Goal: Task Accomplishment & Management: Complete application form

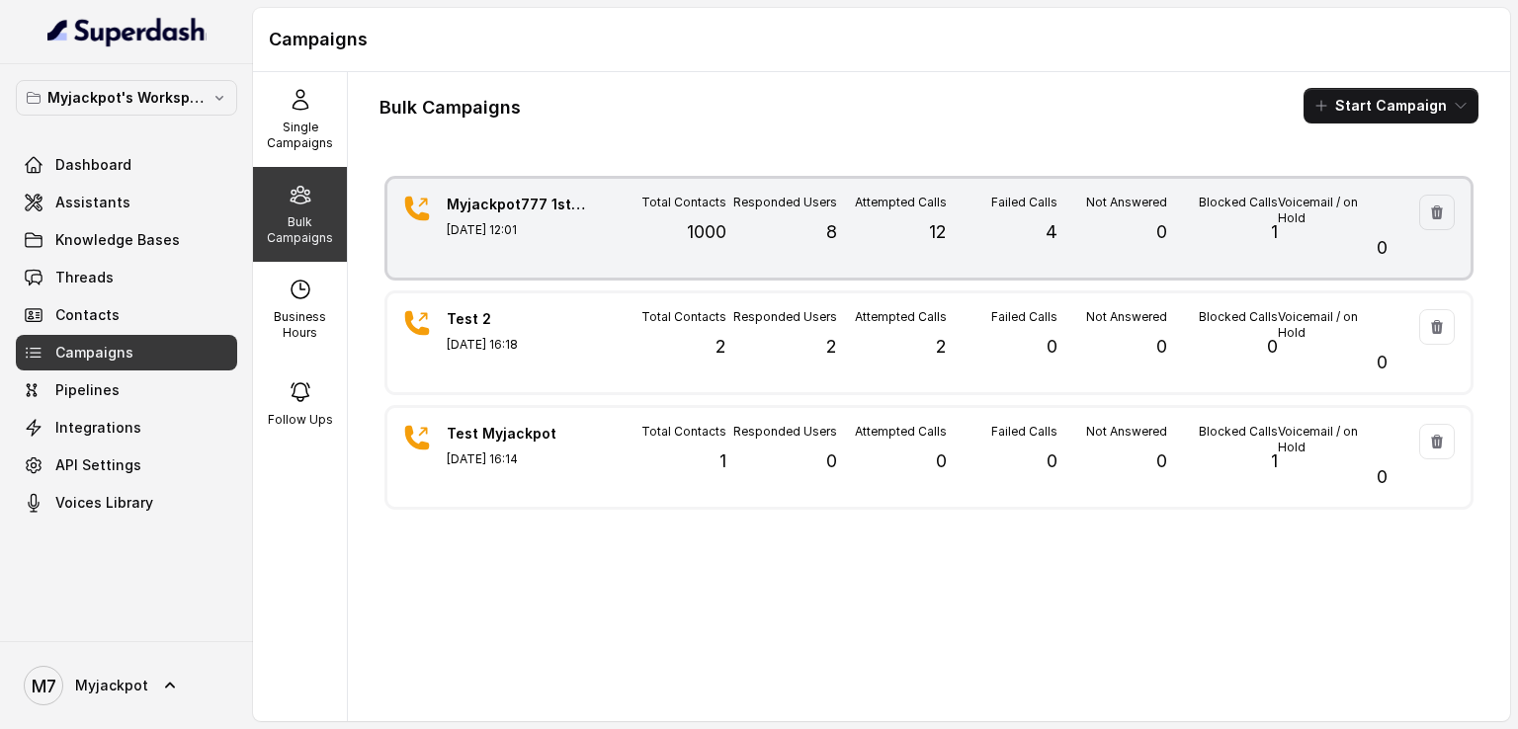
click at [1241, 215] on div "Blocked Calls 1" at bounding box center [1222, 228] width 110 height 67
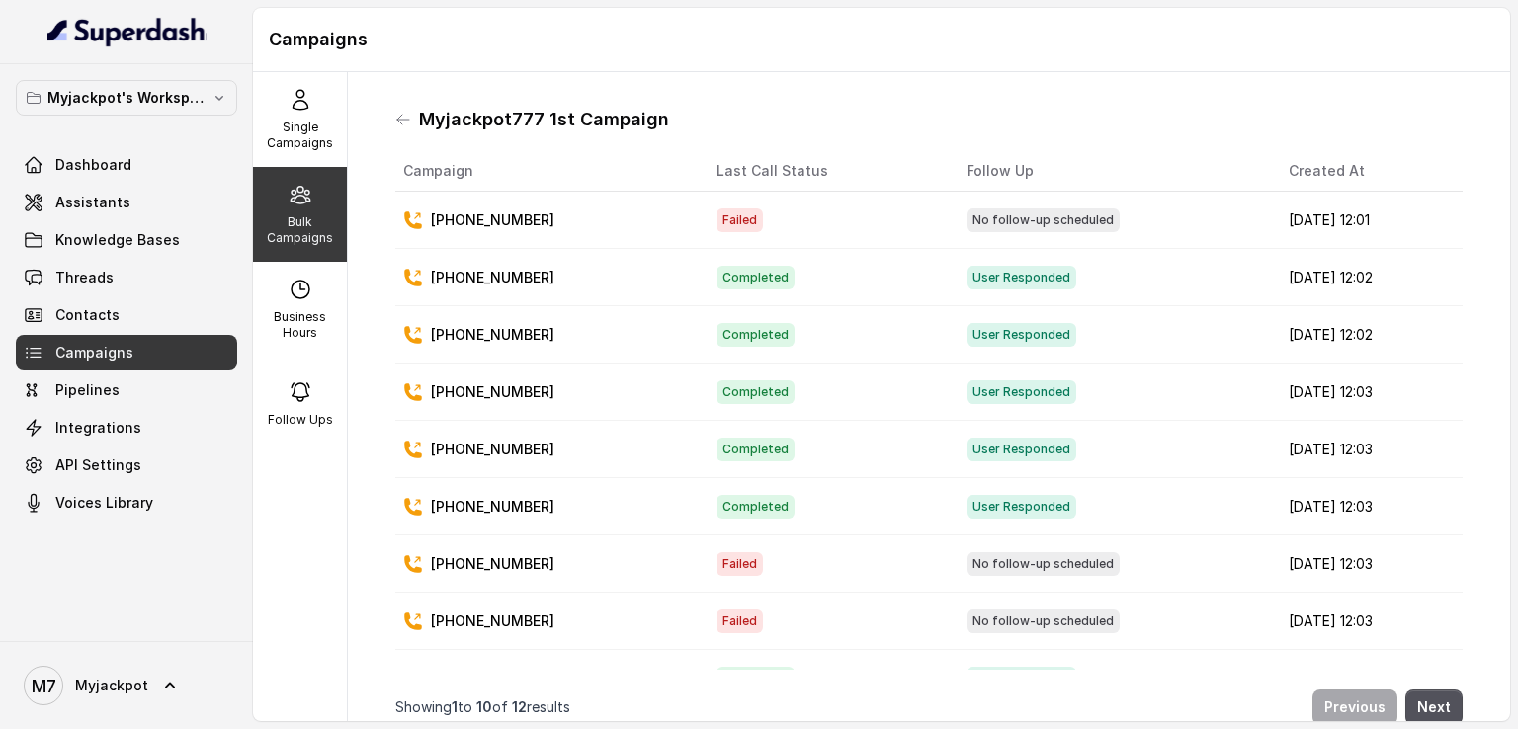
click at [423, 121] on h1 "Myjackpot777 1st Campaign" at bounding box center [544, 120] width 250 height 32
click at [407, 120] on icon at bounding box center [403, 120] width 16 height 16
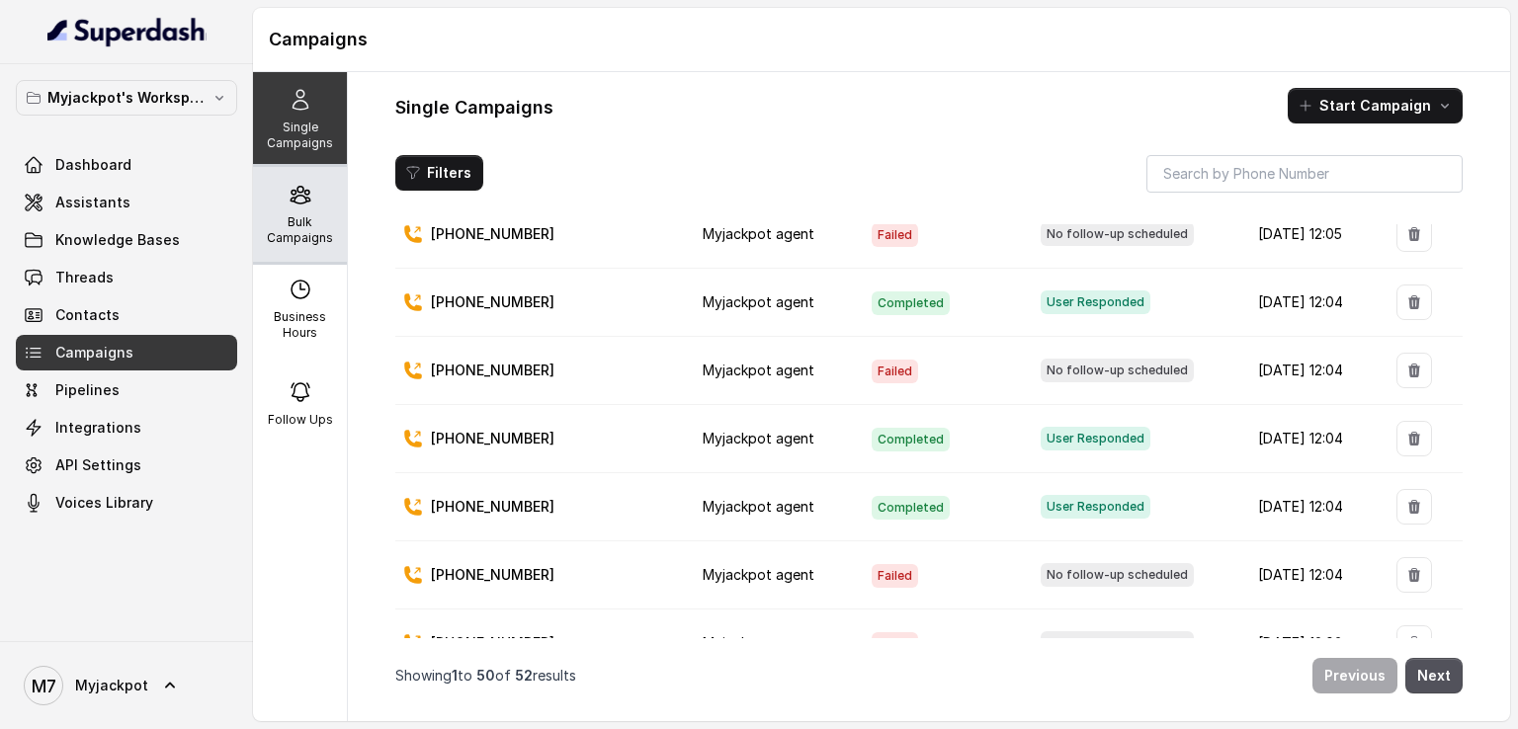
scroll to position [99, 0]
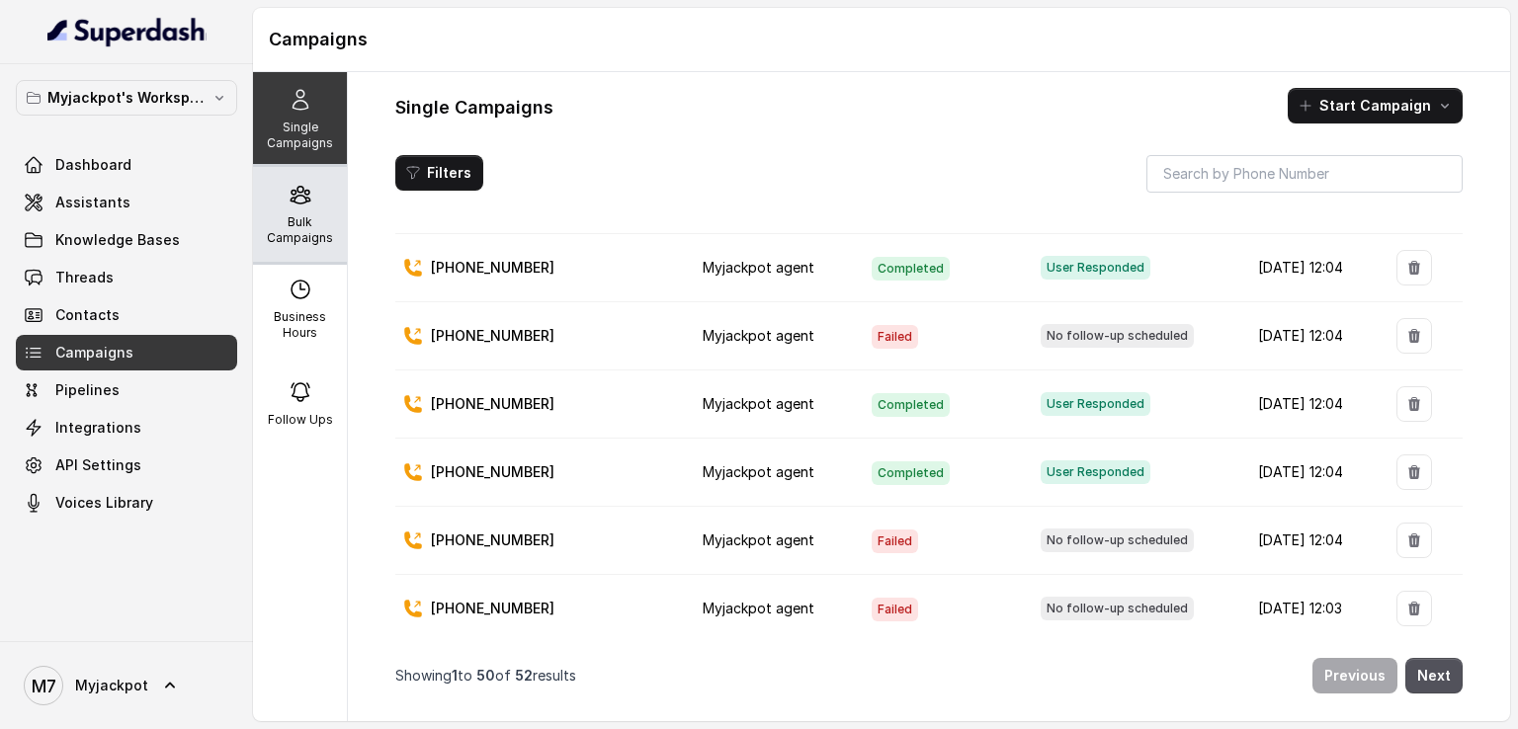
click at [301, 225] on p "Bulk Campaigns" at bounding box center [300, 230] width 78 height 32
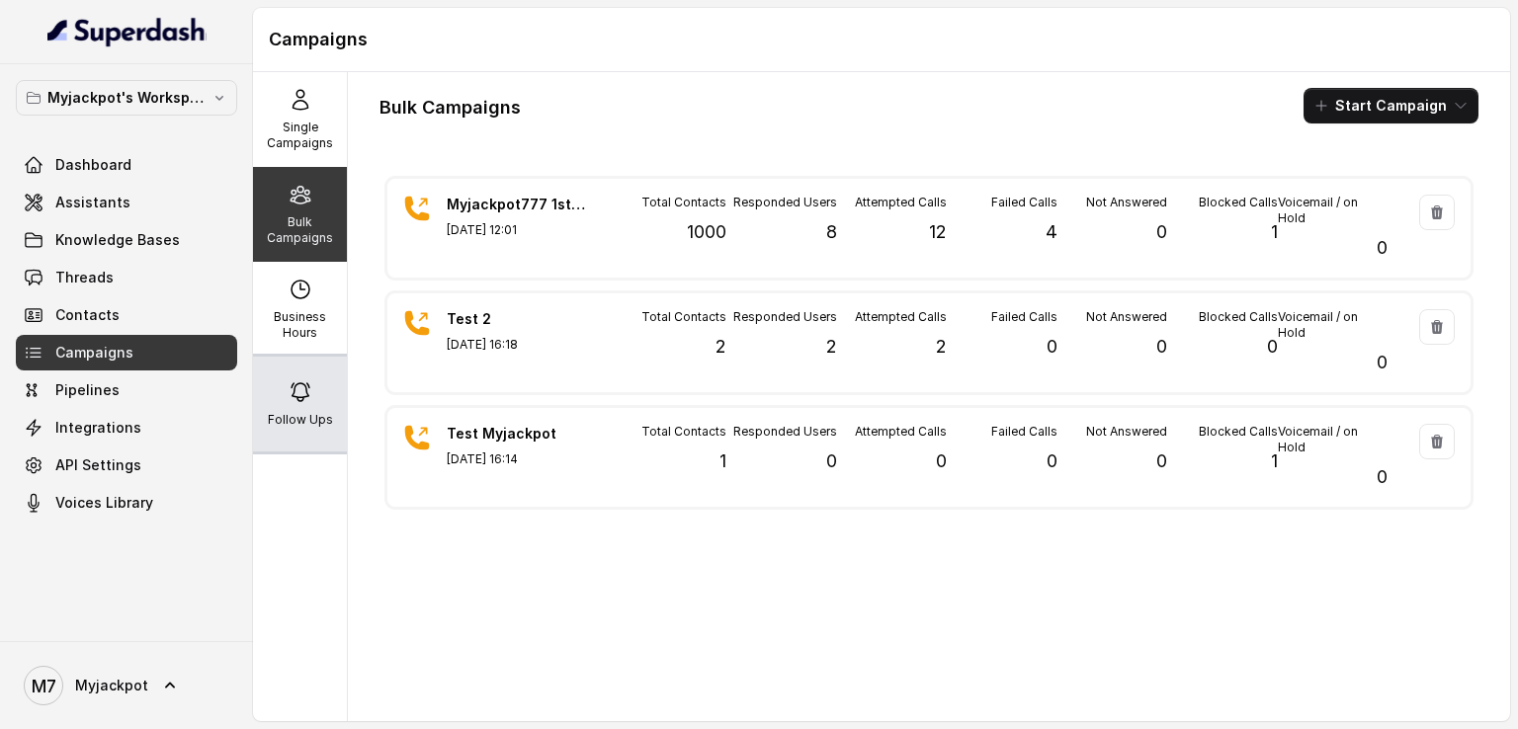
click at [299, 413] on p "Follow Ups" at bounding box center [300, 420] width 65 height 16
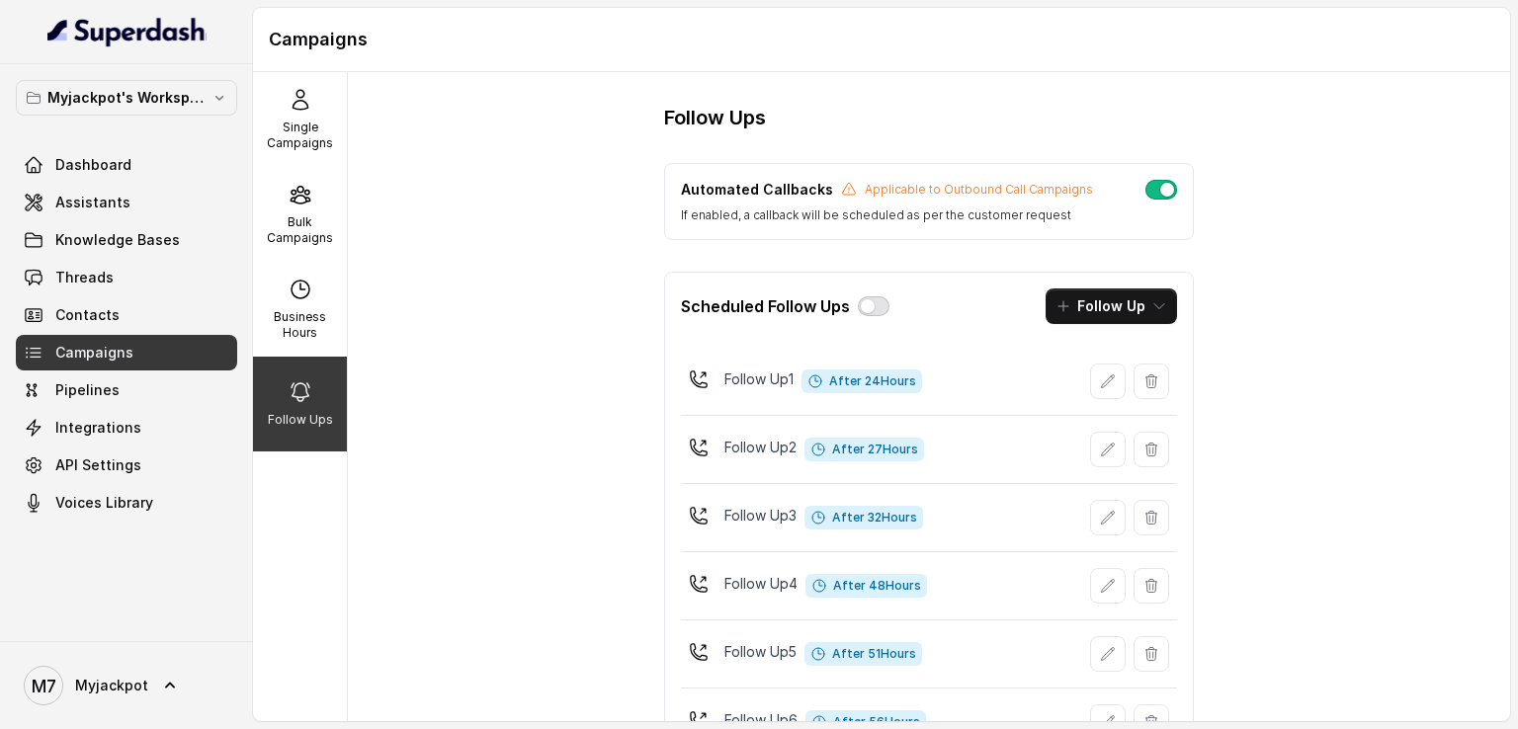
click at [868, 306] on button "button" at bounding box center [874, 306] width 32 height 20
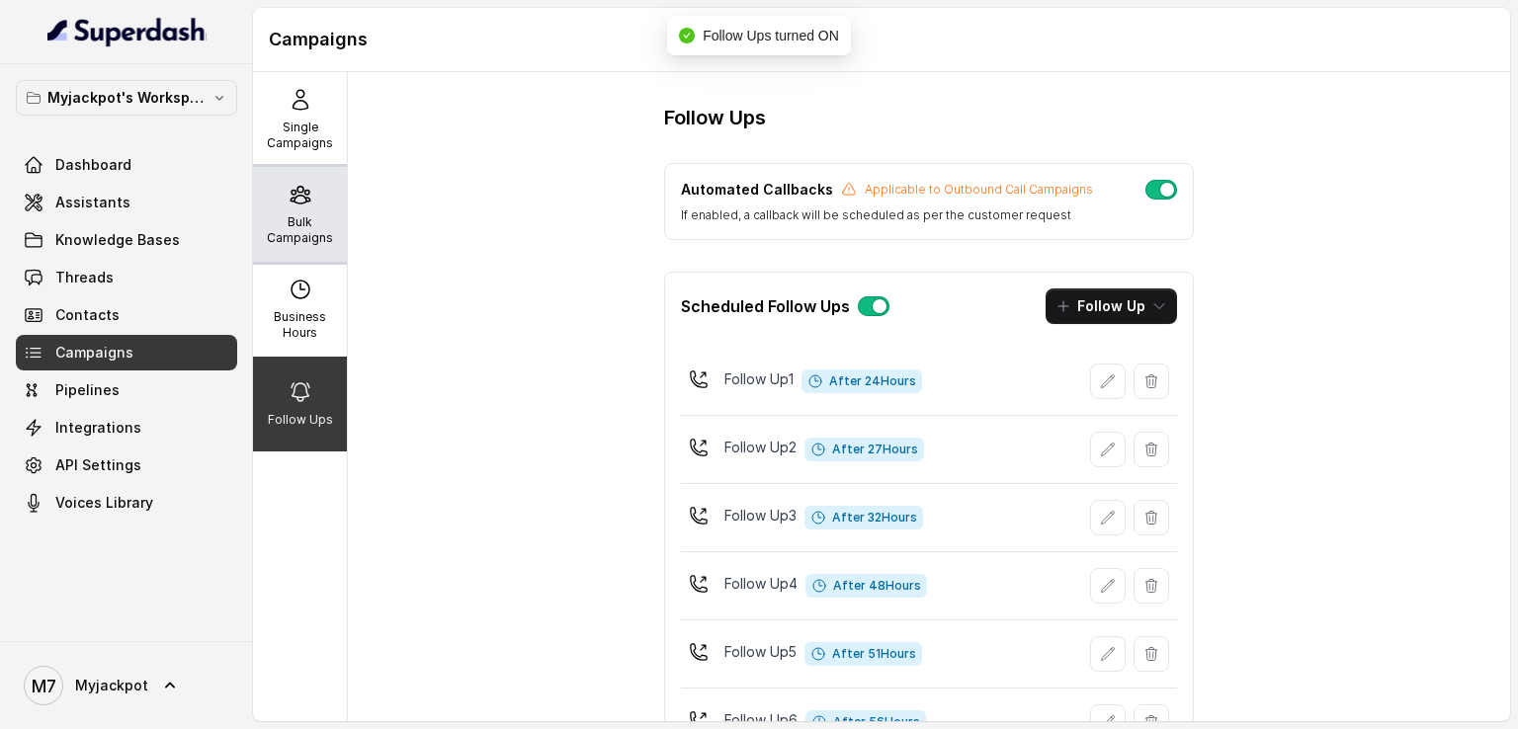
click at [322, 225] on p "Bulk Campaigns" at bounding box center [300, 230] width 78 height 32
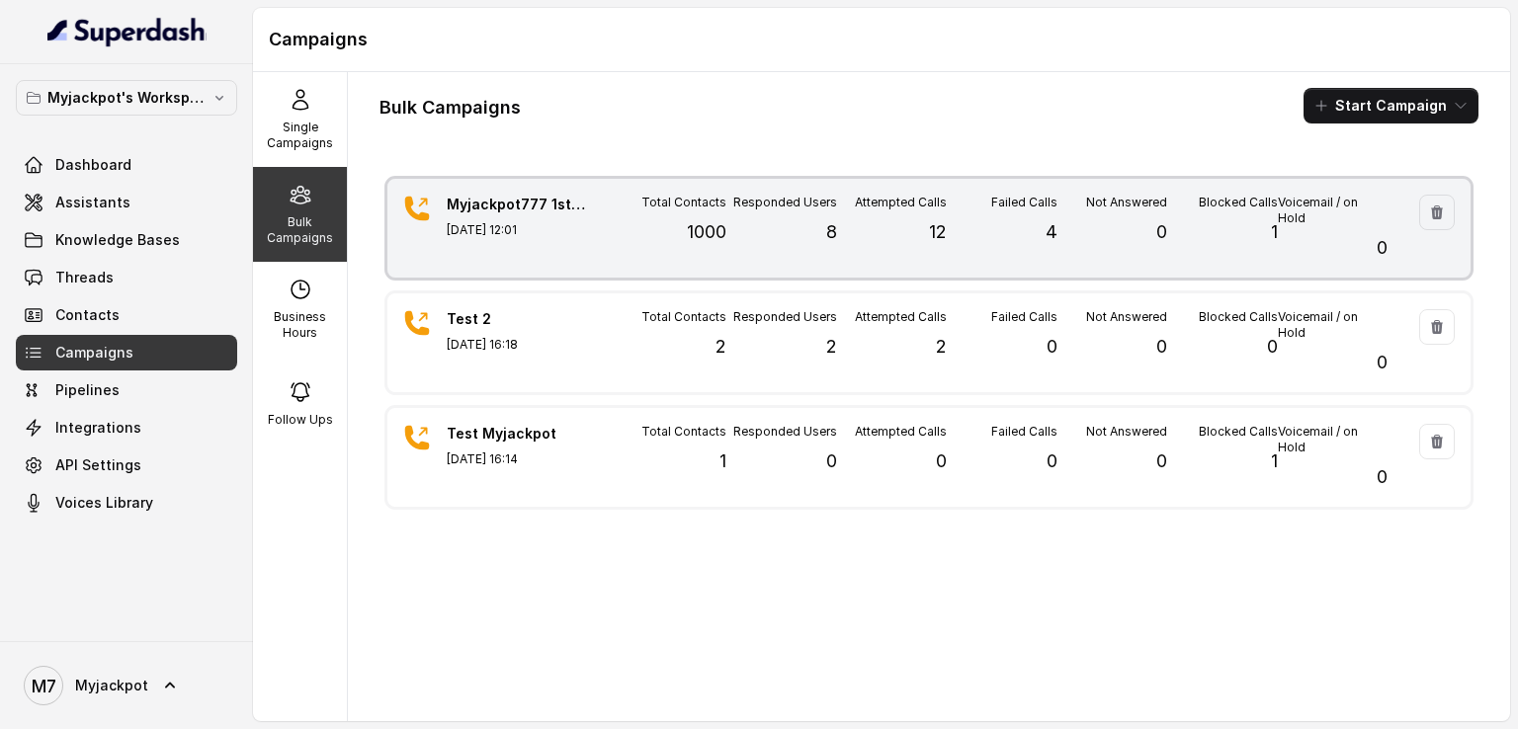
click at [994, 263] on div "Myjackpot777 1st Campaign [DATE] 12:01 Total Contacts 1000 Responded Users 8 At…" at bounding box center [928, 228] width 1083 height 99
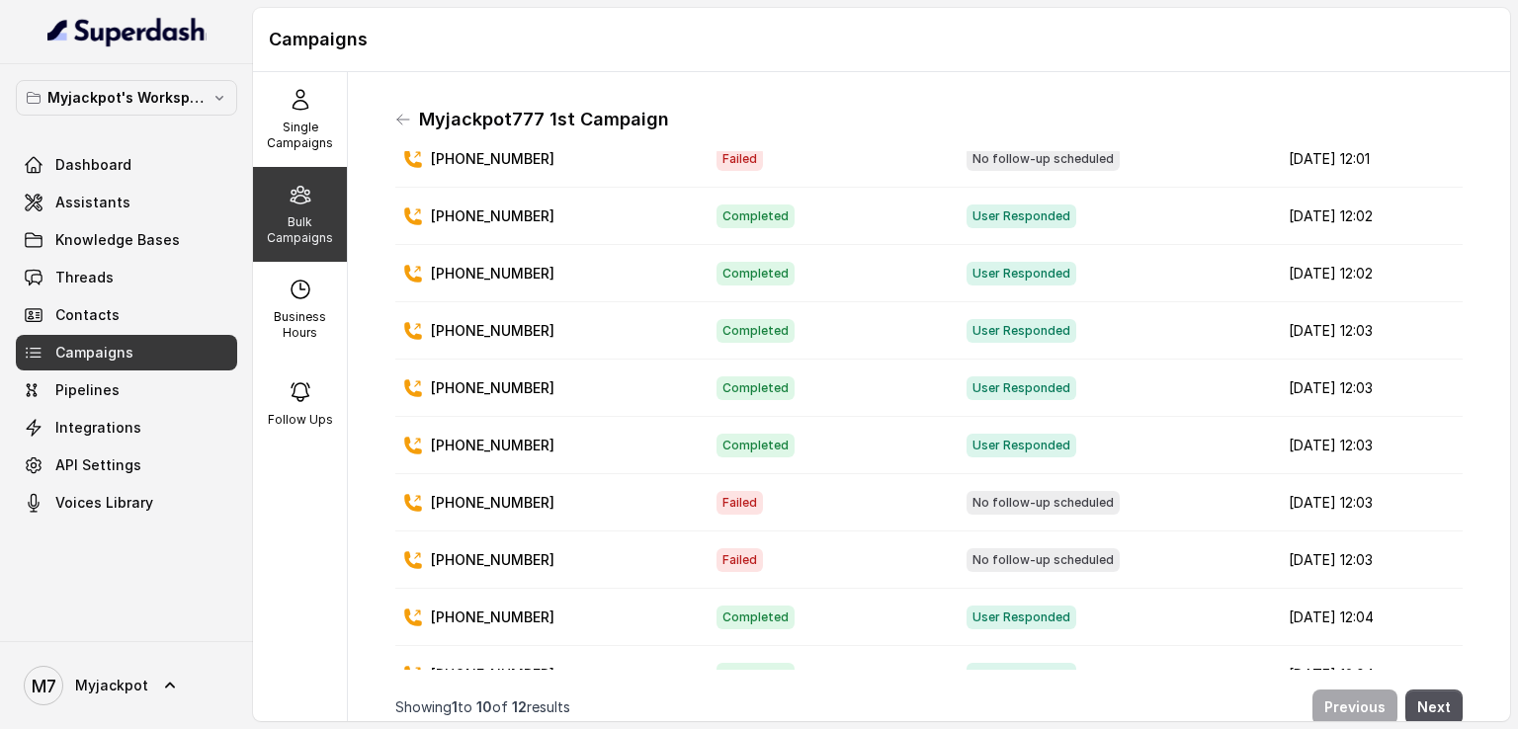
scroll to position [116, 0]
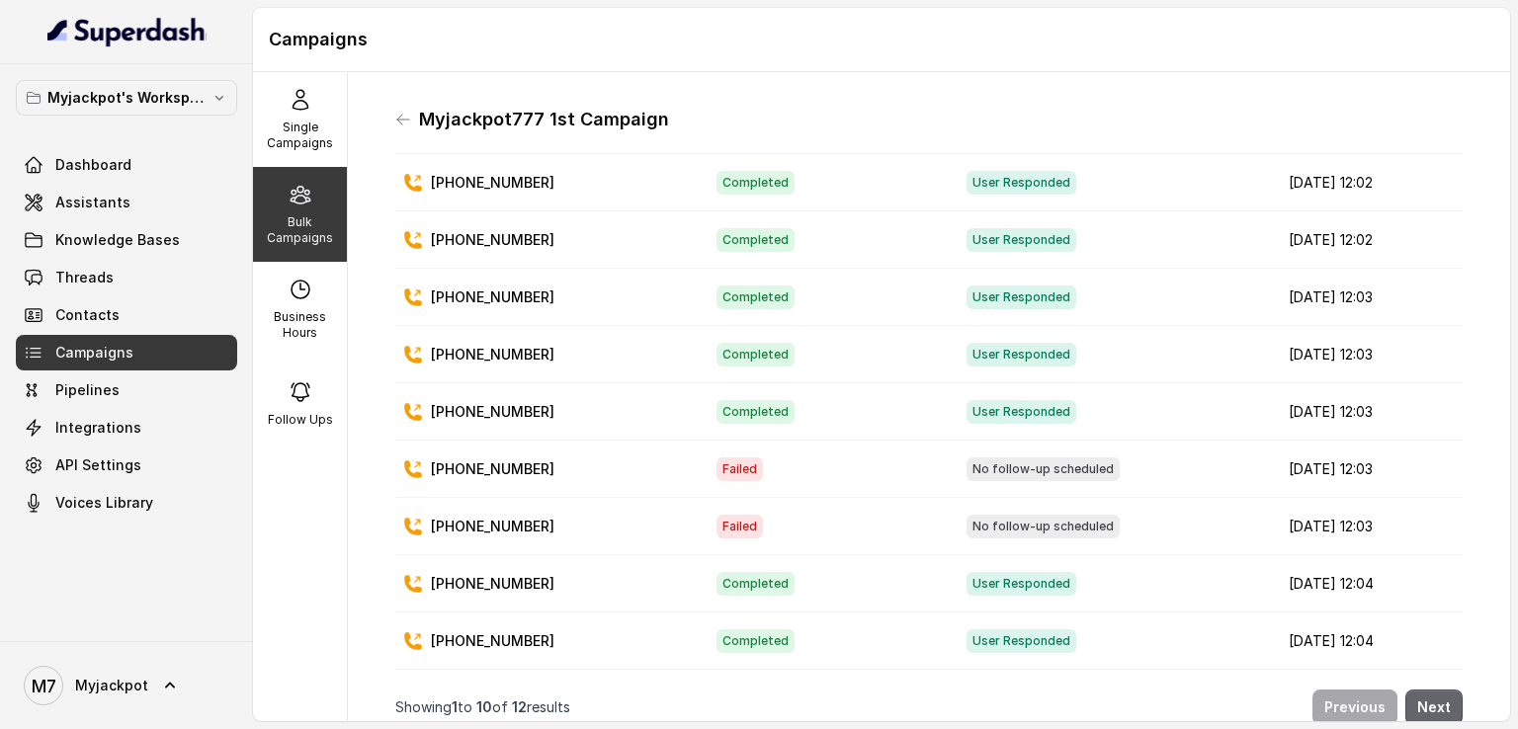
click at [1412, 692] on button "Next" at bounding box center [1433, 708] width 57 height 36
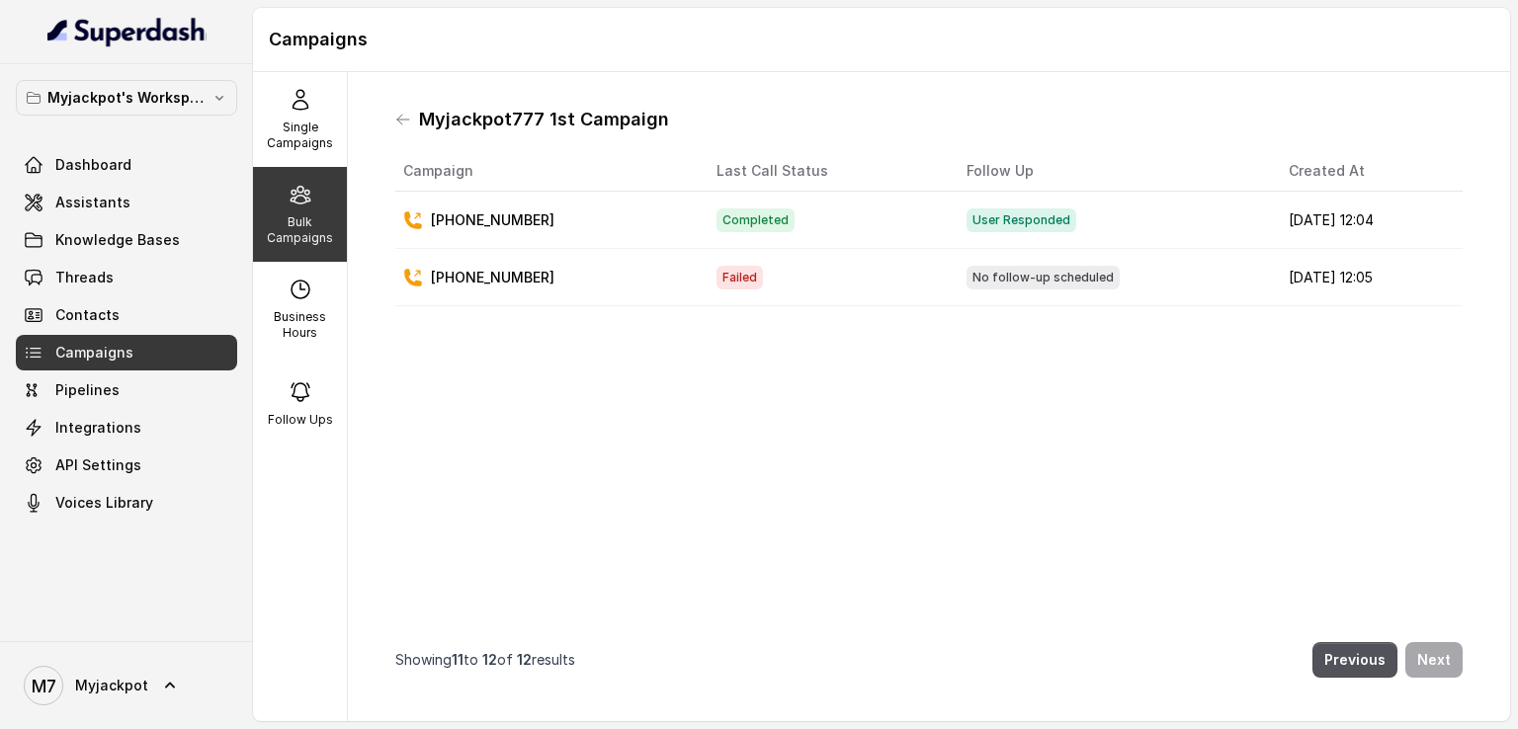
scroll to position [0, 0]
click at [1376, 642] on button "Previous" at bounding box center [1354, 660] width 85 height 36
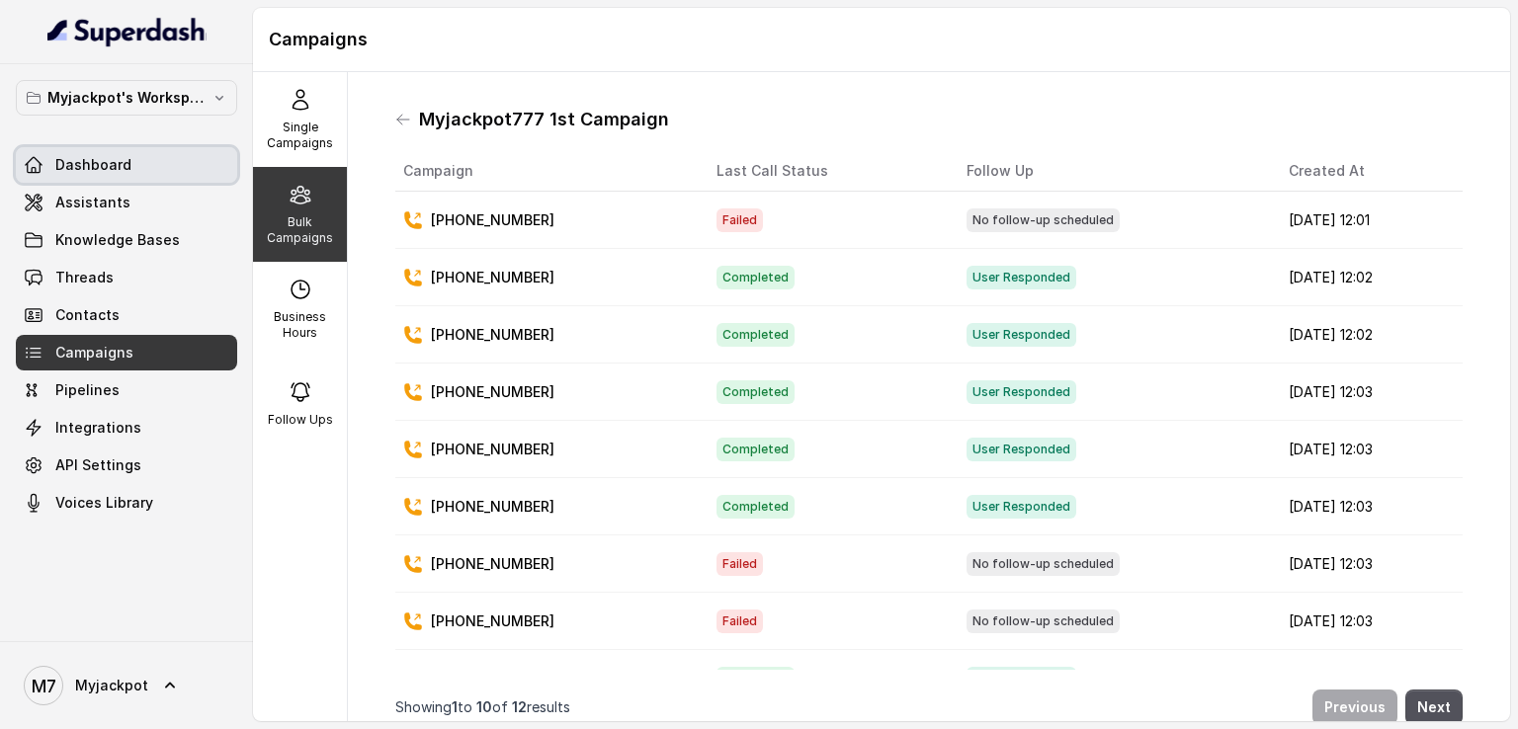
click at [146, 163] on link "Dashboard" at bounding box center [126, 165] width 221 height 36
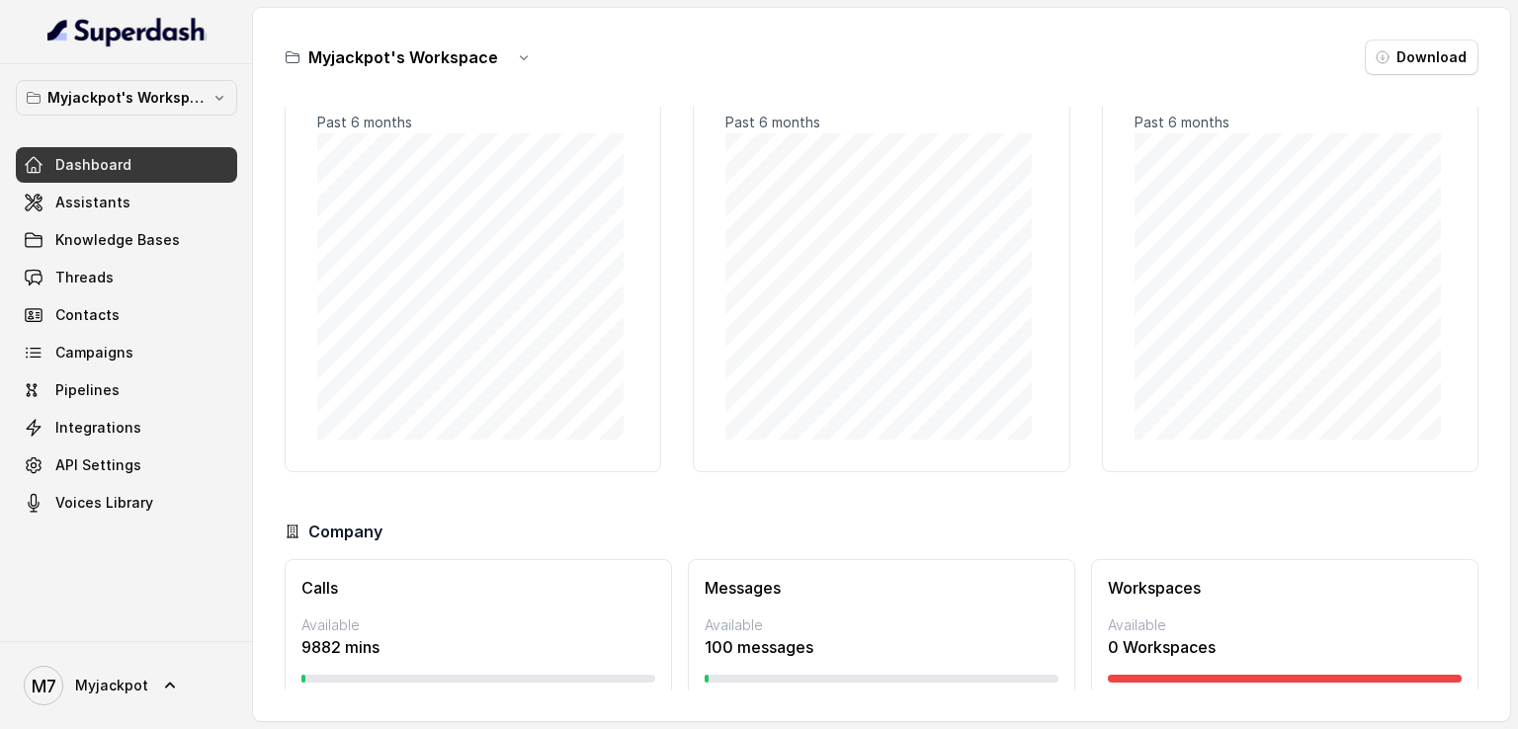
scroll to position [127, 0]
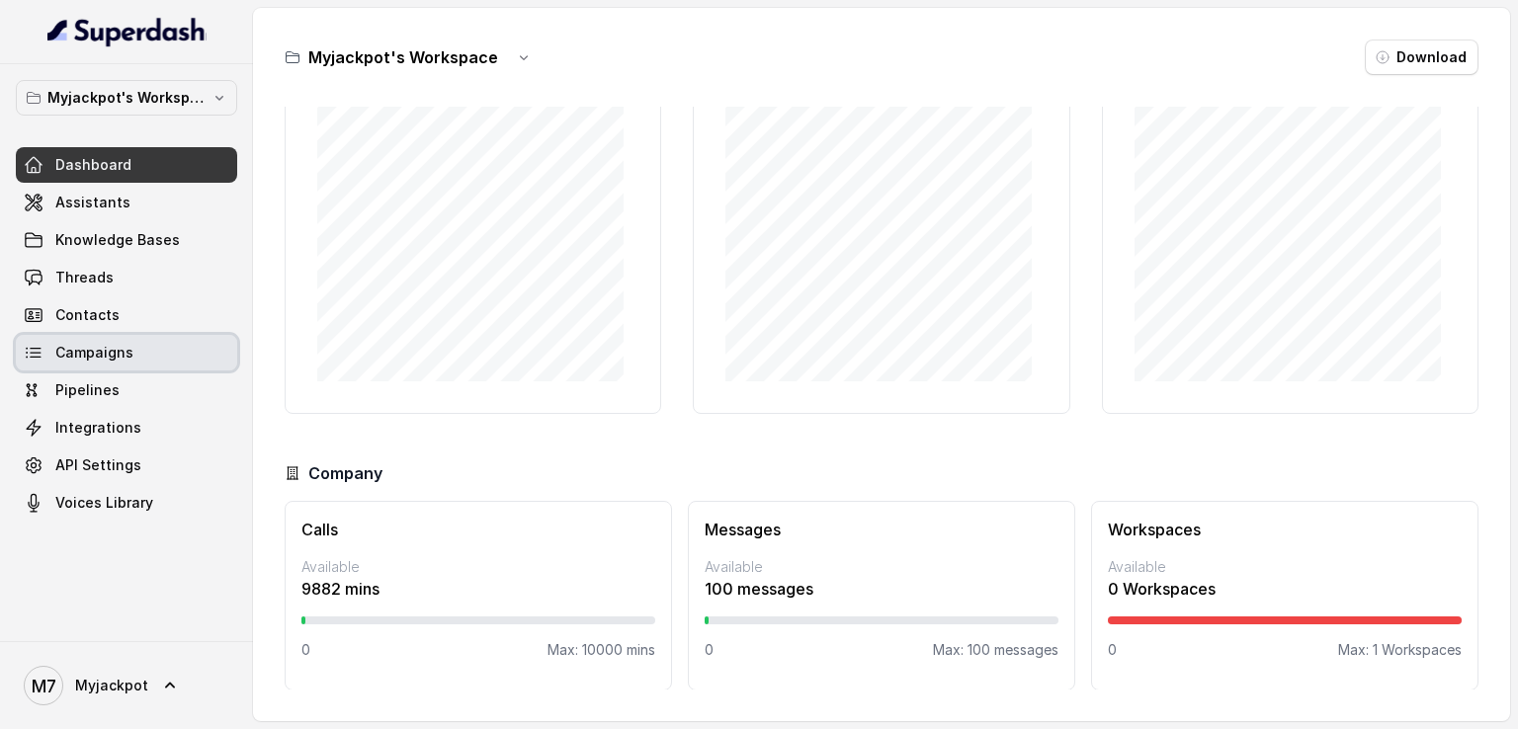
click at [157, 358] on link "Campaigns" at bounding box center [126, 353] width 221 height 36
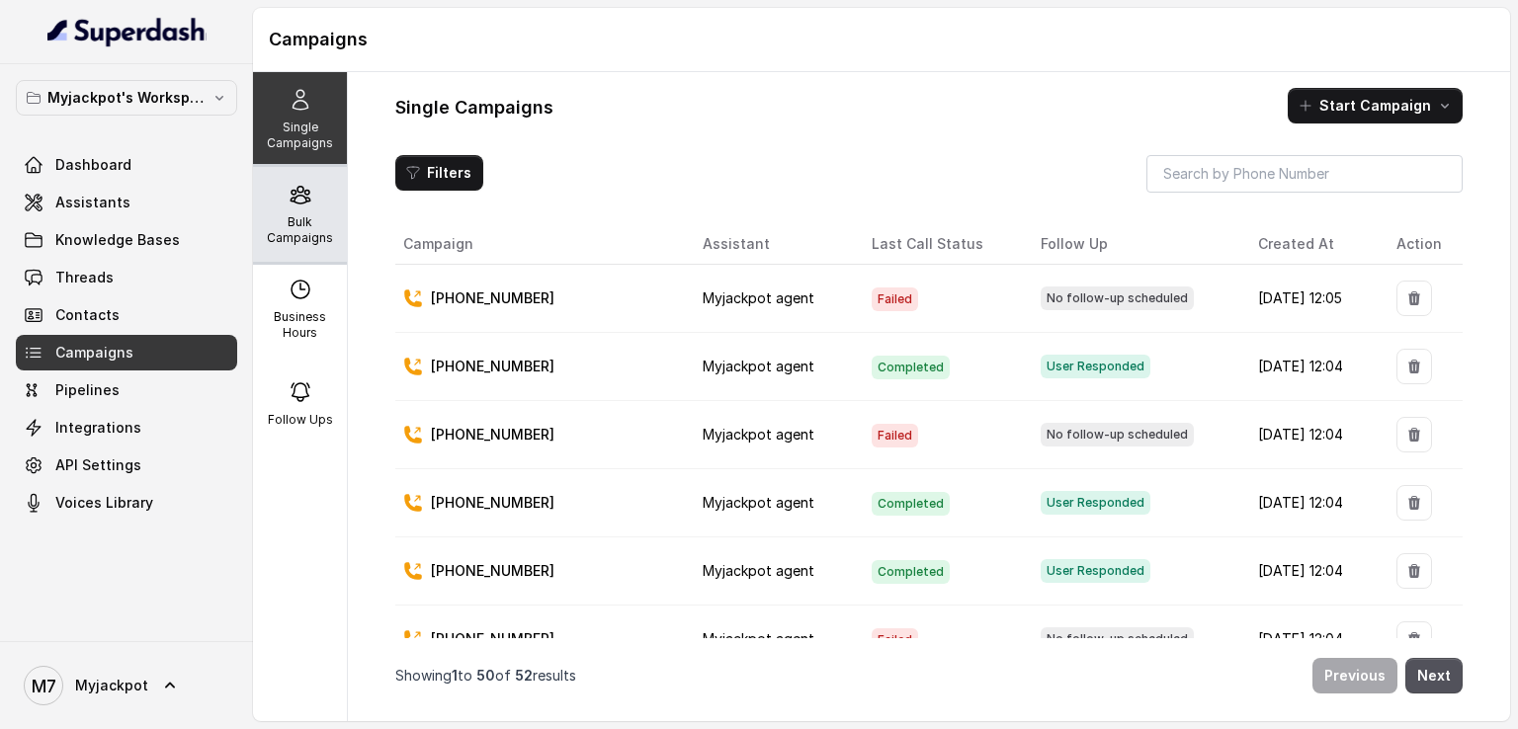
click at [309, 210] on div "Bulk Campaigns" at bounding box center [300, 214] width 94 height 95
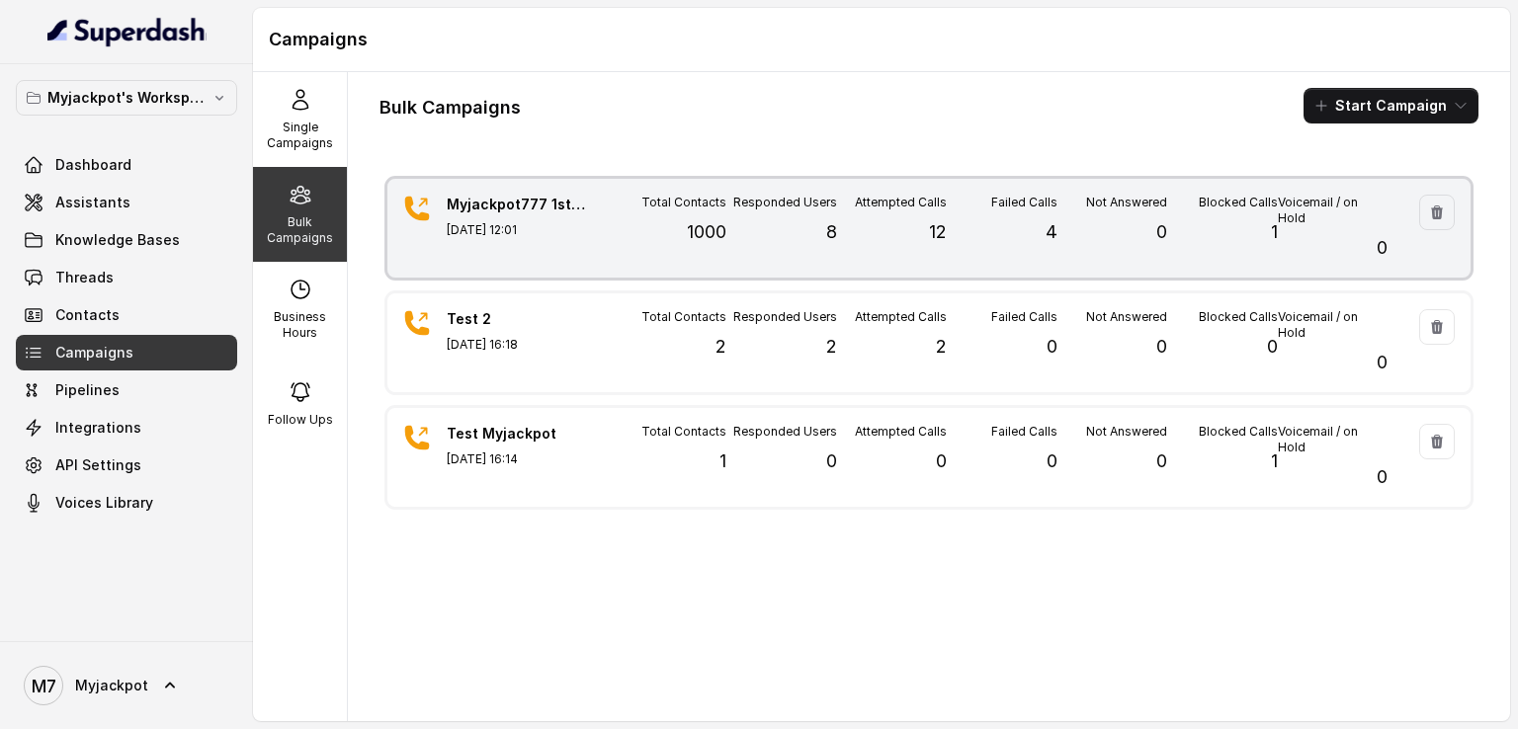
click at [602, 224] on div "Myjackpot777 1st Campaign [DATE] 12:01 Total Contacts 1000 Responded Users 8 At…" at bounding box center [928, 228] width 1083 height 99
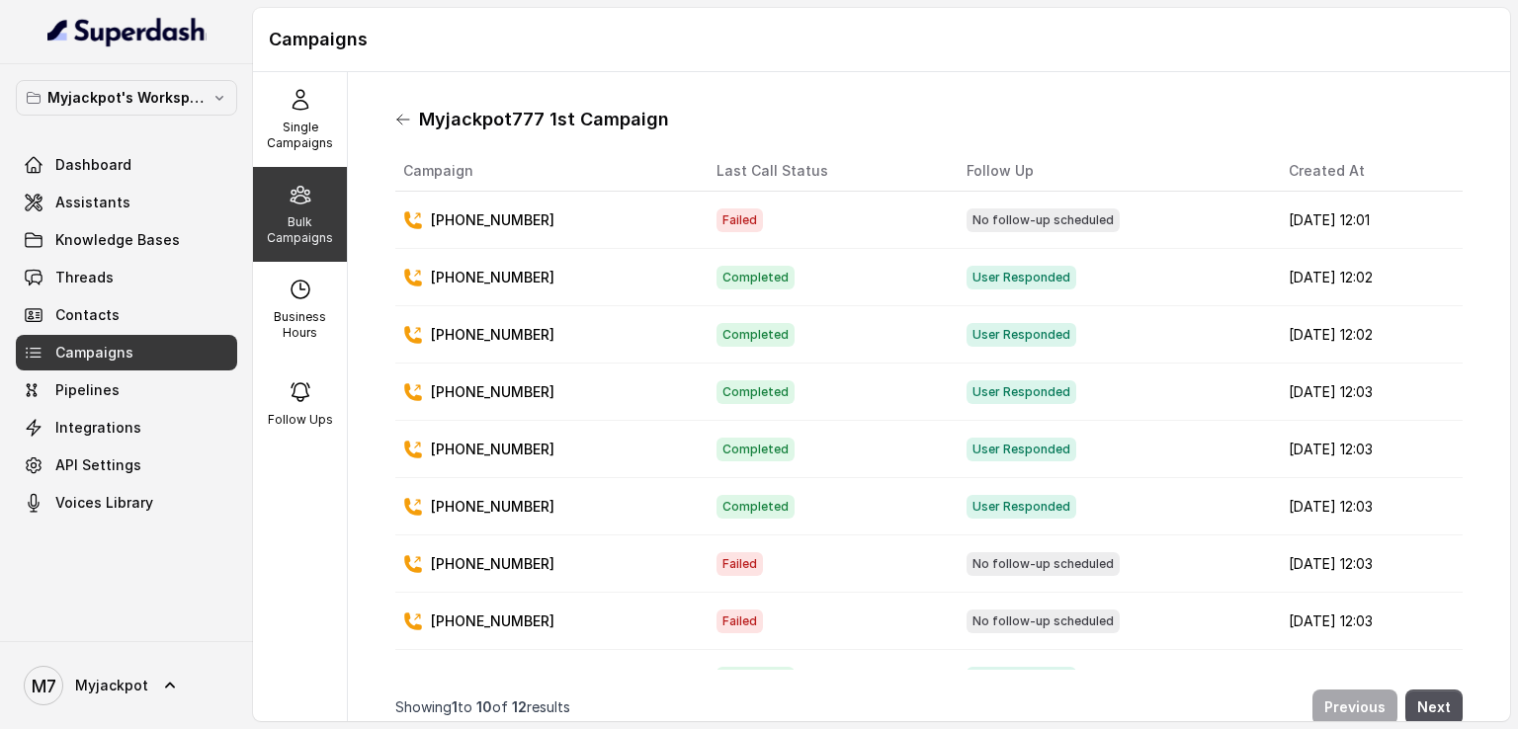
click at [406, 125] on icon at bounding box center [403, 120] width 16 height 16
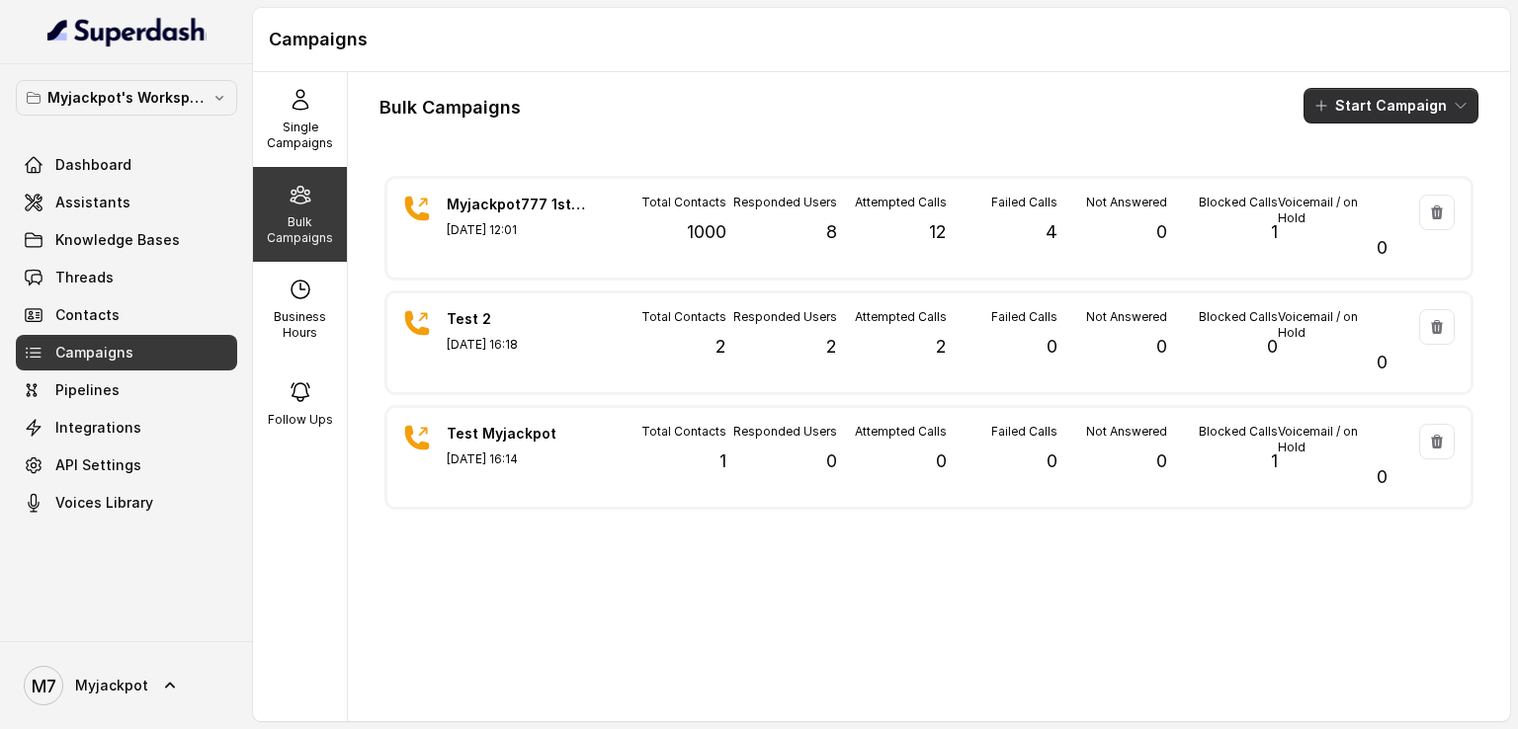
click at [1344, 107] on button "Start Campaign" at bounding box center [1390, 106] width 175 height 36
click at [1336, 175] on p "Call" at bounding box center [1340, 183] width 24 height 20
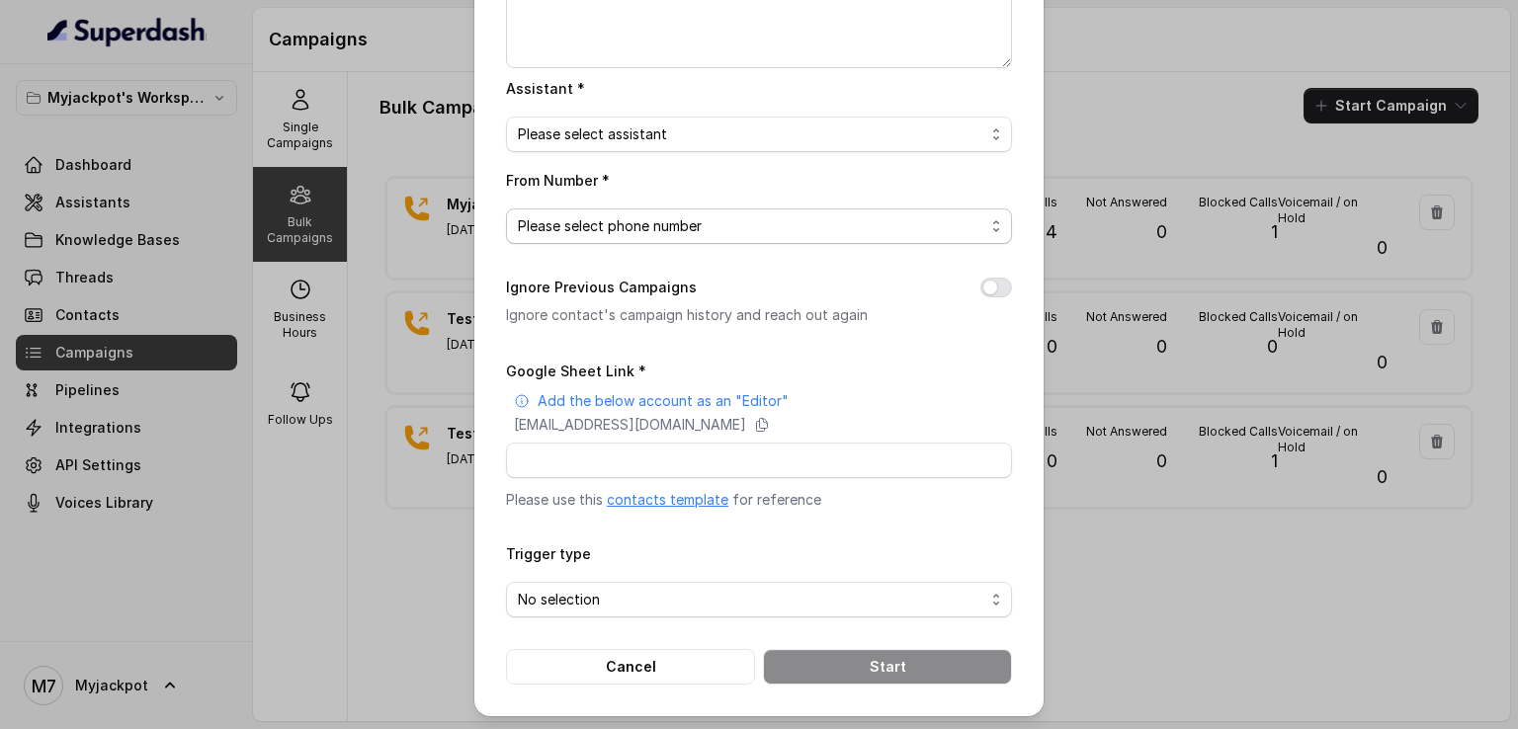
scroll to position [227, 0]
click at [879, 612] on span "No selection" at bounding box center [759, 599] width 506 height 36
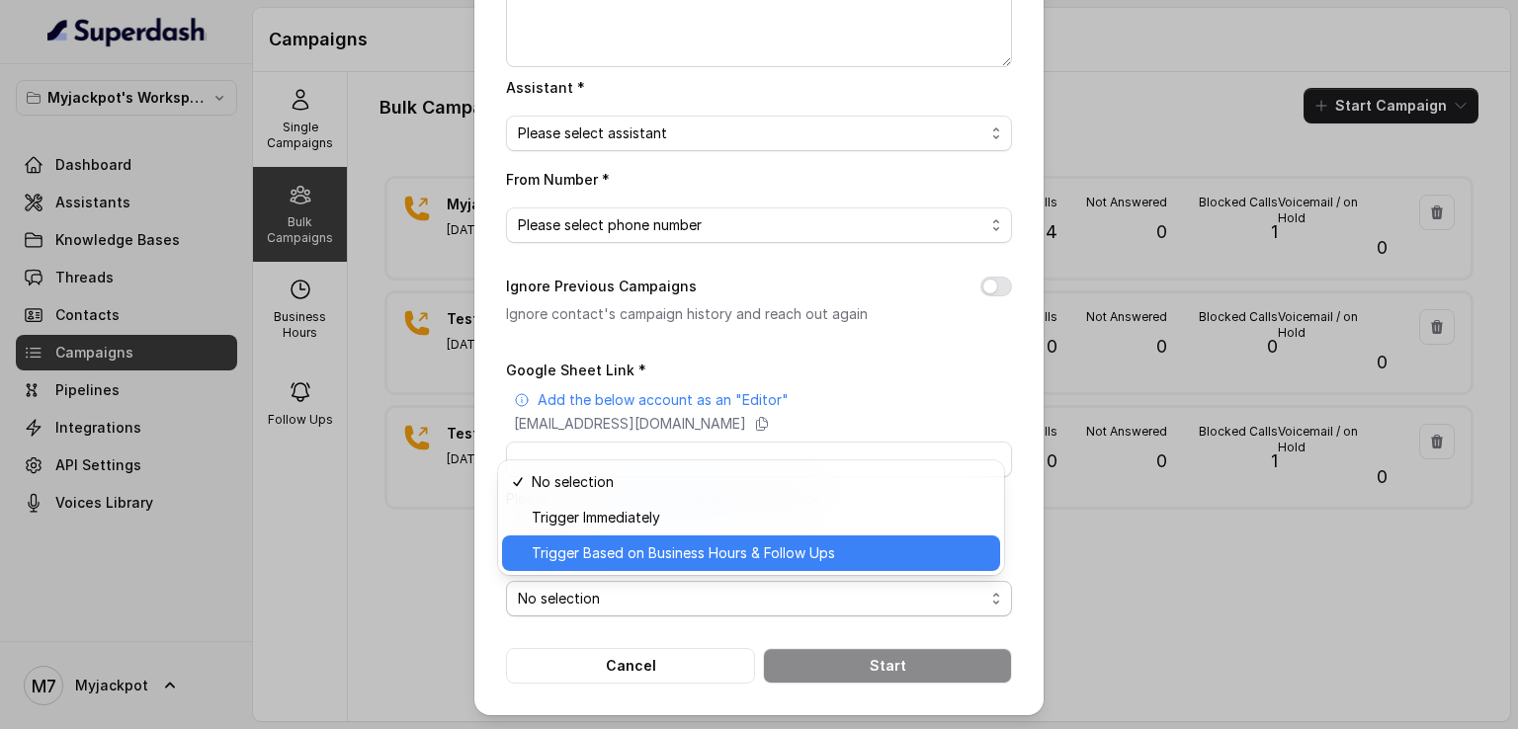
click at [844, 554] on span "Trigger Based on Business Hours & Follow Ups" at bounding box center [760, 553] width 456 height 24
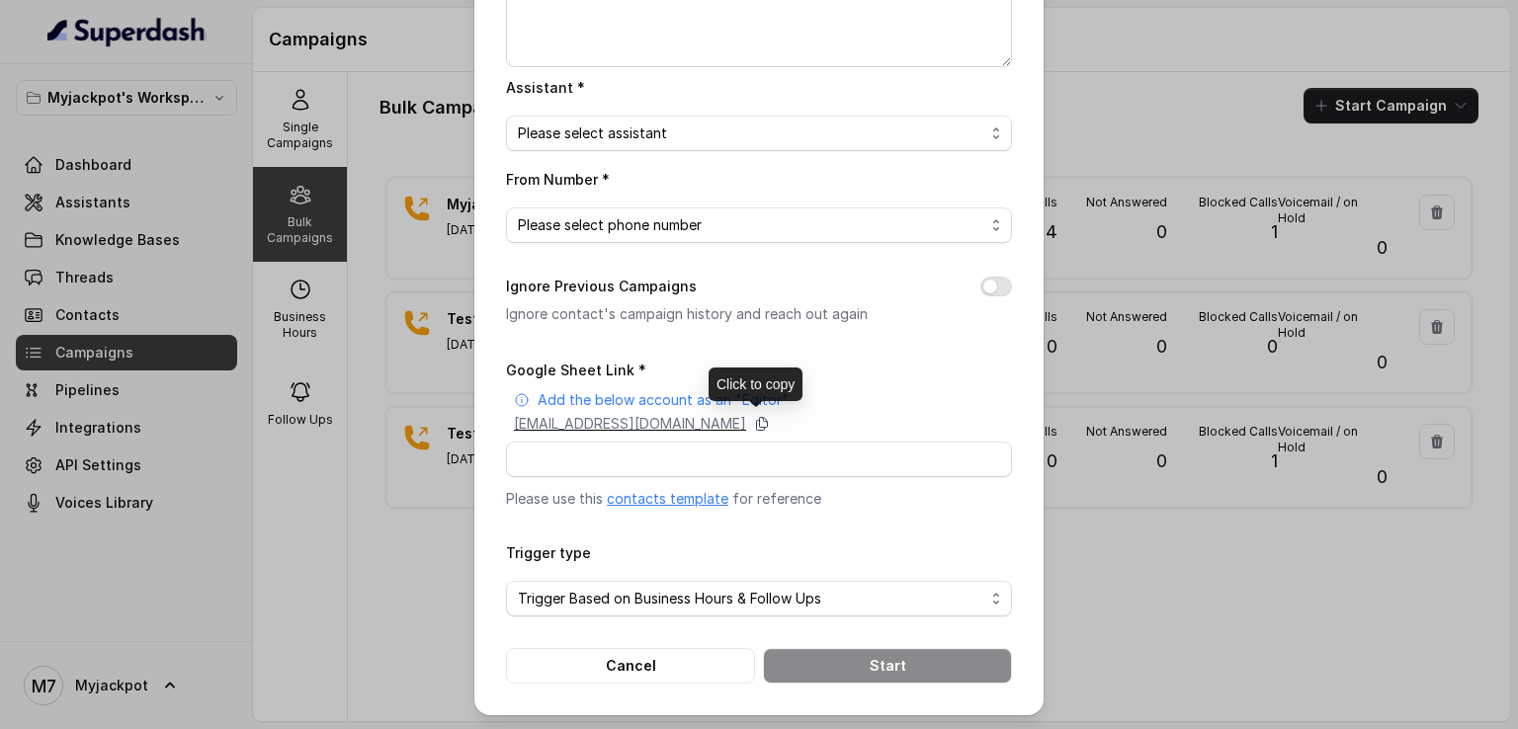
click at [770, 424] on icon at bounding box center [762, 424] width 16 height 16
click at [656, 449] on input "Google Sheet Link *" at bounding box center [759, 460] width 506 height 36
paste input "[URL][DOMAIN_NAME]"
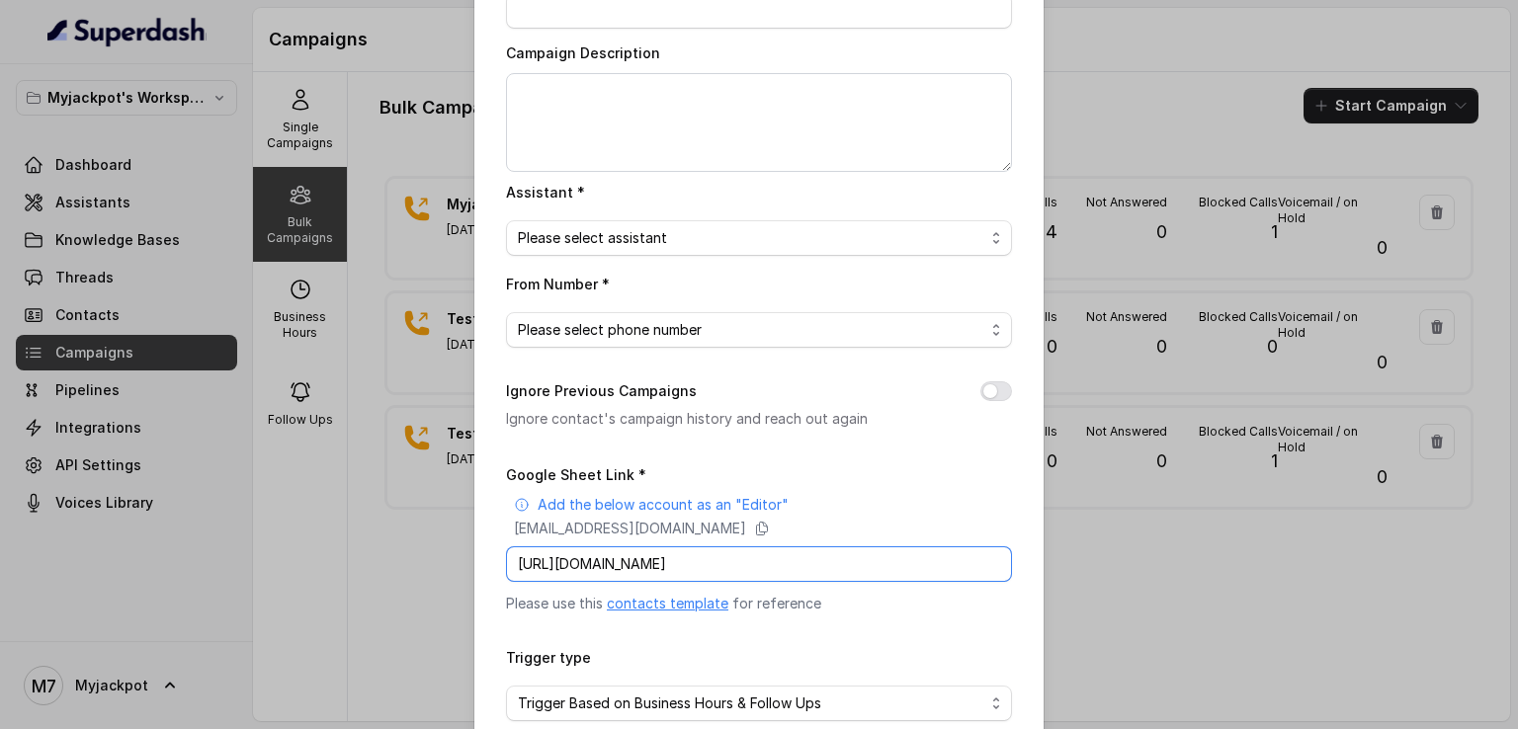
scroll to position [0, 0]
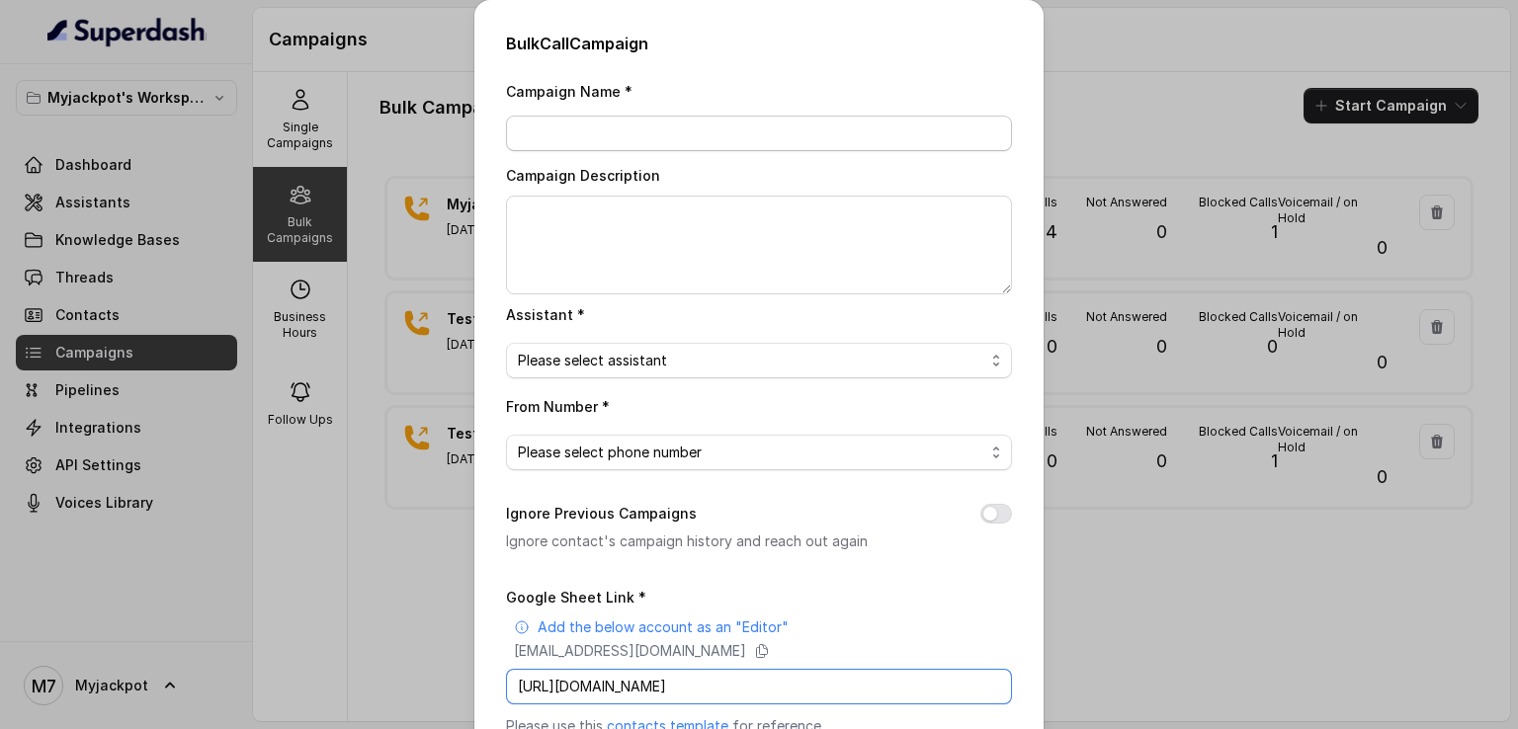
type input "[URL][DOMAIN_NAME]"
click at [631, 140] on input "Campaign Name *" at bounding box center [759, 134] width 506 height 36
type input "Myjackpot Campaign 1"
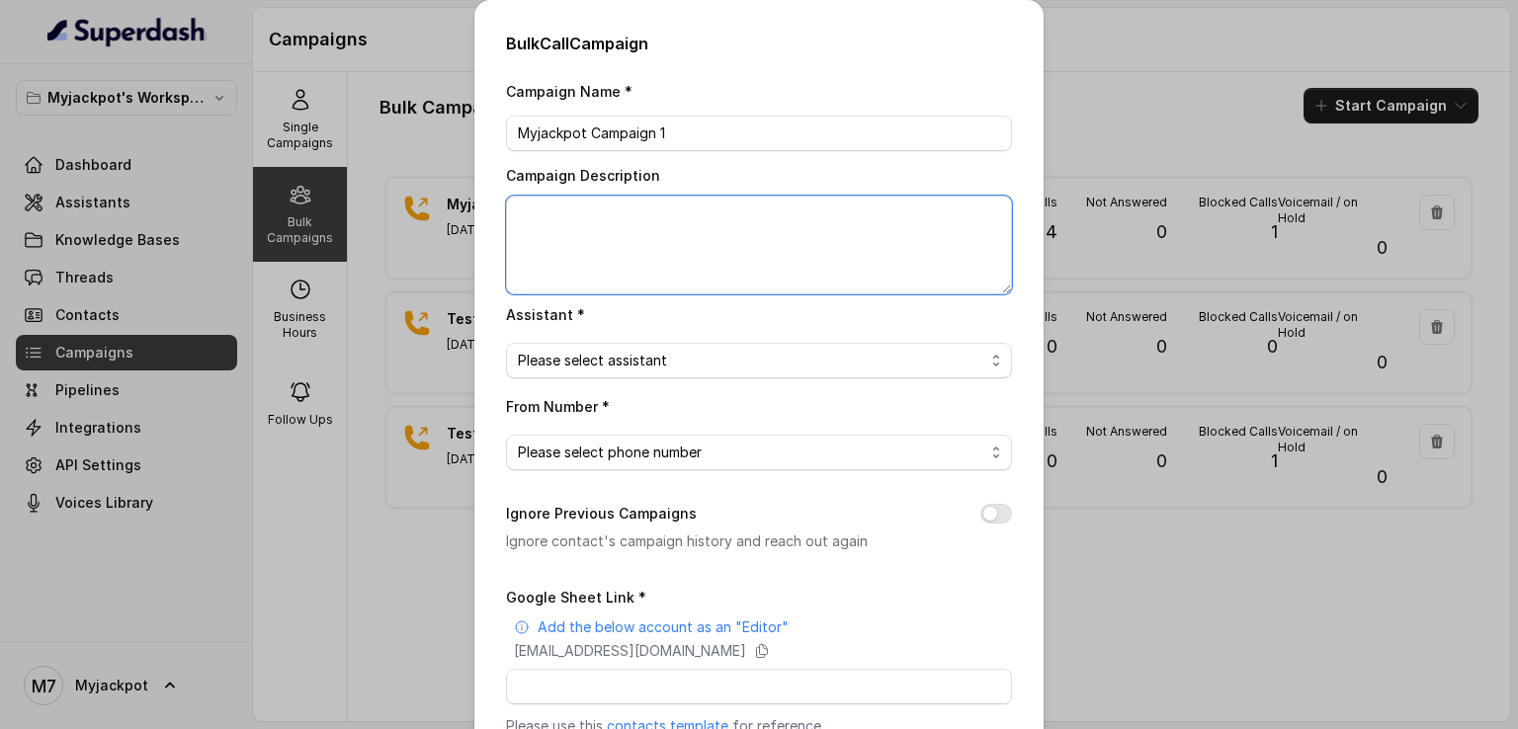
click at [631, 226] on textarea "Campaign Description" at bounding box center [759, 245] width 506 height 99
type textarea "Reattempt to DO calll to 1000 Leads"
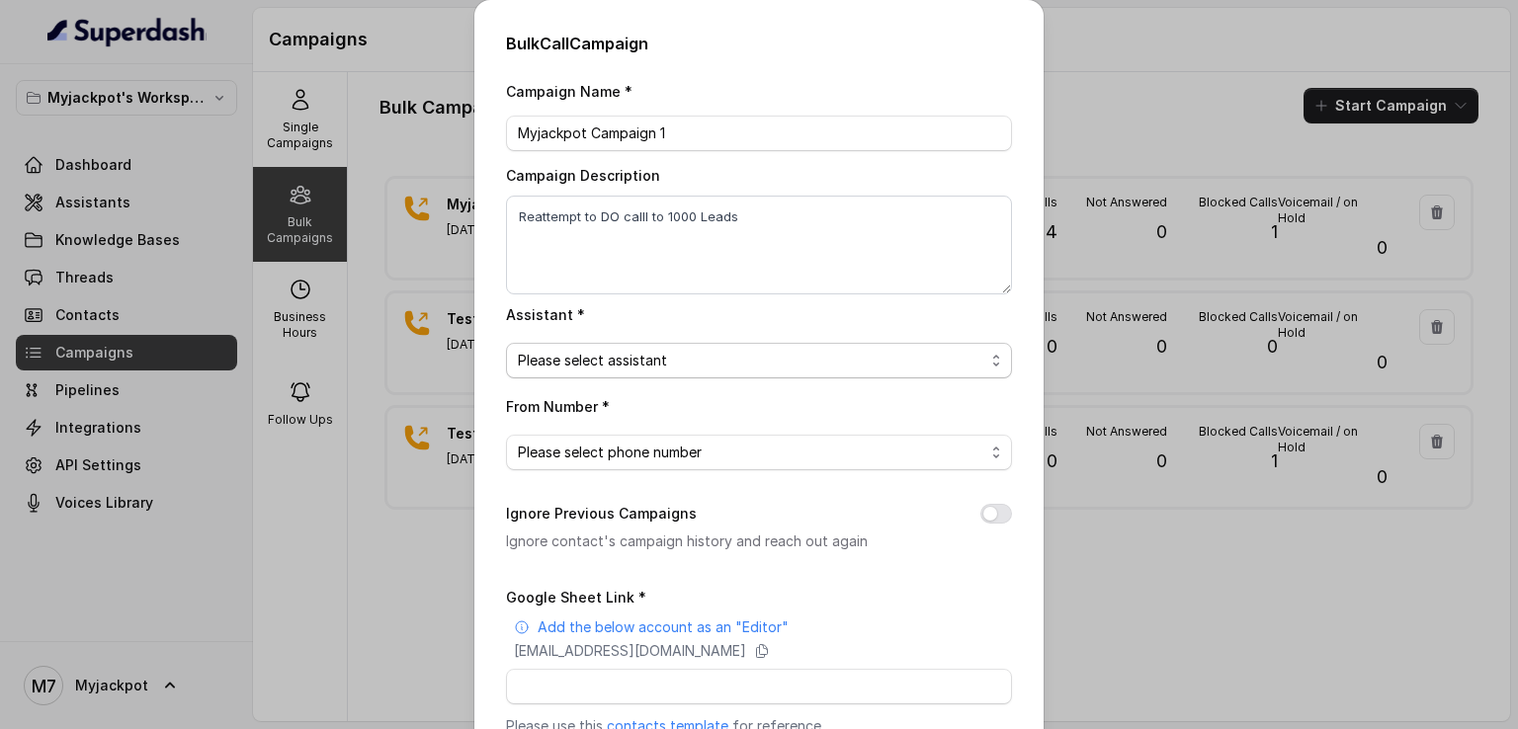
click at [673, 357] on span "Please select assistant" at bounding box center [751, 361] width 466 height 24
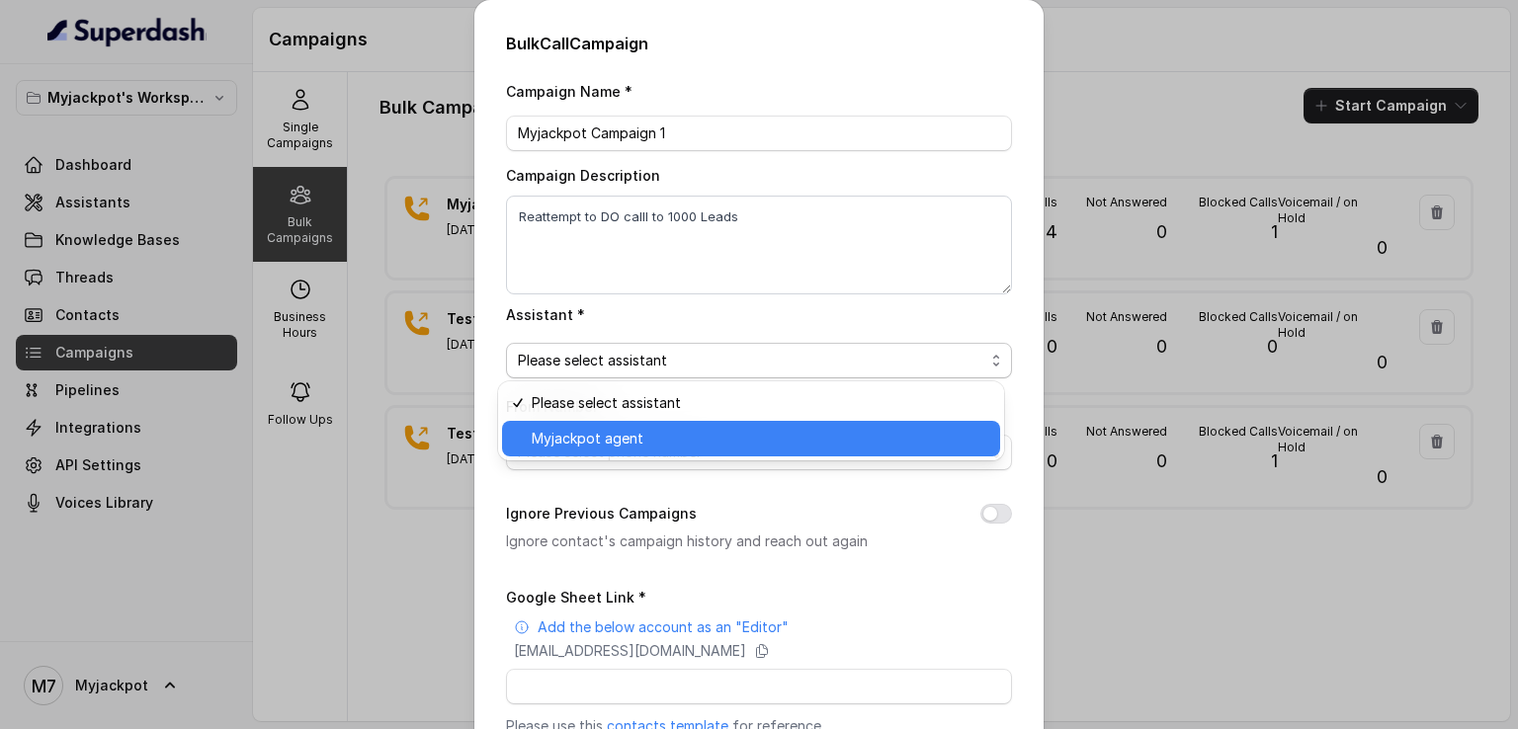
click at [668, 440] on span "Myjackpot agent" at bounding box center [760, 439] width 456 height 24
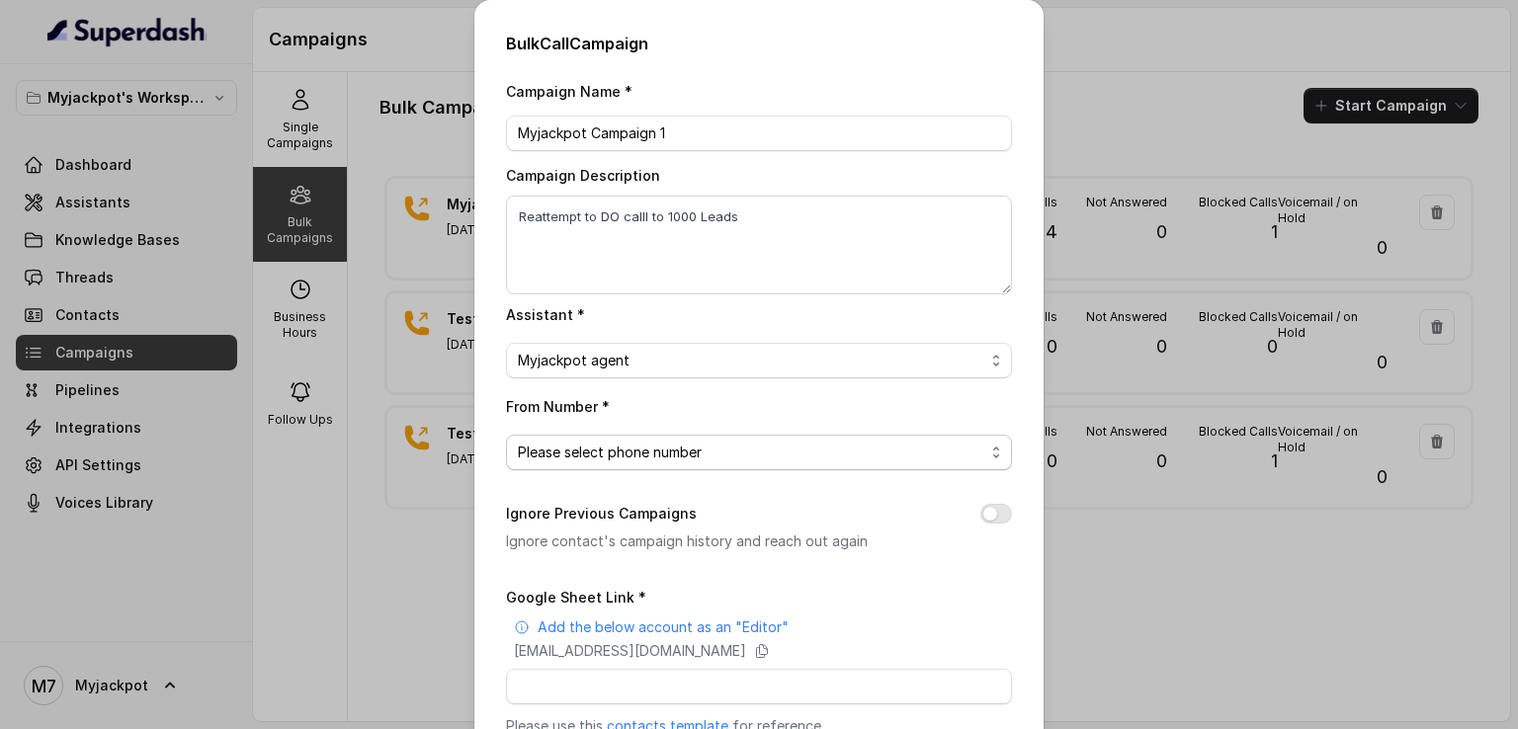
click at [668, 441] on span "Please select phone number" at bounding box center [751, 453] width 466 height 24
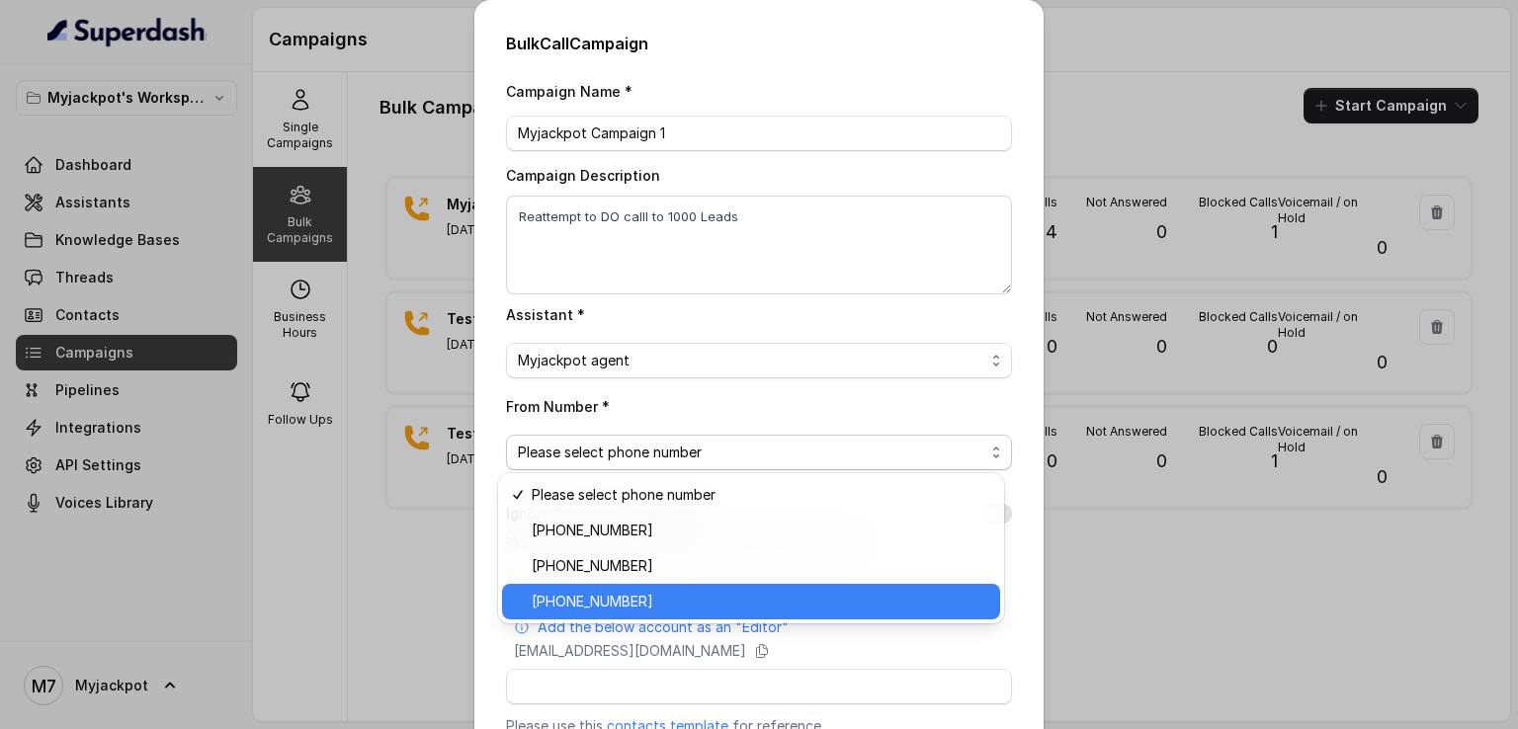
click at [632, 599] on span "[PHONE_NUMBER]" at bounding box center [760, 602] width 456 height 24
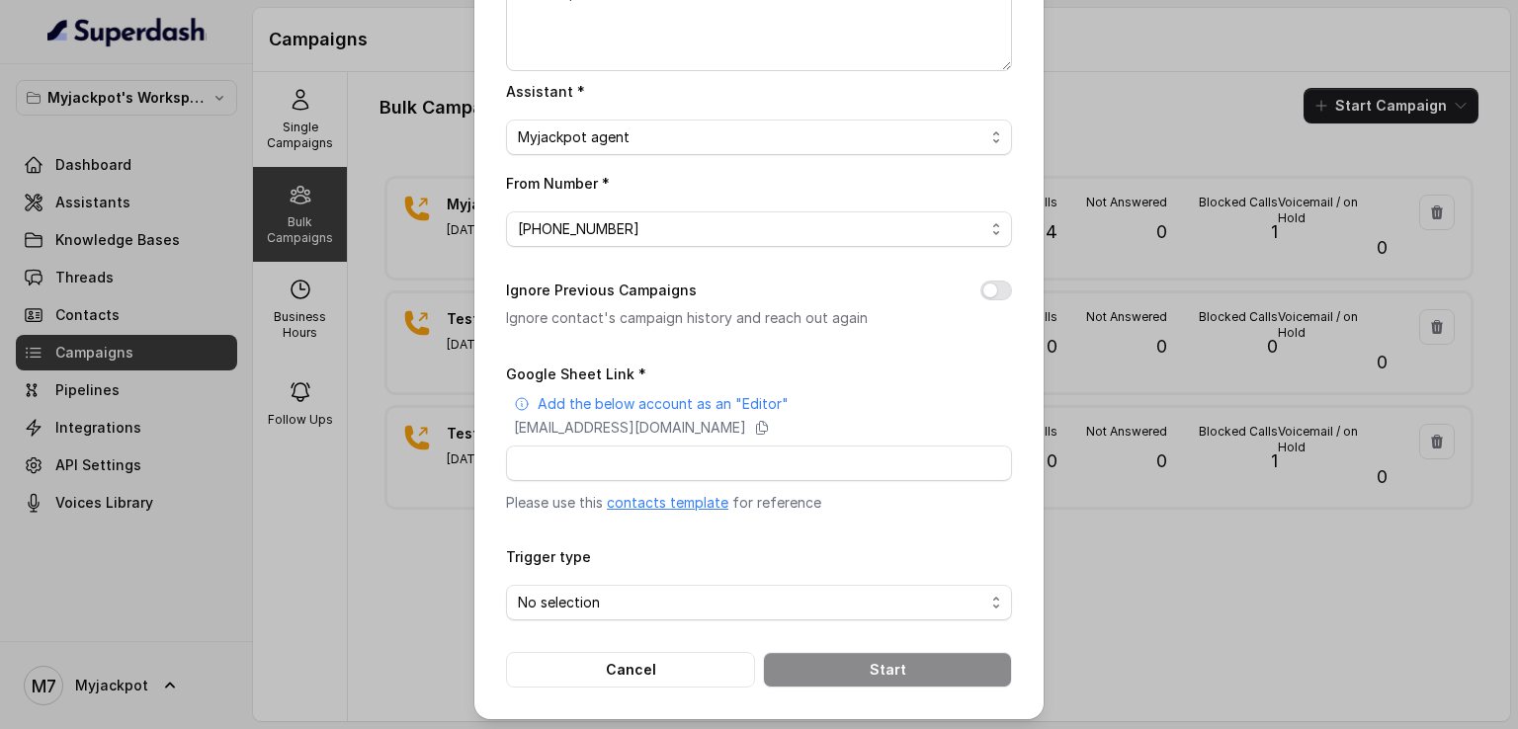
scroll to position [227, 0]
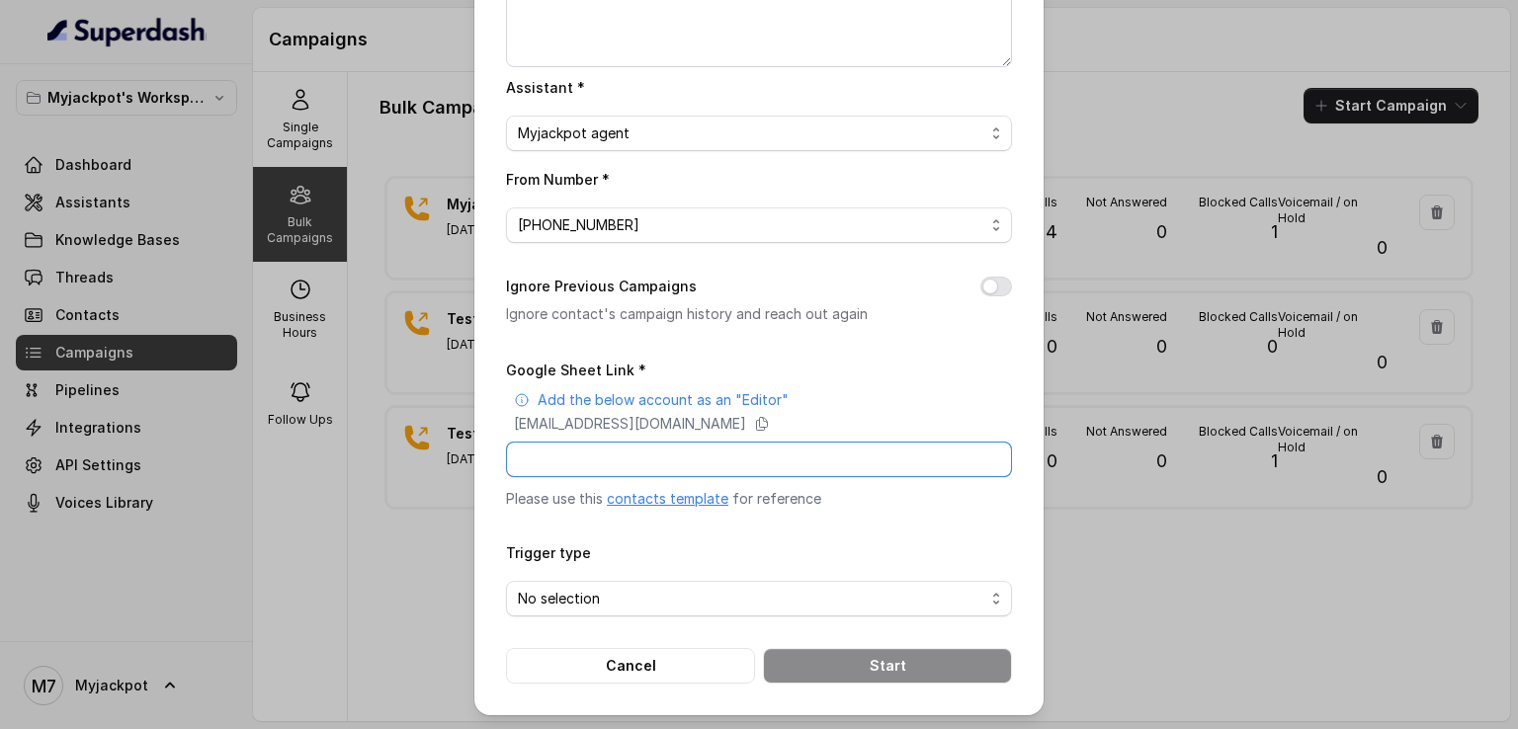
click at [636, 450] on input "Google Sheet Link *" at bounding box center [759, 460] width 506 height 36
paste input "[URL][DOMAIN_NAME]"
type input "[URL][DOMAIN_NAME]"
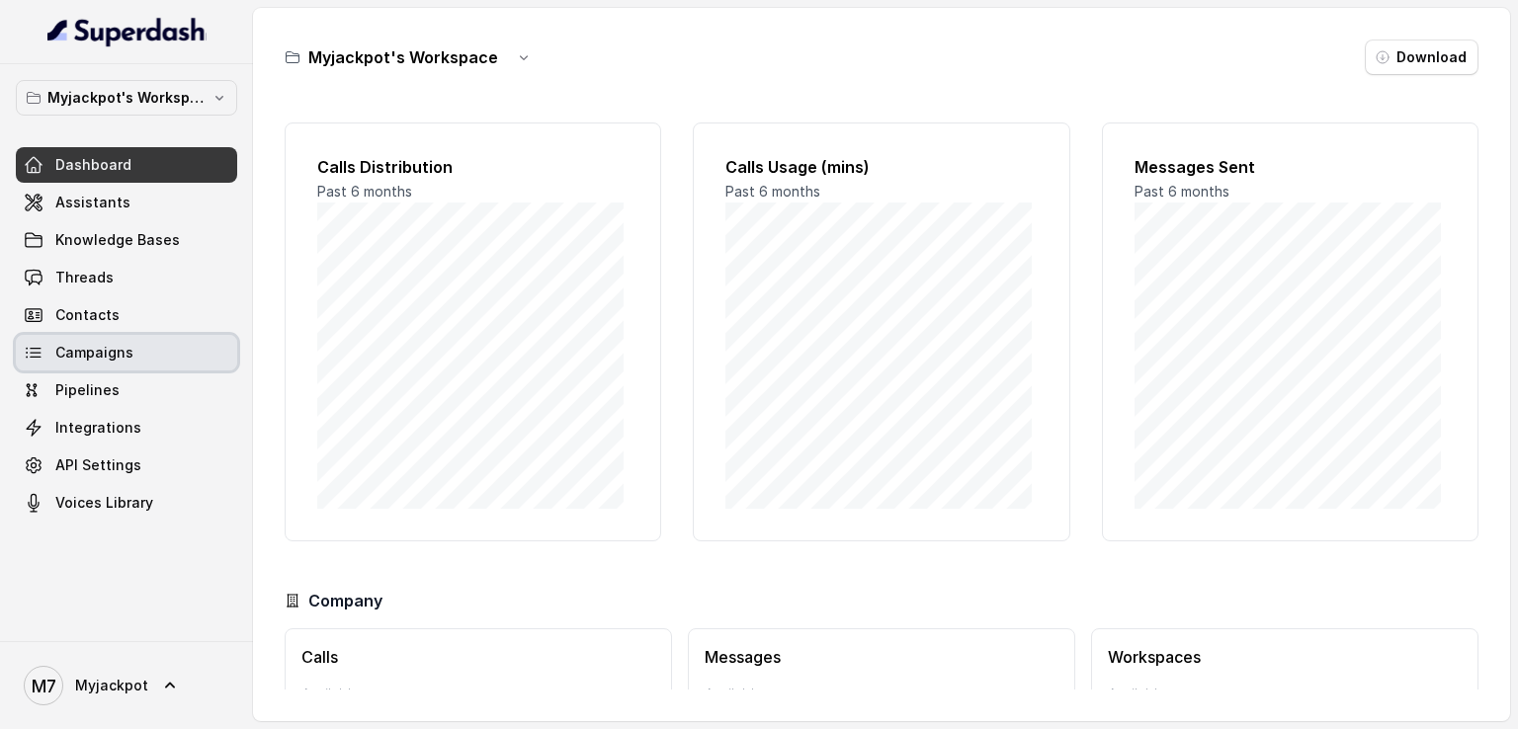
click at [131, 368] on link "Campaigns" at bounding box center [126, 353] width 221 height 36
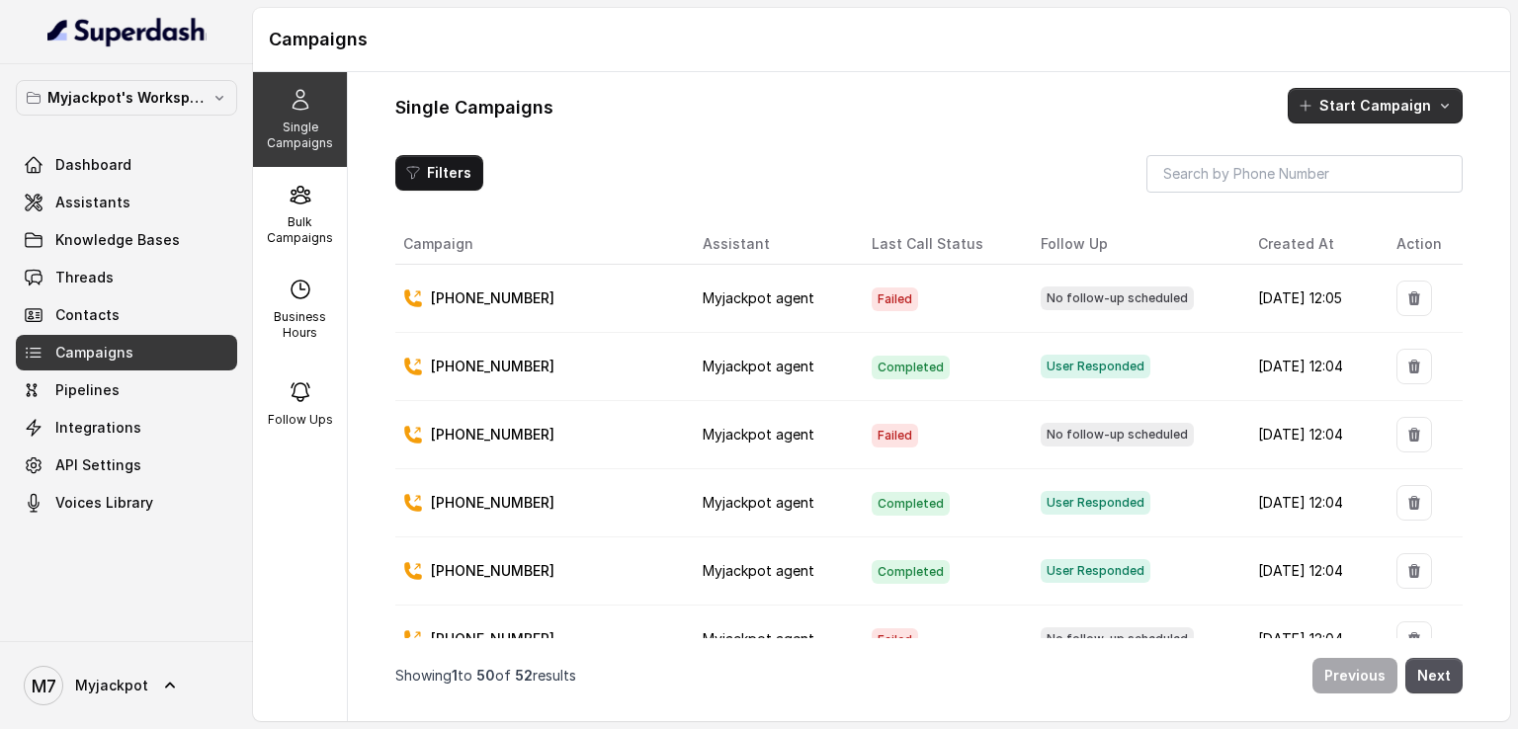
click at [1421, 102] on button "Start Campaign" at bounding box center [1374, 106] width 175 height 36
click at [1364, 182] on div "Call" at bounding box center [1347, 191] width 96 height 20
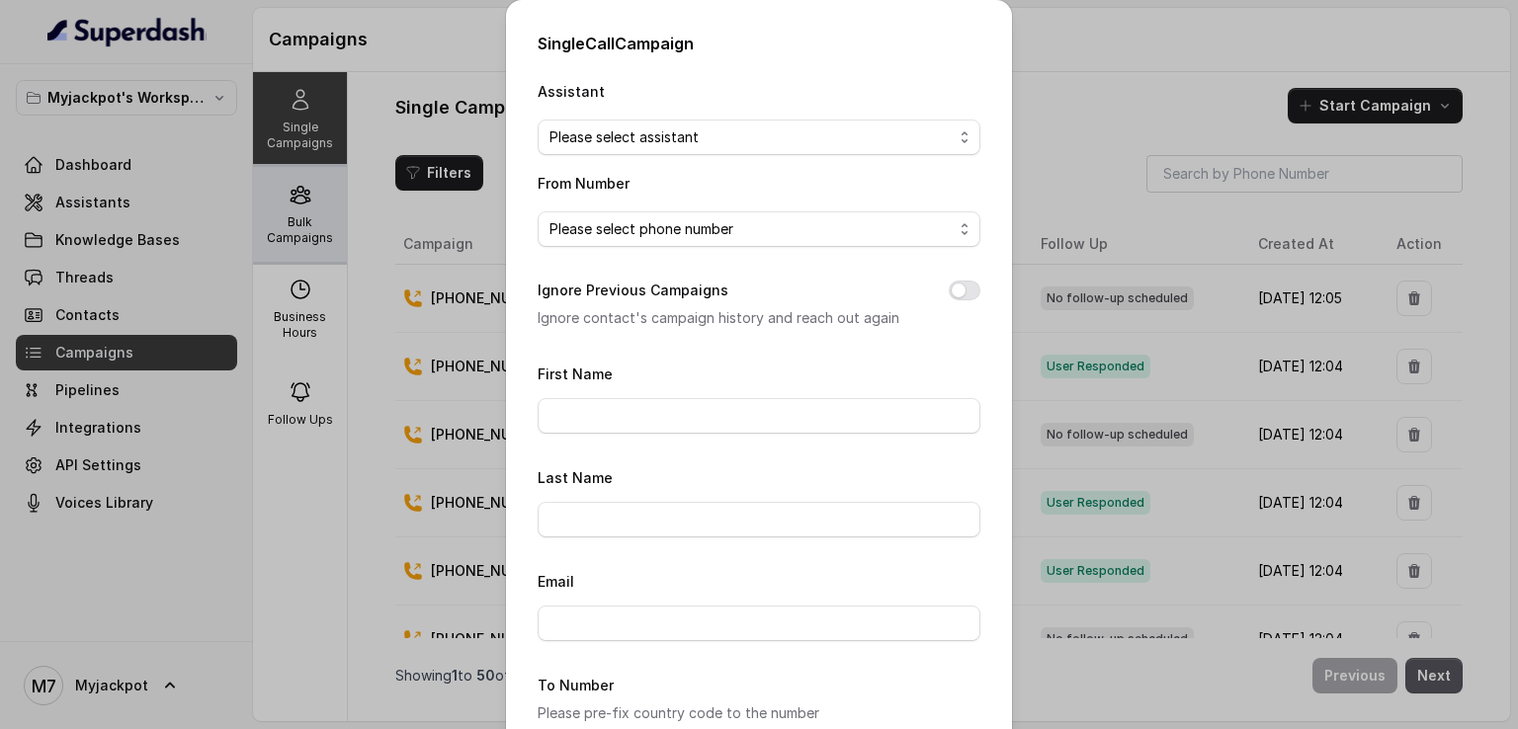
drag, startPoint x: 269, startPoint y: 227, endPoint x: 284, endPoint y: 225, distance: 15.0
click at [269, 227] on div "Single Call Campaign Assistant Please select assistant From Number Please selec…" at bounding box center [759, 364] width 1518 height 729
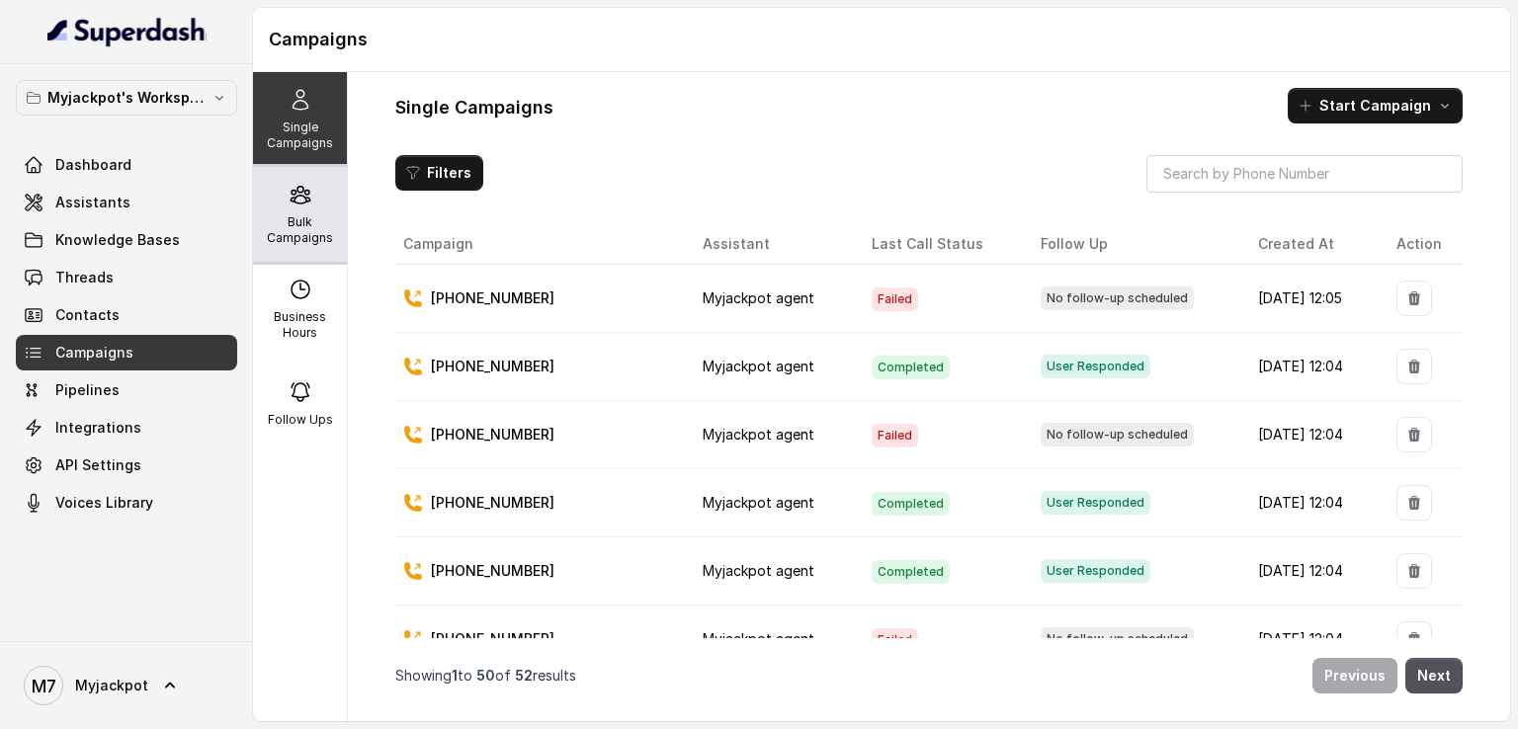
click at [290, 221] on p "Bulk Campaigns" at bounding box center [300, 230] width 78 height 32
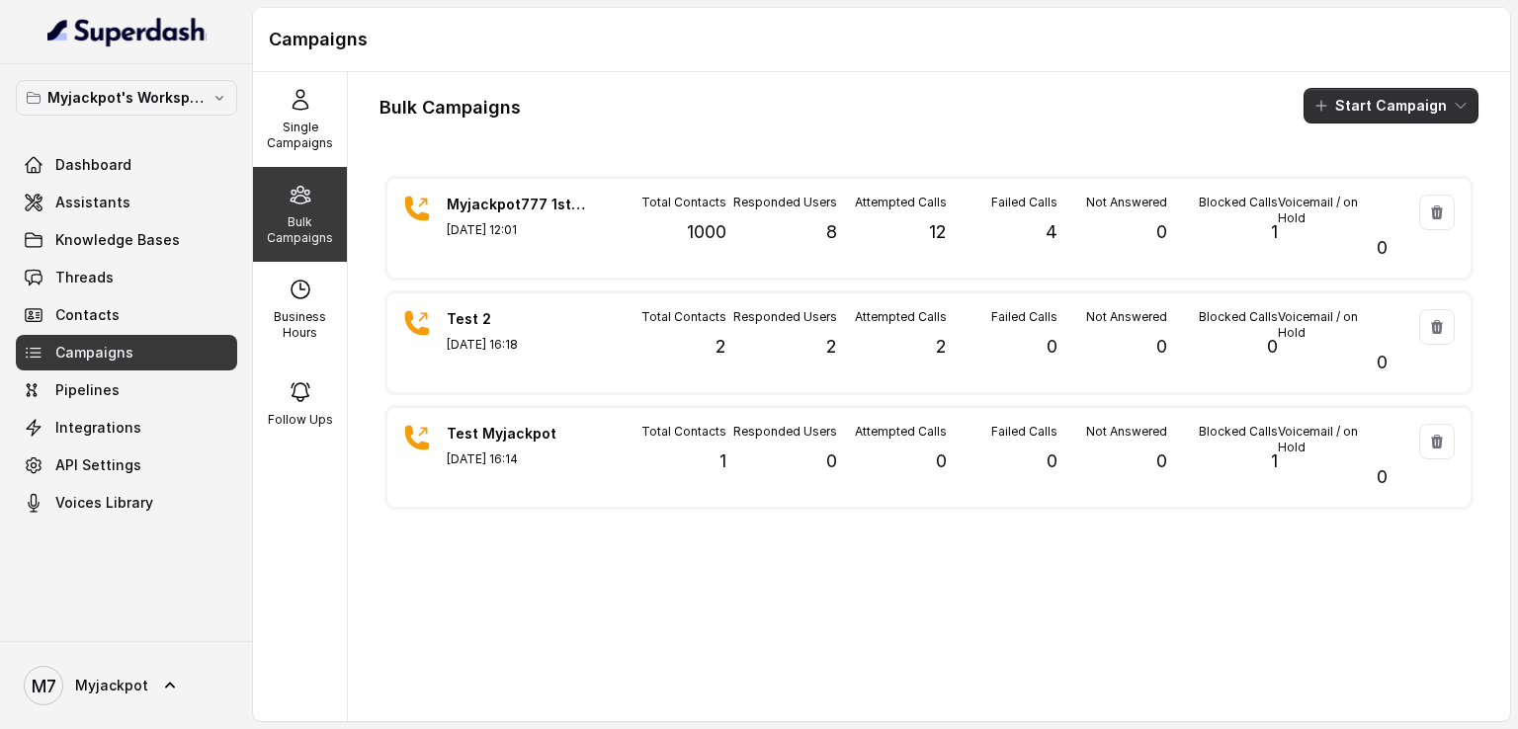
click at [1320, 109] on icon "button" at bounding box center [1321, 106] width 16 height 16
click at [1333, 175] on p "Call" at bounding box center [1340, 183] width 24 height 20
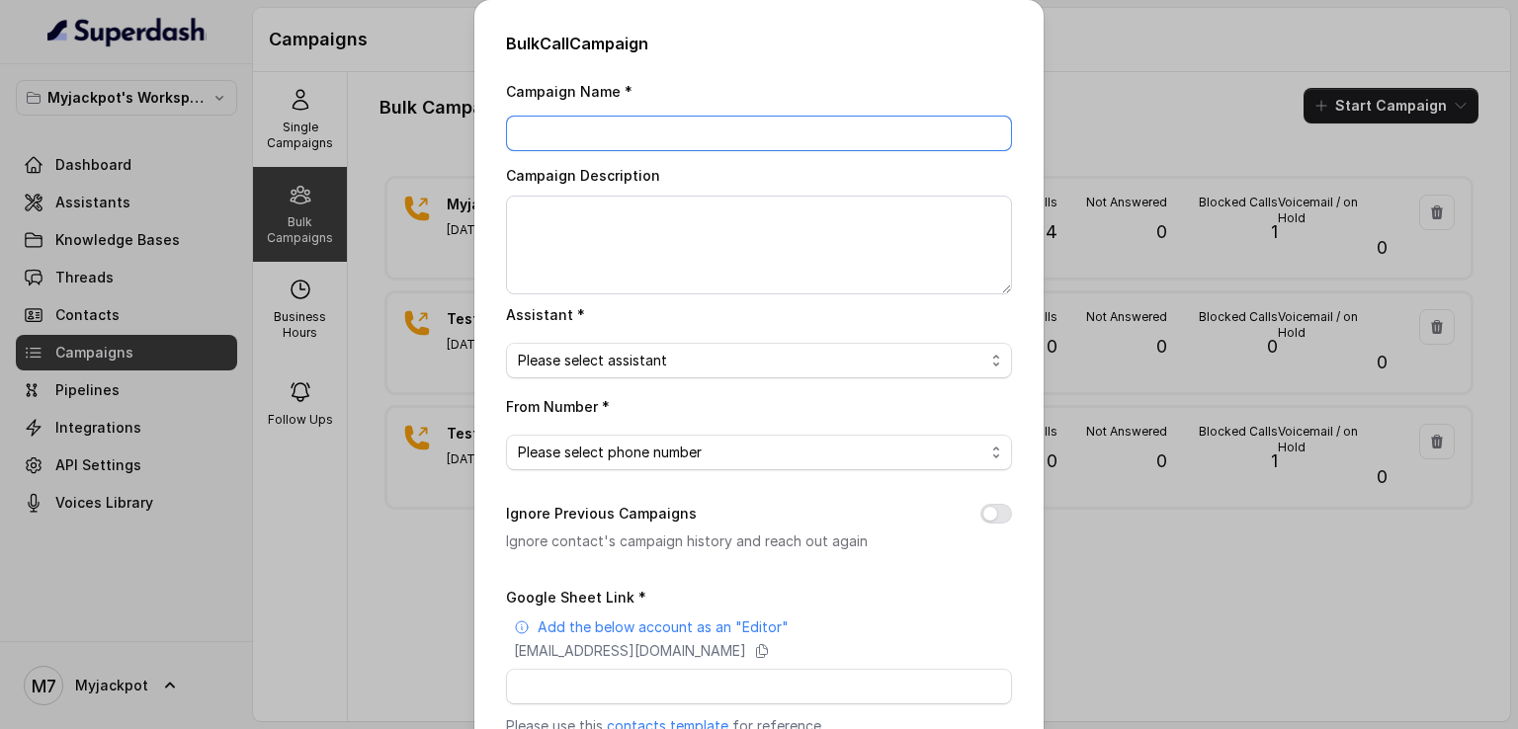
click at [787, 126] on input "Campaign Name *" at bounding box center [759, 134] width 506 height 36
type input "Campaign 1"
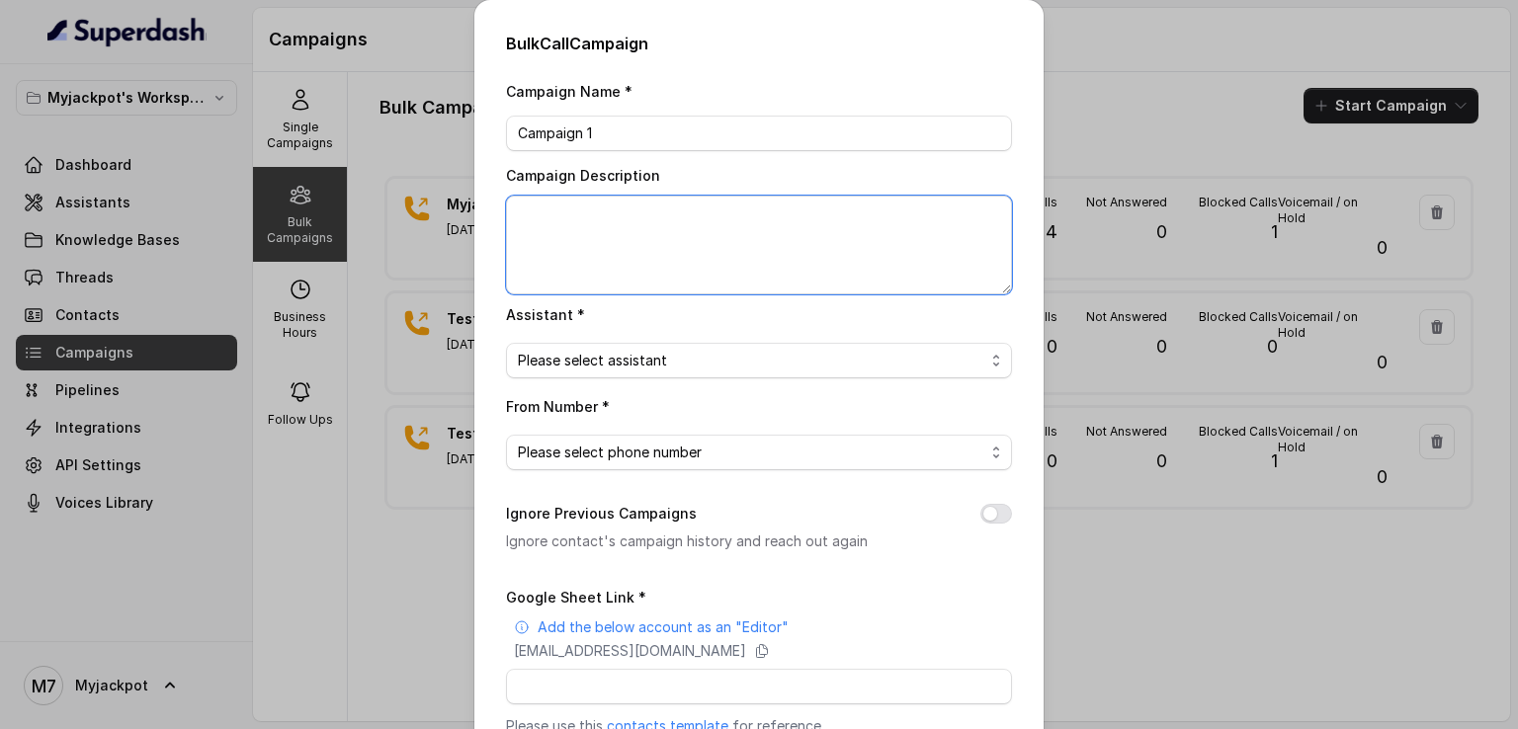
click at [687, 238] on textarea "Campaign Description" at bounding box center [759, 245] width 506 height 99
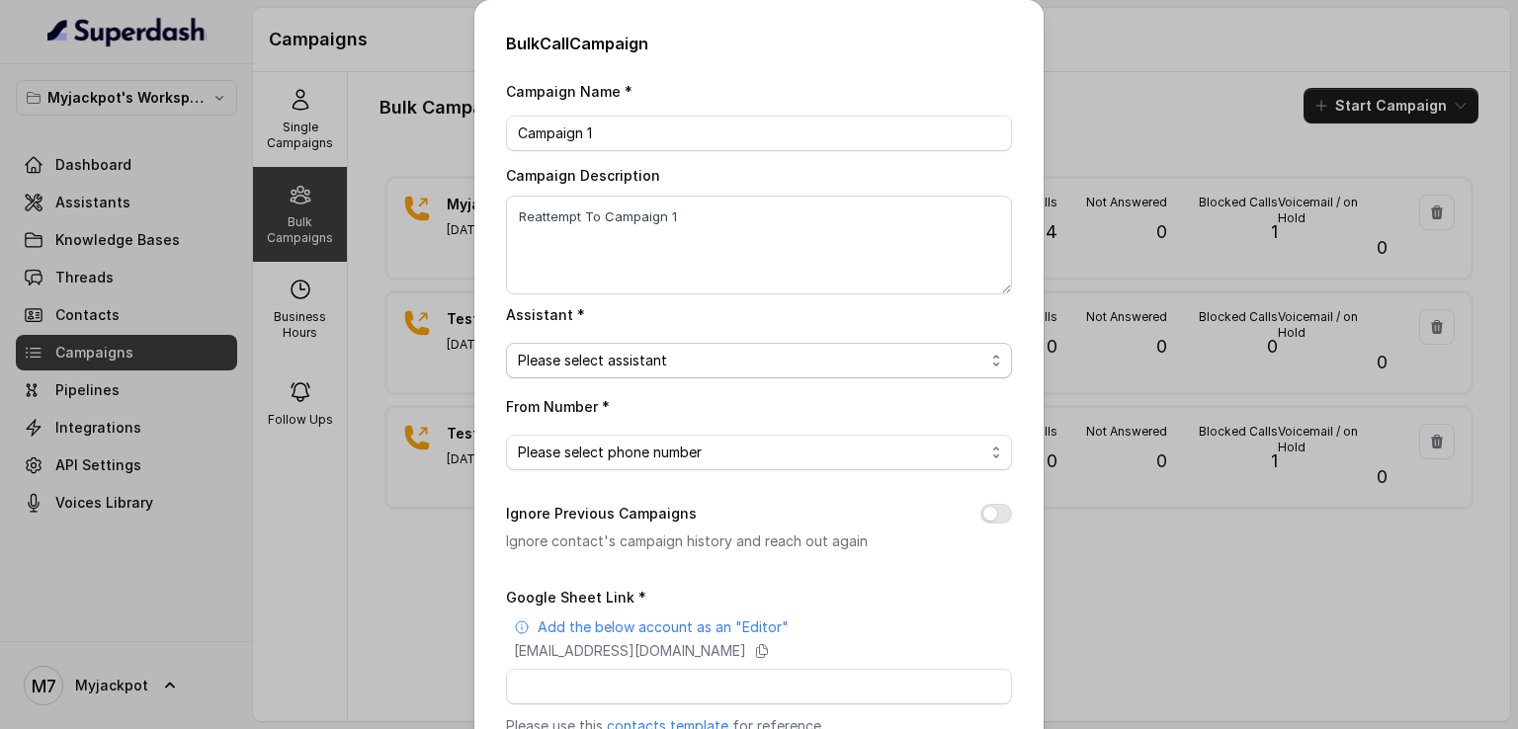
click at [662, 355] on span "Please select assistant" at bounding box center [751, 361] width 466 height 24
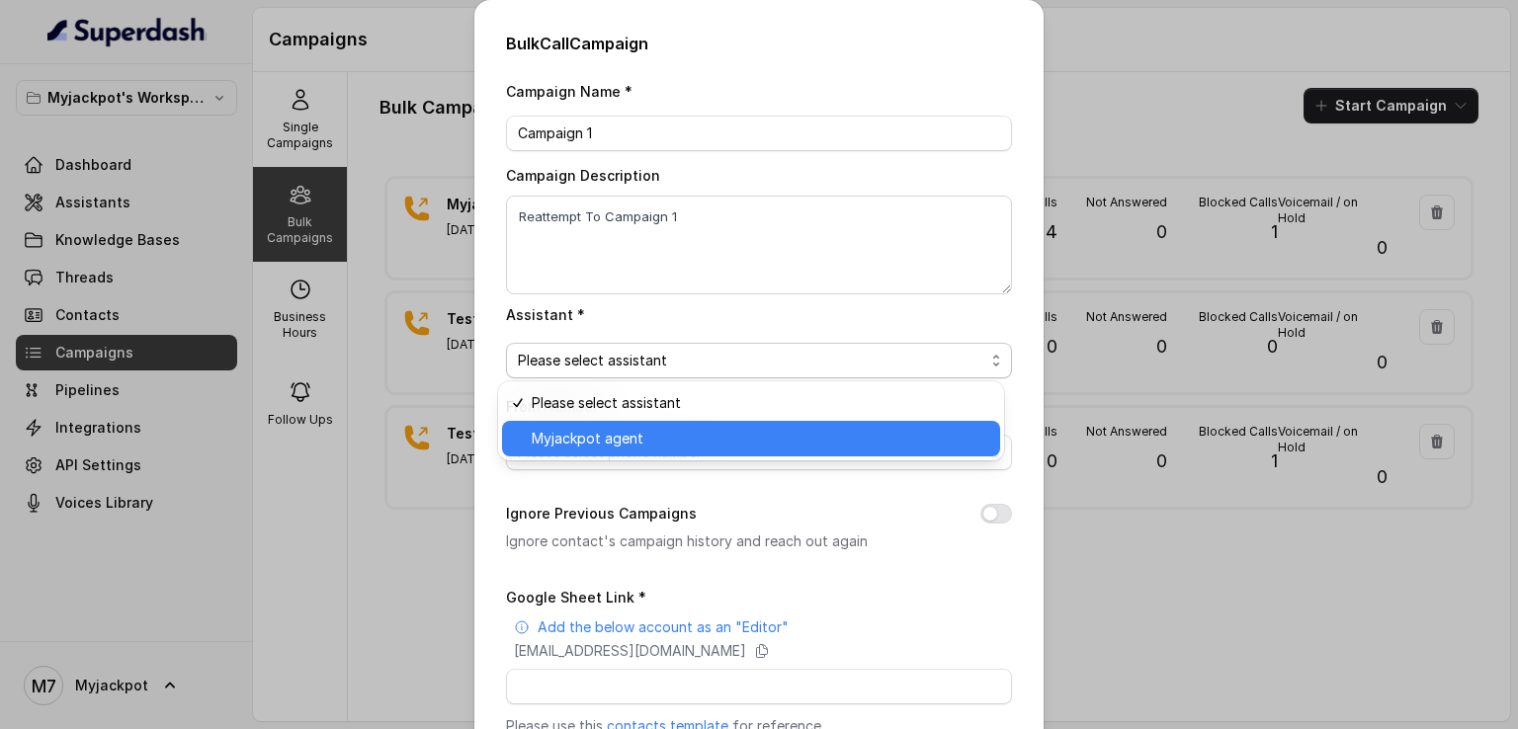
click at [667, 428] on span "Myjackpot agent" at bounding box center [760, 439] width 456 height 24
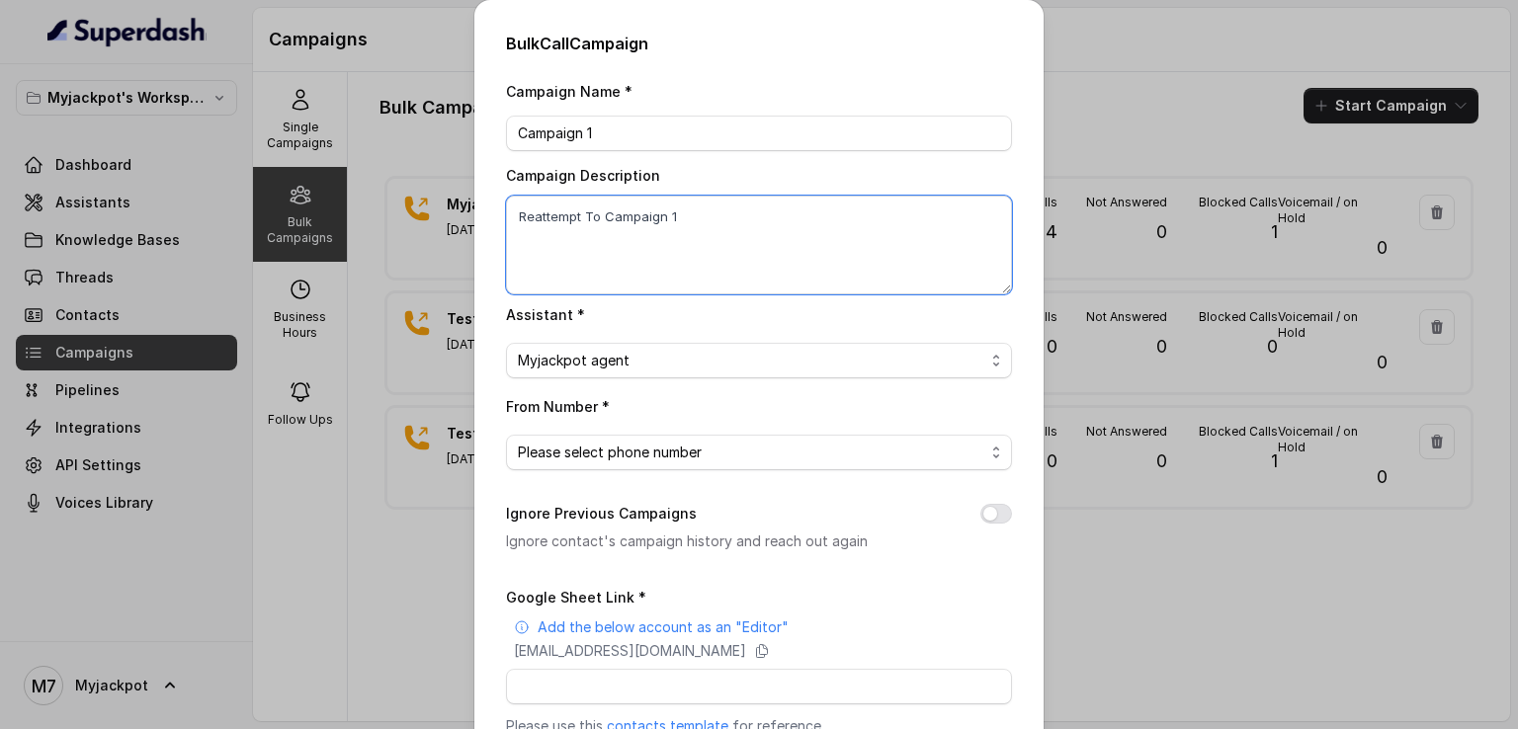
click at [673, 217] on textarea "Reattempt To Campaign 1" at bounding box center [759, 245] width 506 height 99
type textarea "Reattempt To Campaign 1 to call 1000 leads"
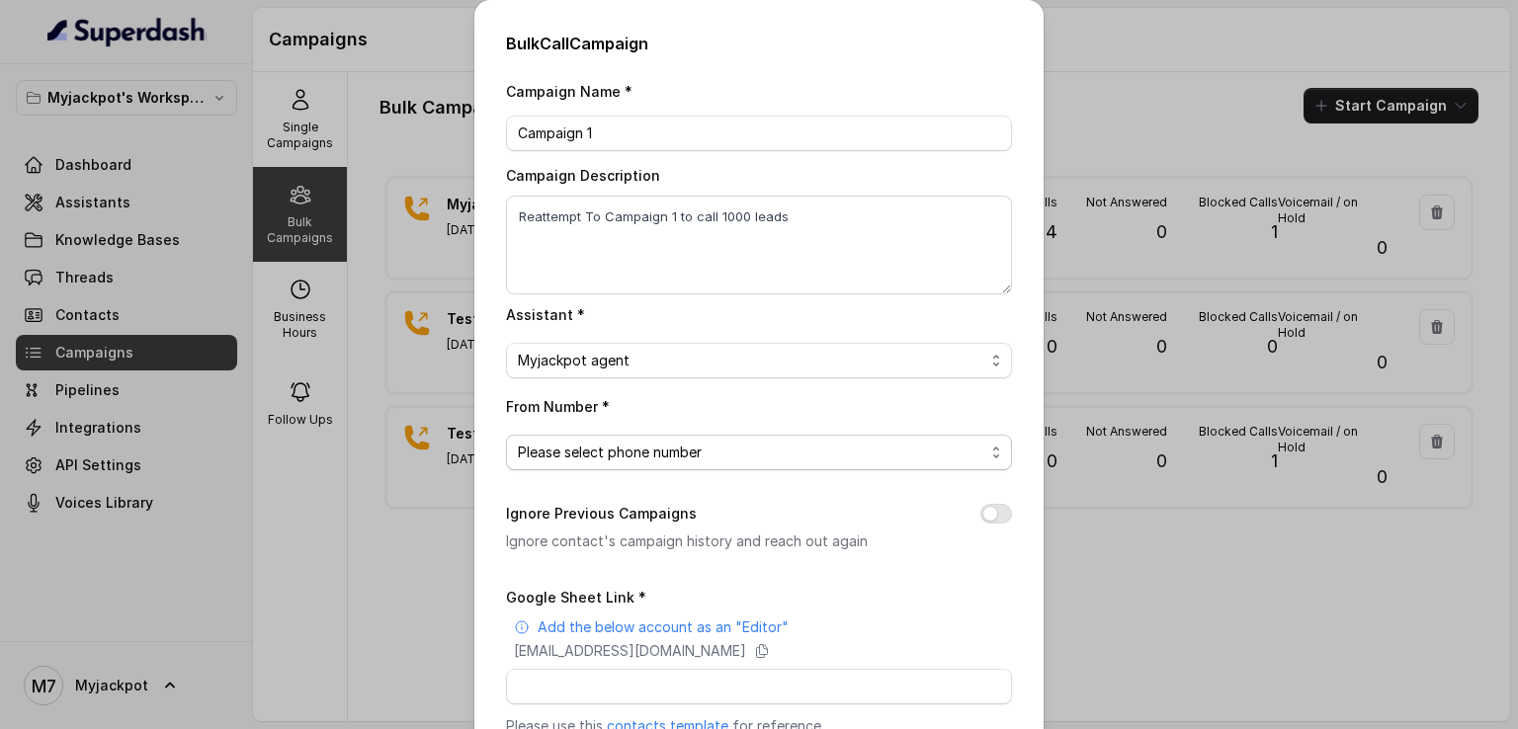
click at [713, 444] on span "Please select phone number" at bounding box center [751, 453] width 466 height 24
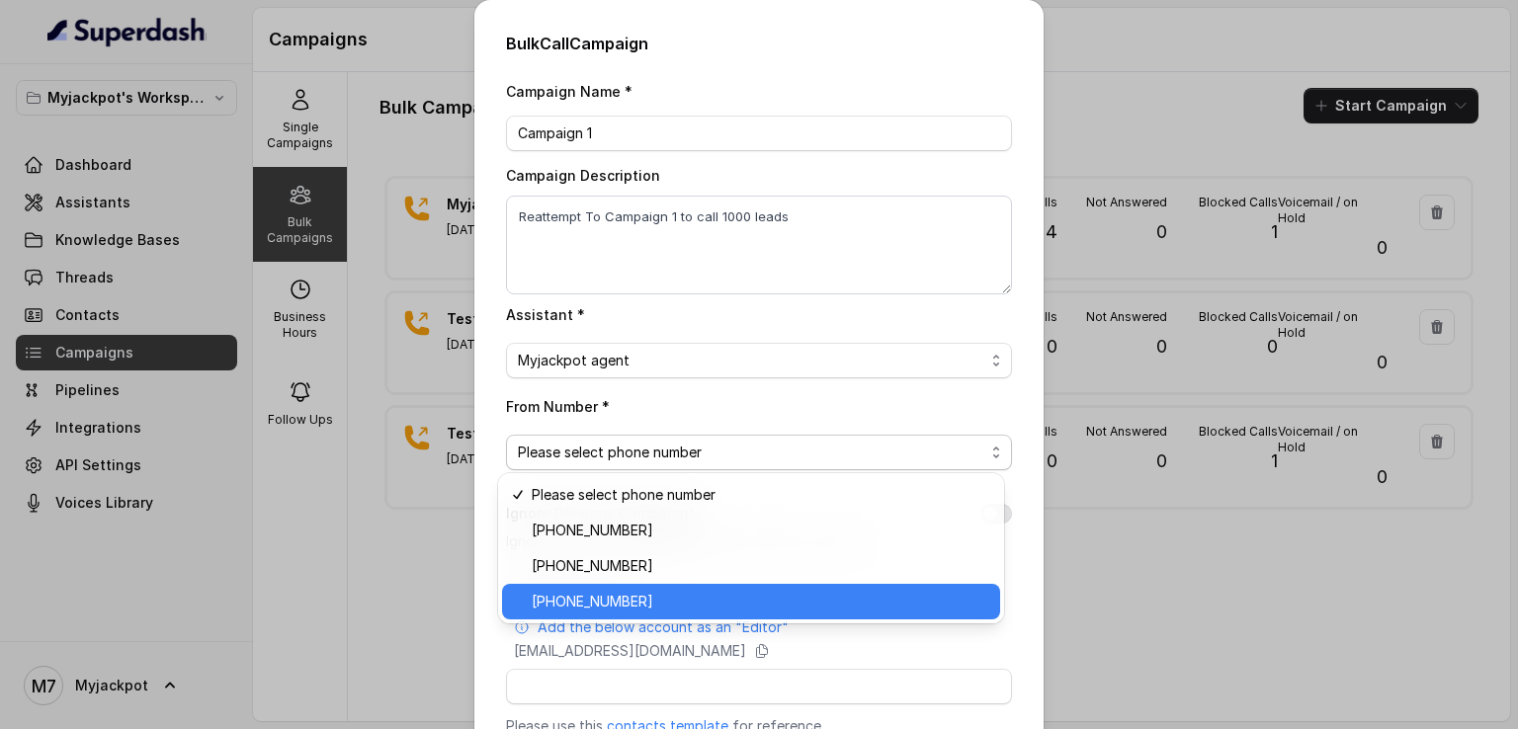
click at [668, 601] on span "[PHONE_NUMBER]" at bounding box center [760, 602] width 456 height 24
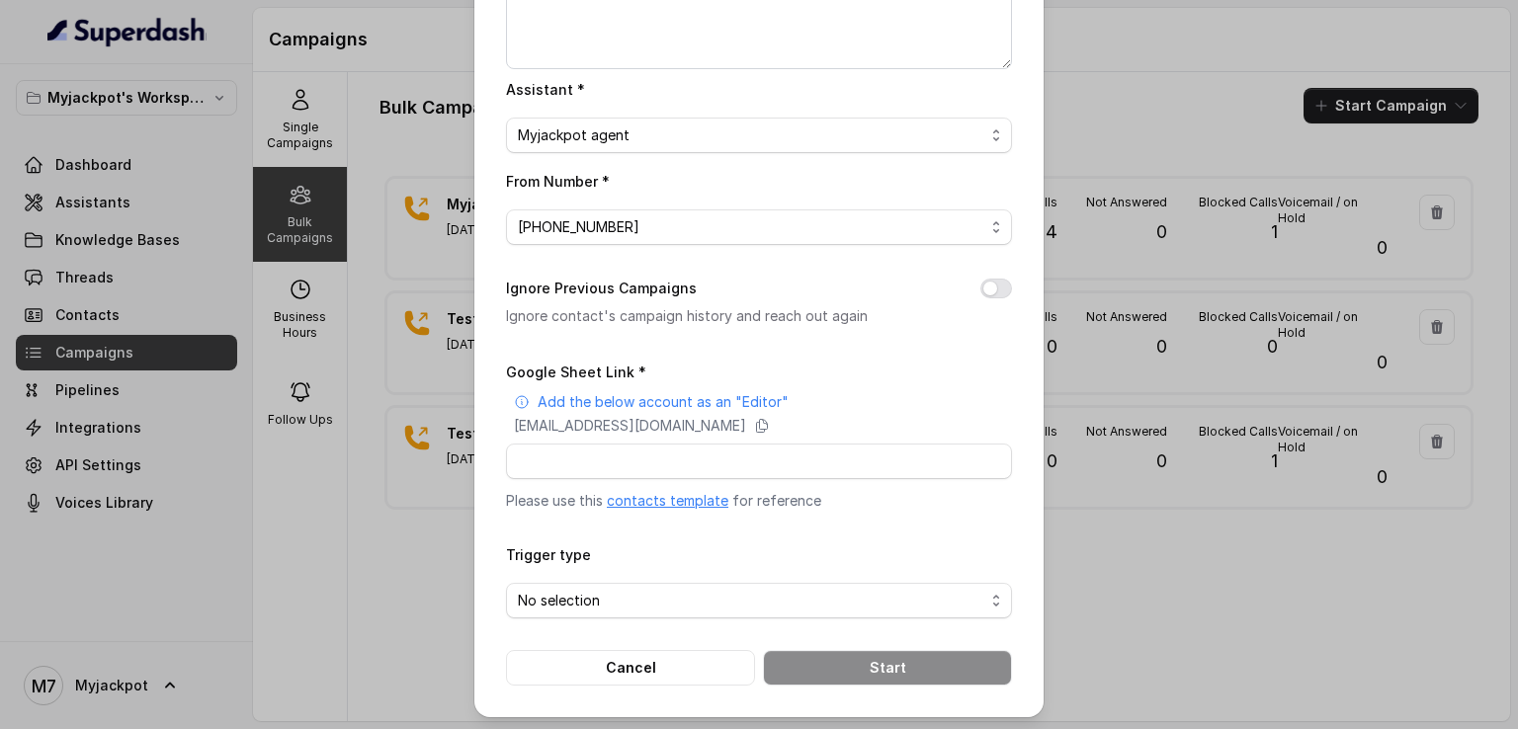
scroll to position [227, 0]
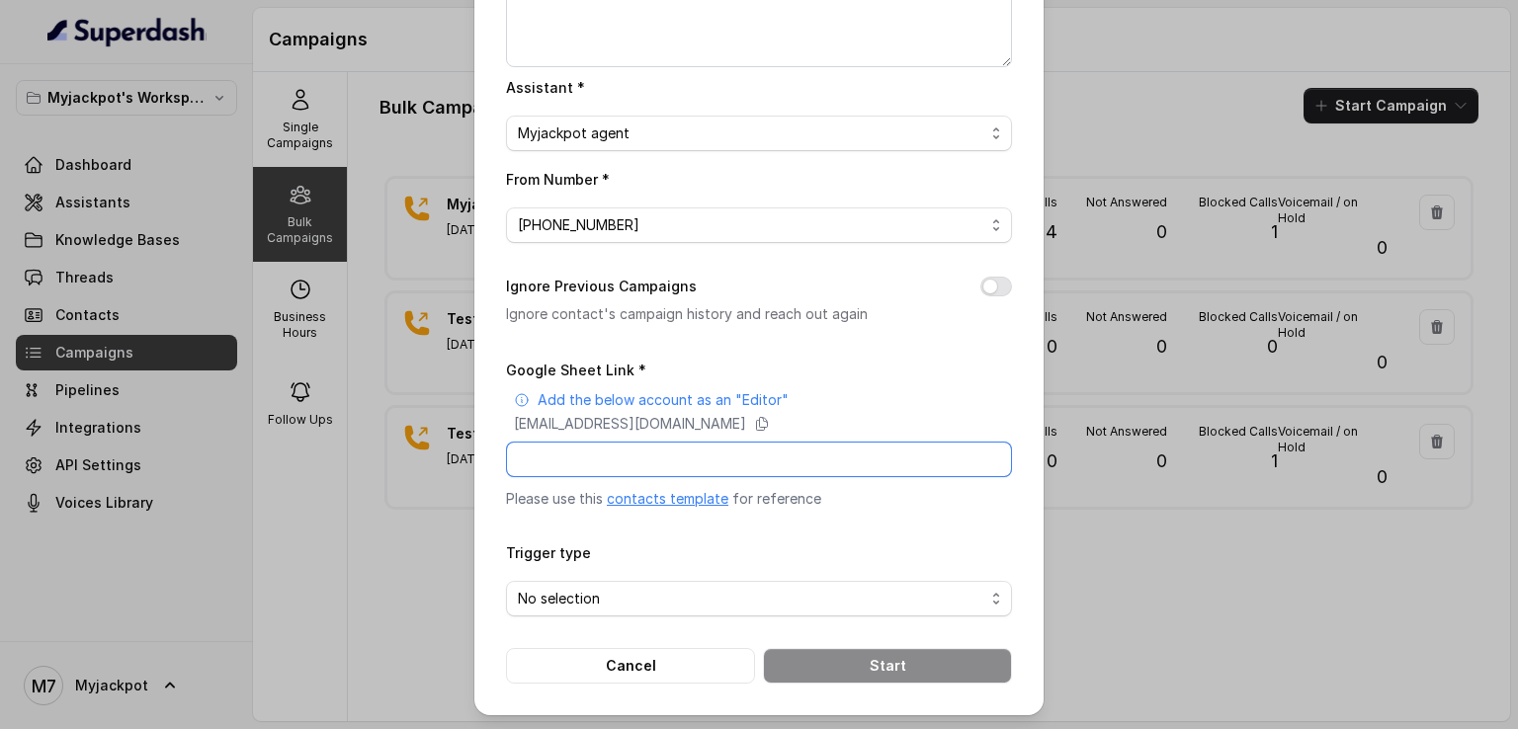
click at [638, 457] on input "Google Sheet Link *" at bounding box center [759, 460] width 506 height 36
paste input "[URL][DOMAIN_NAME]"
type input "[URL][DOMAIN_NAME]"
click at [593, 598] on span "No selection" at bounding box center [751, 599] width 466 height 24
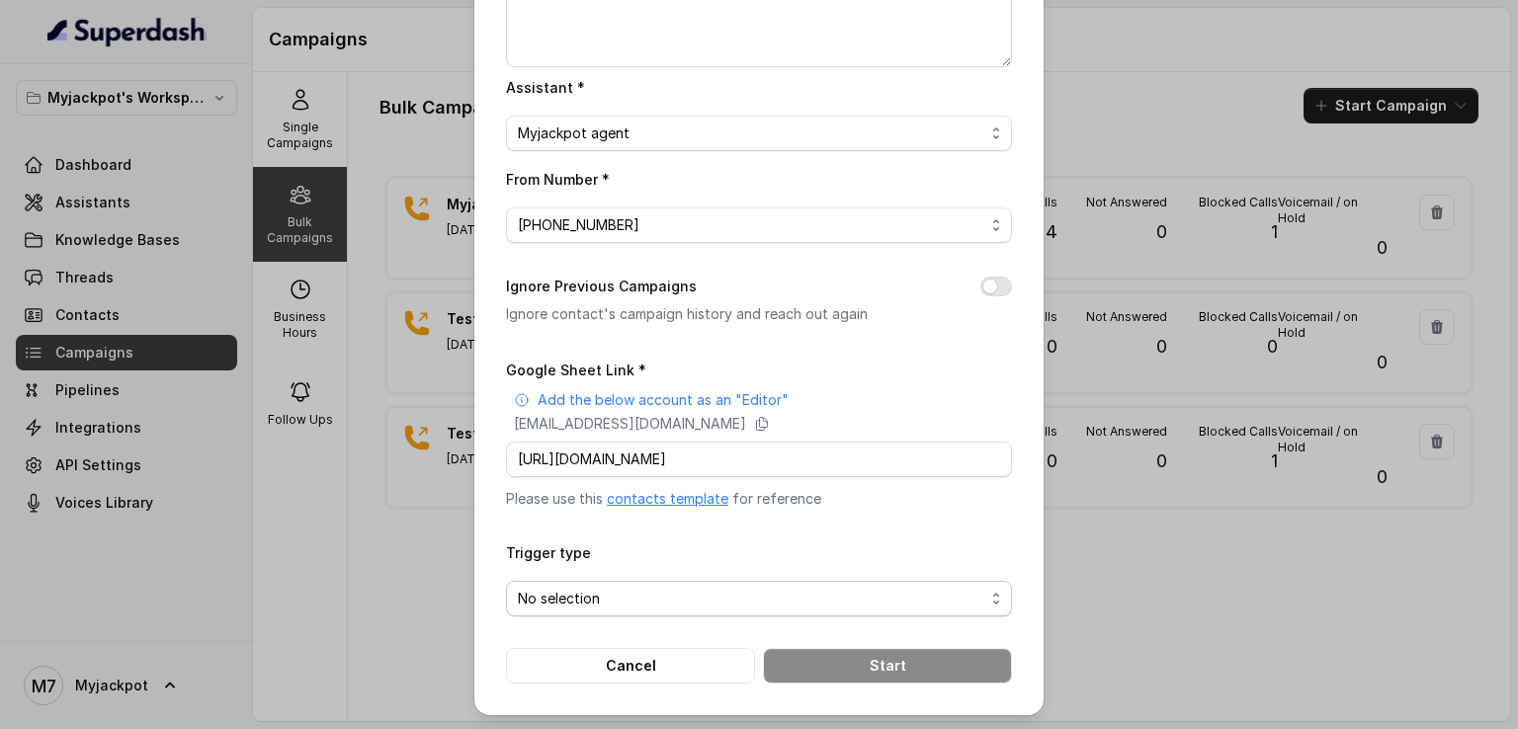
scroll to position [0, 0]
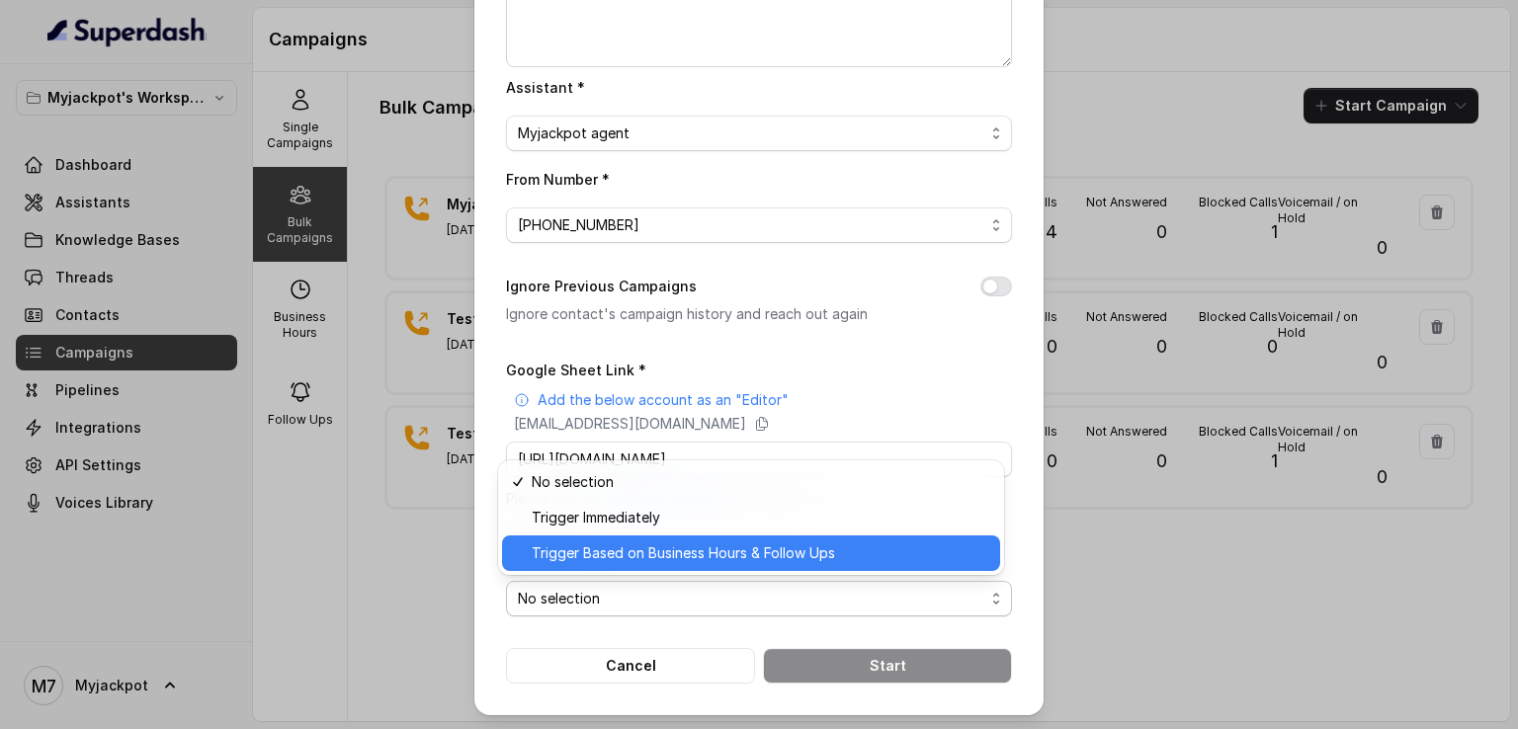
click at [638, 549] on span "Trigger Based on Business Hours & Follow Ups" at bounding box center [760, 553] width 456 height 24
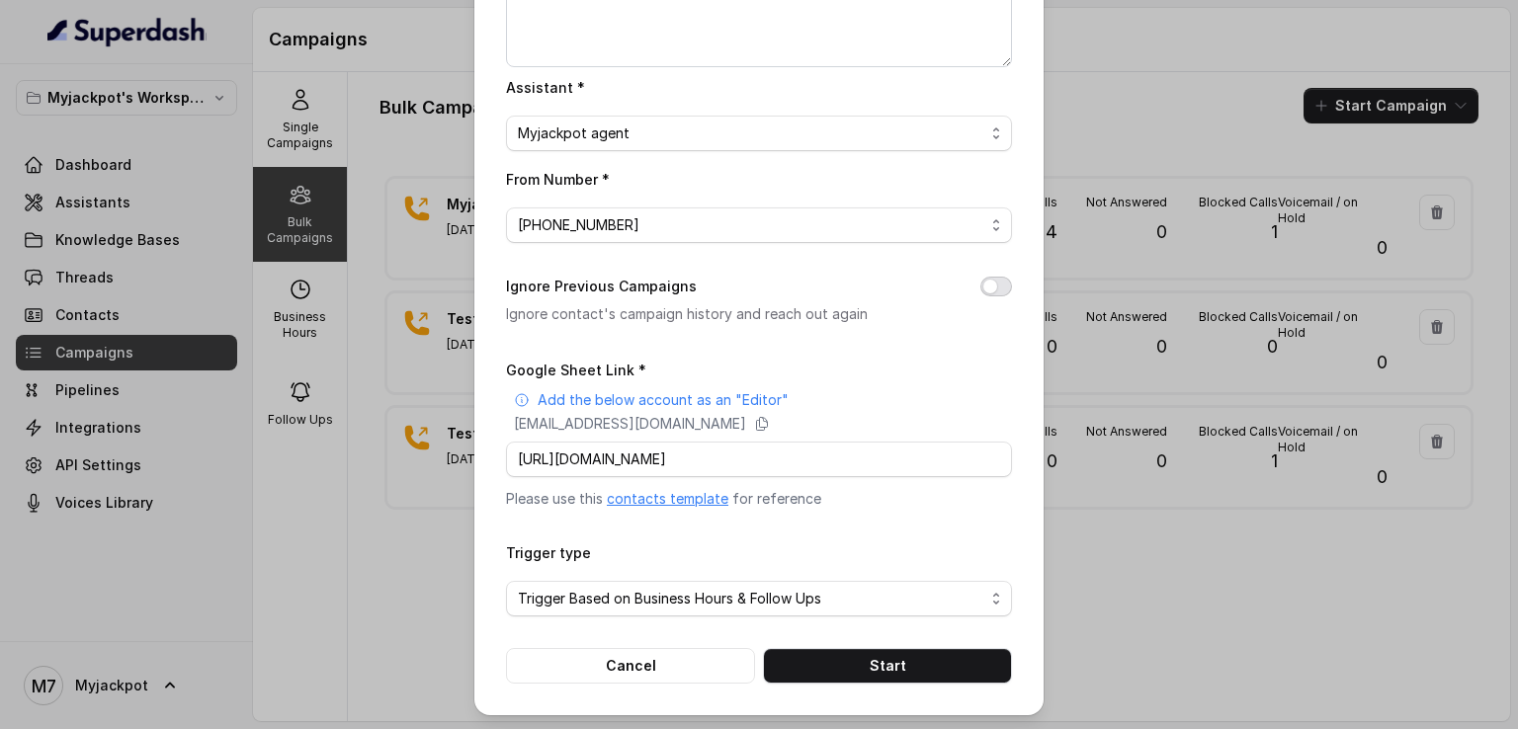
click at [993, 288] on button "Ignore Previous Campaigns" at bounding box center [996, 287] width 32 height 20
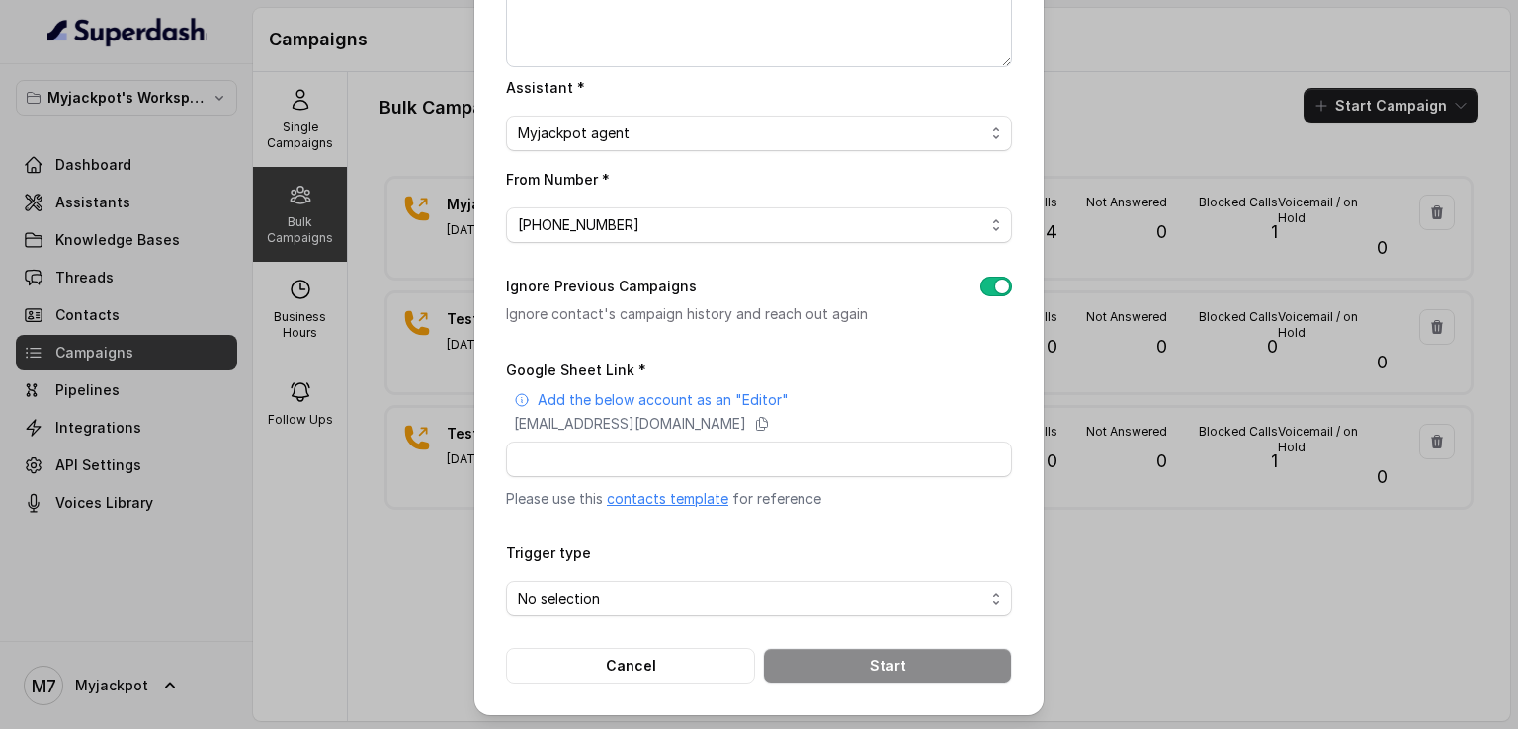
click at [445, 586] on div "Bulk Call Campaign Campaign Name * Campaign 1 Campaign Description Reattempt To…" at bounding box center [759, 364] width 1518 height 729
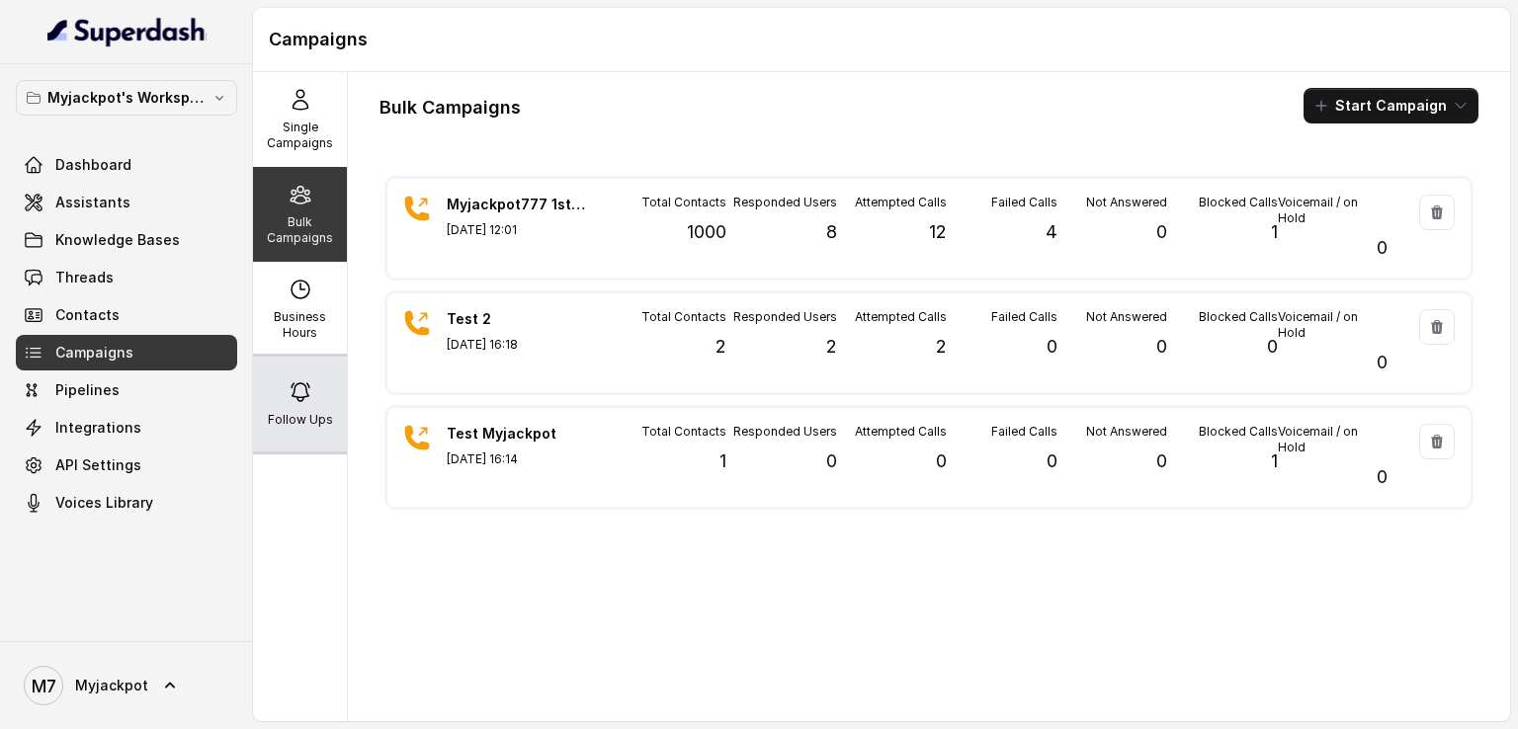
click at [308, 399] on div "Follow Ups" at bounding box center [300, 404] width 94 height 95
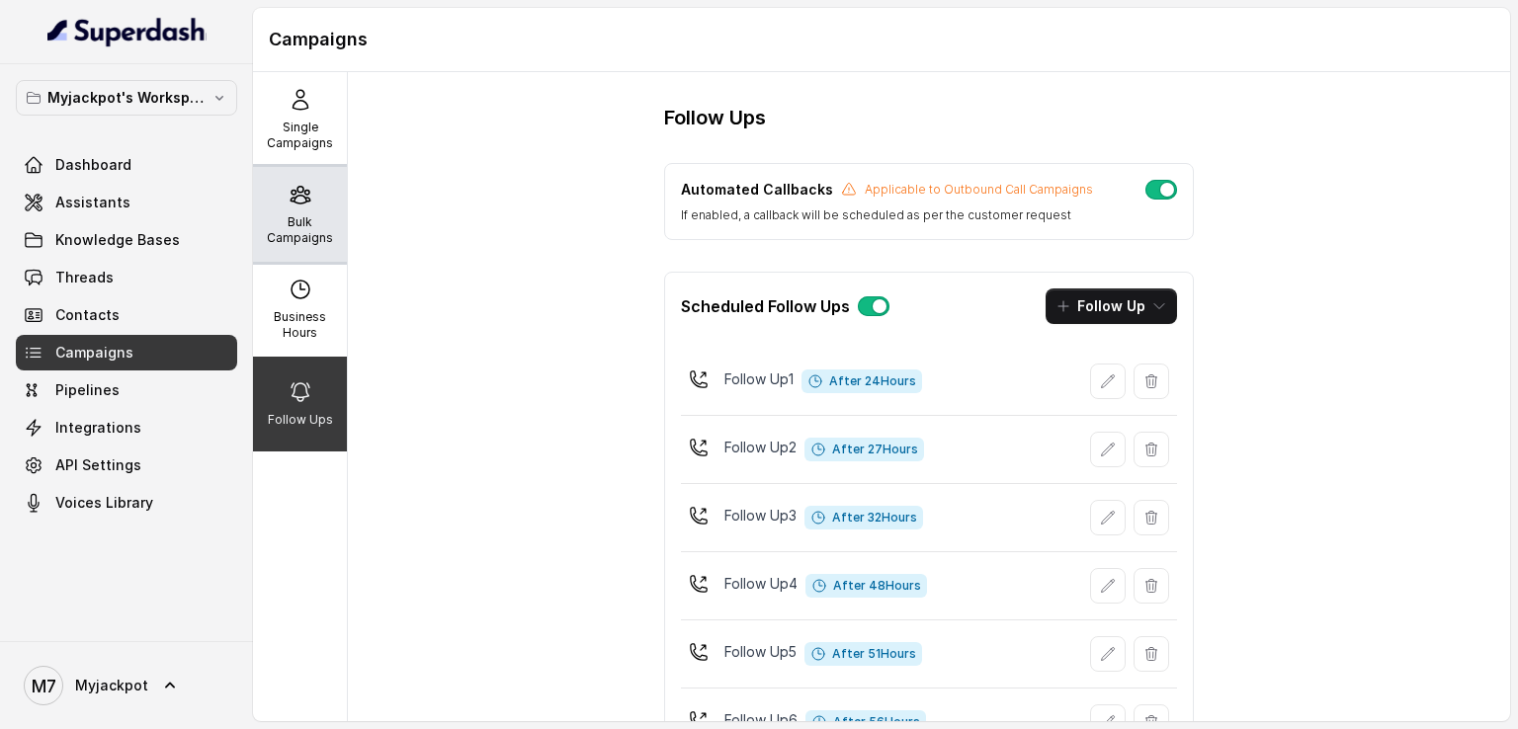
click at [306, 221] on p "Bulk Campaigns" at bounding box center [300, 230] width 78 height 32
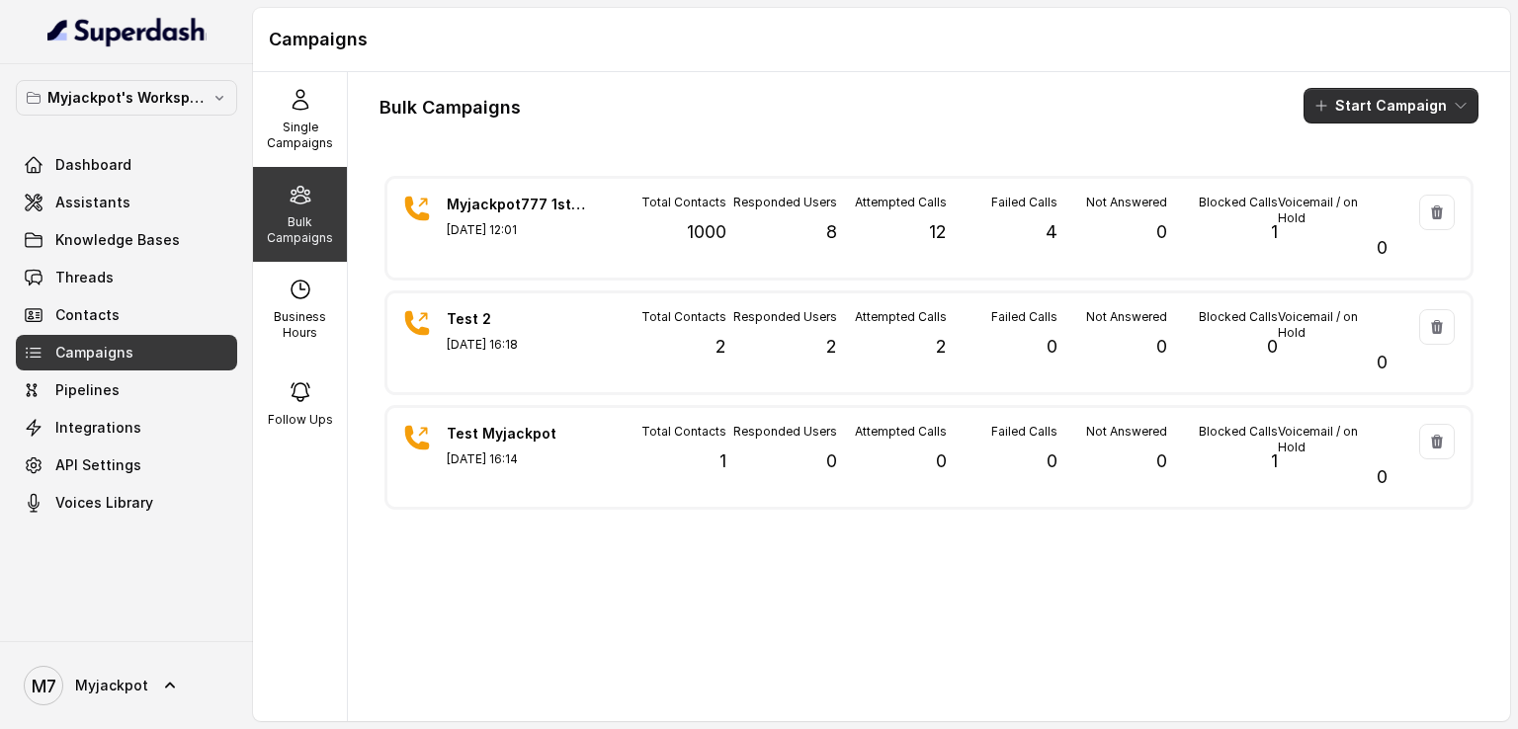
click at [1360, 113] on button "Start Campaign" at bounding box center [1390, 106] width 175 height 36
click at [1343, 173] on p "Call" at bounding box center [1340, 183] width 24 height 20
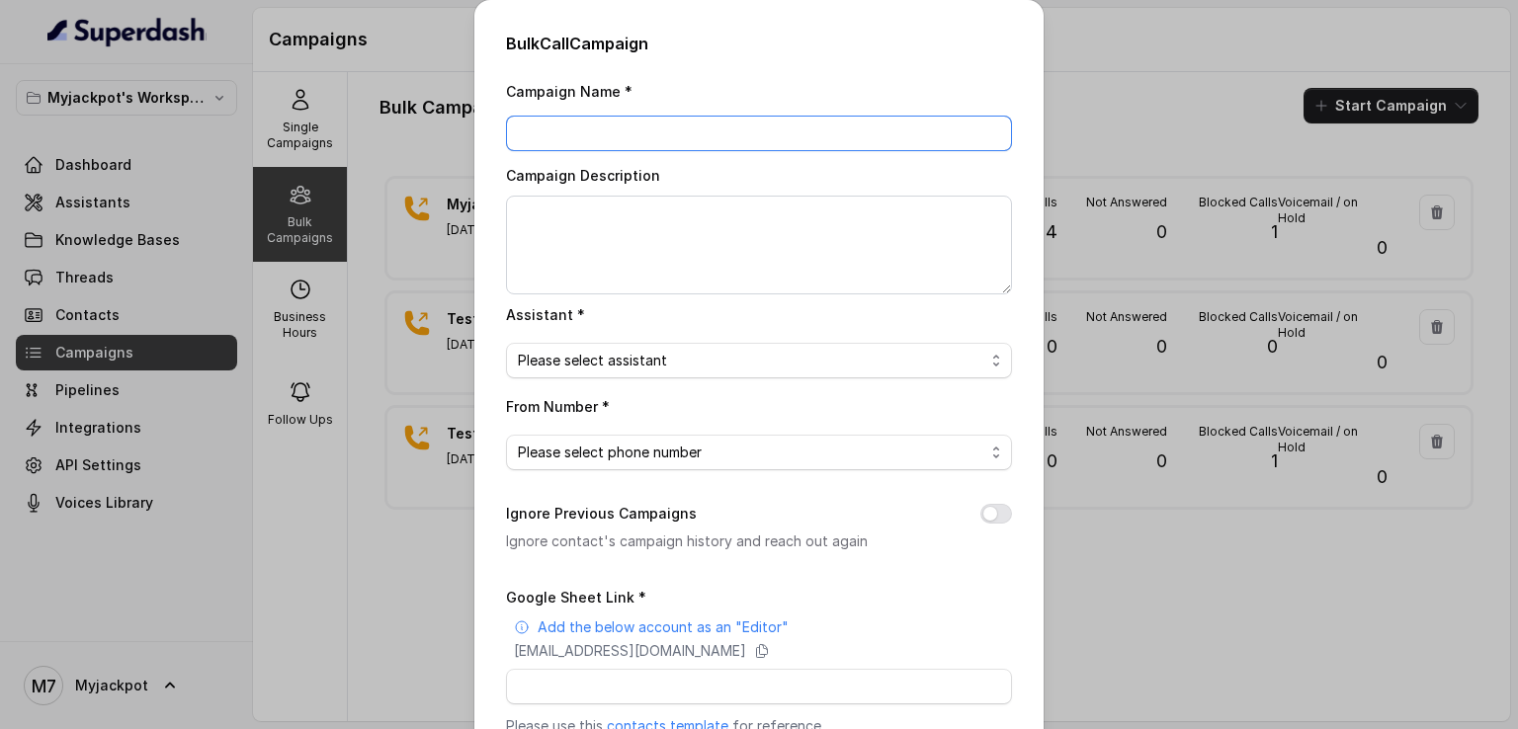
click at [632, 139] on input "Campaign Name *" at bounding box center [759, 134] width 506 height 36
type input "Campaign 1"
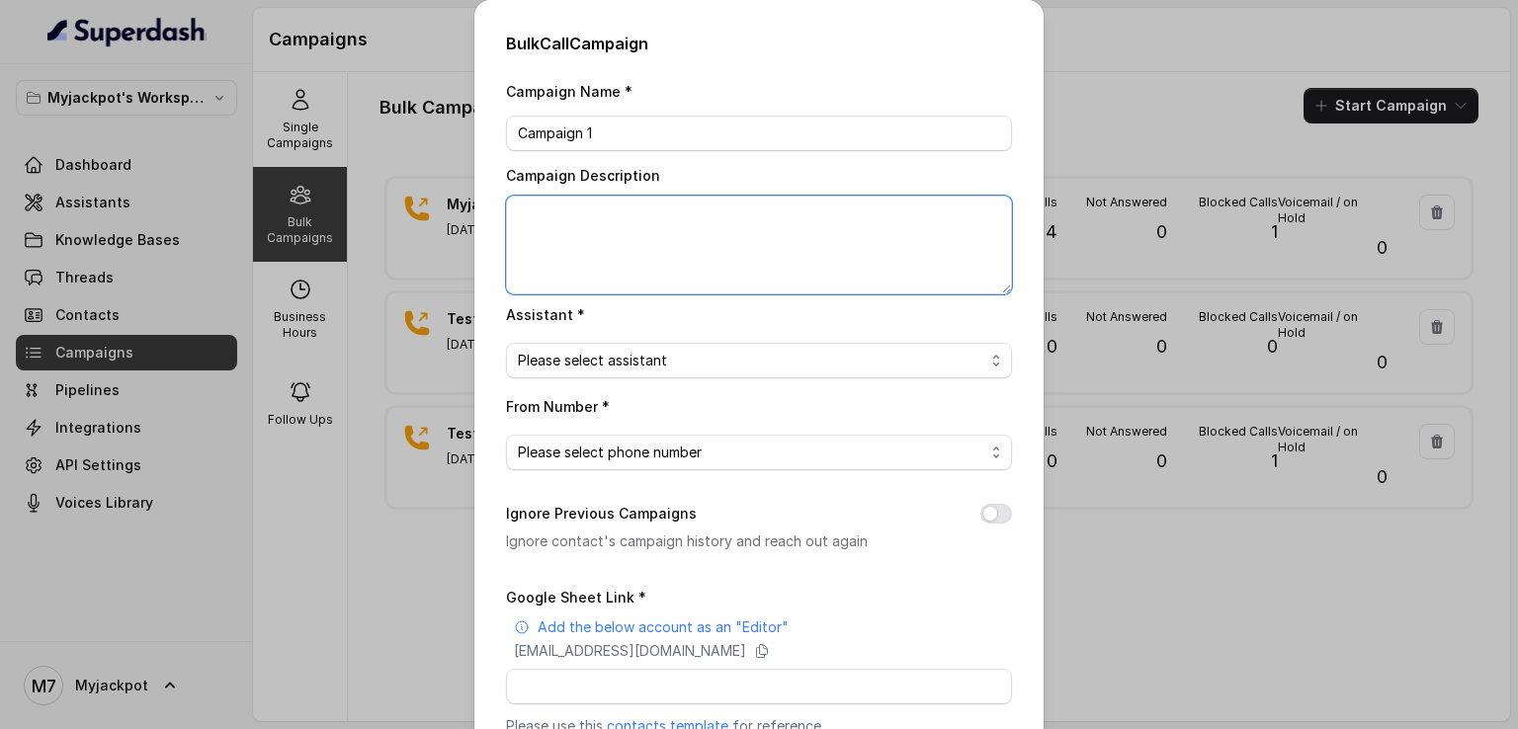
click at [614, 211] on textarea "Campaign Description" at bounding box center [759, 245] width 506 height 99
type textarea "Campaign 1 reattempt"
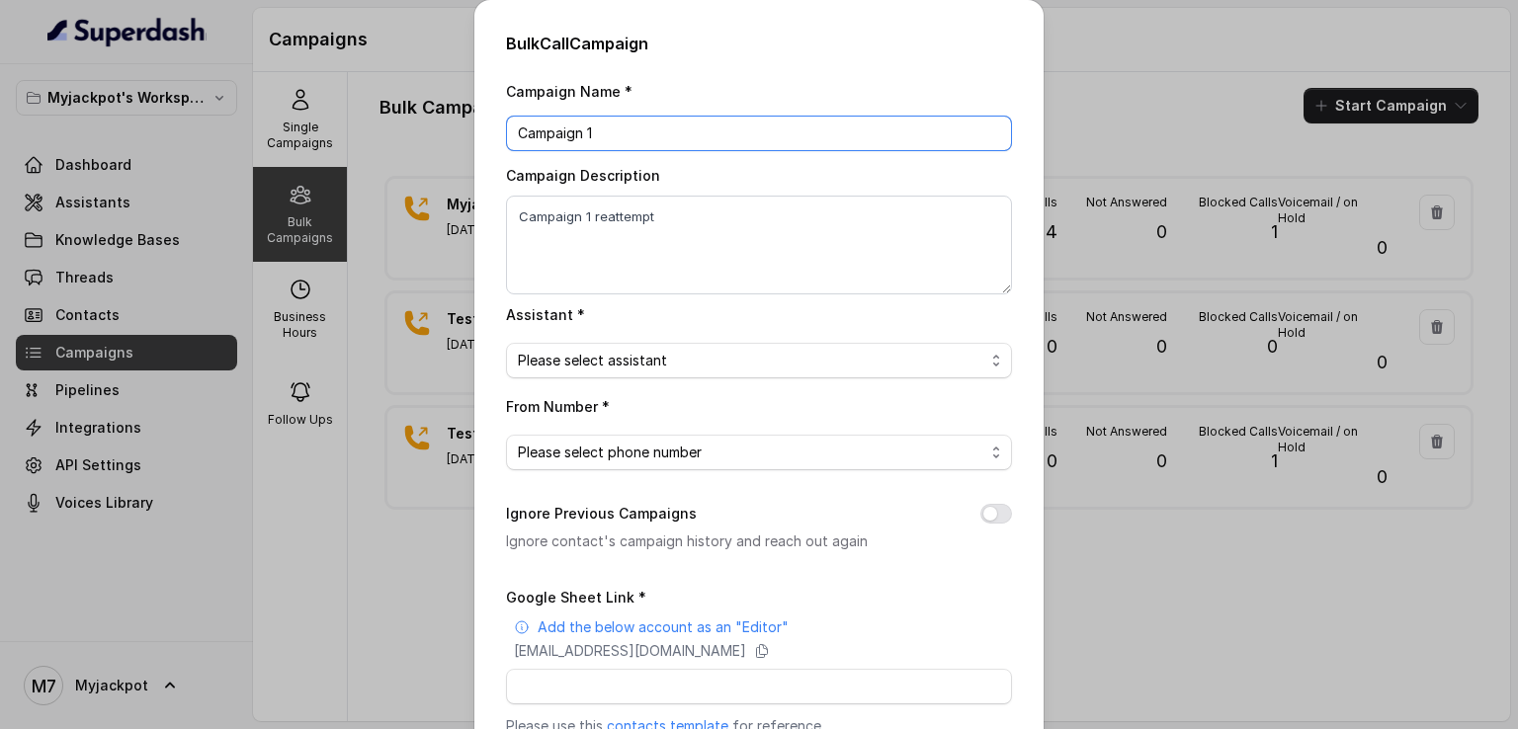
click at [607, 144] on input "Campaign 1" at bounding box center [759, 134] width 506 height 36
type input "Campaign 1.1"
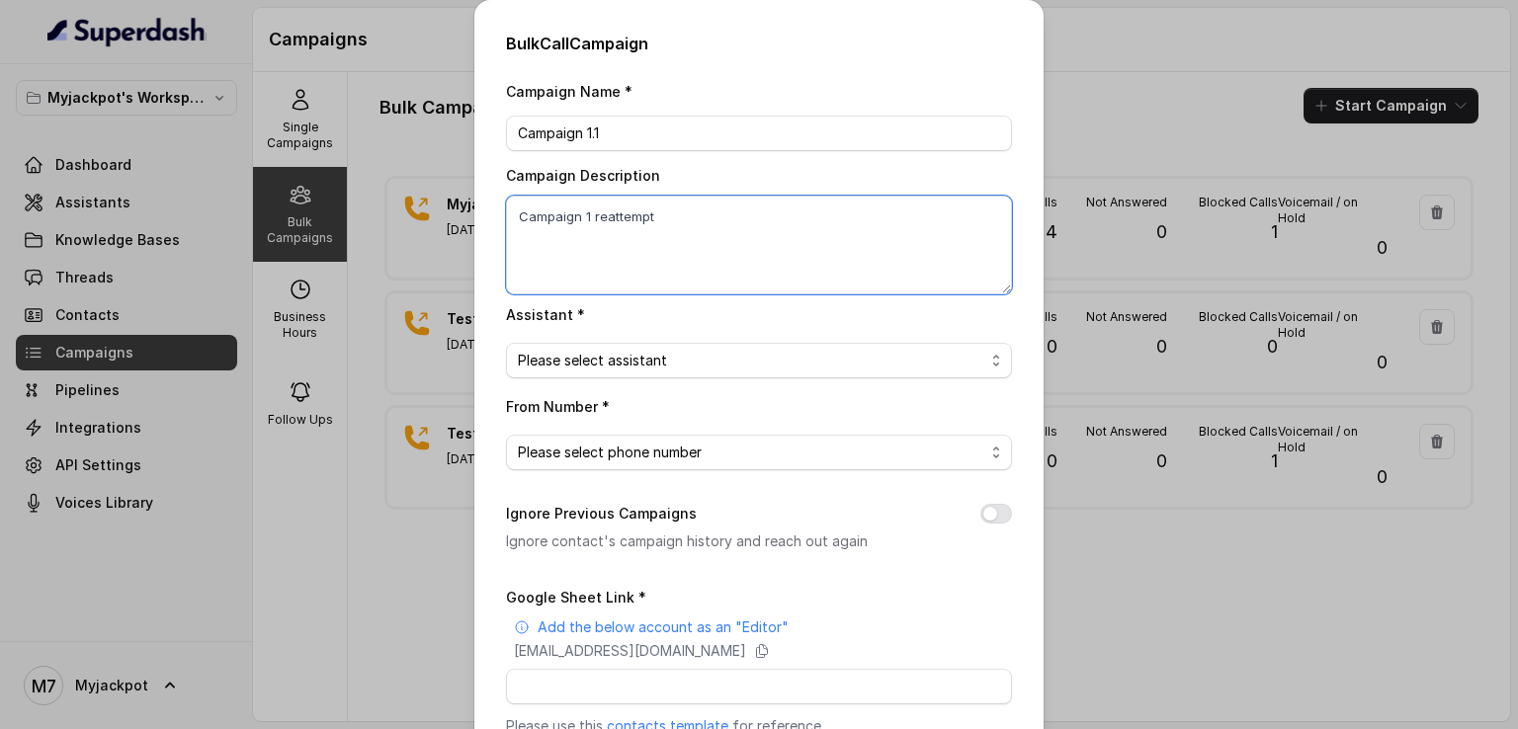
click at [677, 213] on textarea "Campaign 1 reattempt" at bounding box center [759, 245] width 506 height 99
type textarea "Campaign 1 reattempt to call 1000 leads"
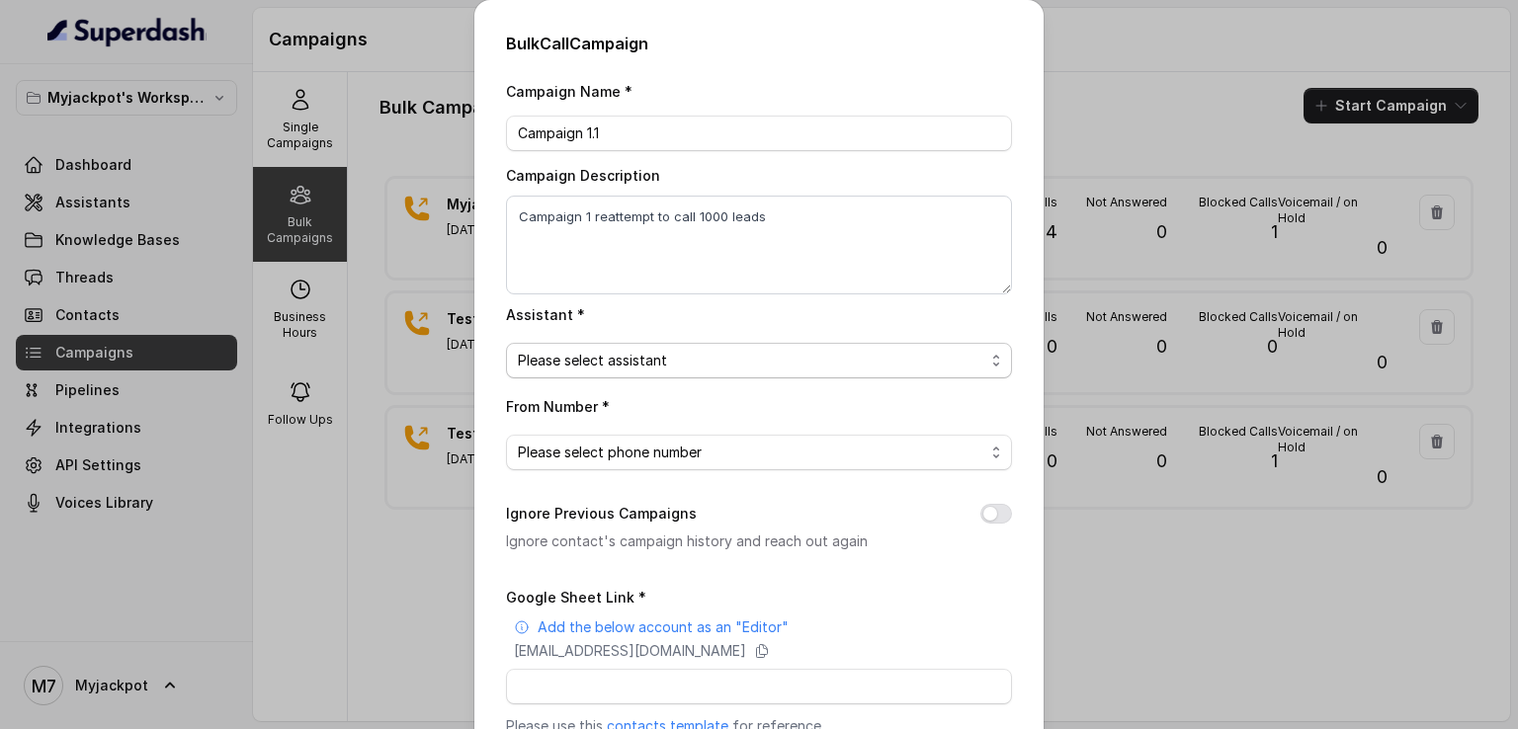
click at [695, 372] on span "Please select assistant" at bounding box center [759, 361] width 506 height 36
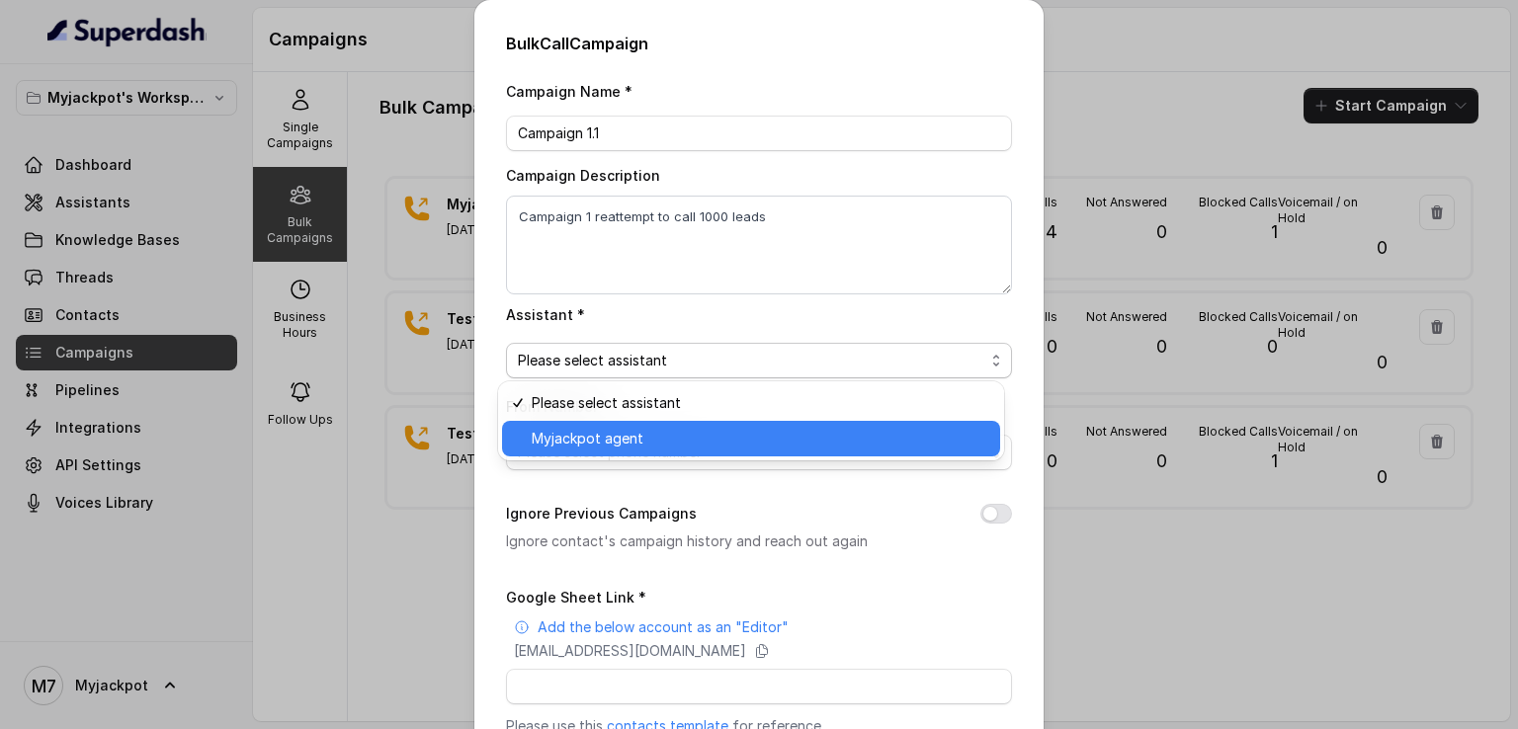
click at [692, 444] on span "Myjackpot agent" at bounding box center [760, 439] width 456 height 24
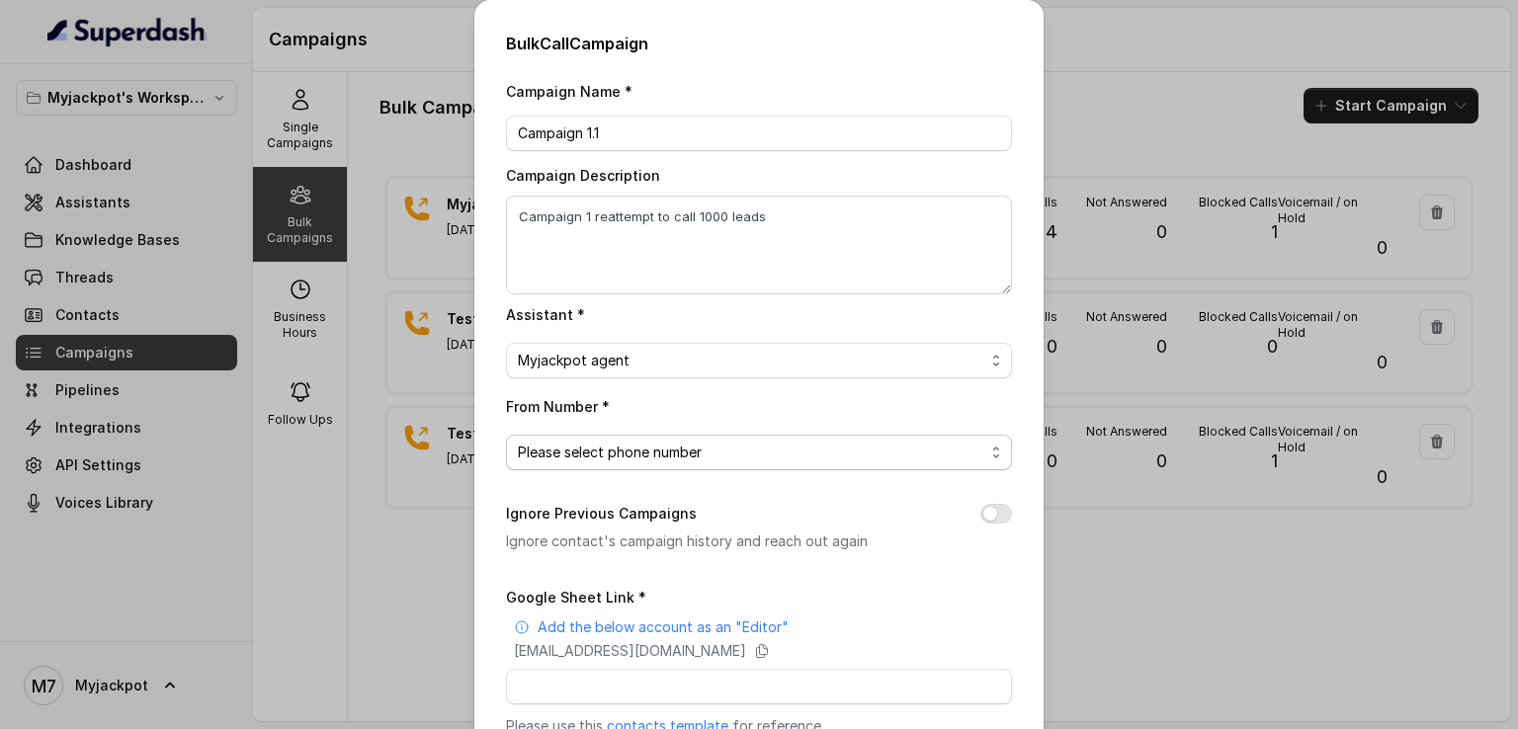
click at [652, 441] on span "Please select phone number" at bounding box center [751, 453] width 466 height 24
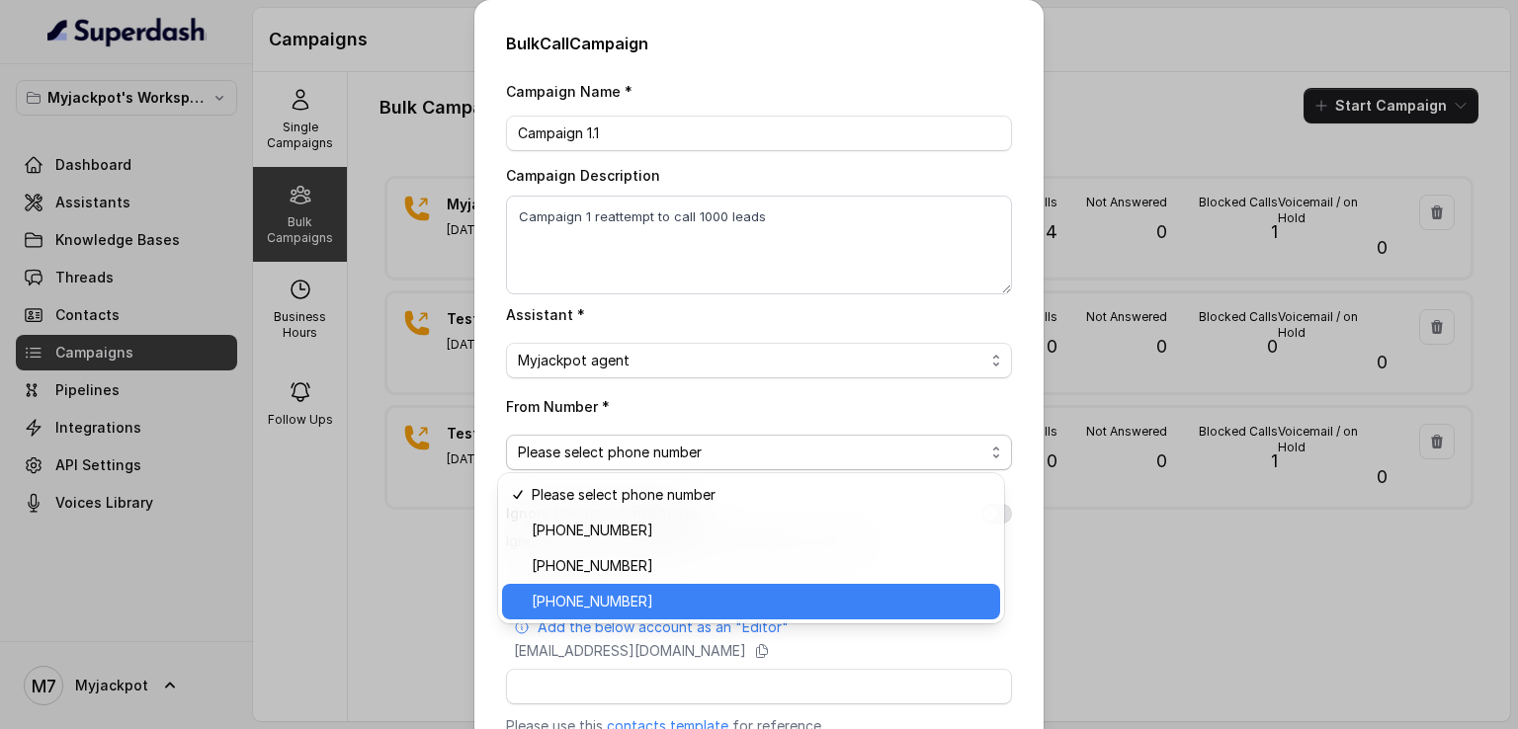
click at [613, 603] on span "[PHONE_NUMBER]" at bounding box center [760, 602] width 456 height 24
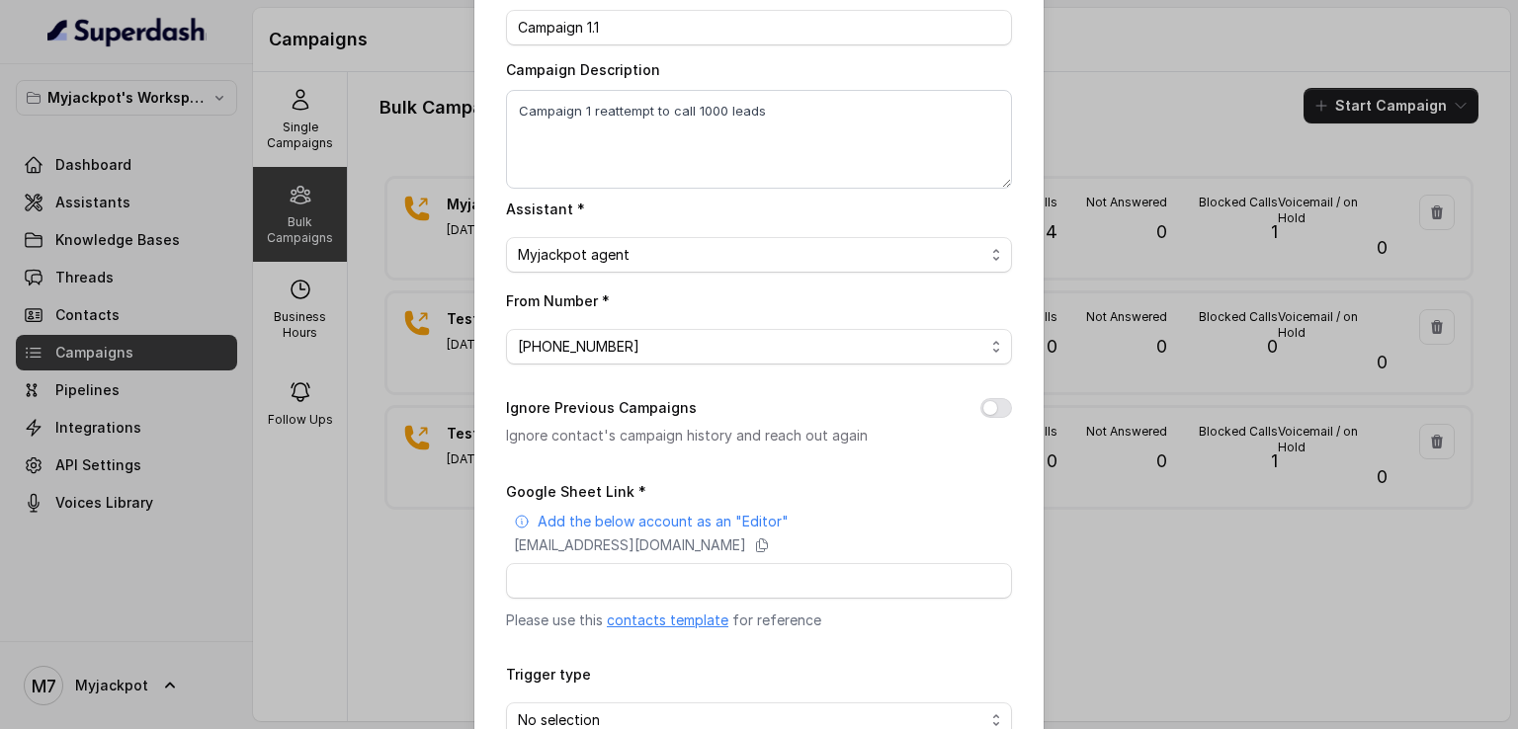
scroll to position [227, 0]
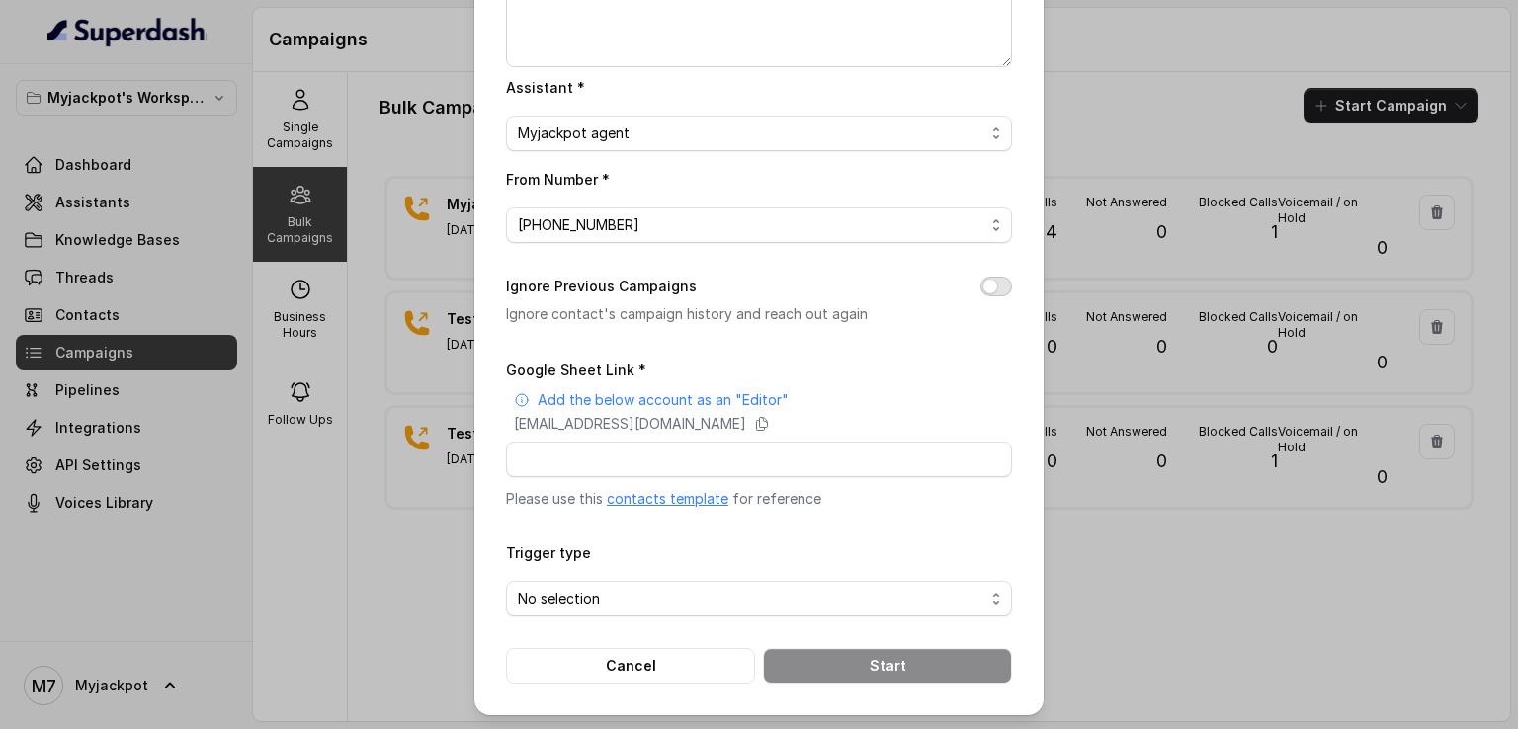
click at [995, 282] on button "Ignore Previous Campaigns" at bounding box center [996, 287] width 32 height 20
click at [750, 452] on input "Google Sheet Link *" at bounding box center [759, 460] width 506 height 36
paste input "[URL][DOMAIN_NAME]"
type input "[URL][DOMAIN_NAME]"
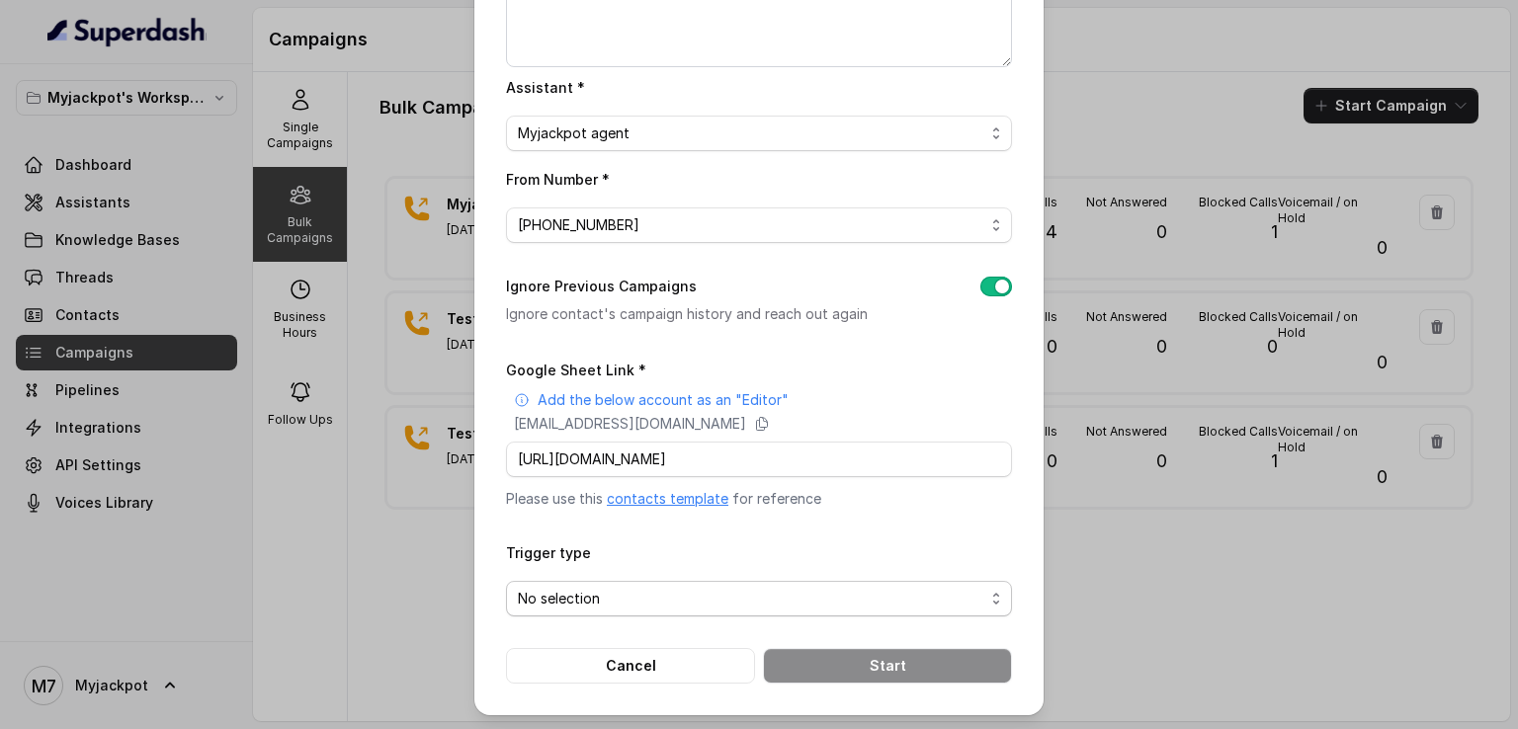
click at [732, 599] on span "No selection" at bounding box center [751, 599] width 466 height 24
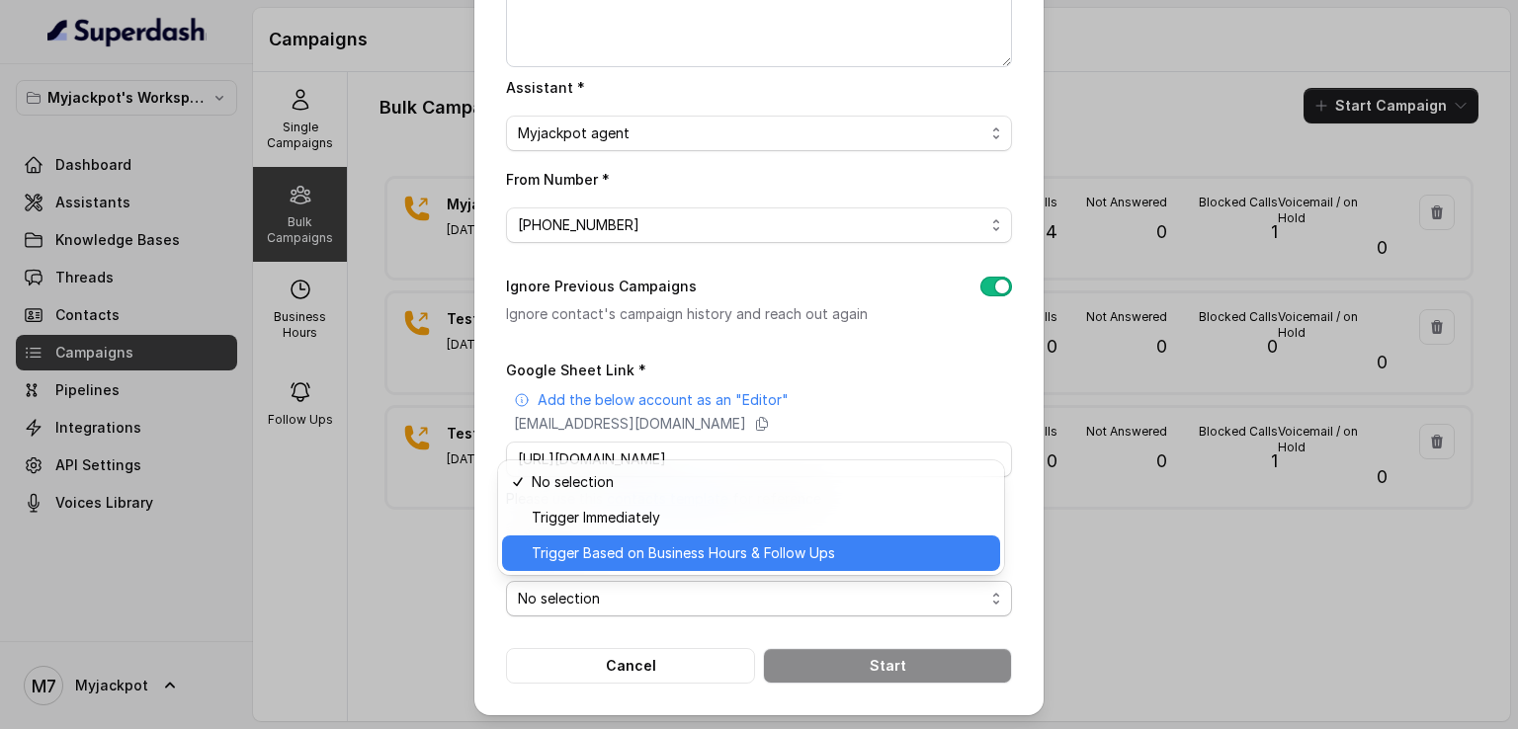
click at [698, 557] on span "Trigger Based on Business Hours & Follow Ups" at bounding box center [760, 553] width 456 height 24
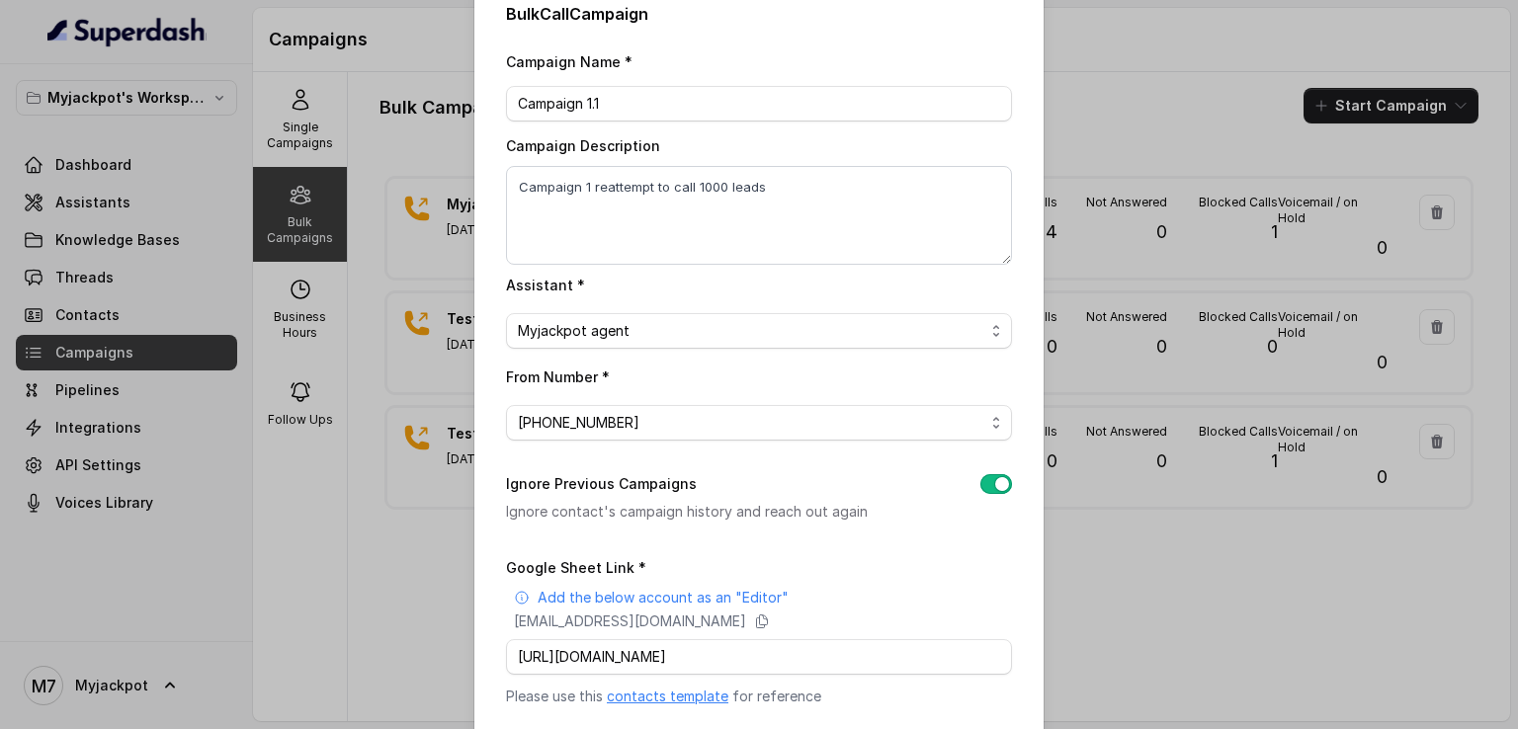
scroll to position [227, 0]
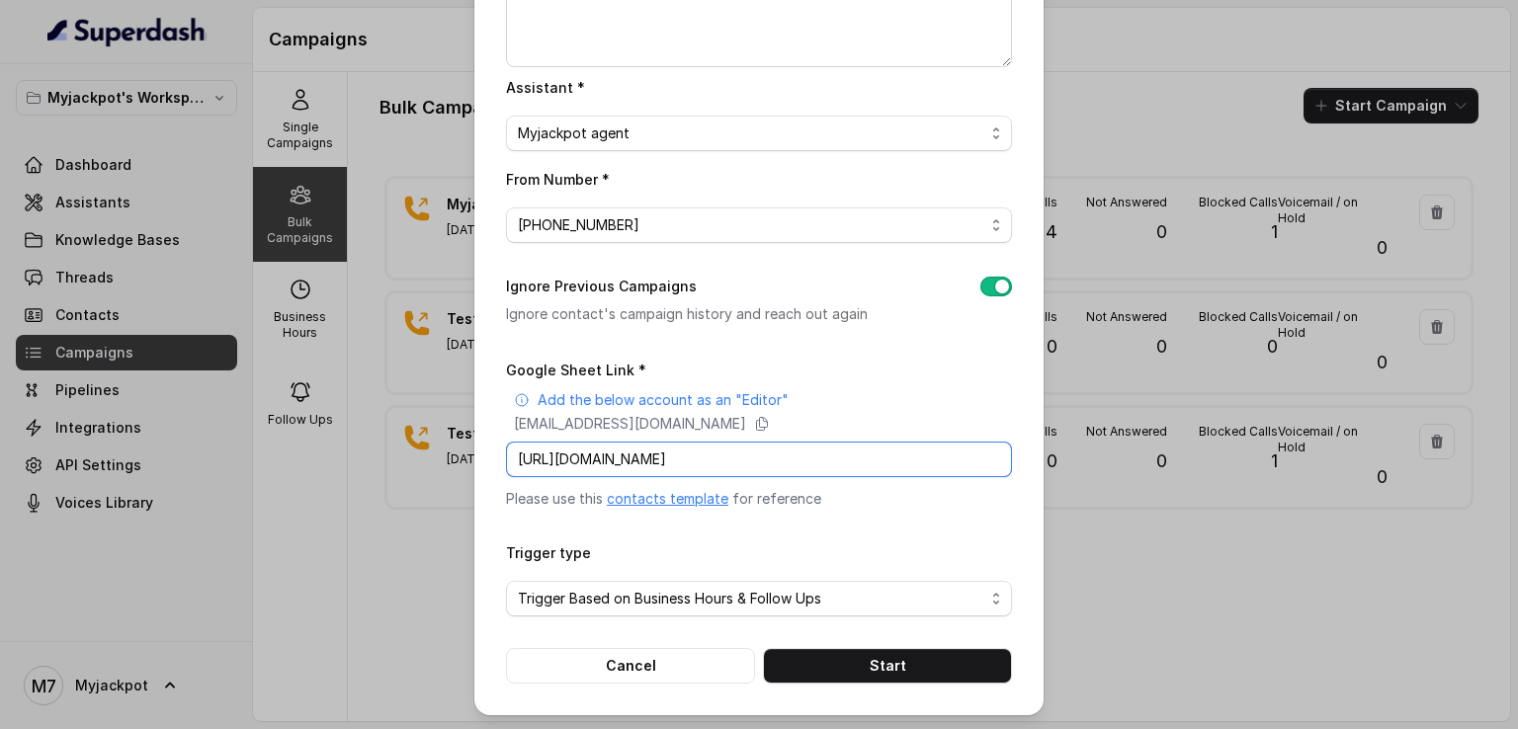
click at [930, 474] on input "[URL][DOMAIN_NAME]" at bounding box center [759, 460] width 506 height 36
click at [794, 664] on button "Start" at bounding box center [887, 666] width 249 height 36
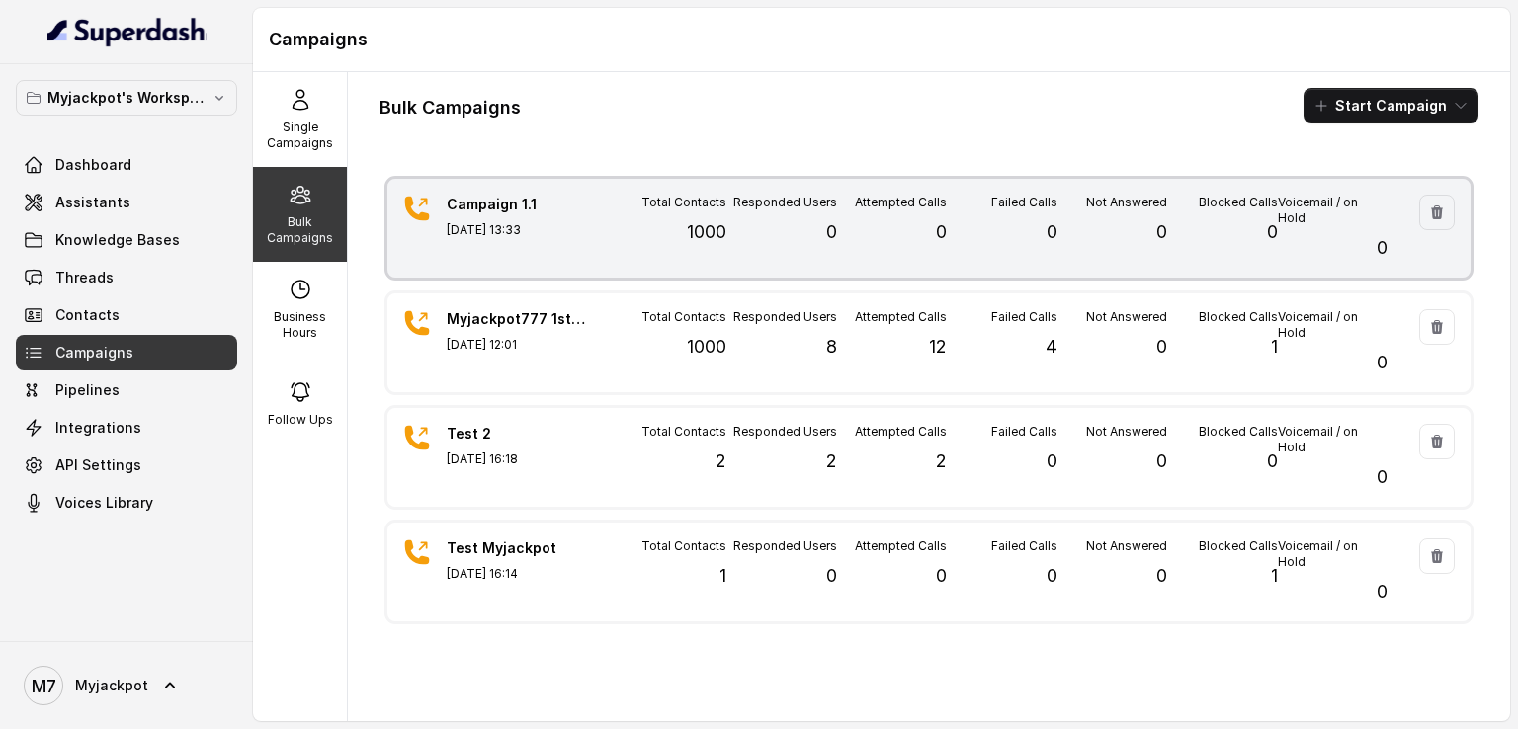
click at [1118, 227] on div "Not Answered 0" at bounding box center [1112, 228] width 110 height 67
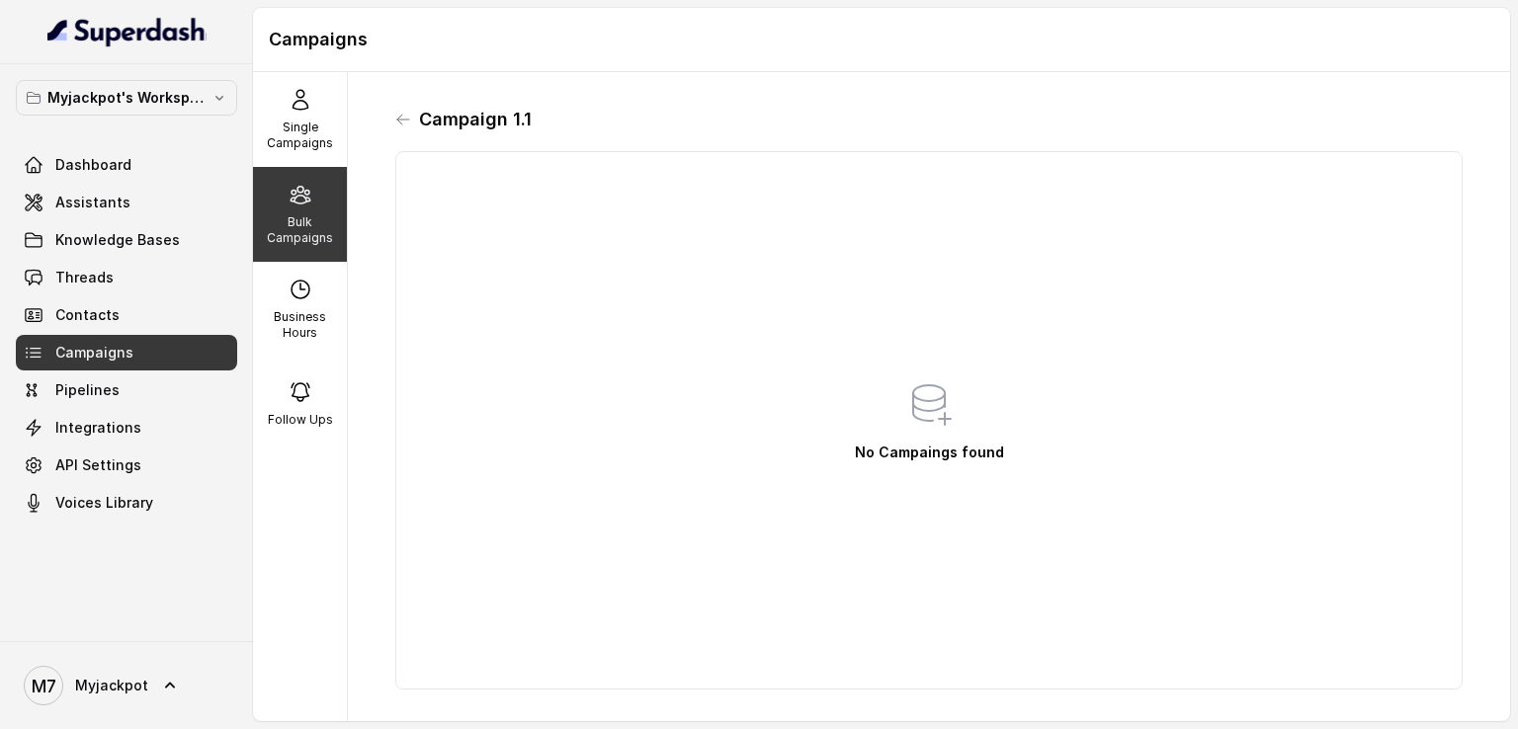
click at [389, 117] on div "Campaign 1.1 No Campaings found" at bounding box center [928, 396] width 1099 height 617
click at [391, 120] on div "Campaign 1.1 No Campaings found" at bounding box center [928, 396] width 1099 height 617
click at [399, 118] on icon at bounding box center [403, 120] width 16 height 16
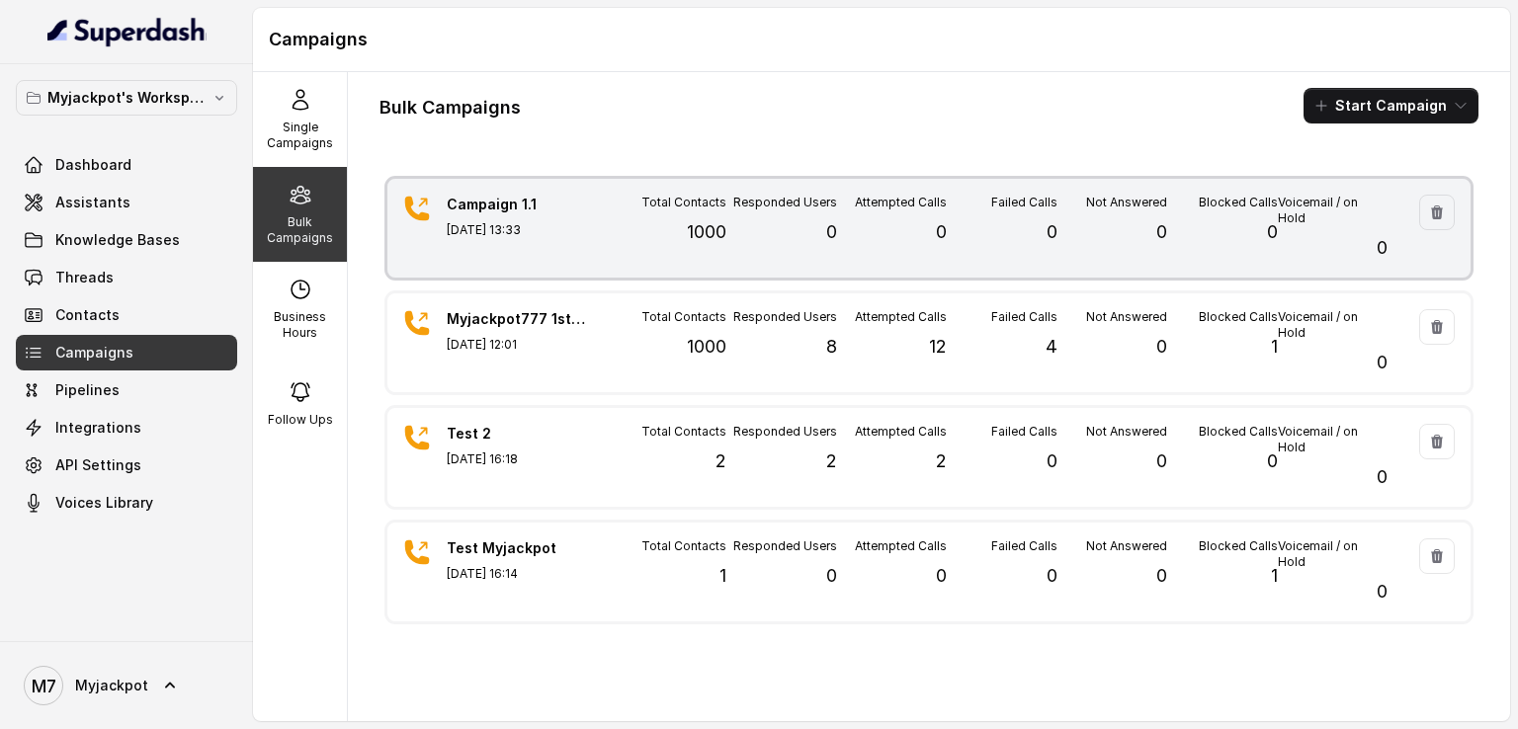
click at [613, 264] on div "Campaign 1.1 [DATE] 13:33 Total Contacts 1000 Responded Users 0 Attempted Calls…" at bounding box center [928, 228] width 1083 height 99
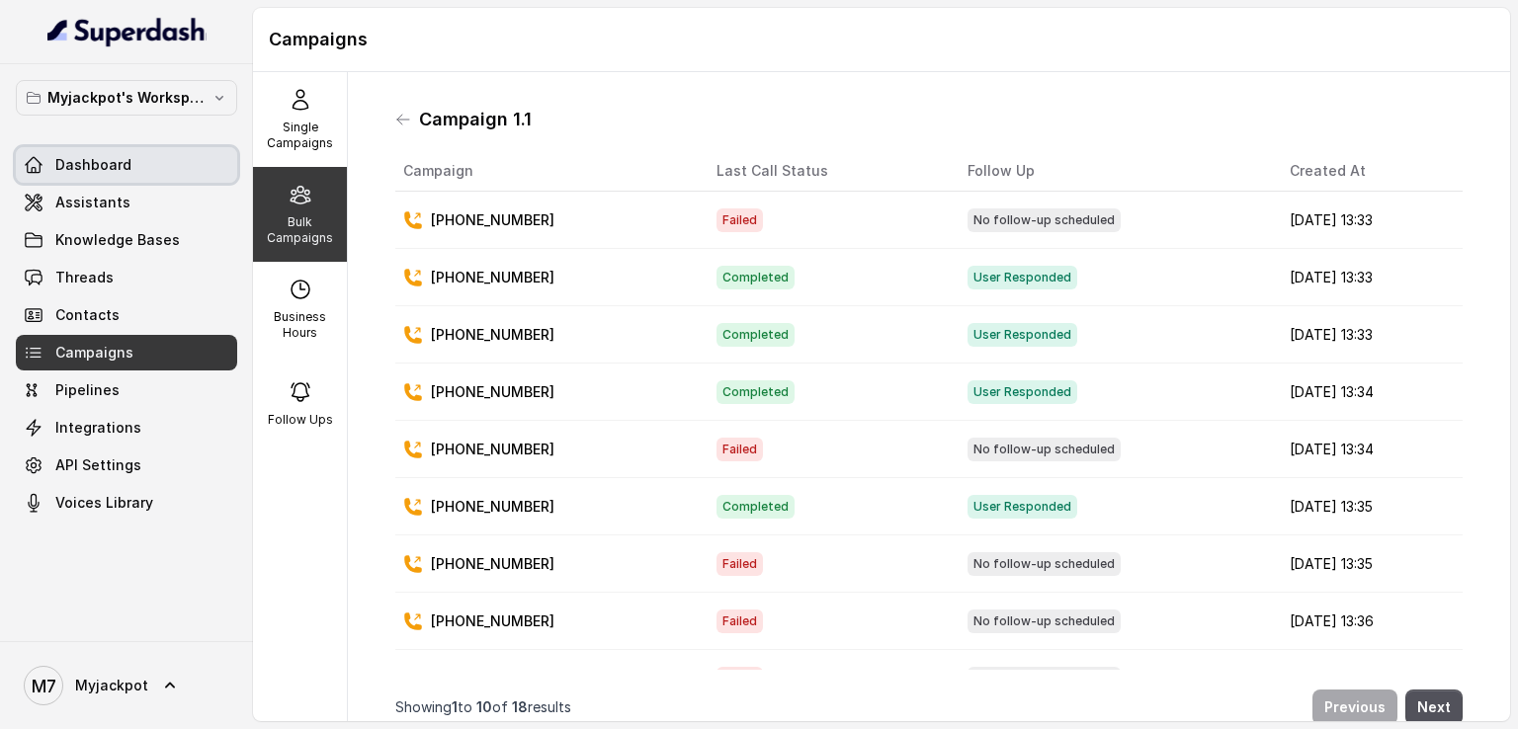
click at [175, 181] on link "Dashboard" at bounding box center [126, 165] width 221 height 36
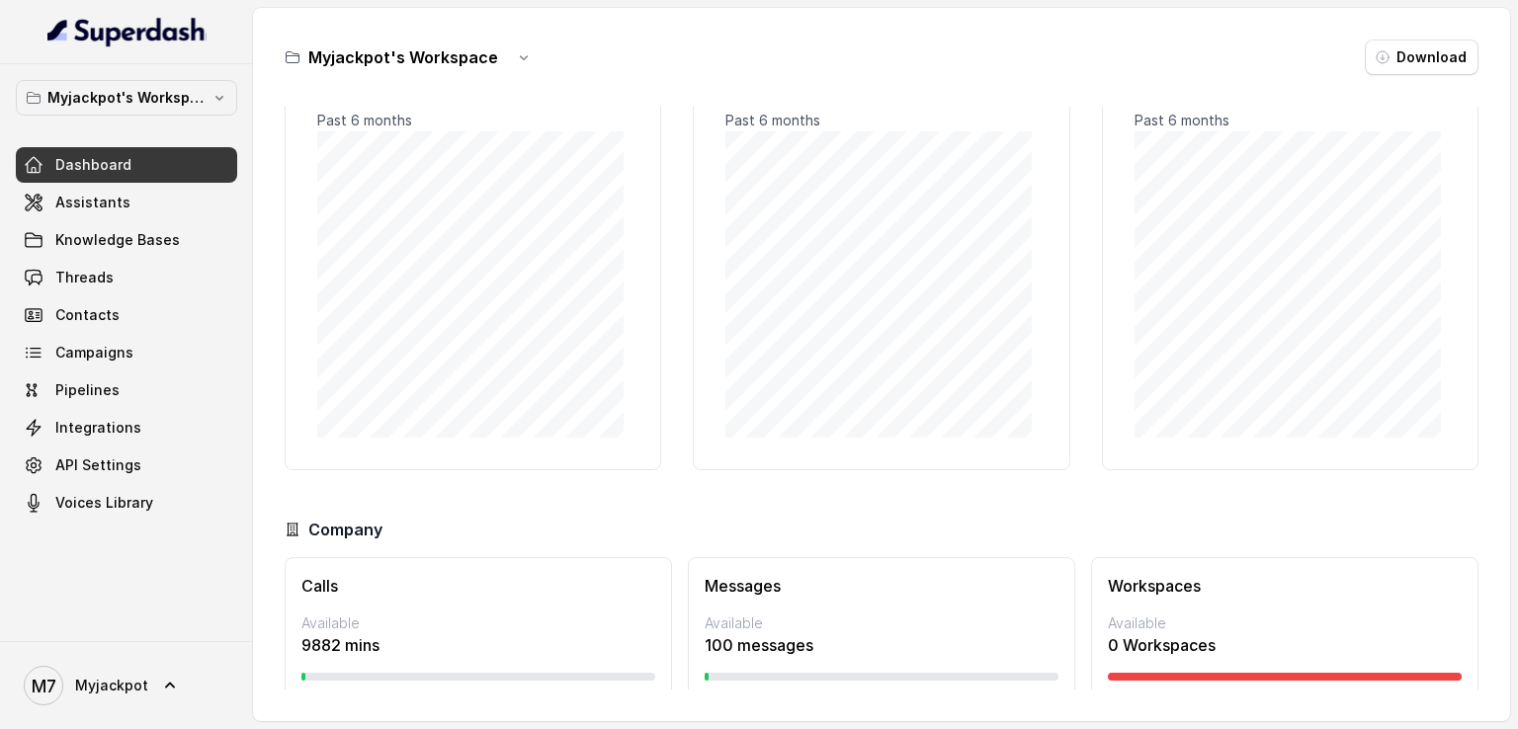
scroll to position [127, 0]
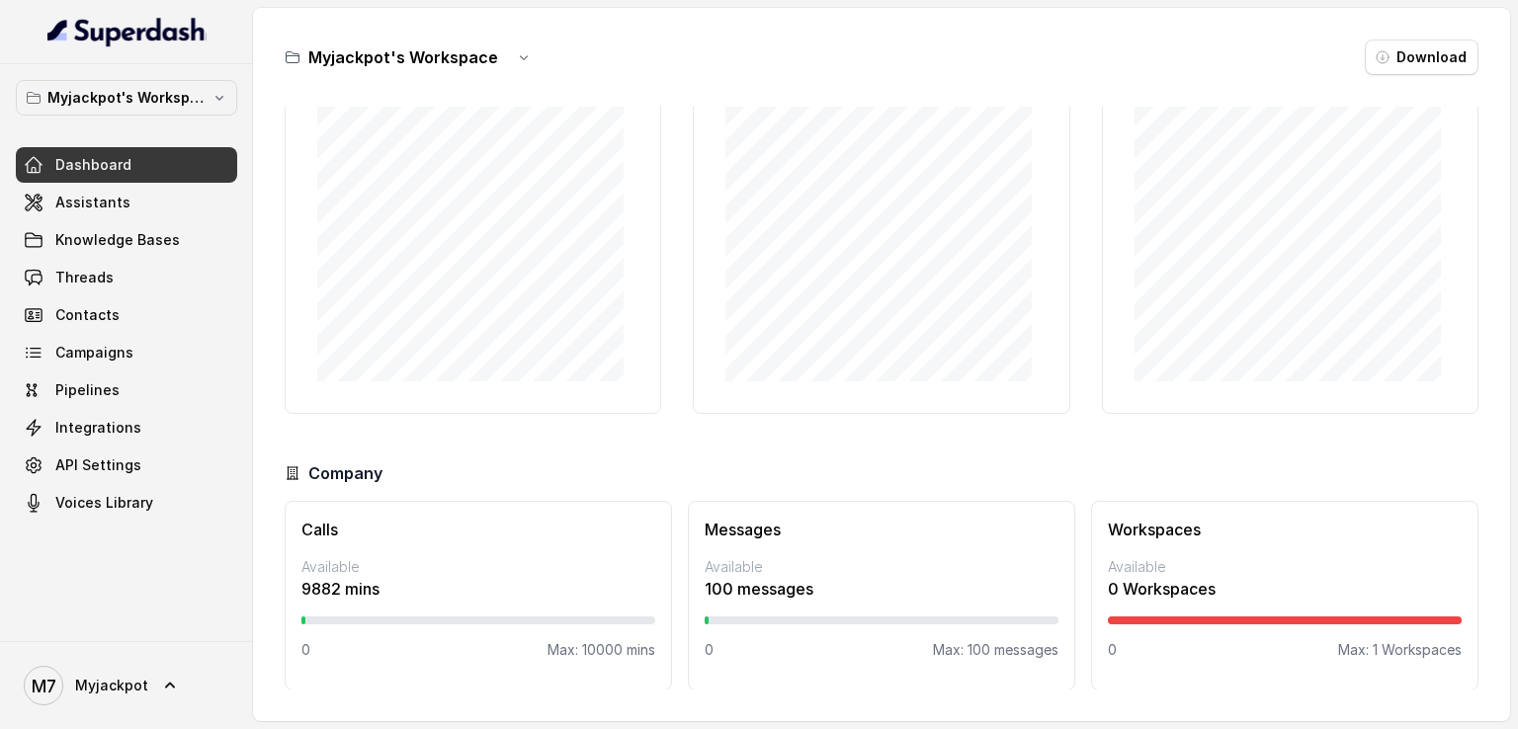
click at [308, 617] on div at bounding box center [478, 620] width 354 height 8
click at [139, 268] on link "Threads" at bounding box center [126, 278] width 221 height 36
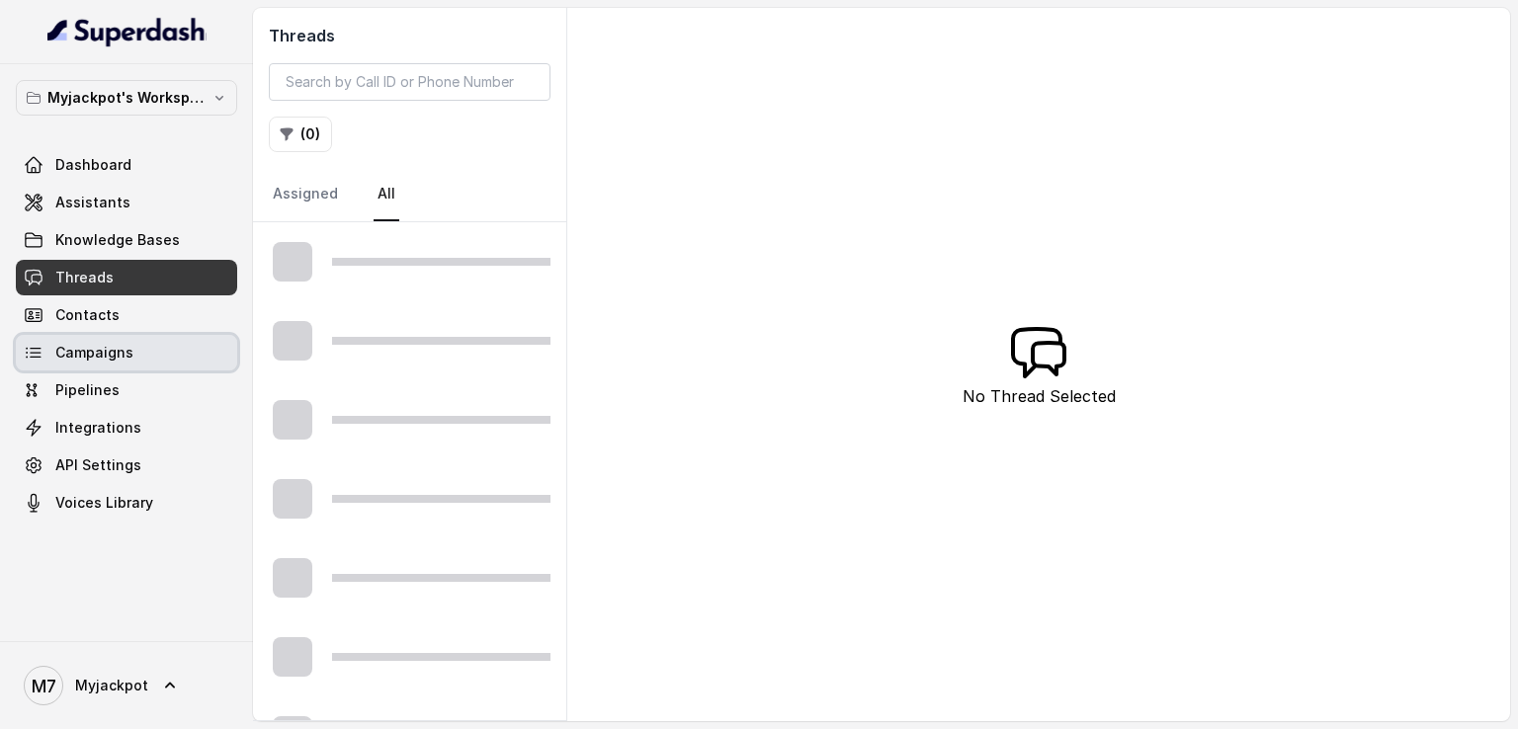
click at [143, 339] on link "Campaigns" at bounding box center [126, 353] width 221 height 36
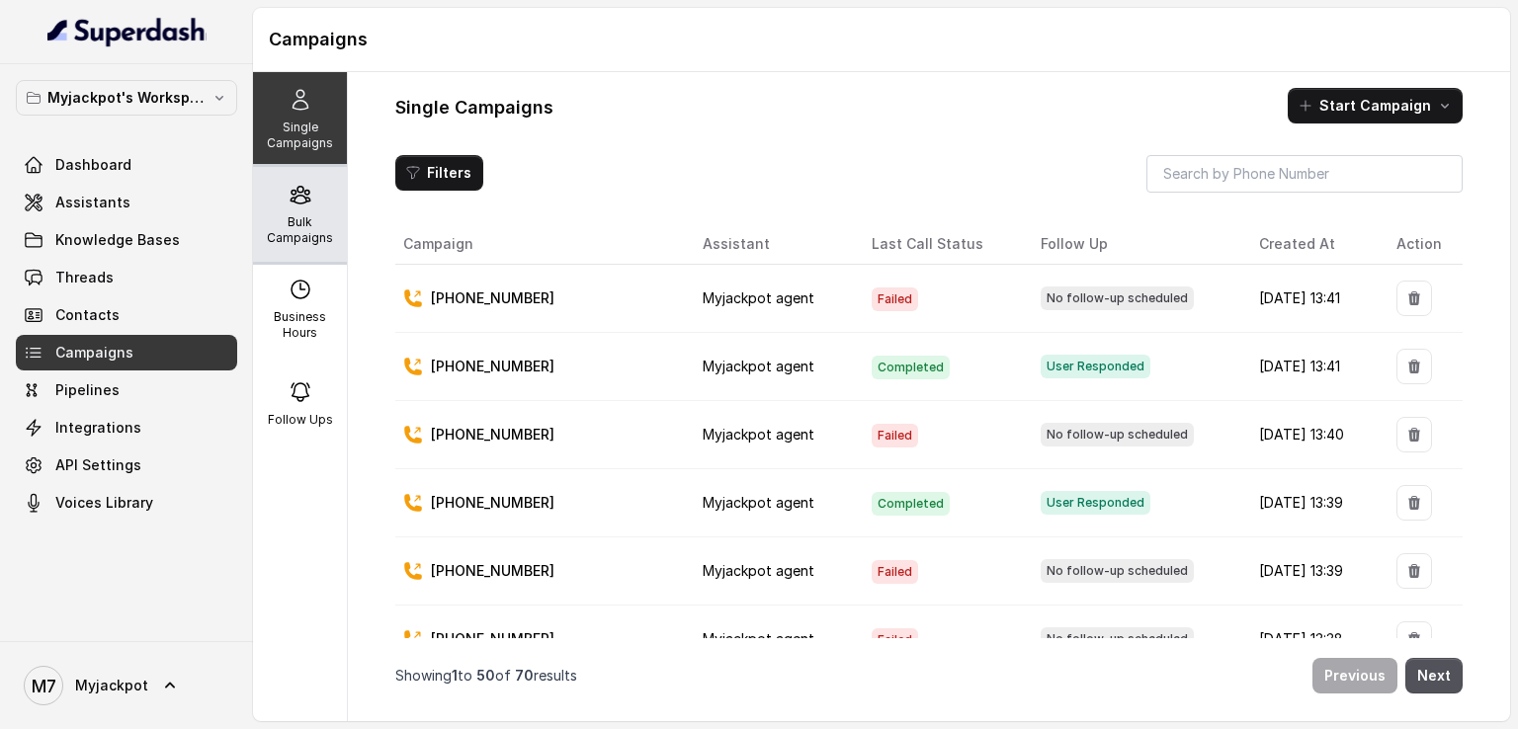
click at [259, 226] on div "Bulk Campaigns" at bounding box center [300, 214] width 94 height 95
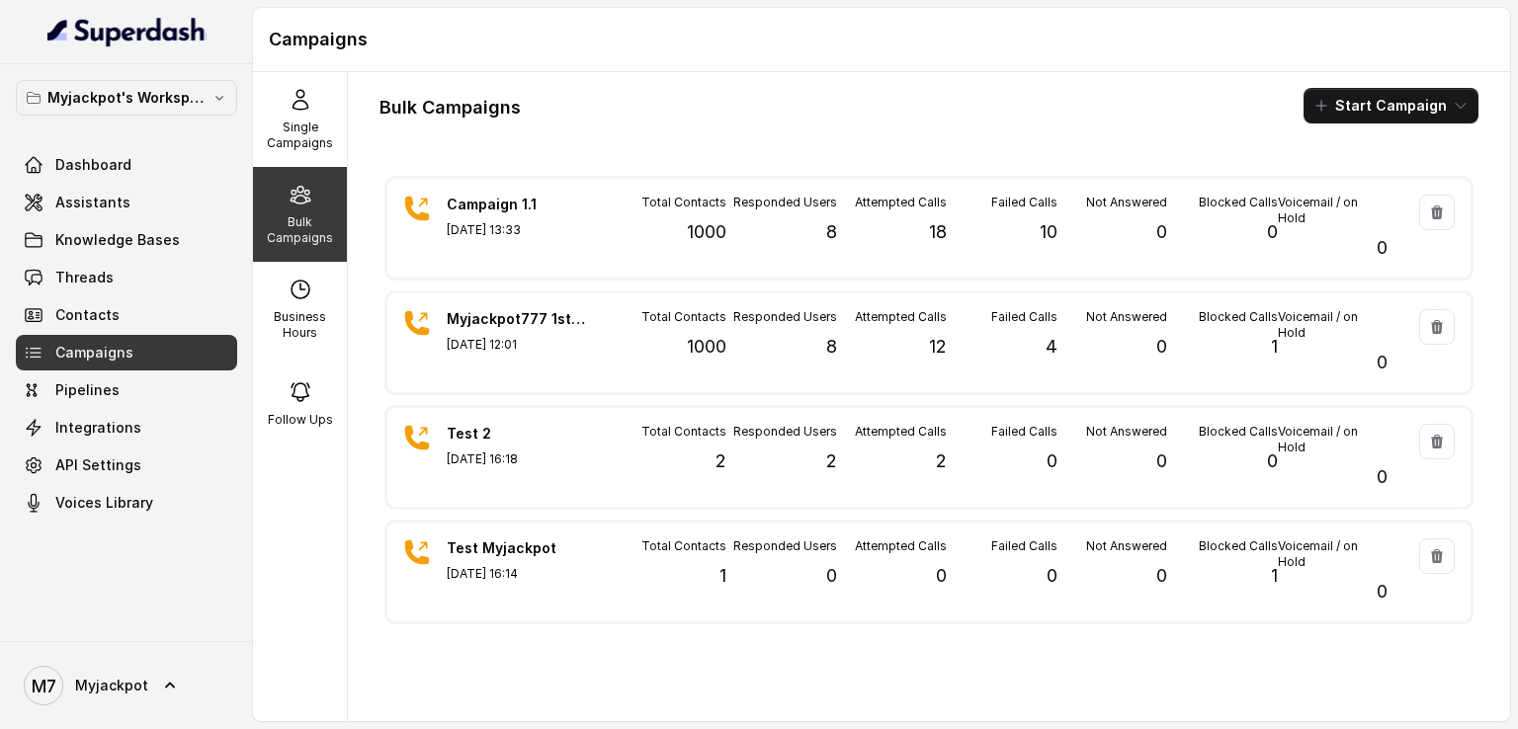
click at [1002, 259] on div "Failed Calls 10" at bounding box center [1001, 228] width 110 height 67
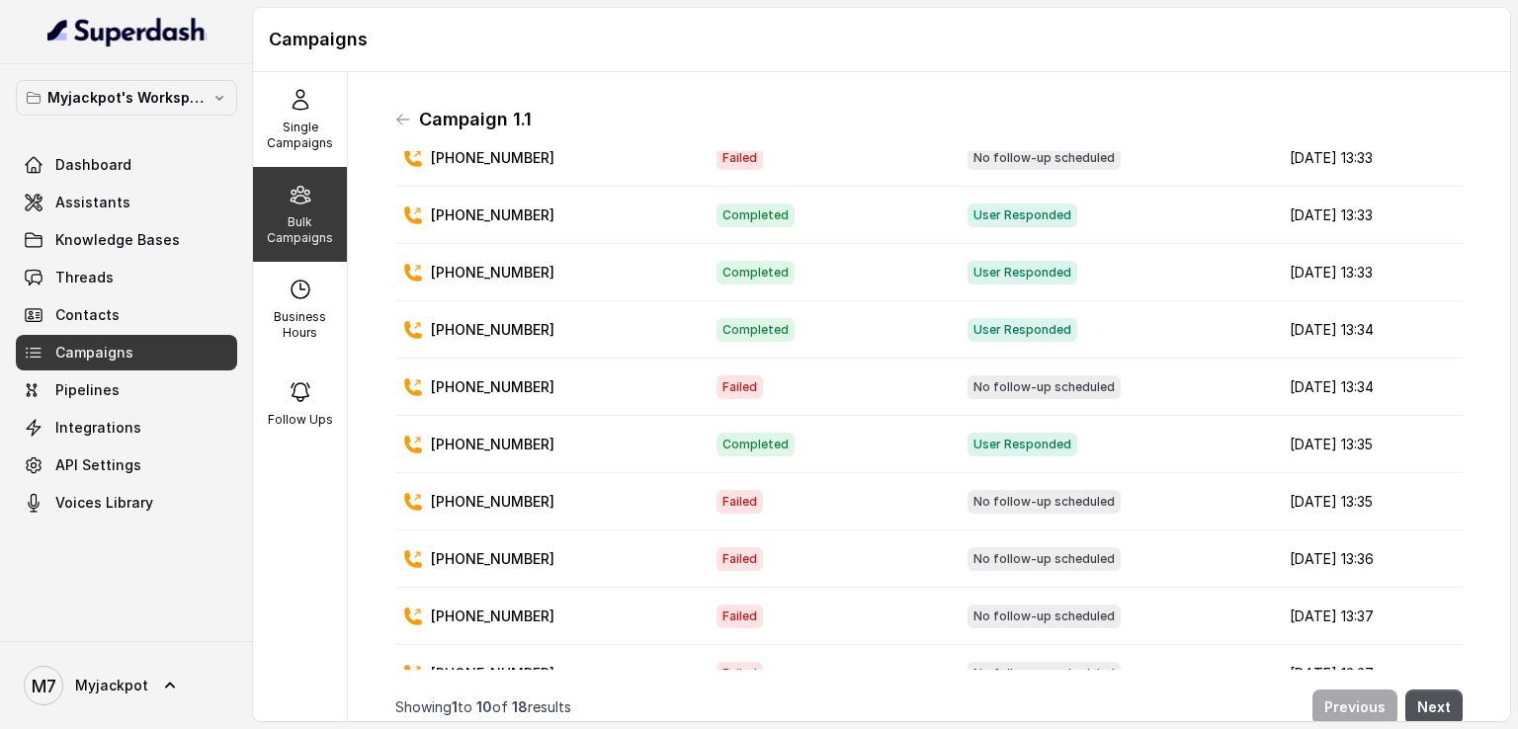
scroll to position [116, 0]
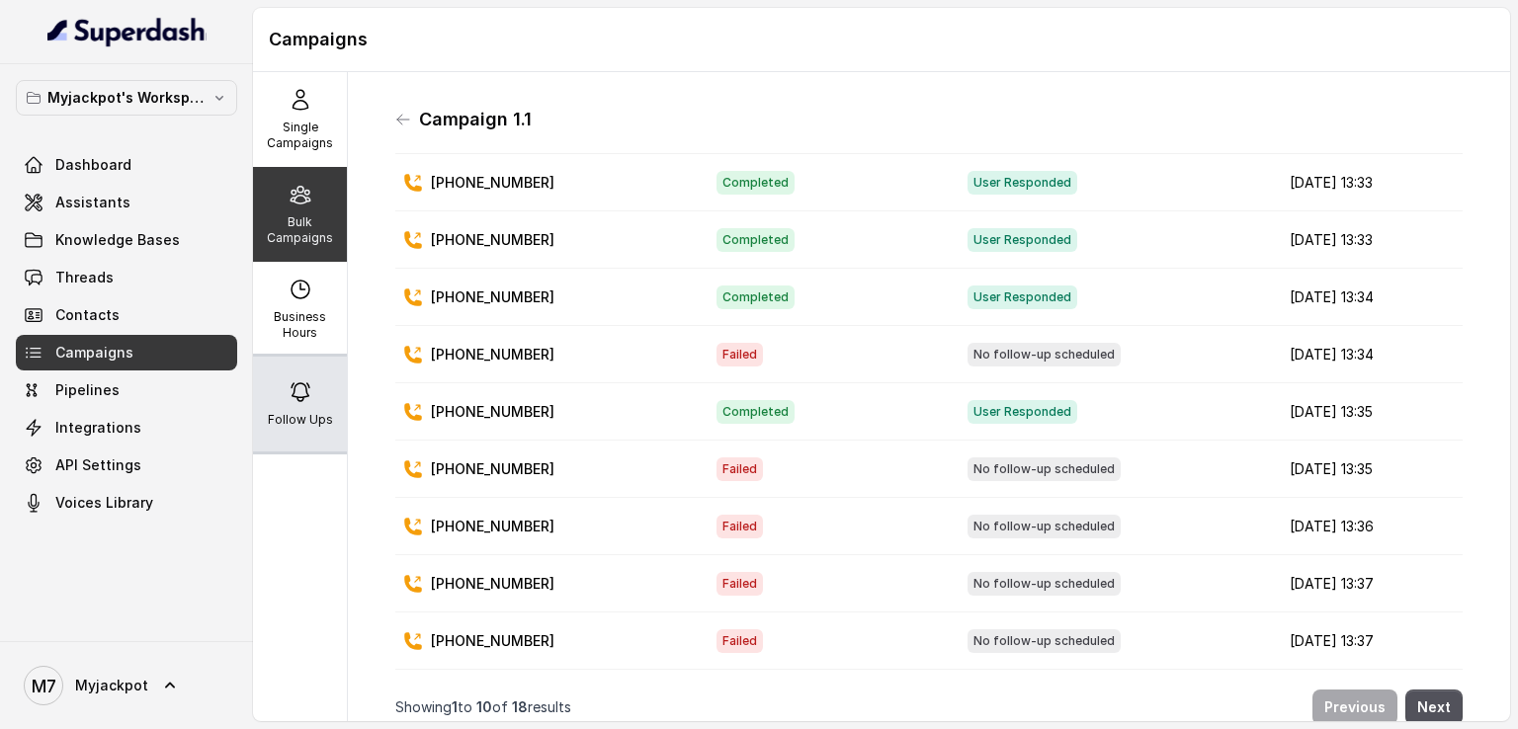
click at [303, 409] on div "Follow Ups" at bounding box center [300, 404] width 94 height 95
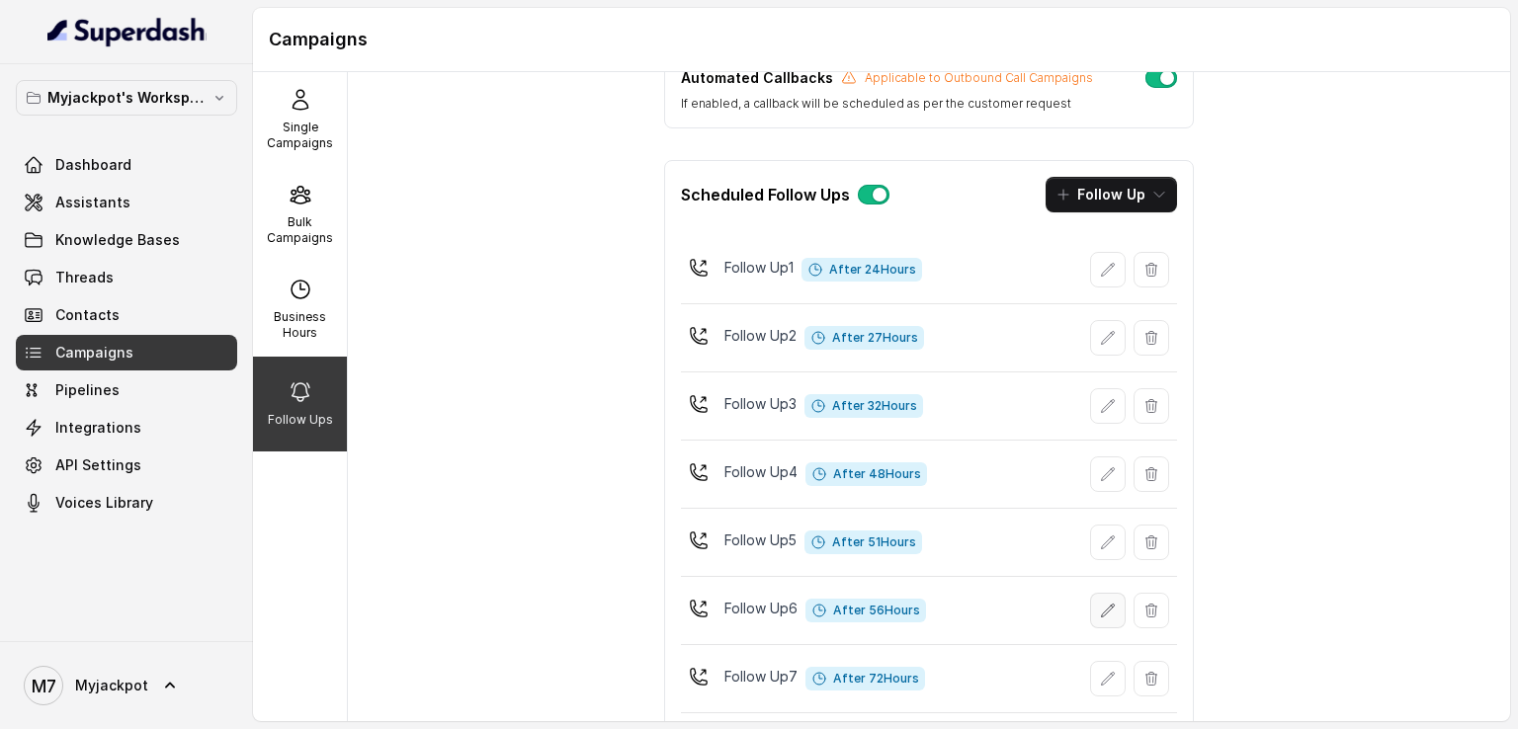
scroll to position [0, 0]
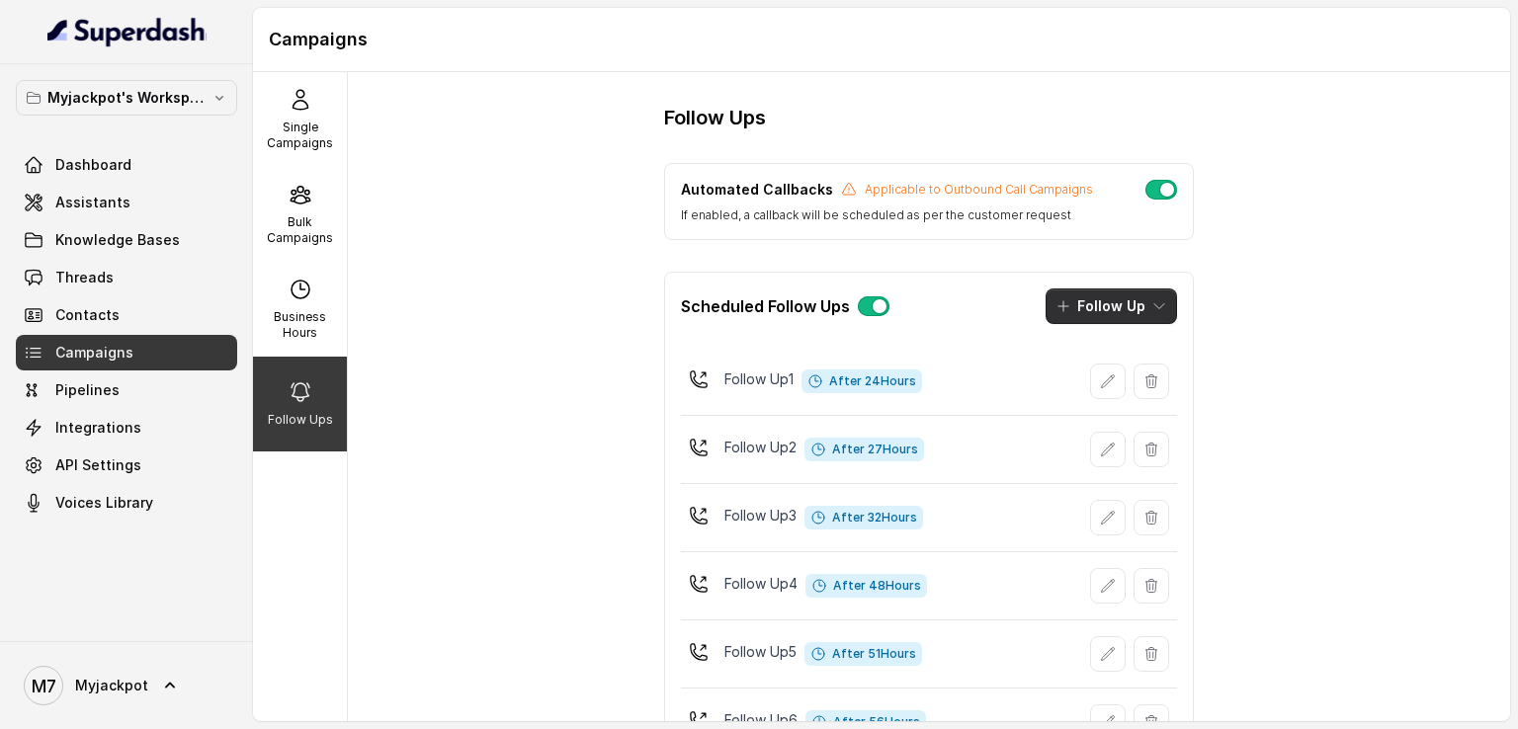
click at [1151, 307] on icon "button" at bounding box center [1159, 306] width 16 height 16
click at [1115, 400] on button "Call" at bounding box center [1104, 390] width 151 height 32
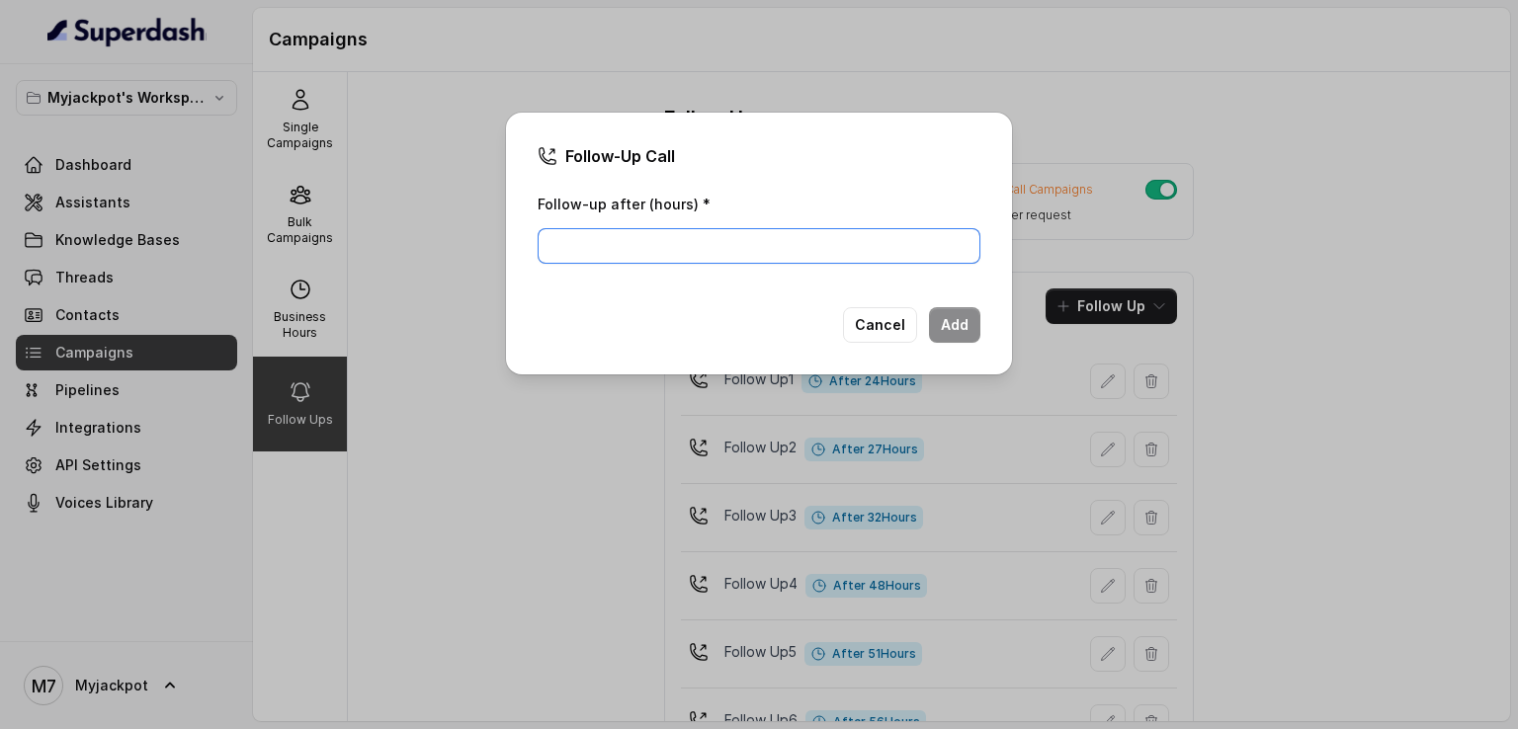
click at [798, 256] on input "Follow-up after (hours) *" at bounding box center [758, 246] width 443 height 36
click at [443, 459] on div "Follow-Up Call Follow-up after (hours) * Cancel Add" at bounding box center [759, 364] width 1518 height 729
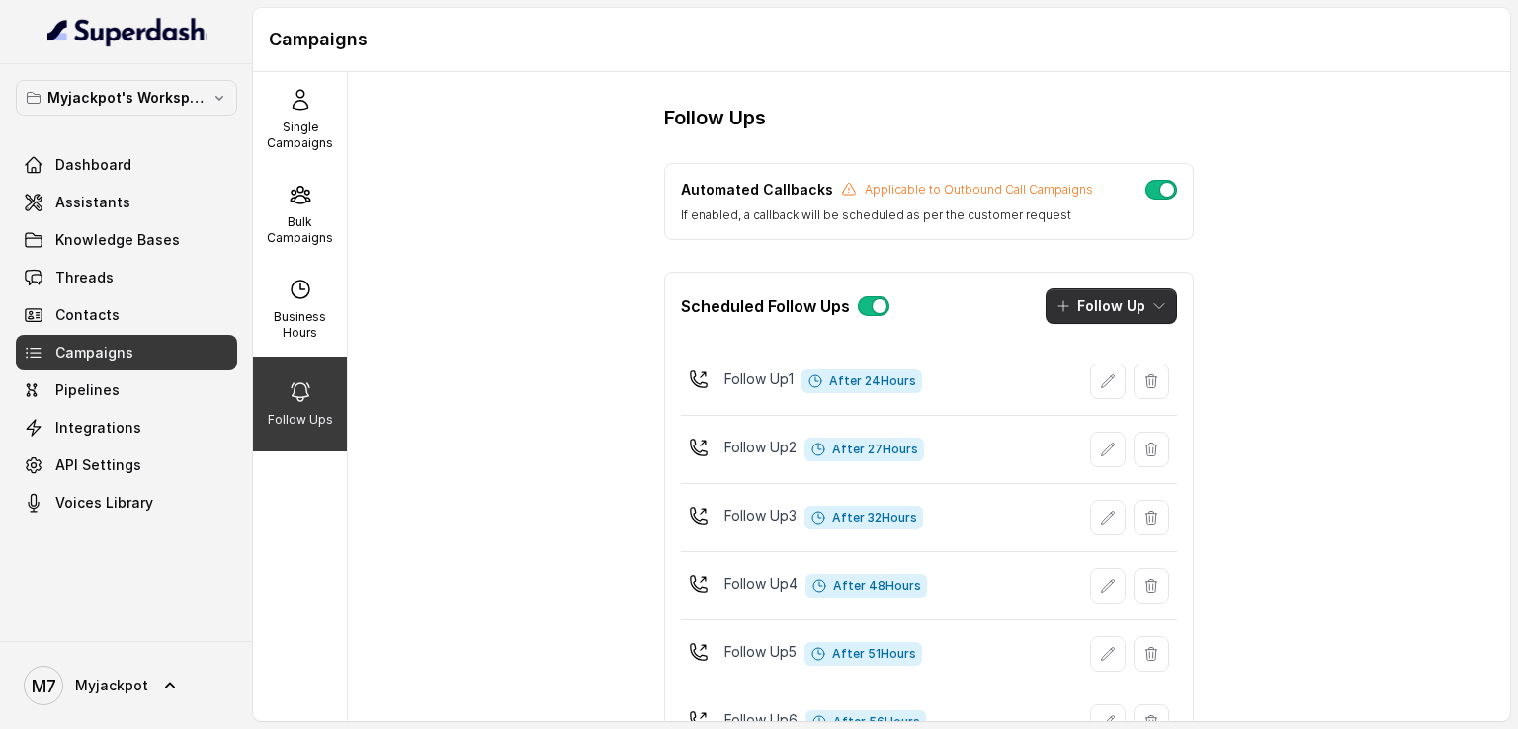
click at [1091, 315] on button "Follow Up" at bounding box center [1110, 306] width 131 height 36
click at [479, 388] on div "Follow Ups Automated Callbacks Applicable to Outbound Call Campaigns If enabled…" at bounding box center [929, 396] width 1162 height 649
drag, startPoint x: 308, startPoint y: 187, endPoint x: 310, endPoint y: 200, distance: 13.0
click at [307, 188] on div "Bulk Campaigns" at bounding box center [300, 214] width 94 height 95
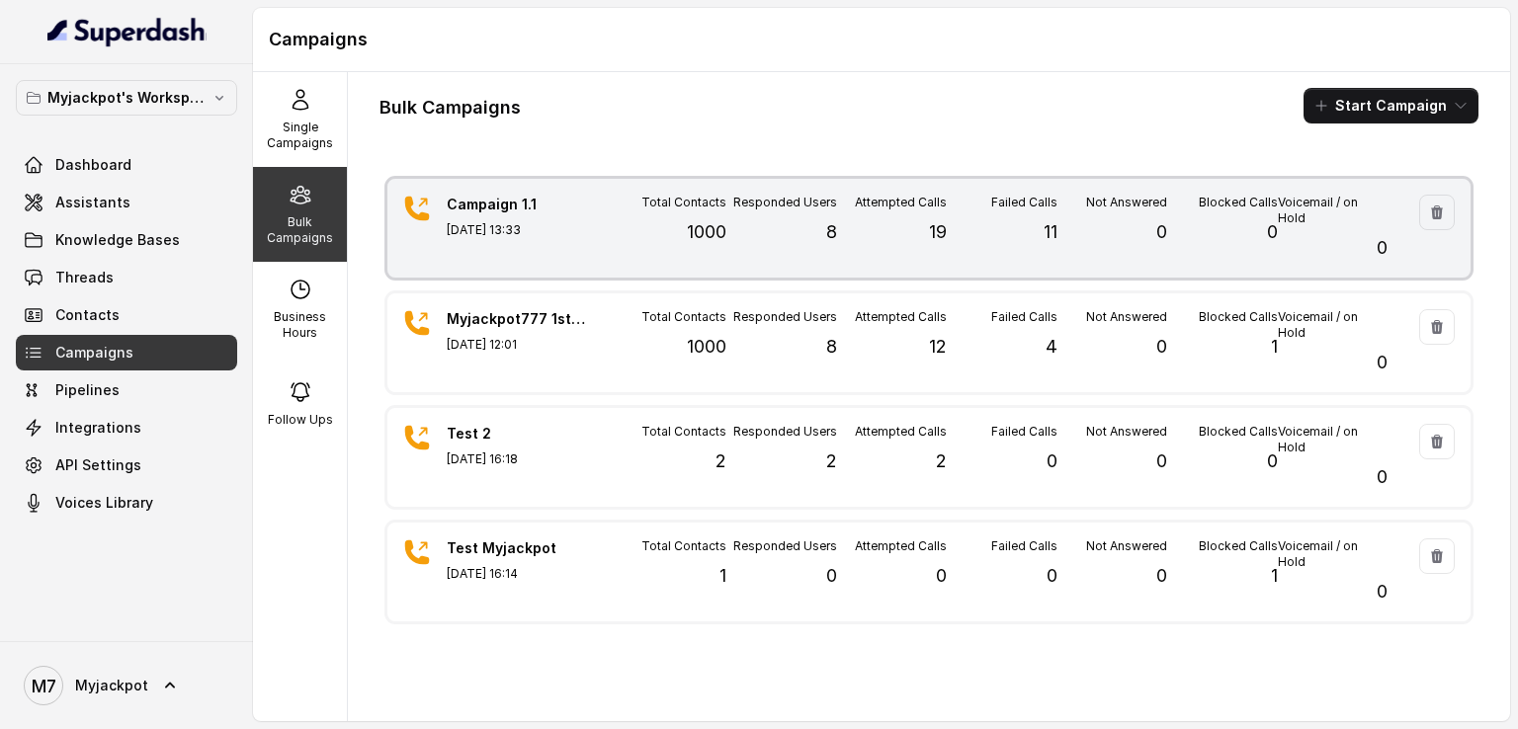
click at [635, 259] on div "Total Contacts 1000" at bounding box center [671, 228] width 110 height 67
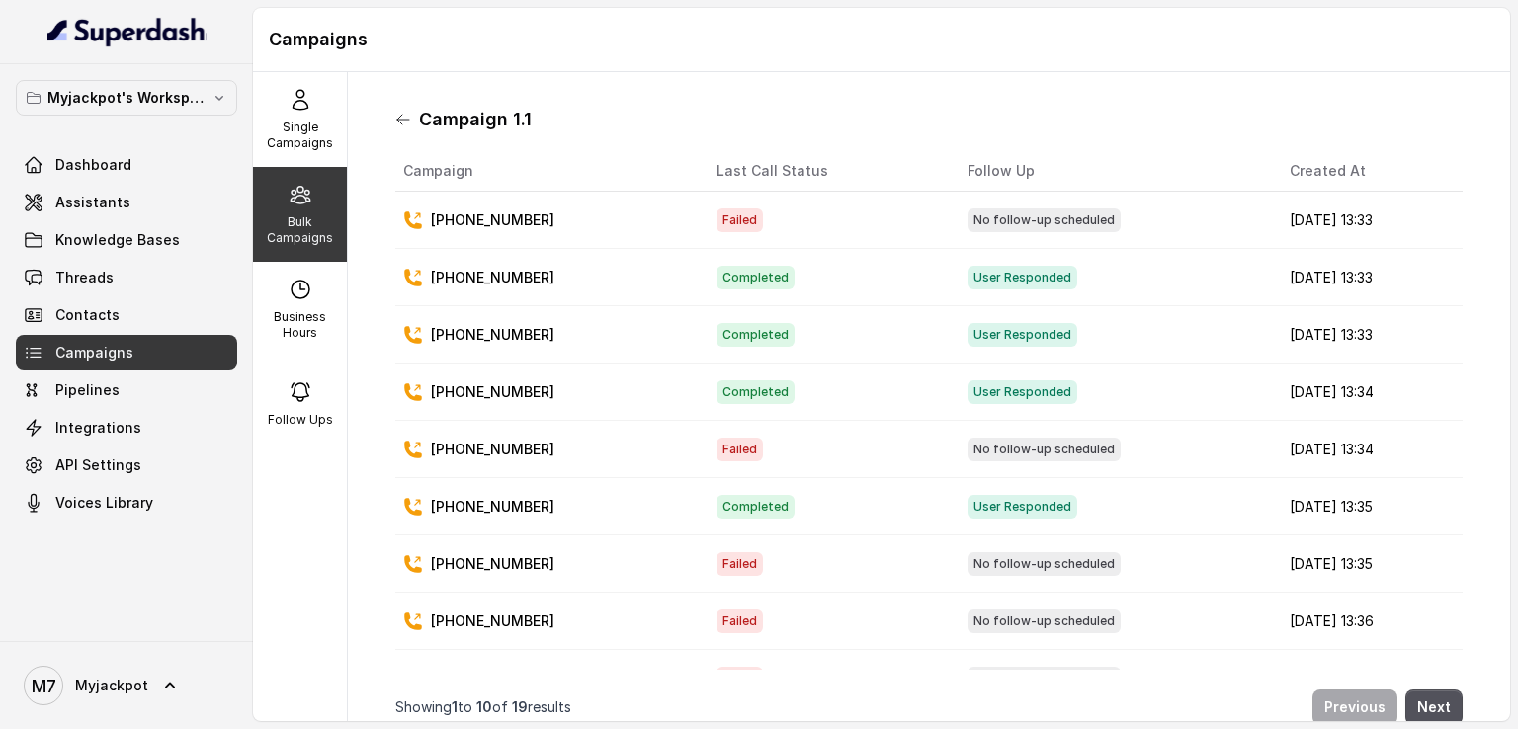
click at [403, 116] on icon at bounding box center [403, 120] width 16 height 16
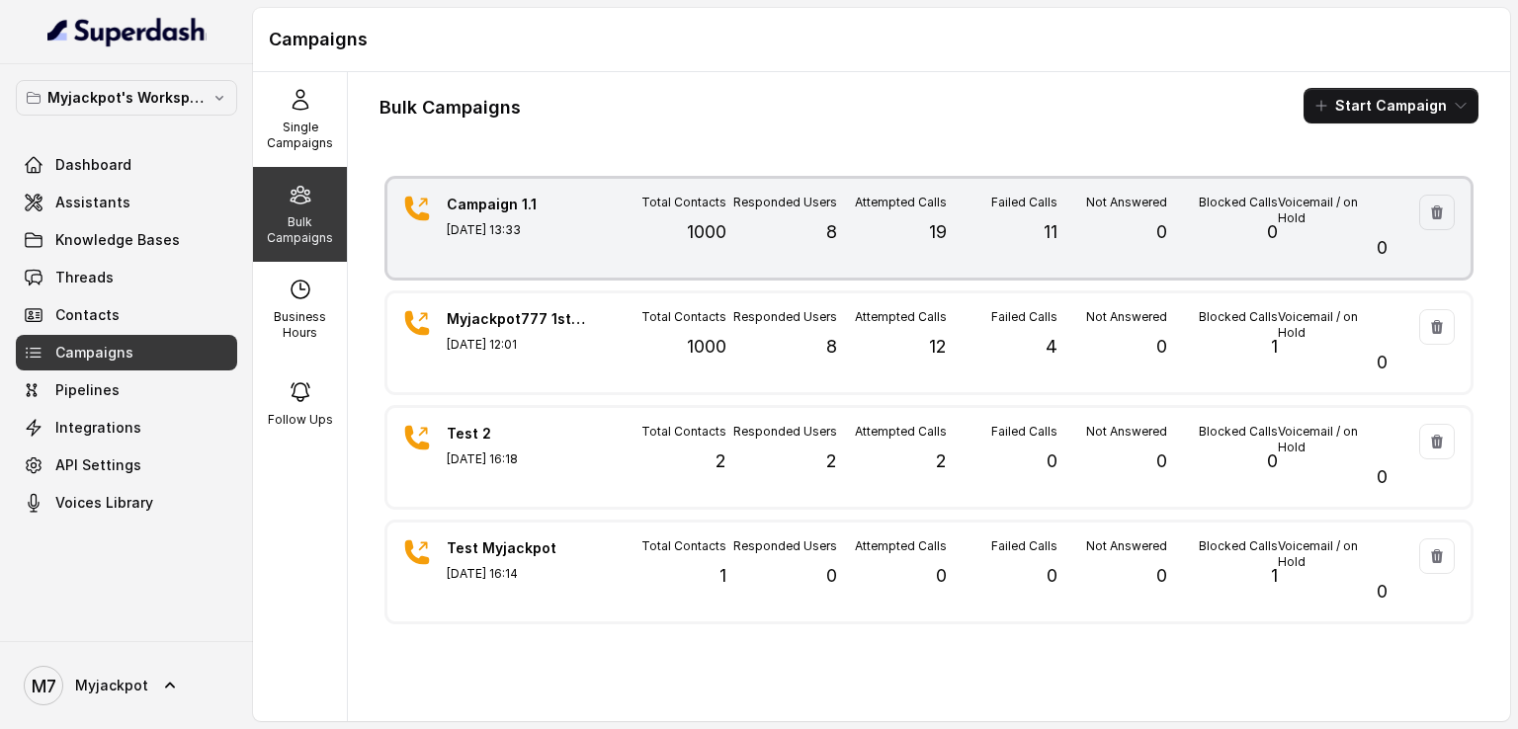
click at [553, 237] on p "[DATE] 13:33" at bounding box center [516, 230] width 138 height 16
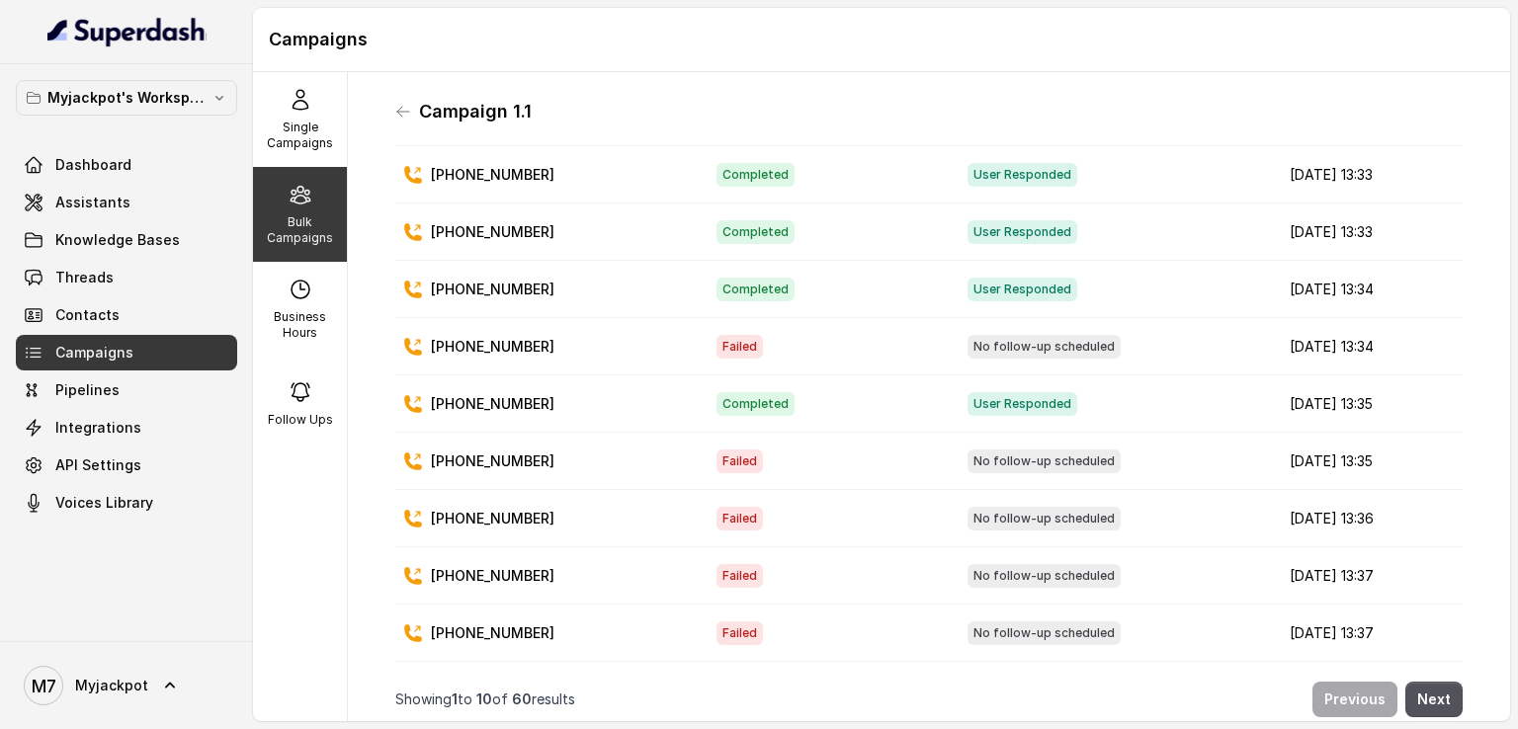
scroll to position [16, 0]
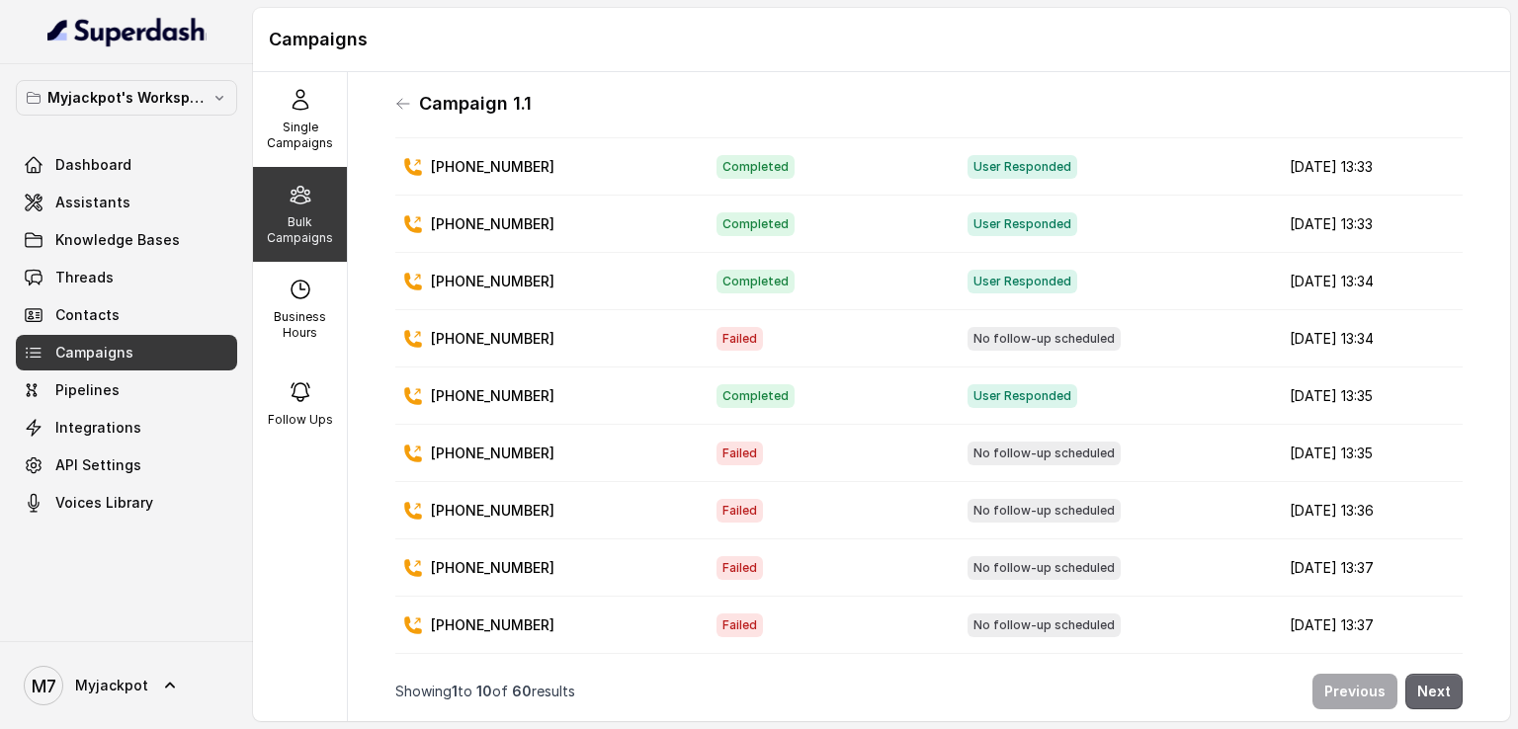
click at [1438, 674] on button "Next" at bounding box center [1433, 692] width 57 height 36
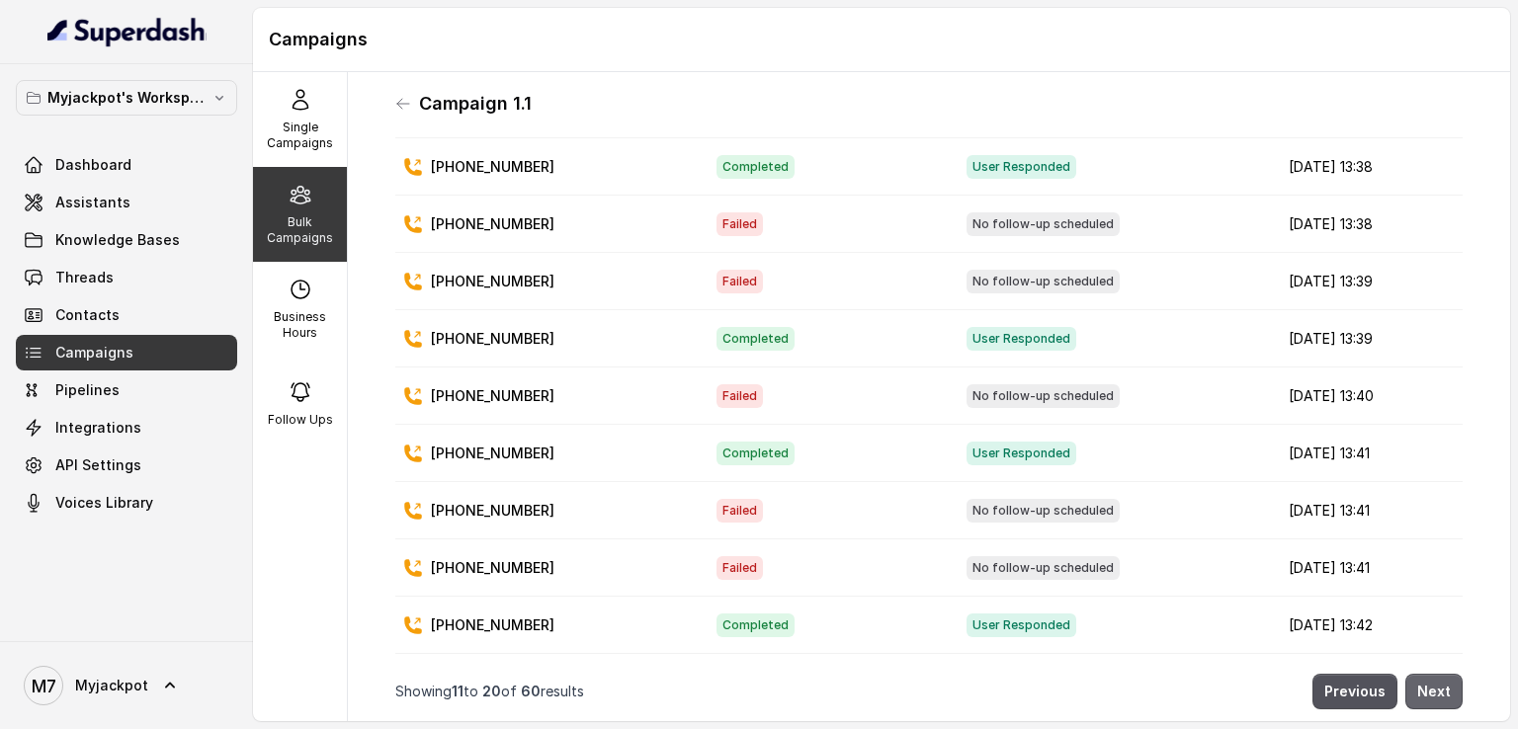
click at [1438, 674] on button "Next" at bounding box center [1433, 692] width 57 height 36
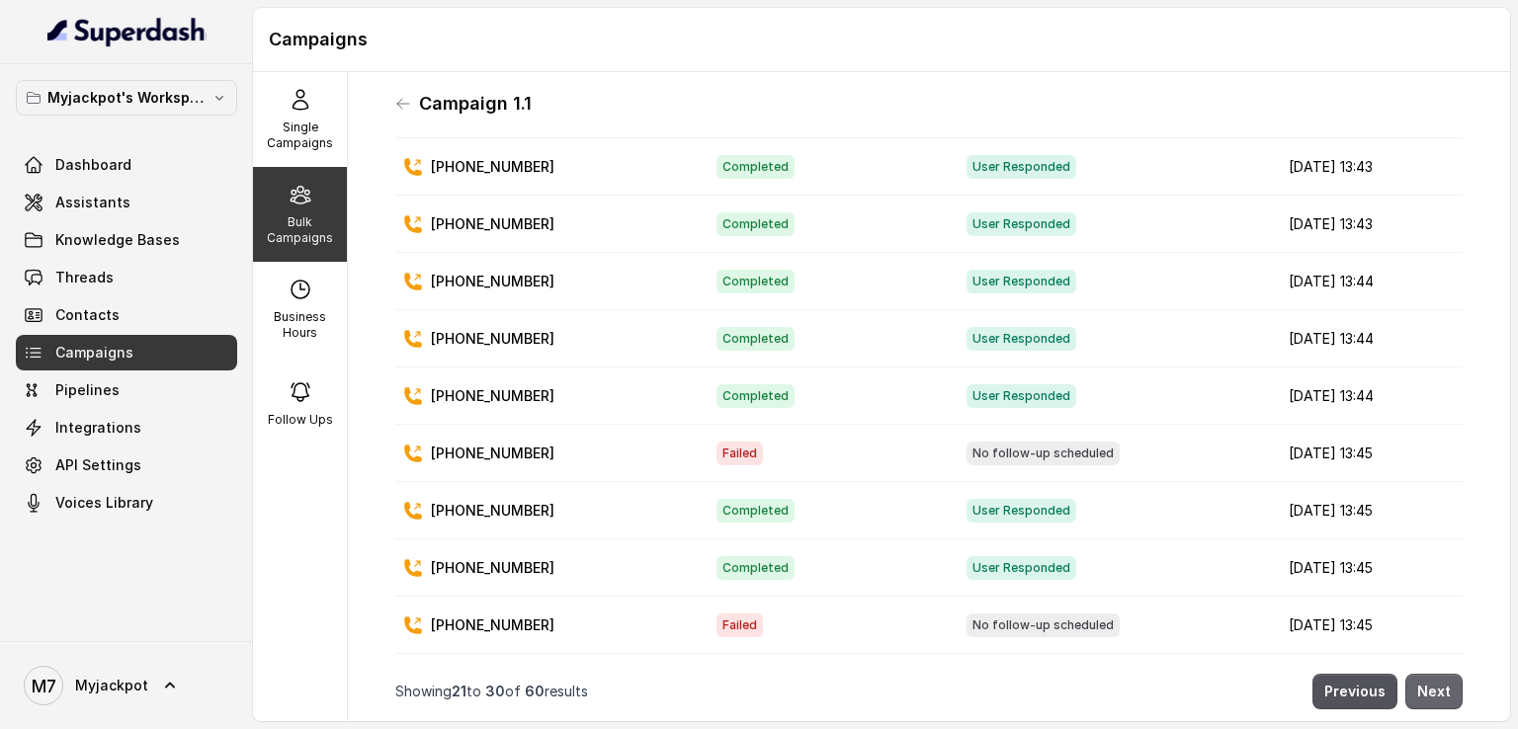
click at [1438, 674] on button "Next" at bounding box center [1433, 692] width 57 height 36
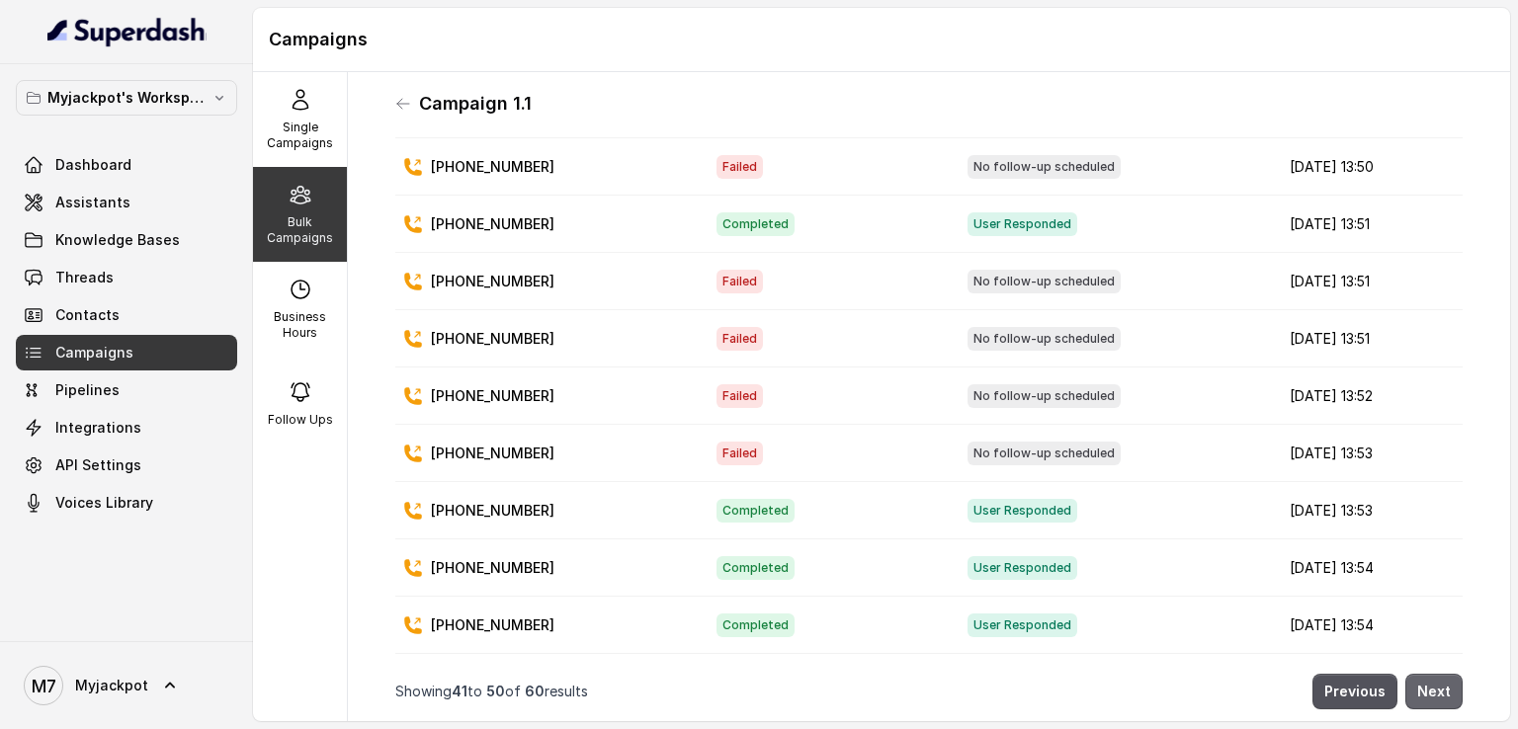
click at [1438, 674] on button "Next" at bounding box center [1433, 692] width 57 height 36
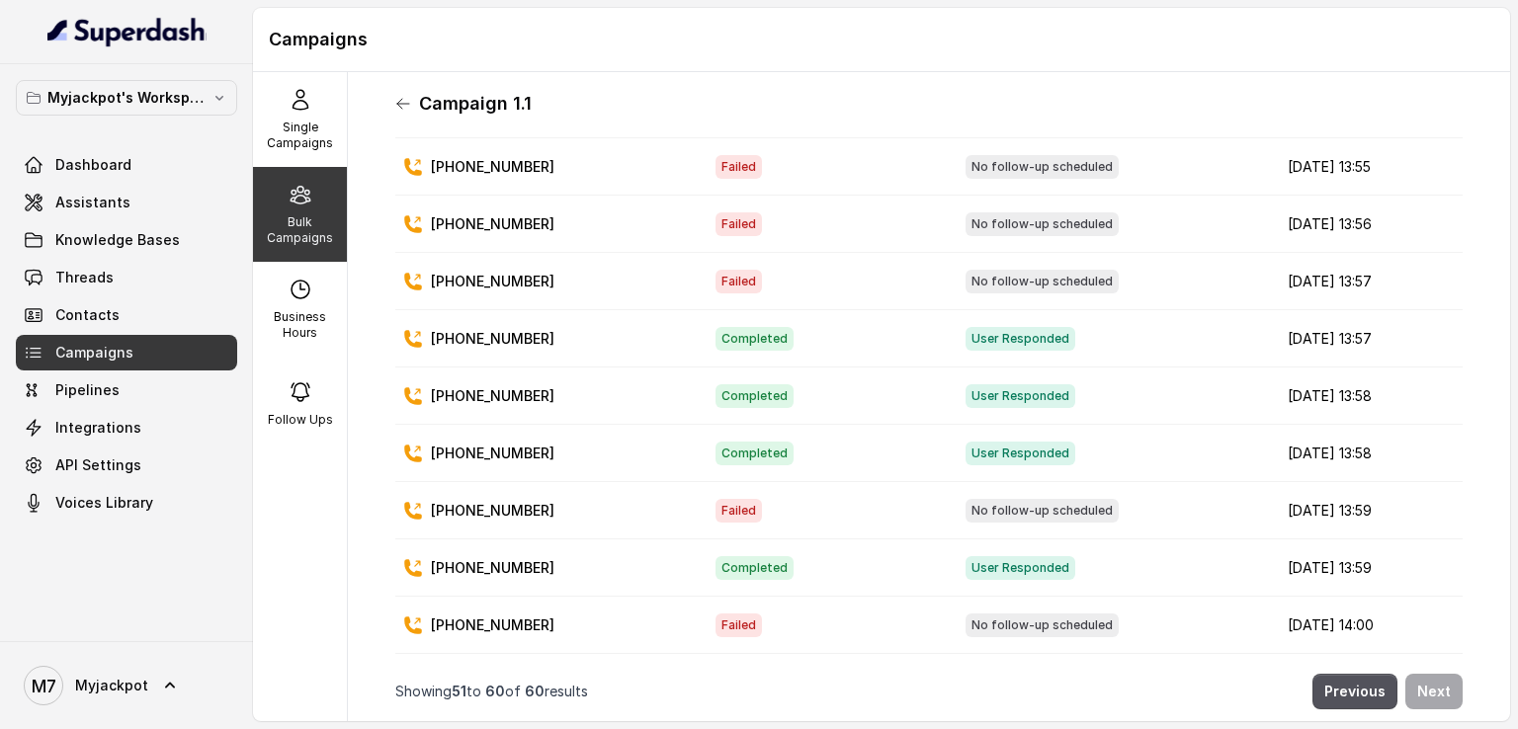
click at [406, 102] on icon at bounding box center [403, 104] width 16 height 16
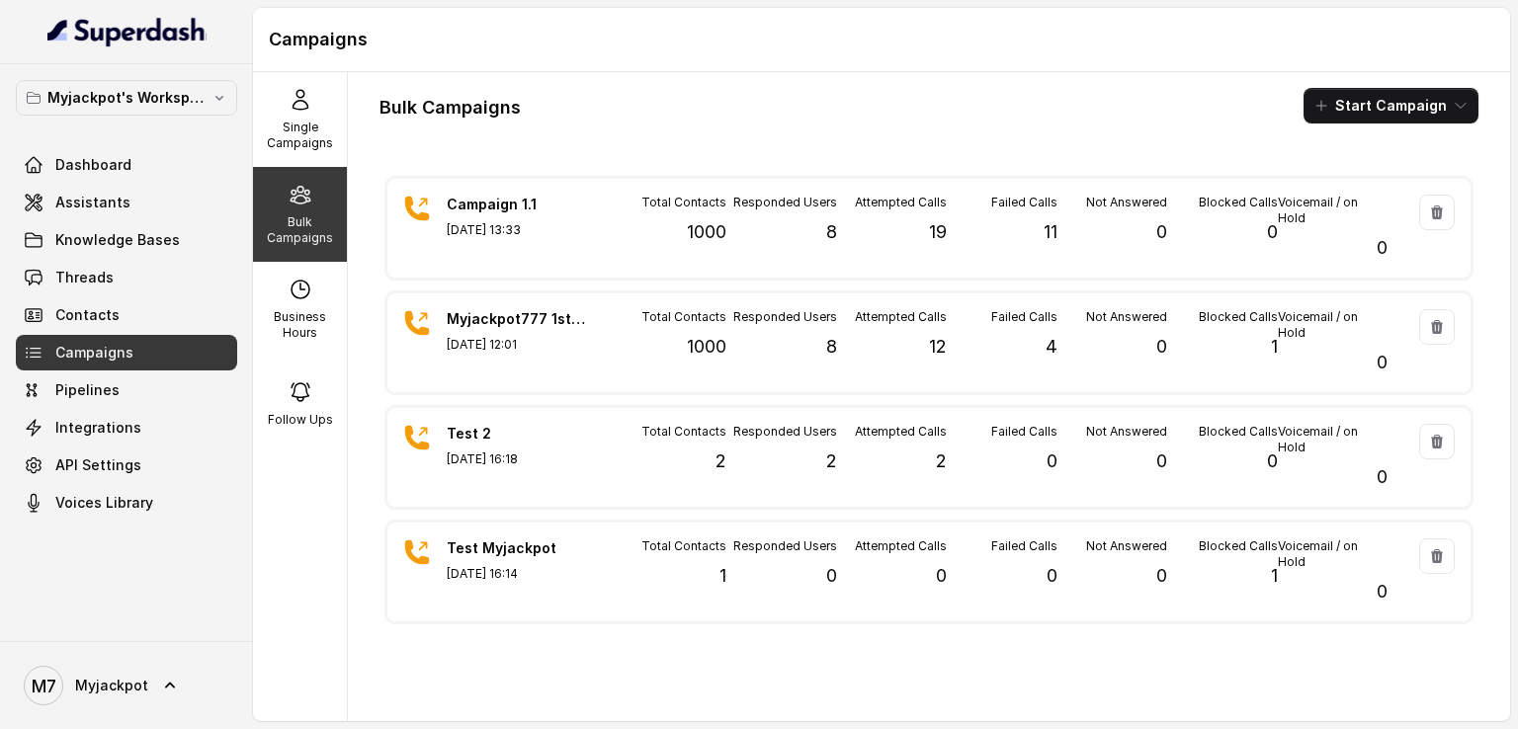
scroll to position [0, 0]
click at [296, 403] on icon at bounding box center [300, 392] width 24 height 24
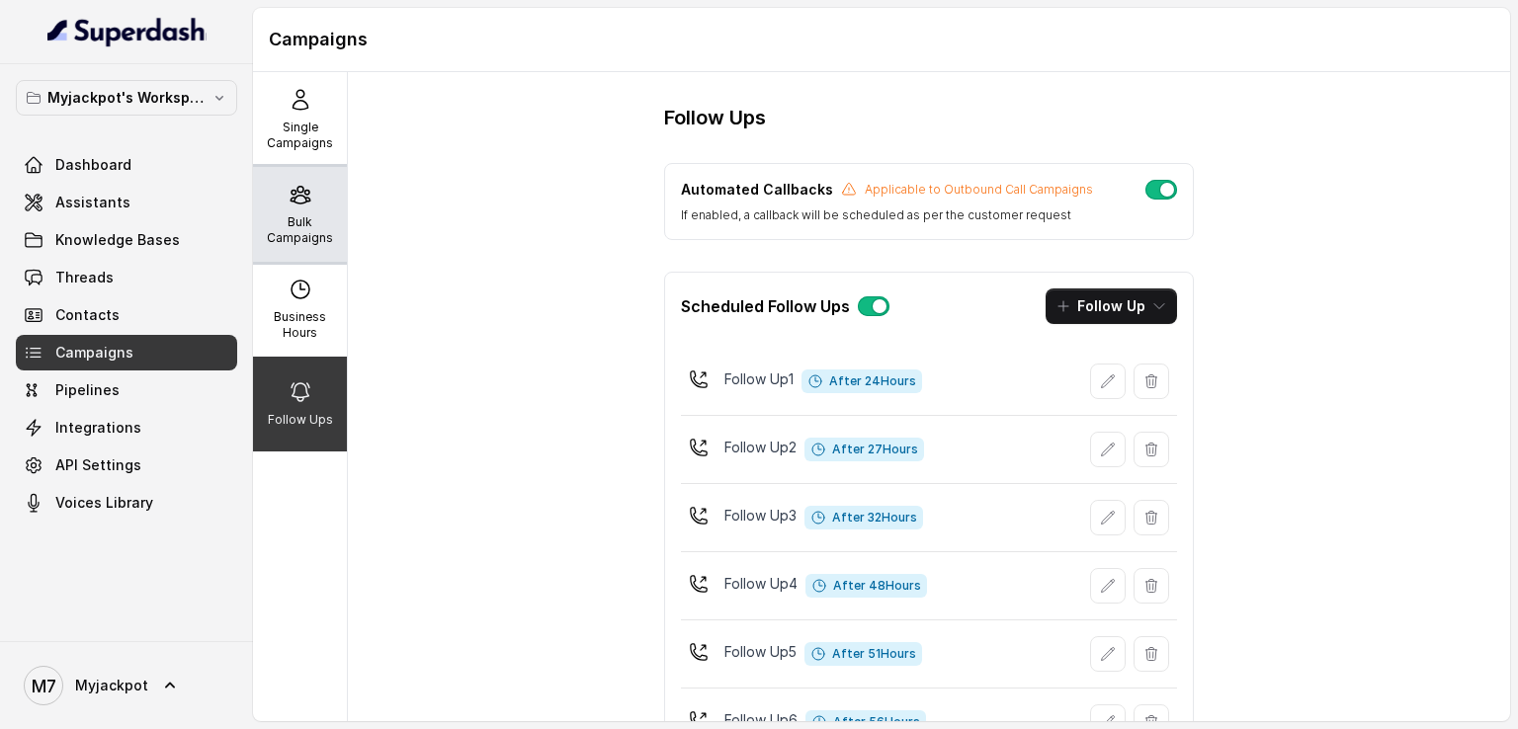
click at [261, 212] on div "Bulk Campaigns" at bounding box center [300, 214] width 94 height 95
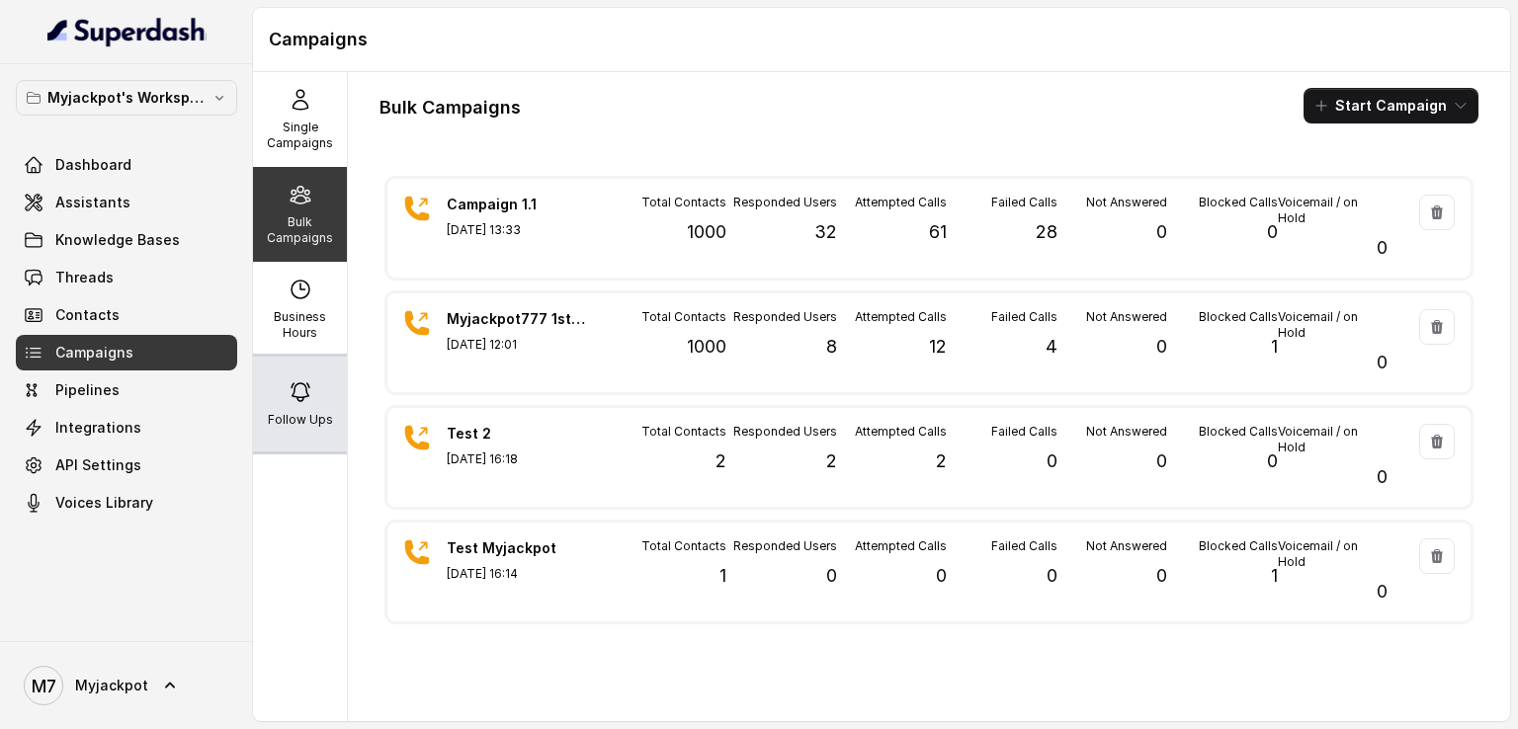
click at [305, 415] on p "Follow Ups" at bounding box center [300, 420] width 65 height 16
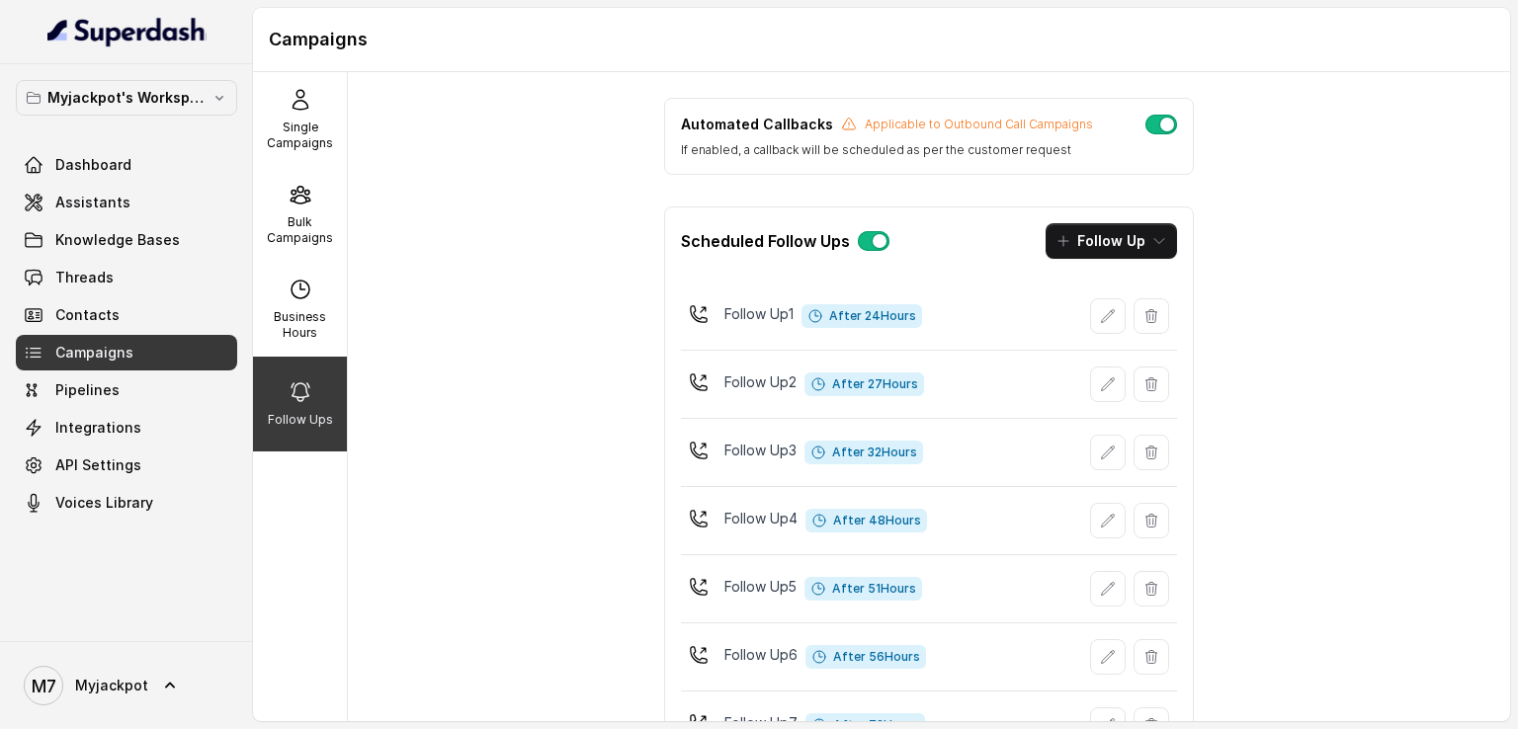
scroll to position [66, 0]
click at [1390, 455] on div "Follow Ups Automated Callbacks Applicable to Outbound Call Campaigns If enabled…" at bounding box center [929, 396] width 1162 height 649
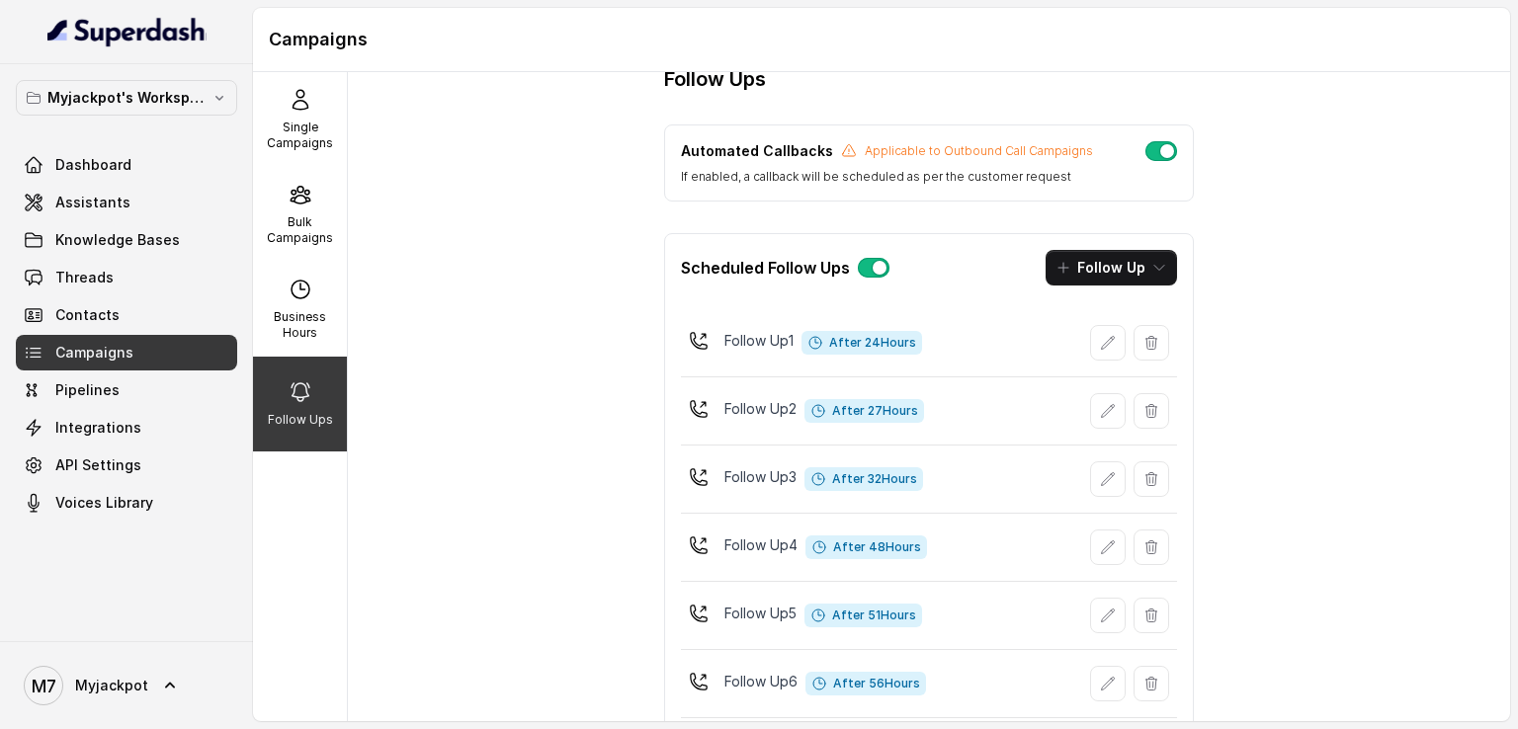
scroll to position [36, 0]
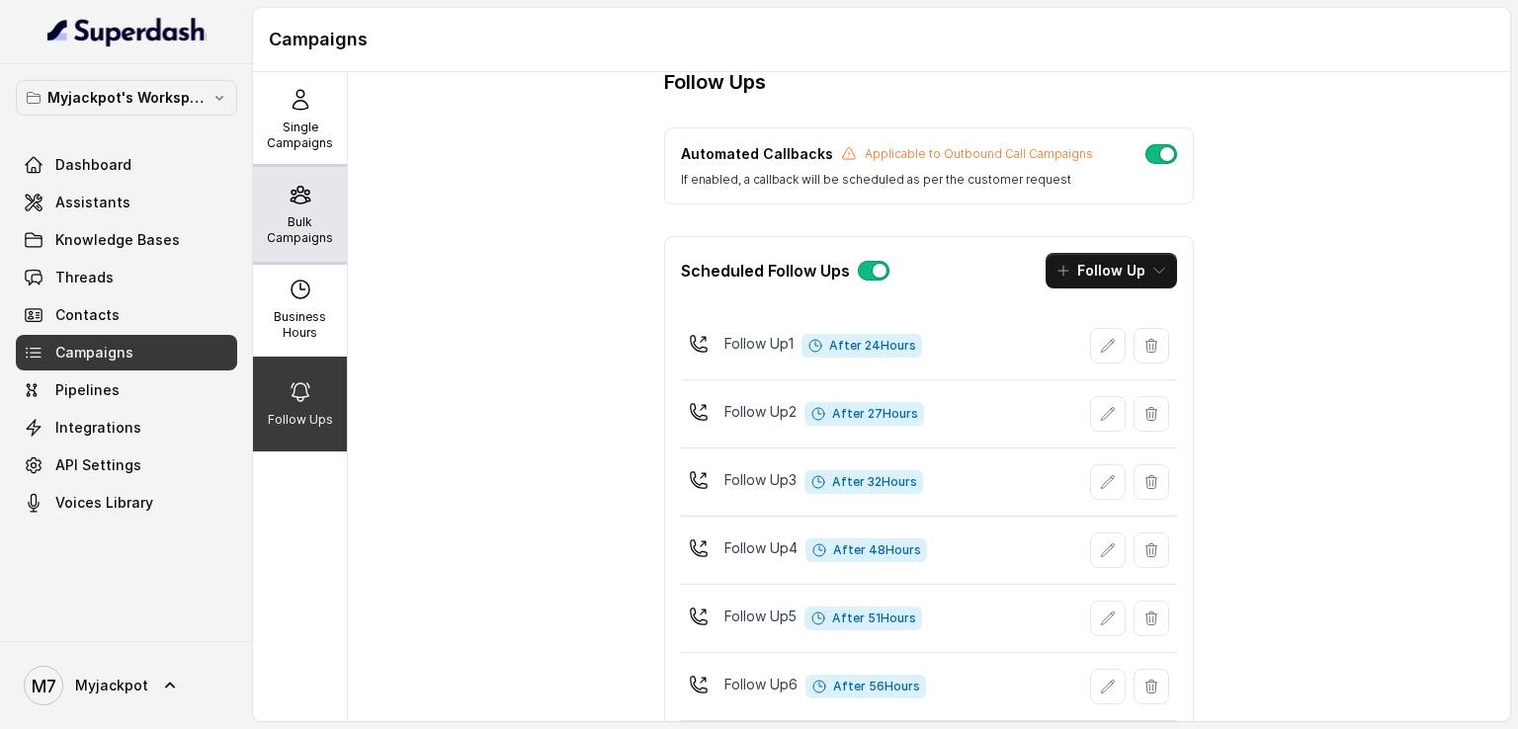
click at [286, 208] on div "Bulk Campaigns" at bounding box center [300, 214] width 94 height 95
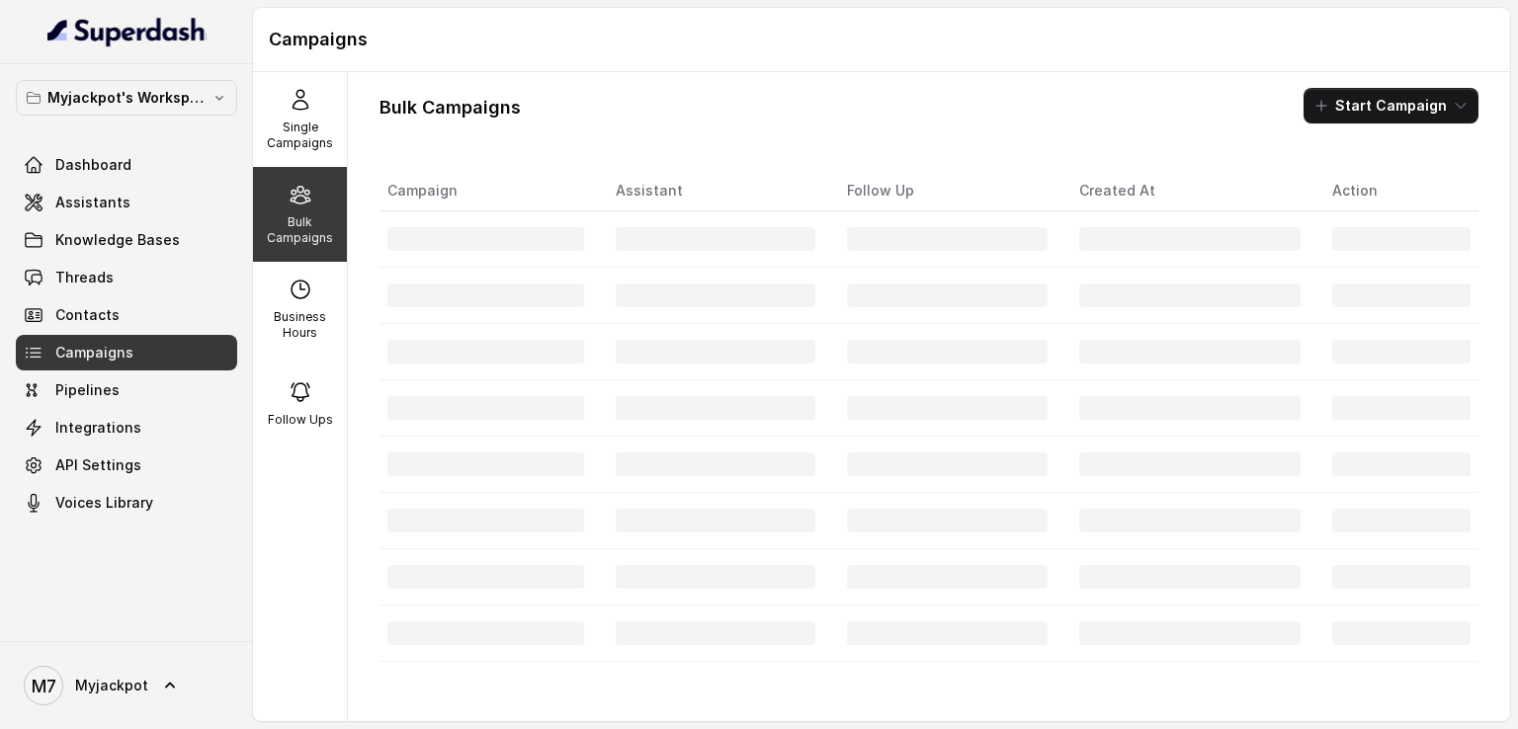
scroll to position [0, 0]
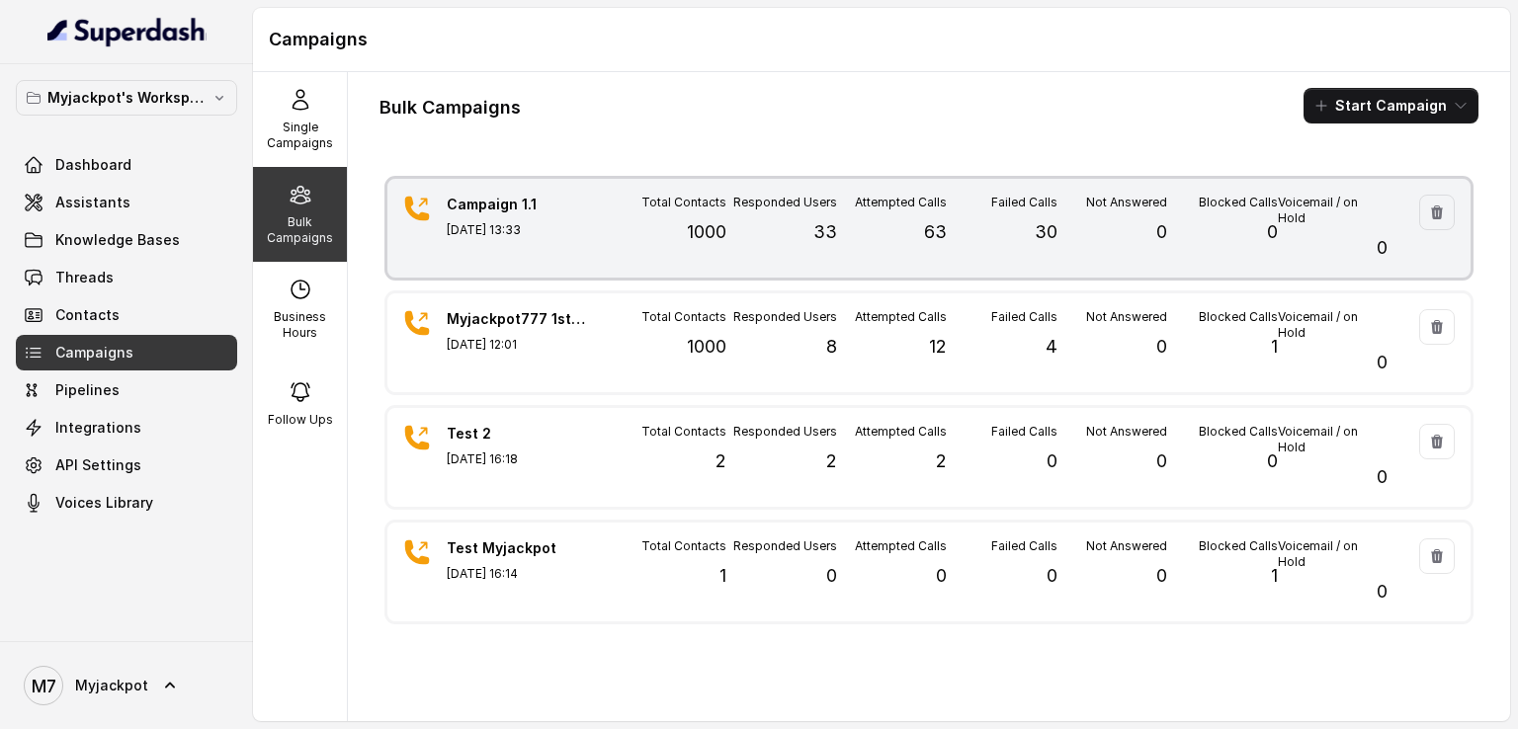
click at [791, 239] on div "Responded Users 33" at bounding box center [781, 228] width 110 height 67
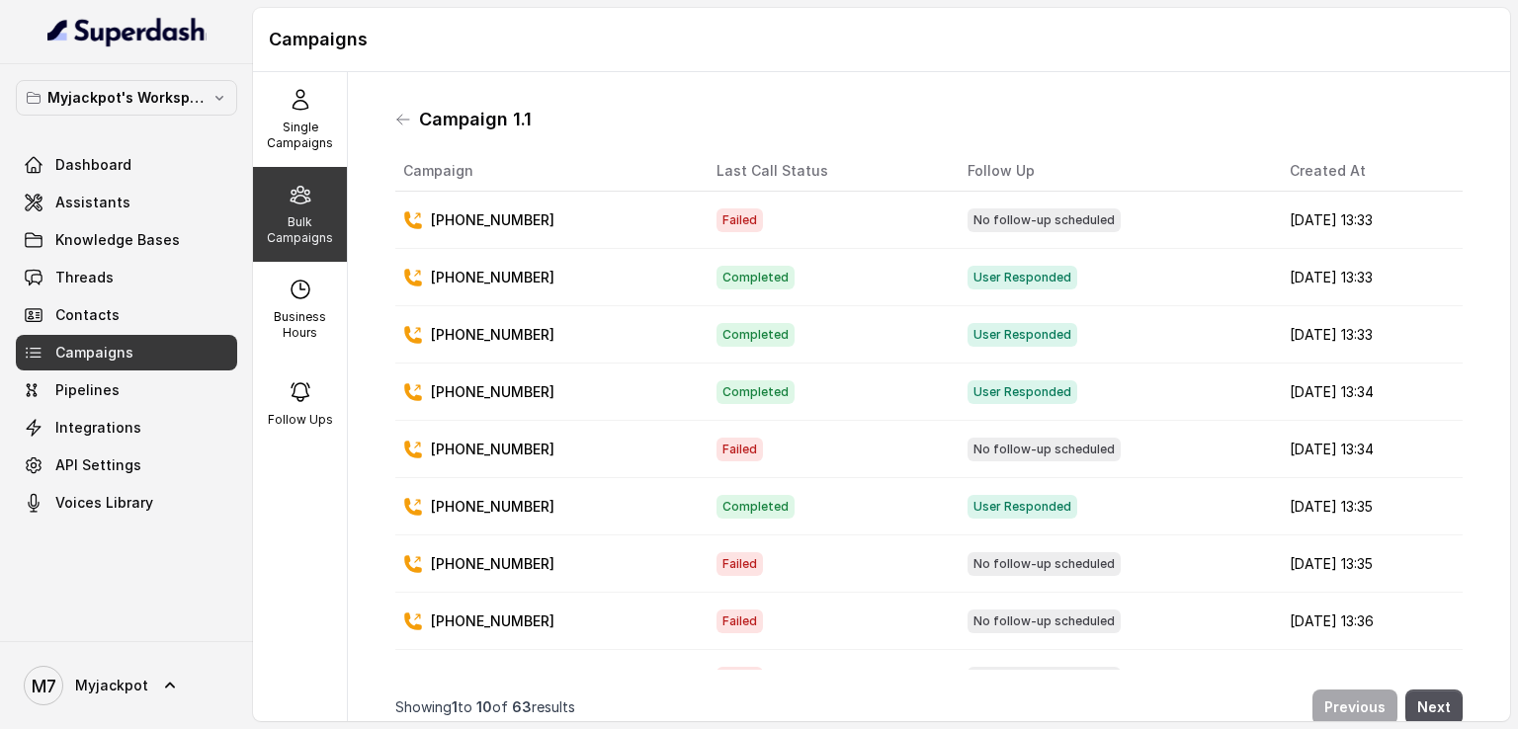
scroll to position [102, 0]
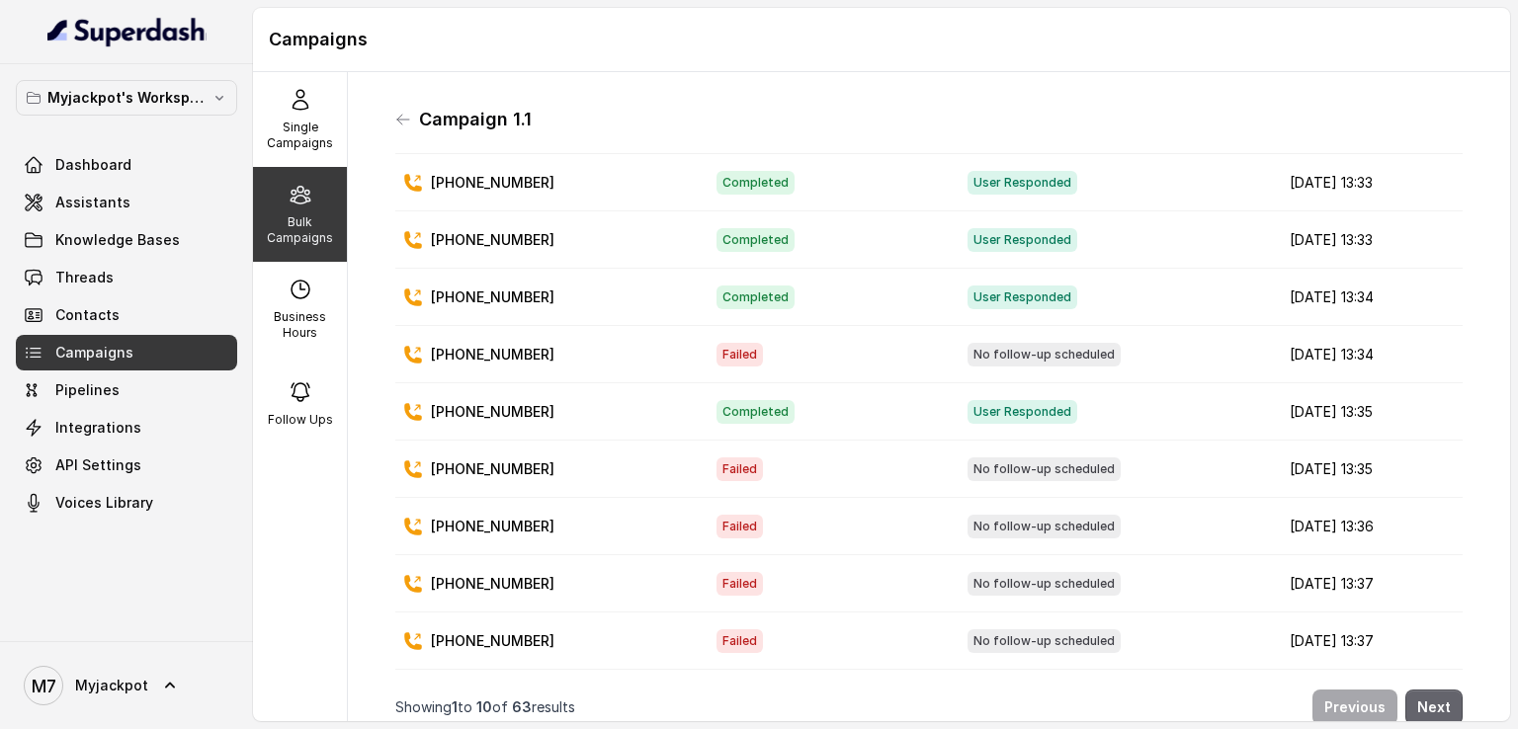
click at [1412, 690] on button "Next" at bounding box center [1433, 708] width 57 height 36
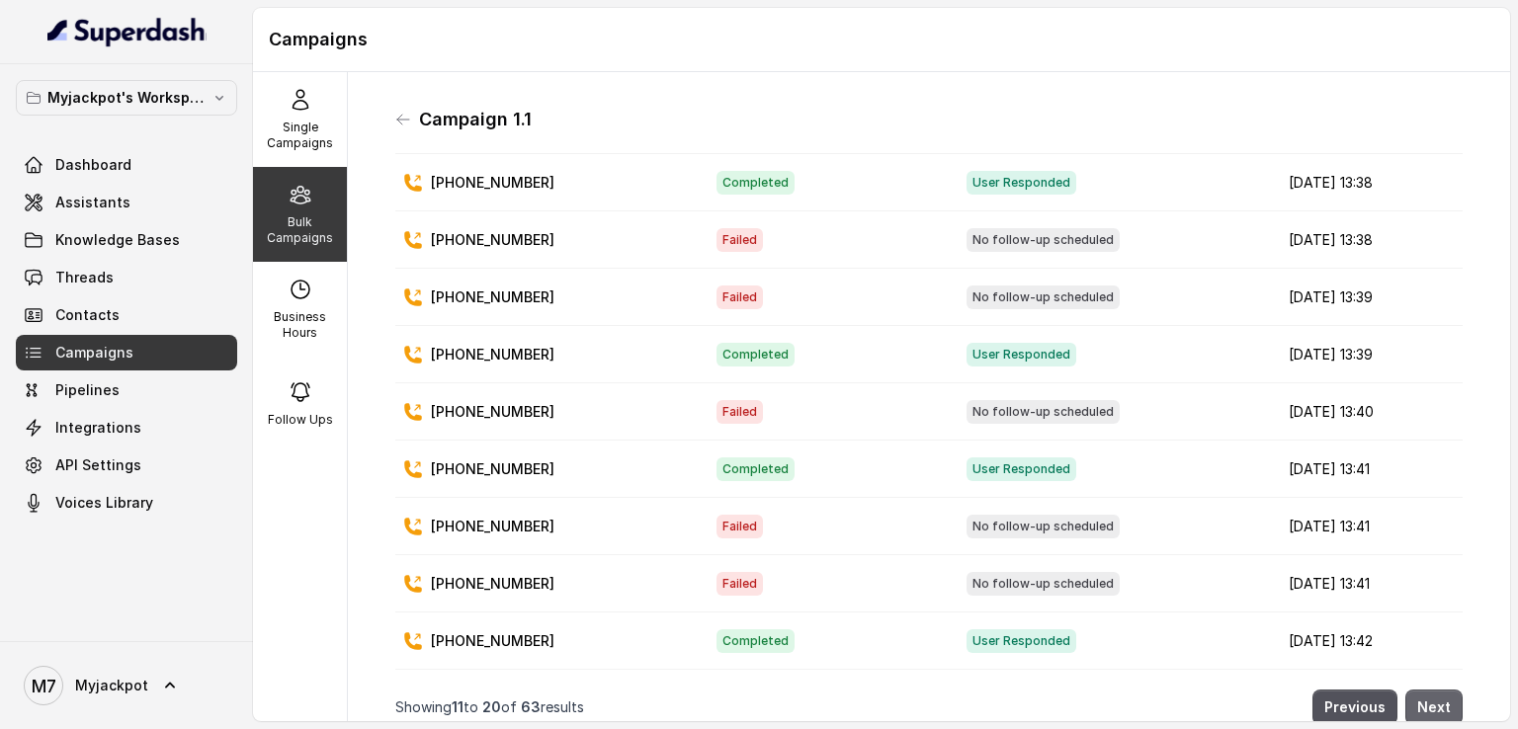
click at [1412, 690] on button "Next" at bounding box center [1433, 708] width 57 height 36
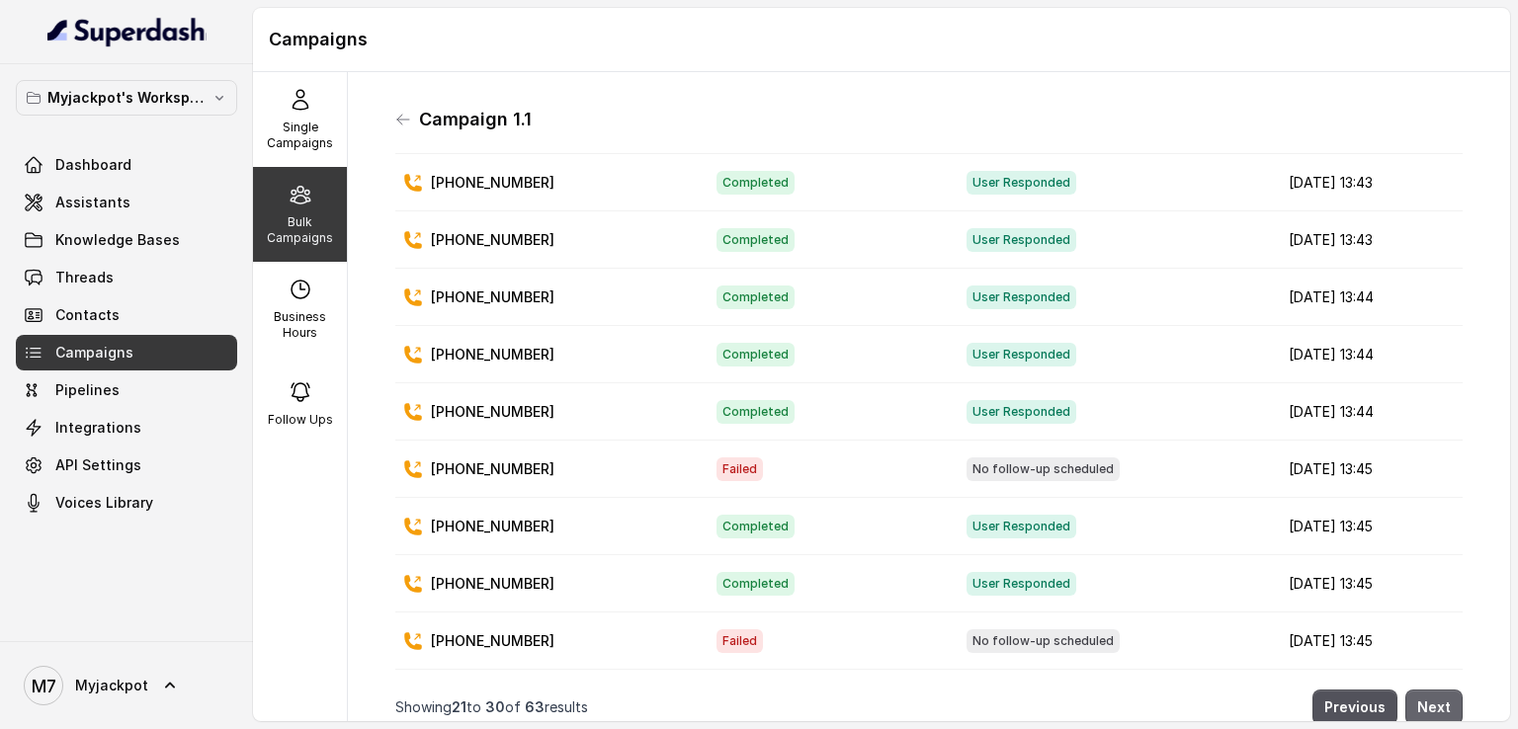
click at [1412, 690] on button "Next" at bounding box center [1433, 708] width 57 height 36
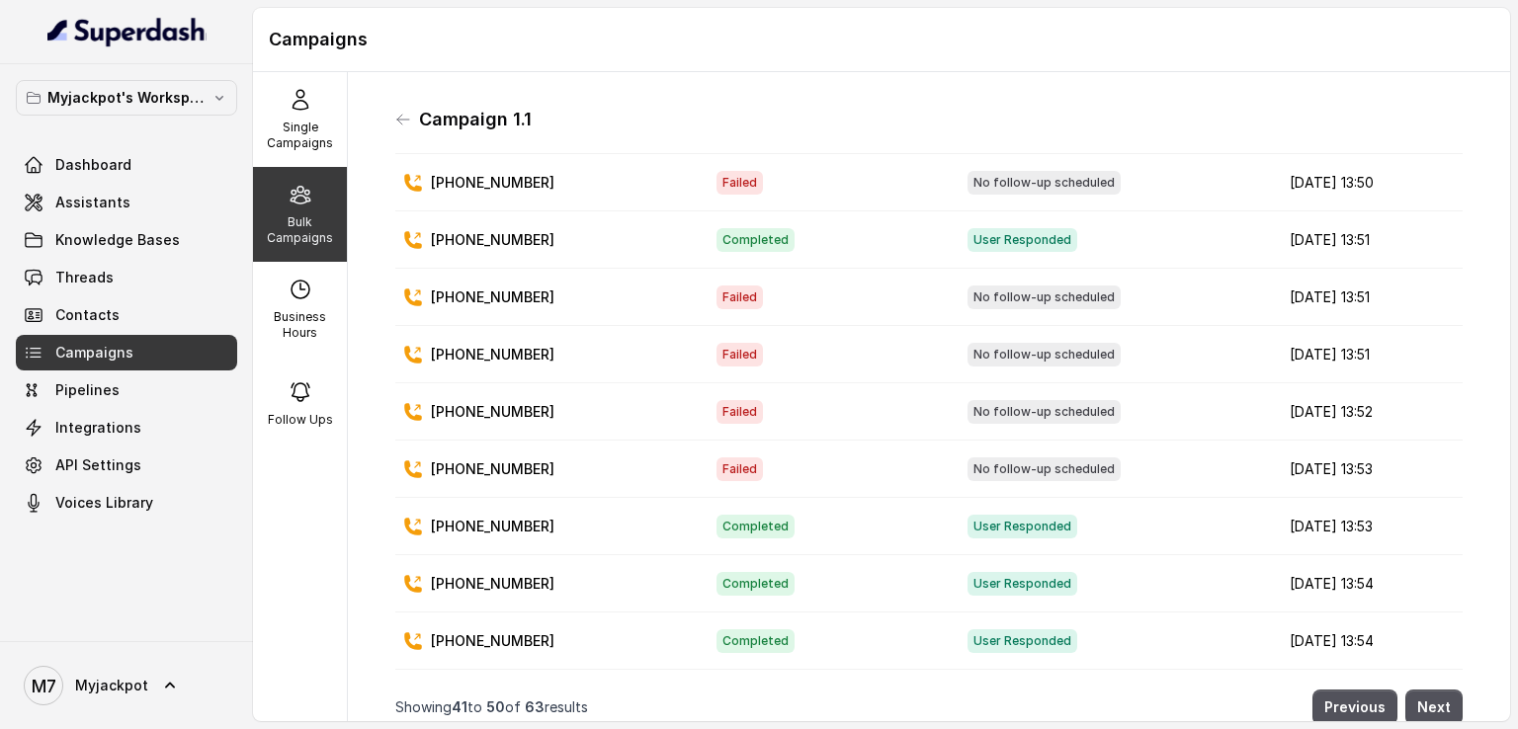
scroll to position [116, 0]
click at [1405, 690] on button "Next" at bounding box center [1433, 708] width 57 height 36
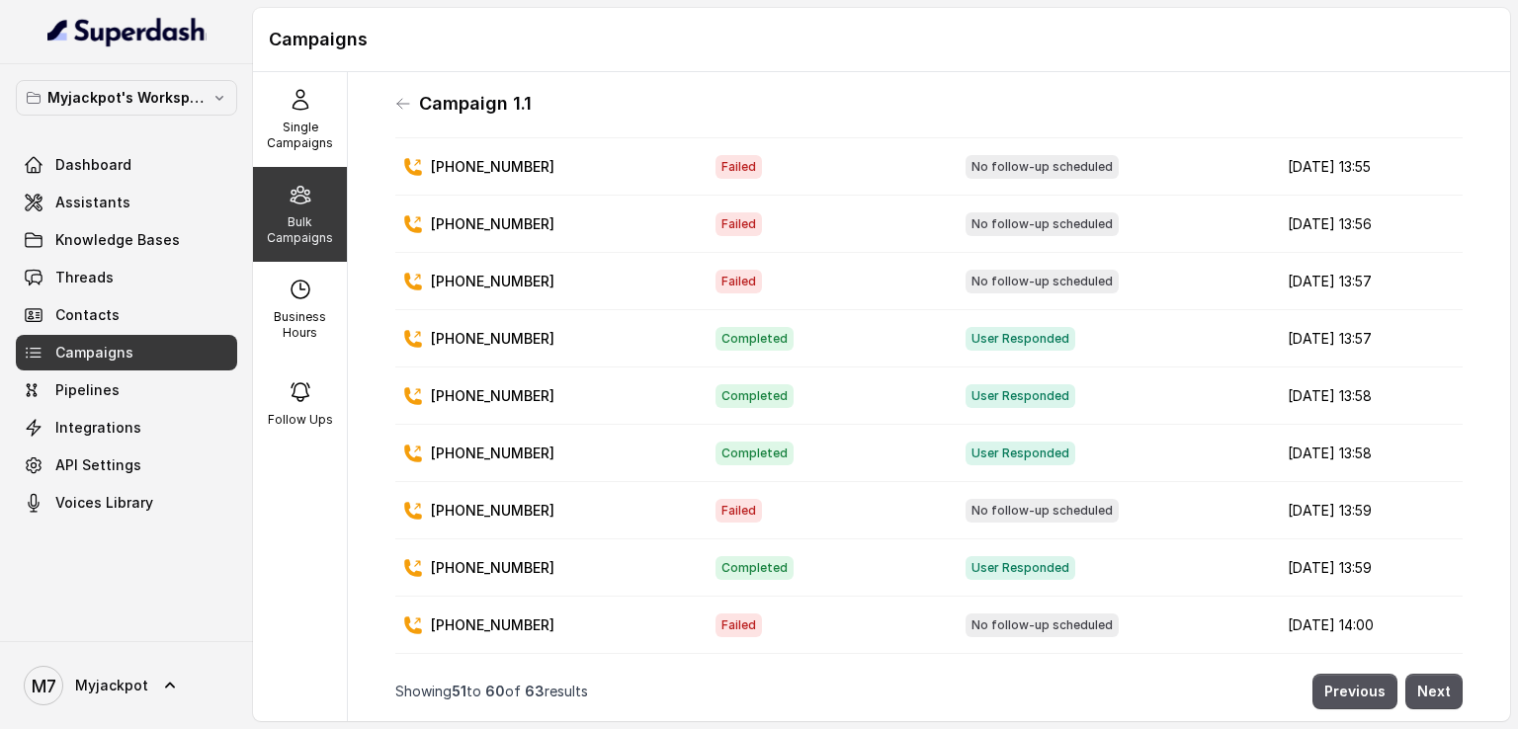
scroll to position [0, 0]
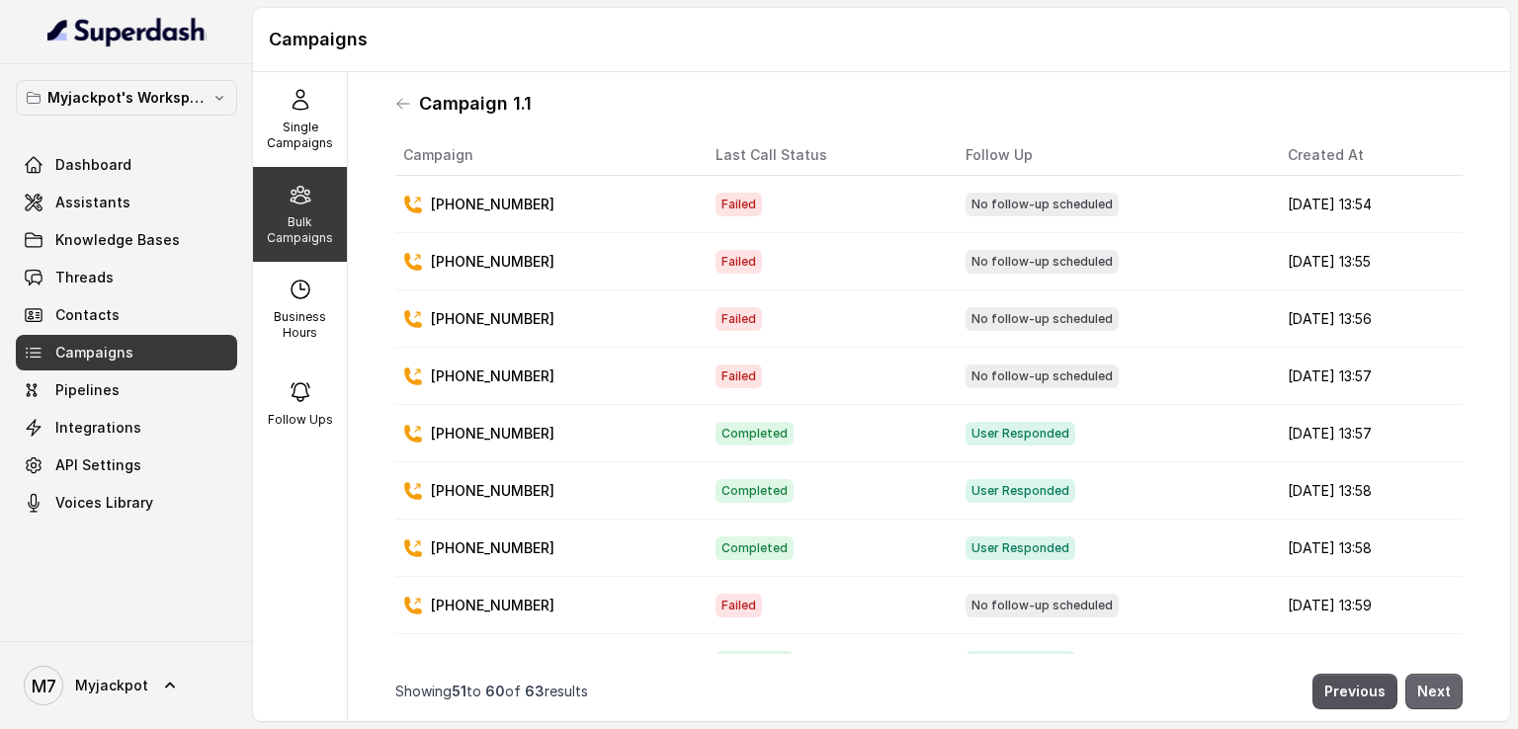
click at [1427, 674] on button "Next" at bounding box center [1433, 692] width 57 height 36
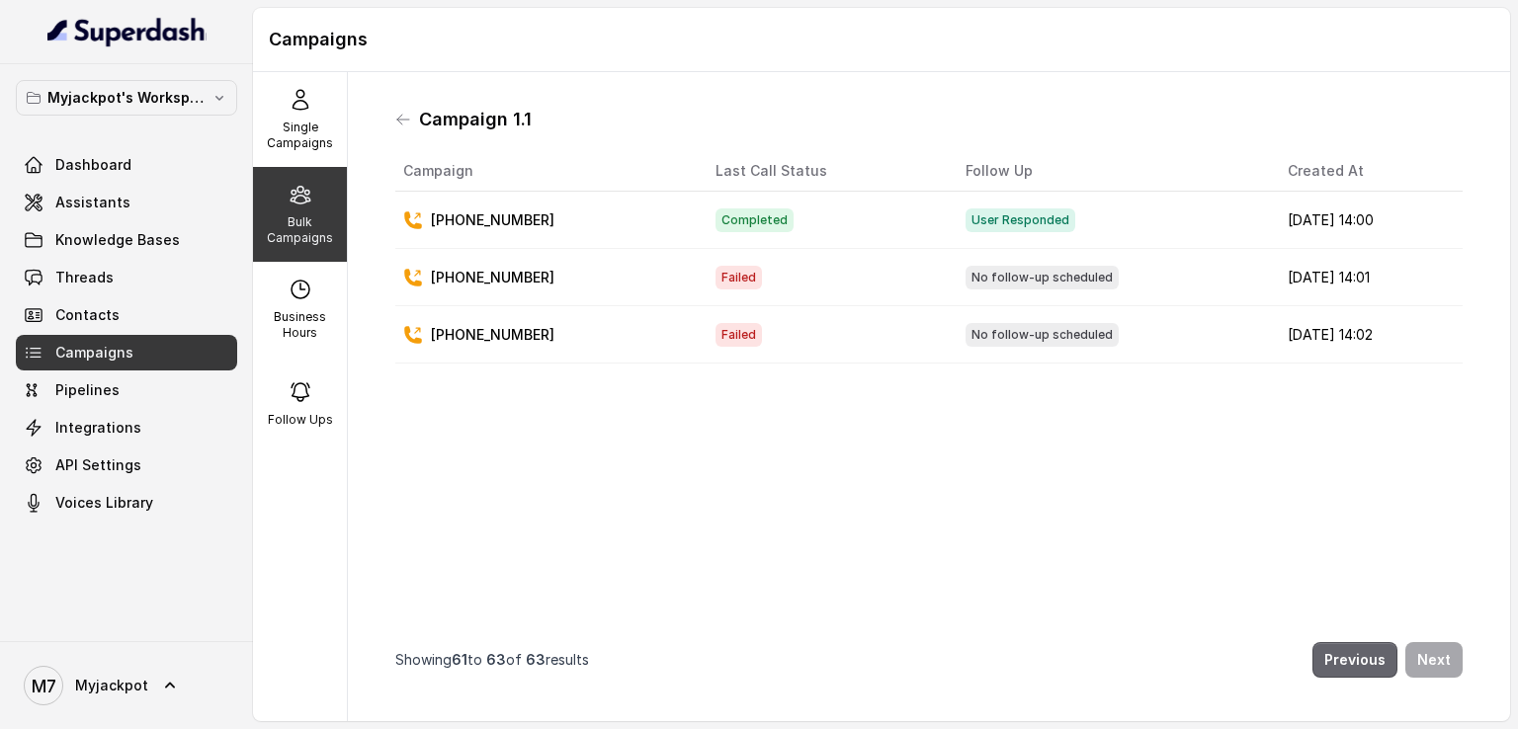
click at [1348, 642] on button "Previous" at bounding box center [1354, 660] width 85 height 36
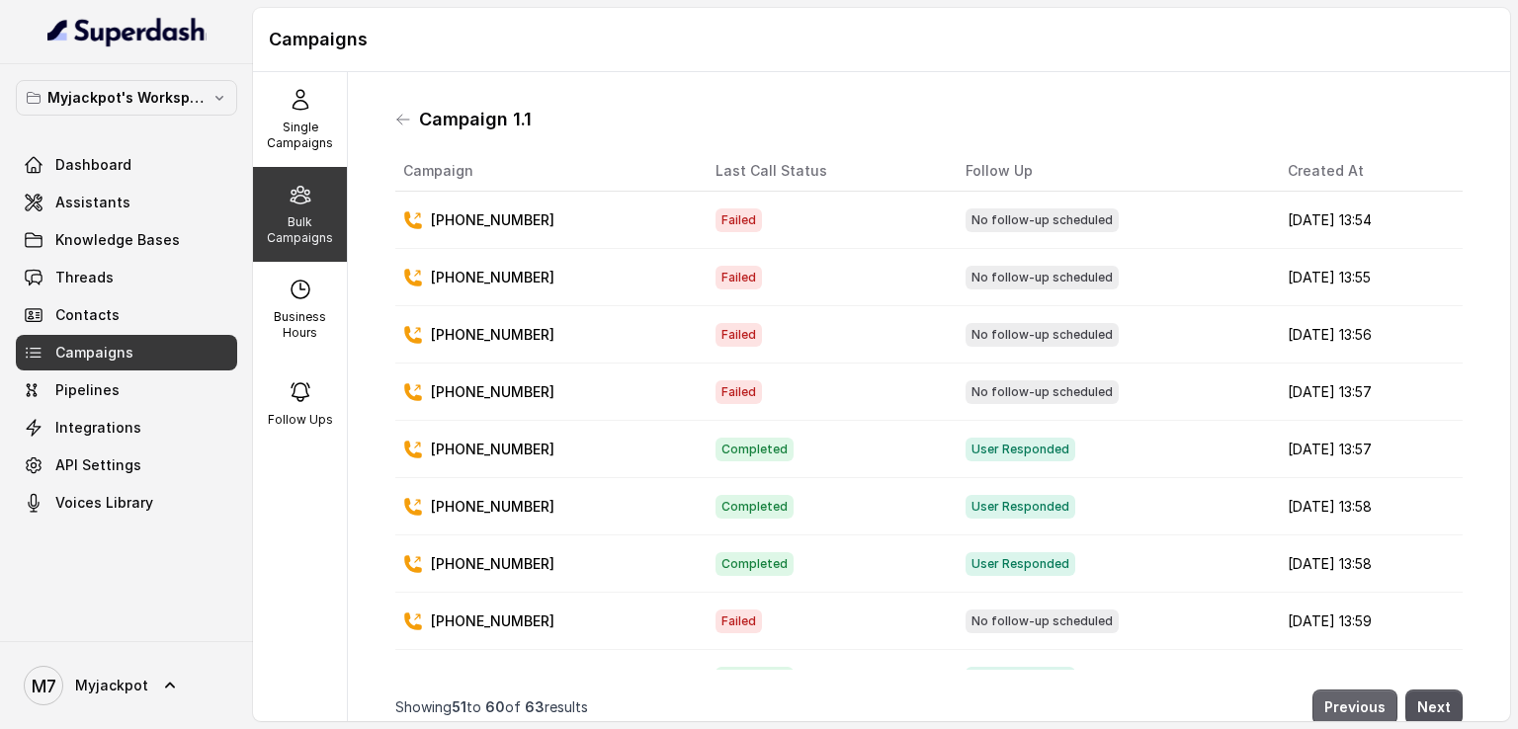
click at [1350, 690] on button "Previous" at bounding box center [1354, 708] width 85 height 36
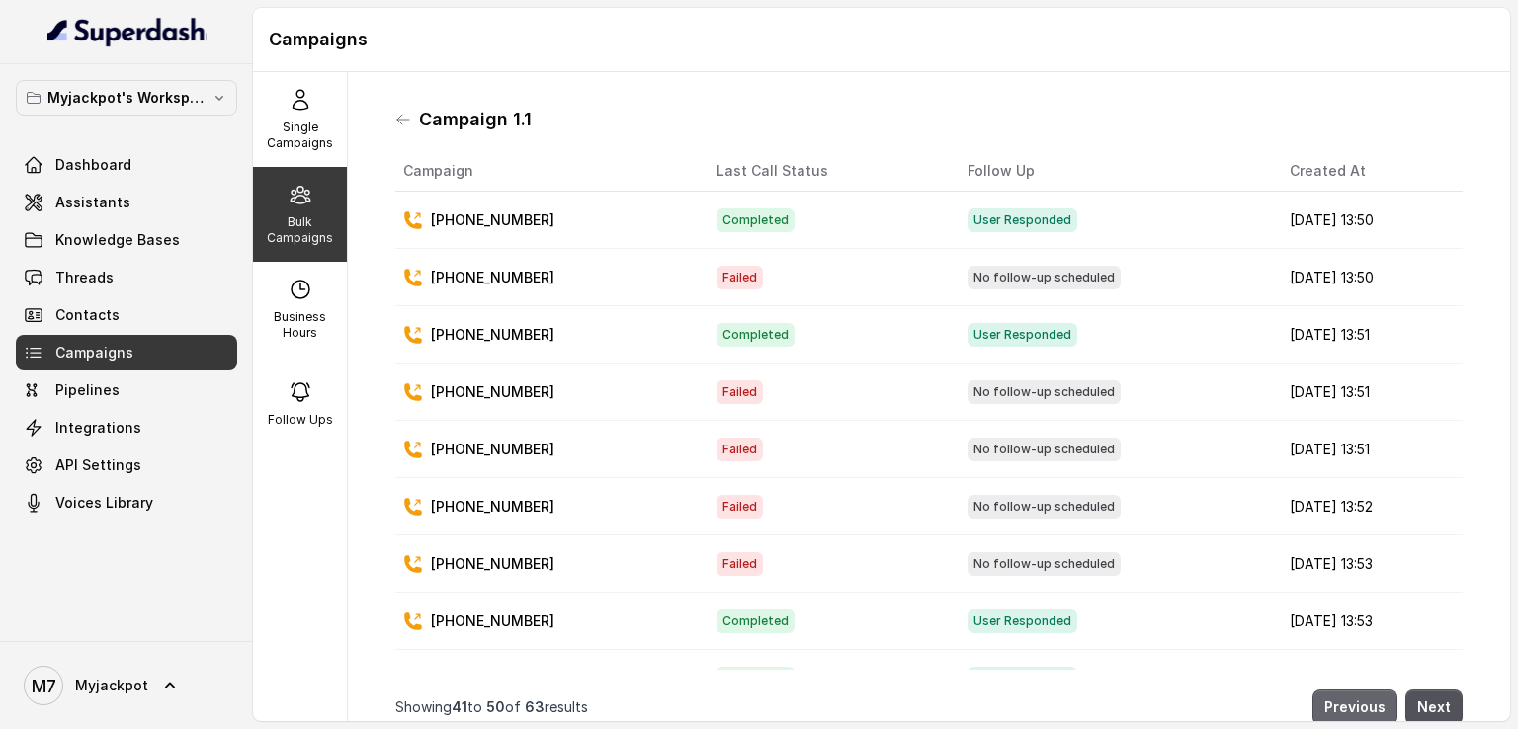
click at [1350, 690] on button "Previous" at bounding box center [1354, 708] width 85 height 36
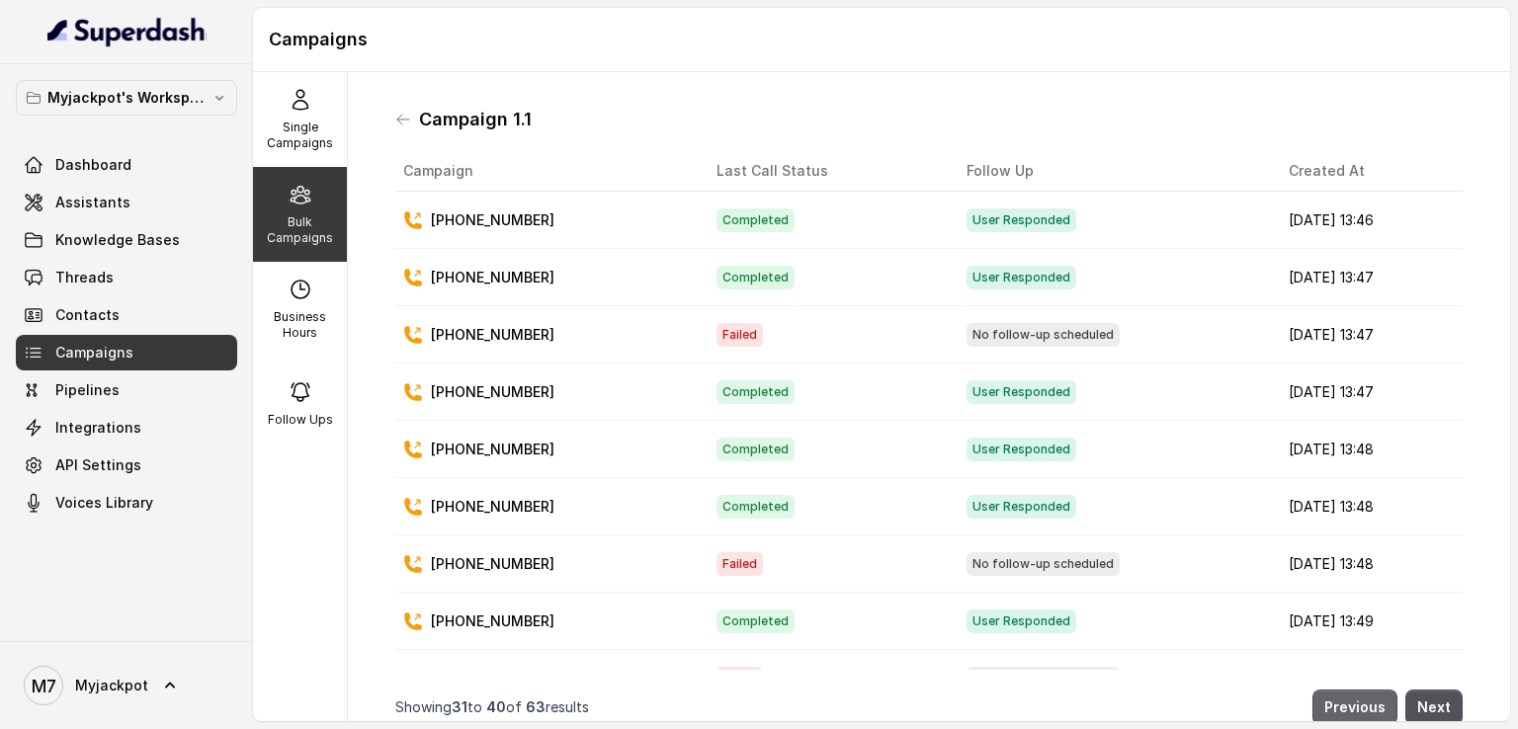
click at [1350, 690] on button "Previous" at bounding box center [1354, 708] width 85 height 36
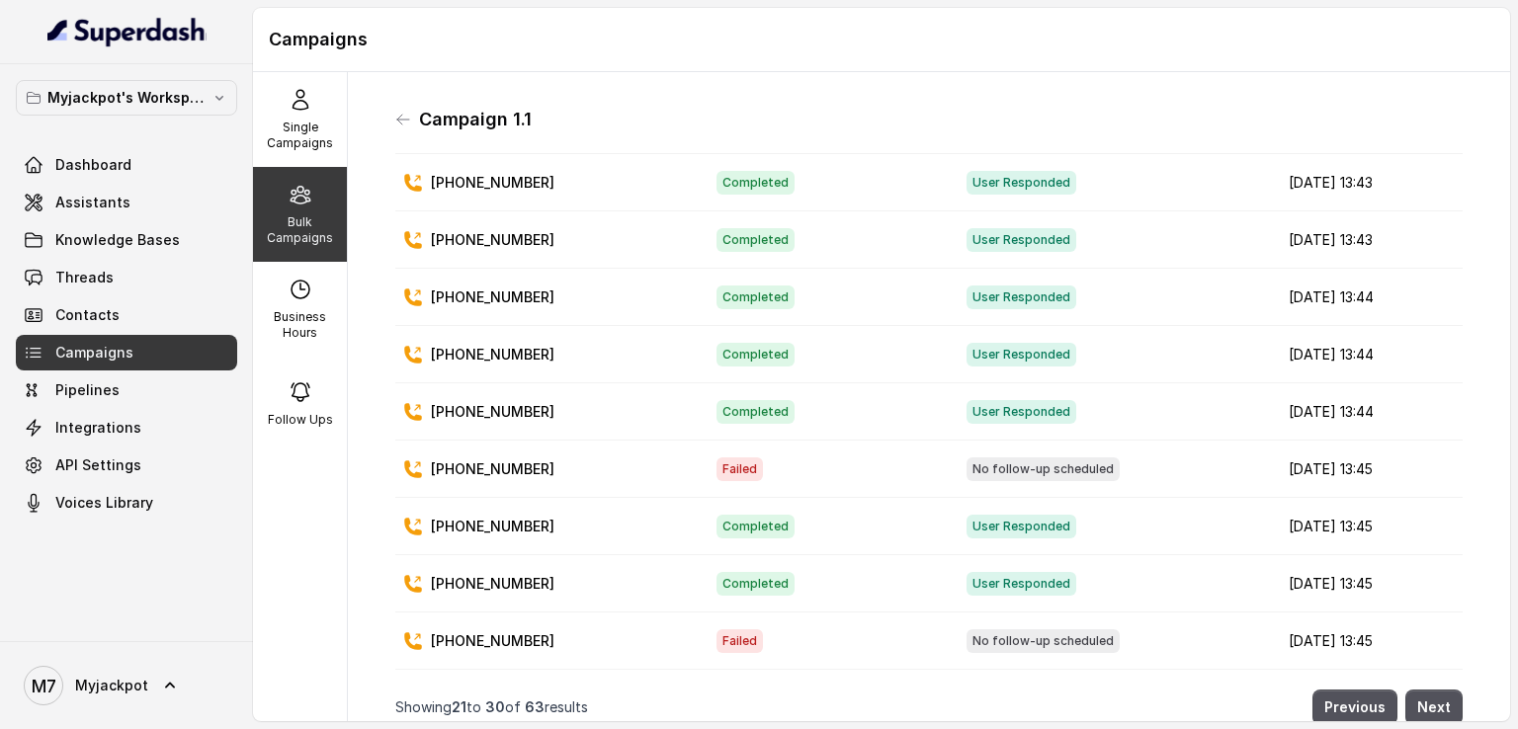
scroll to position [16, 0]
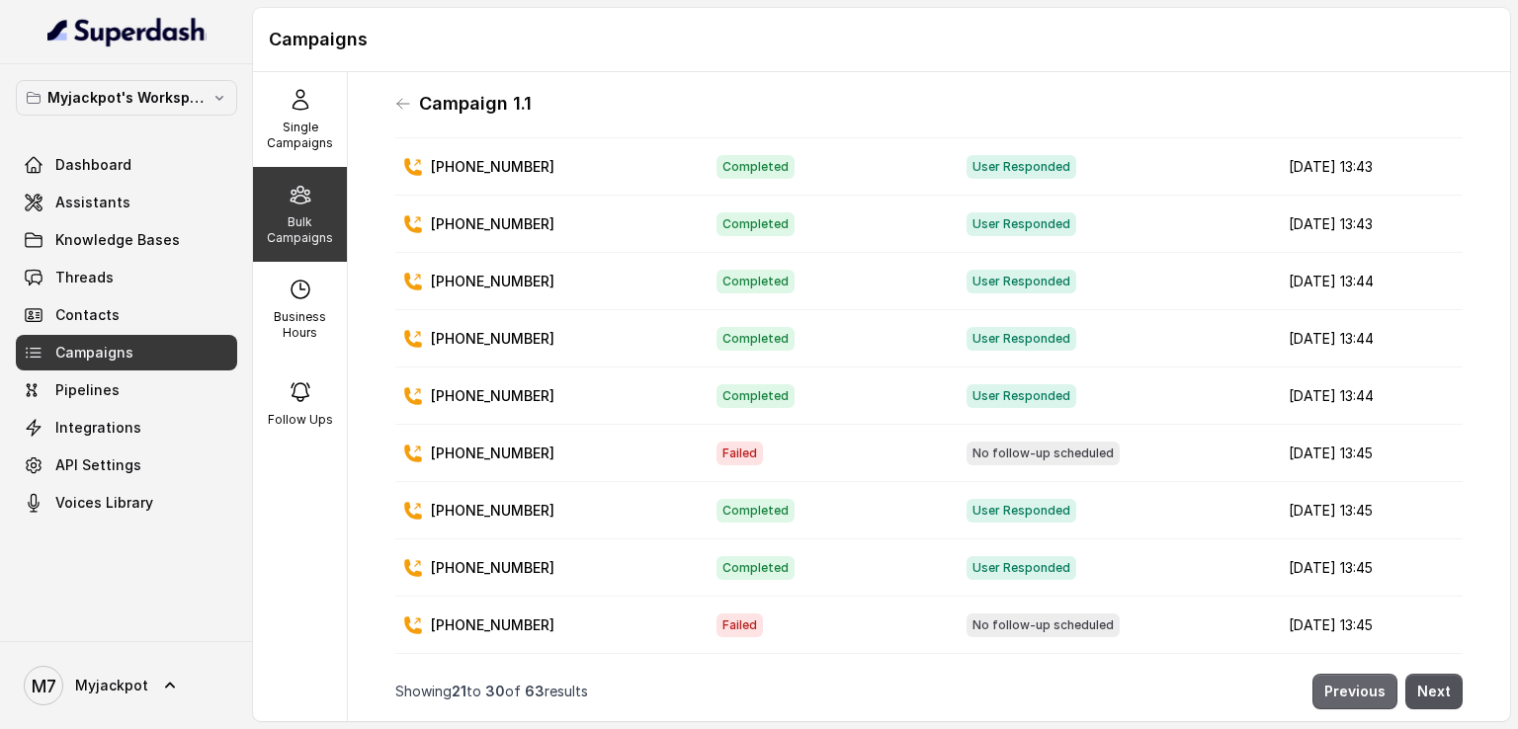
click at [1332, 677] on button "Previous" at bounding box center [1354, 692] width 85 height 36
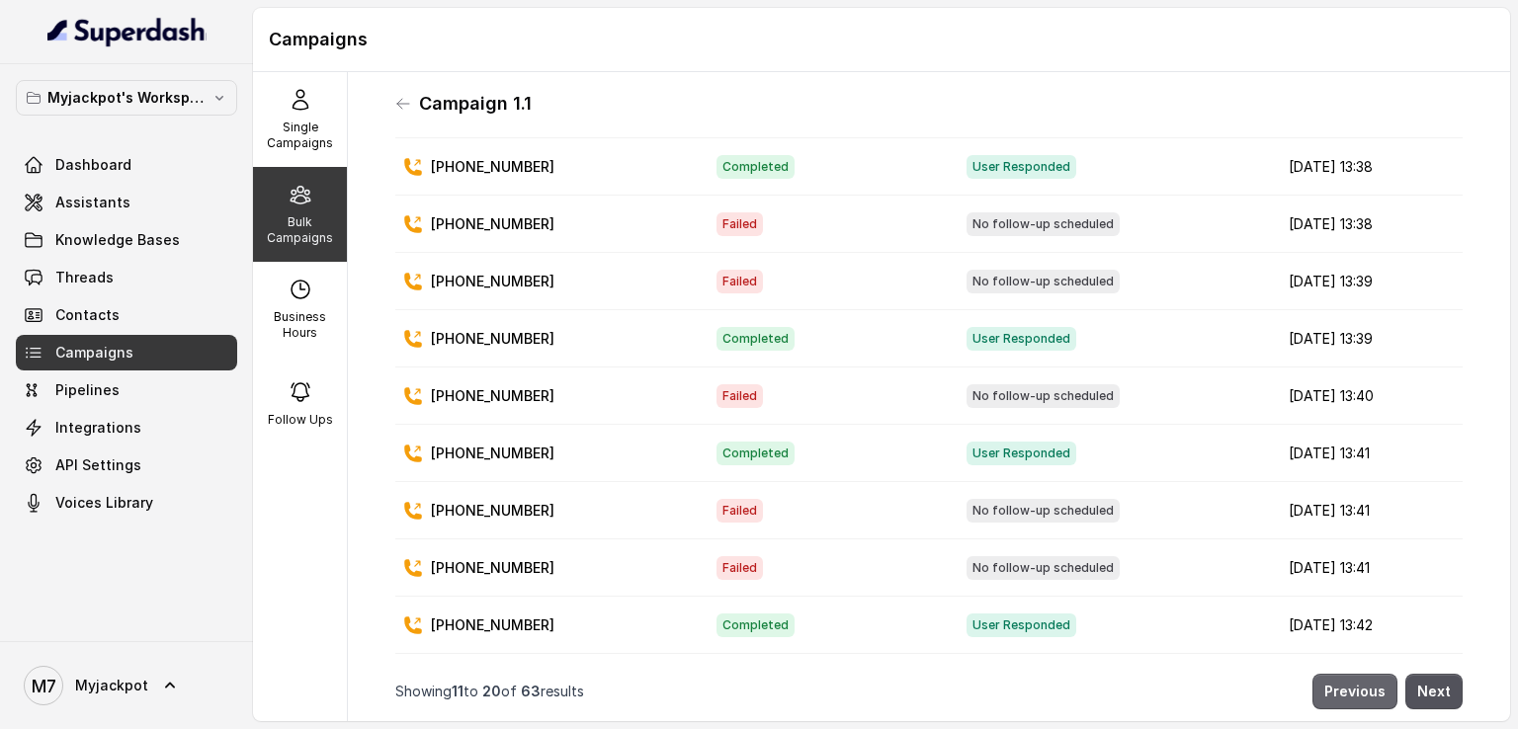
click at [1334, 680] on button "Previous" at bounding box center [1354, 692] width 85 height 36
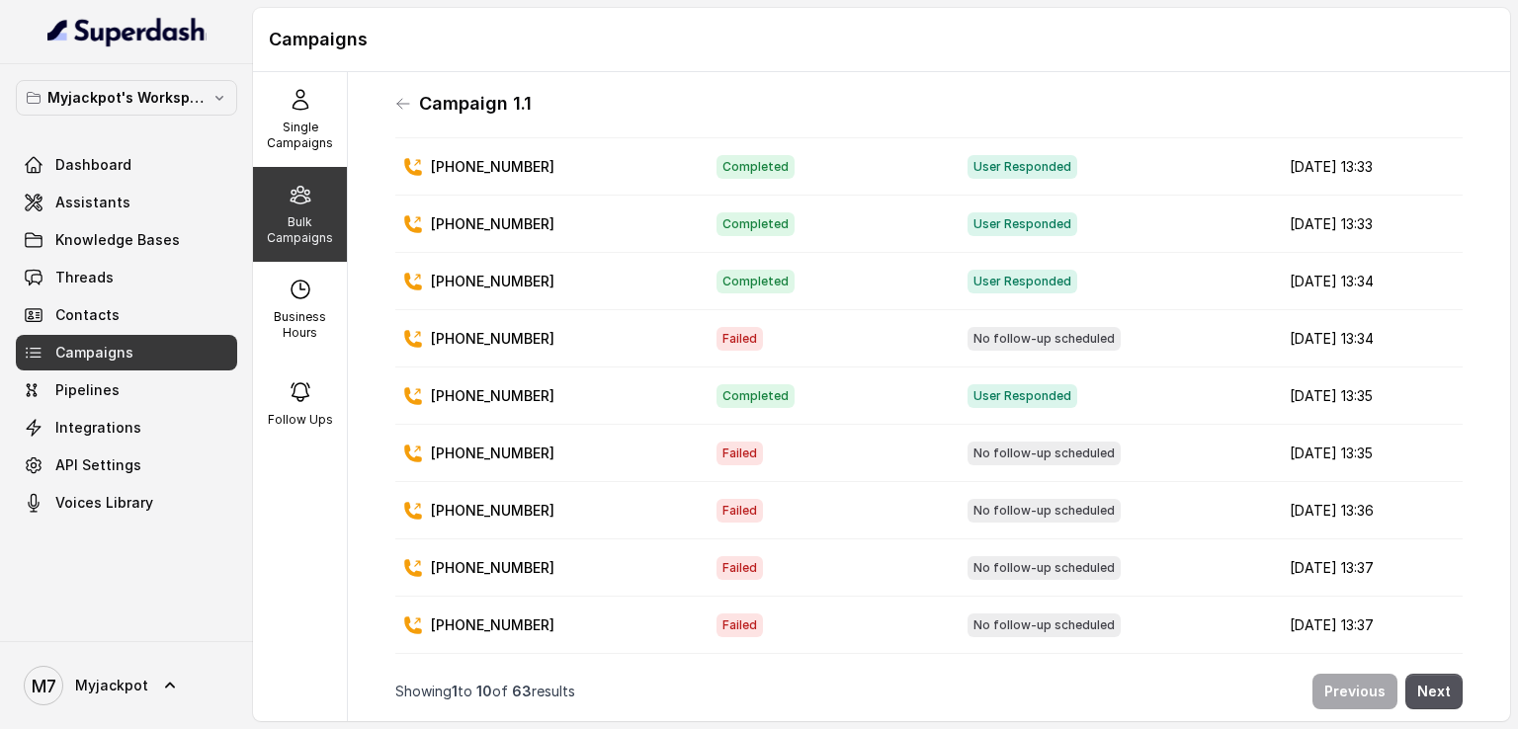
scroll to position [0, 0]
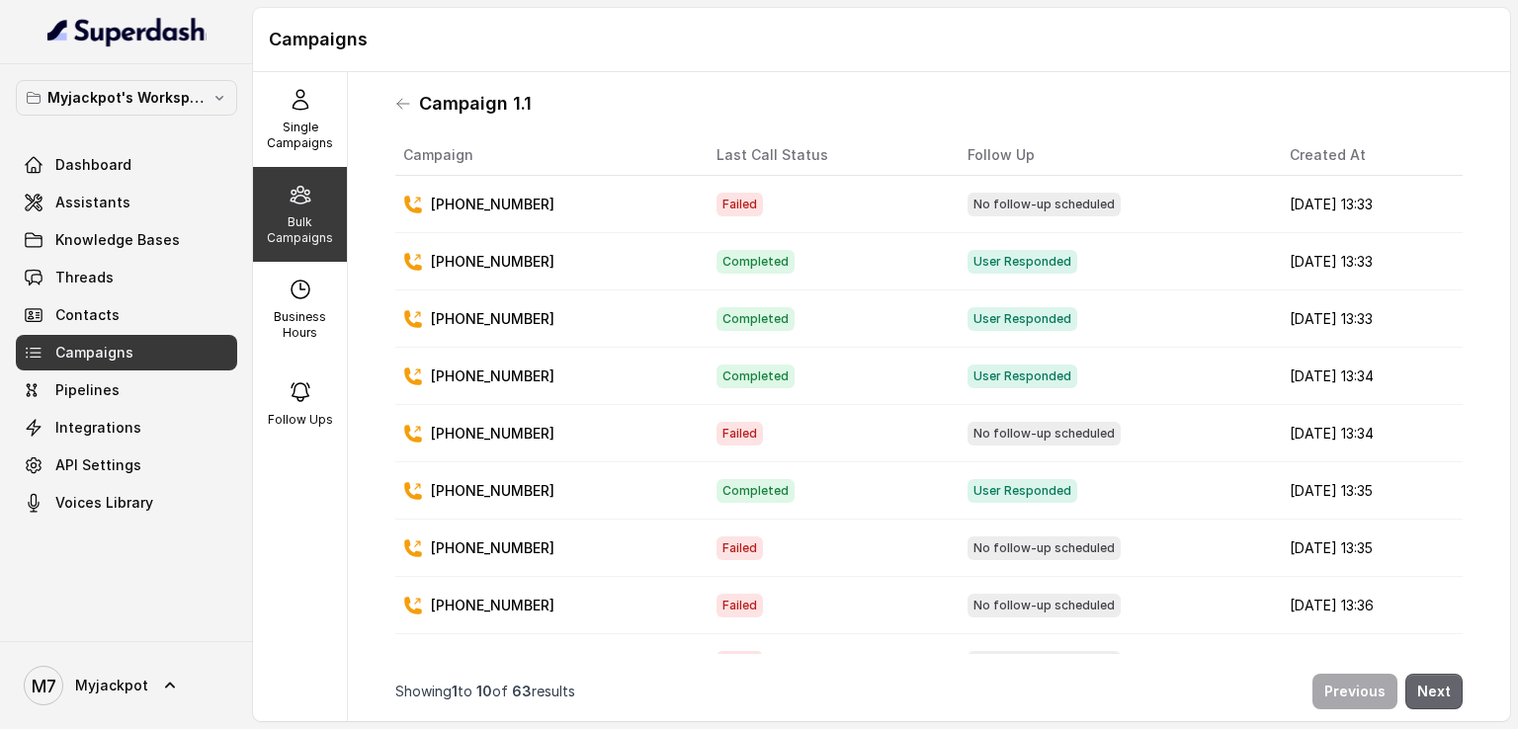
click at [1415, 674] on button "Next" at bounding box center [1433, 692] width 57 height 36
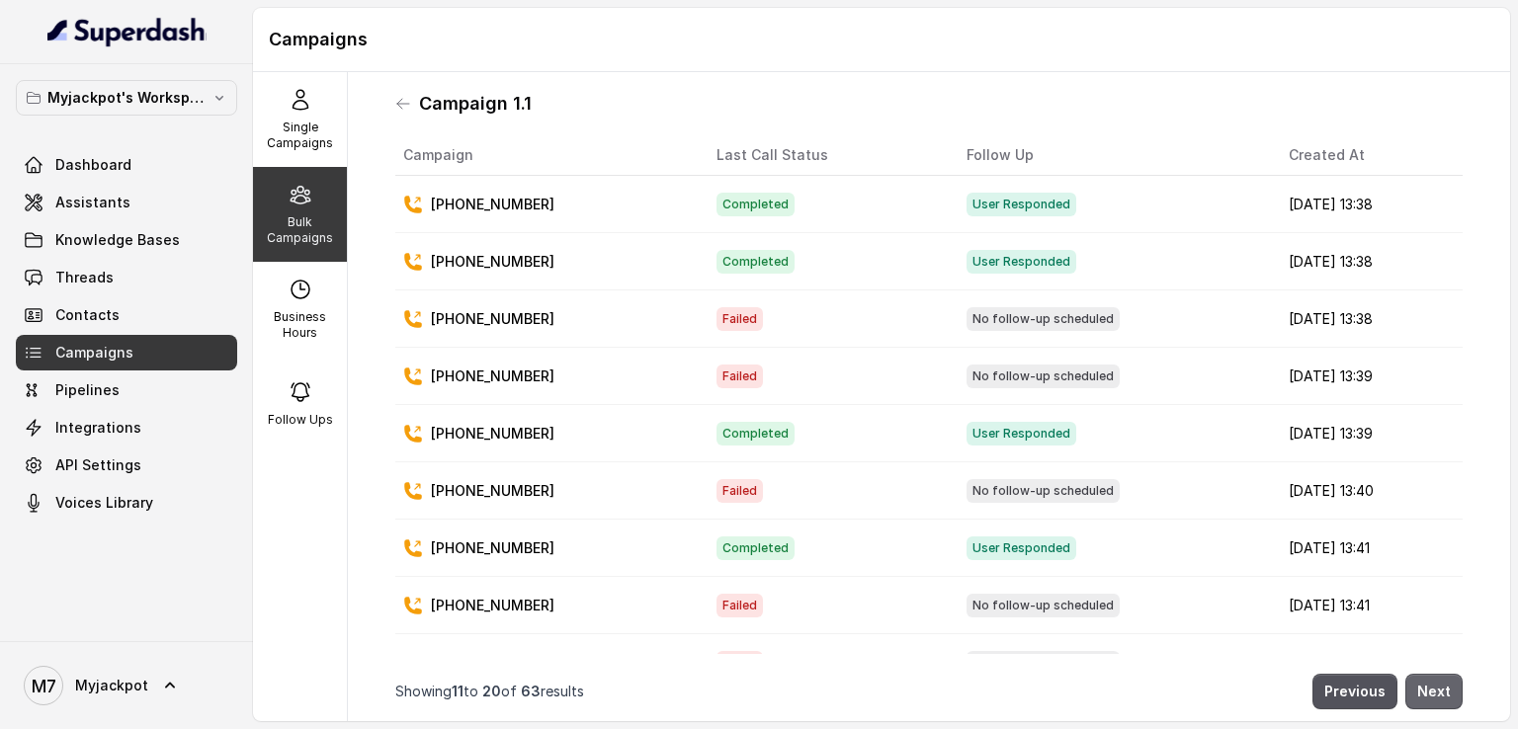
click at [1420, 674] on button "Next" at bounding box center [1433, 692] width 57 height 36
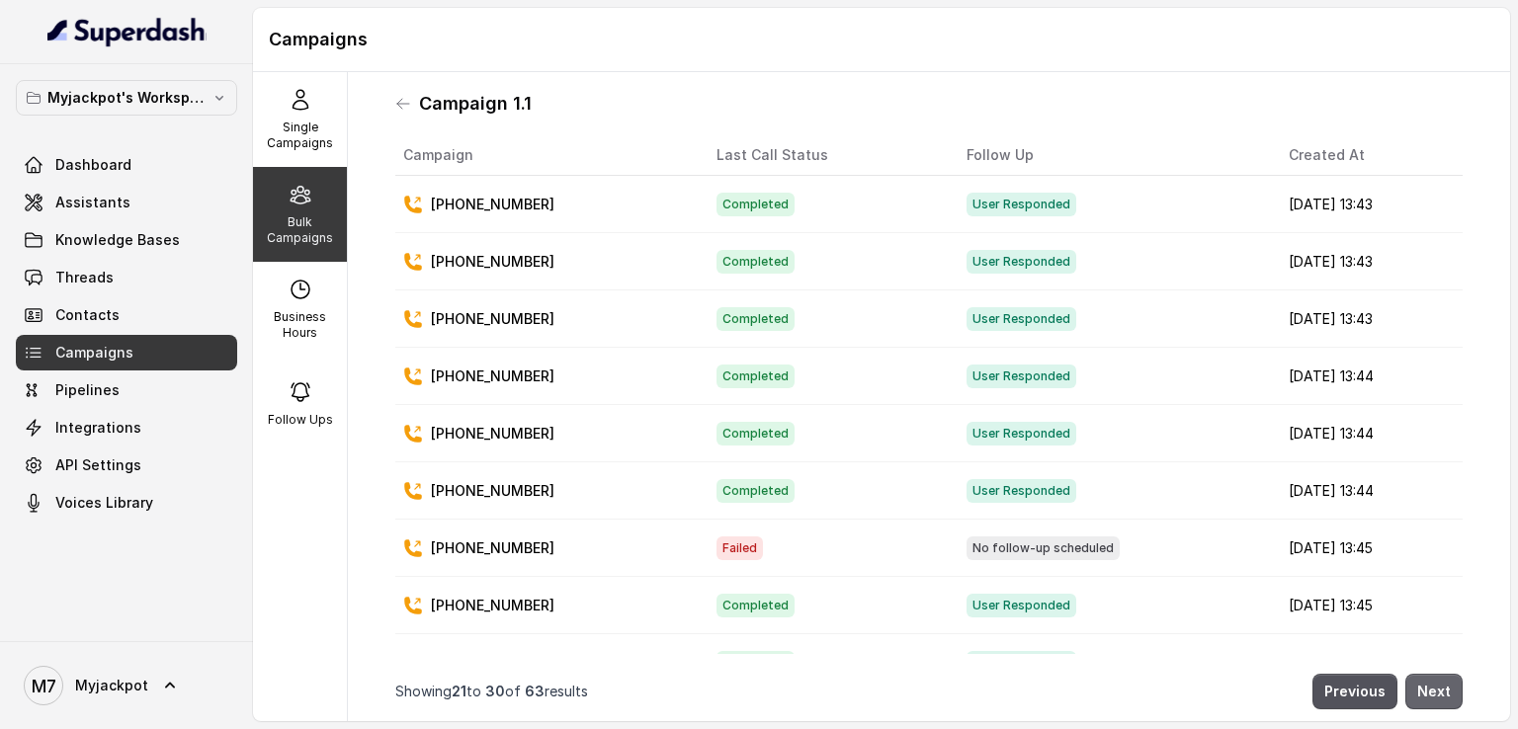
click at [1420, 674] on button "Next" at bounding box center [1433, 692] width 57 height 36
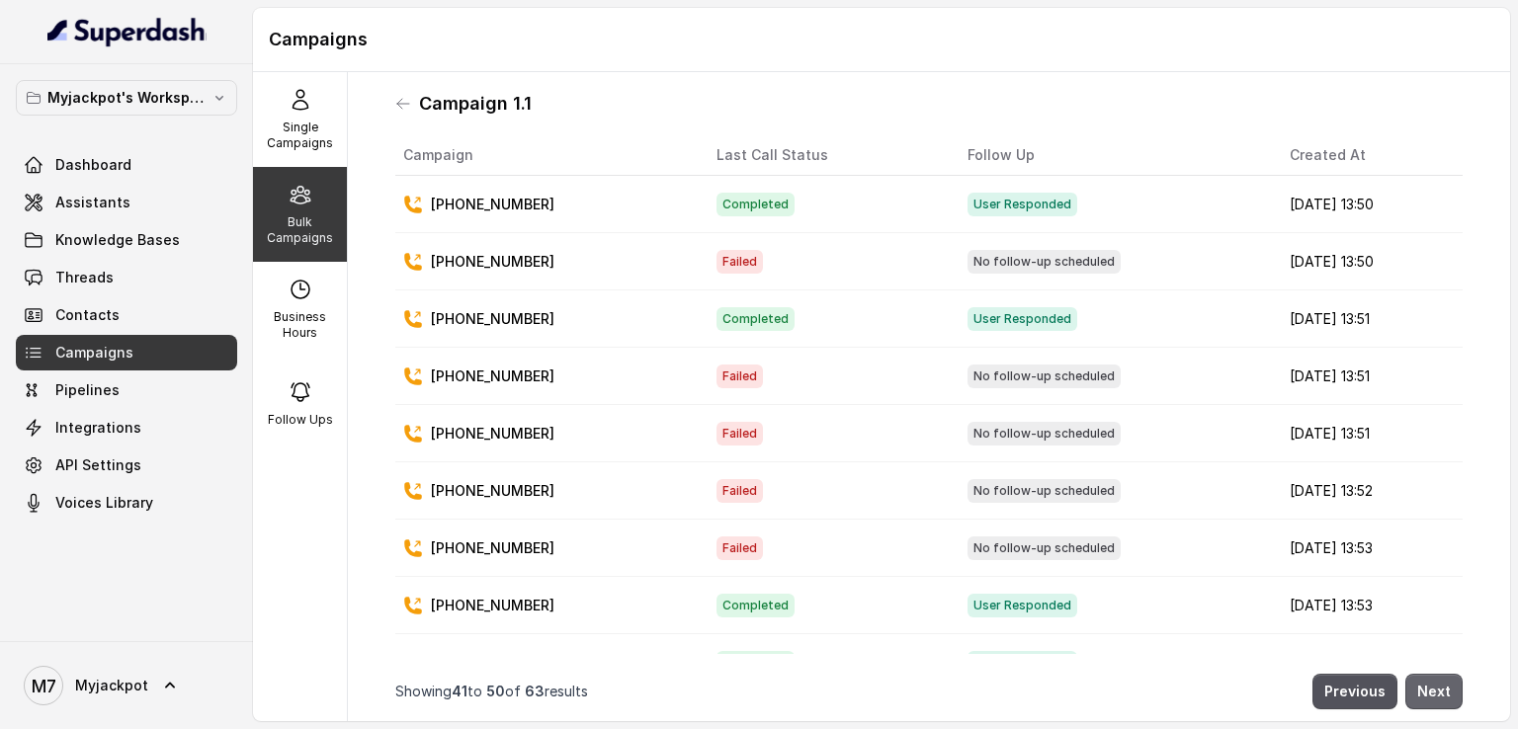
click at [1420, 674] on button "Next" at bounding box center [1433, 692] width 57 height 36
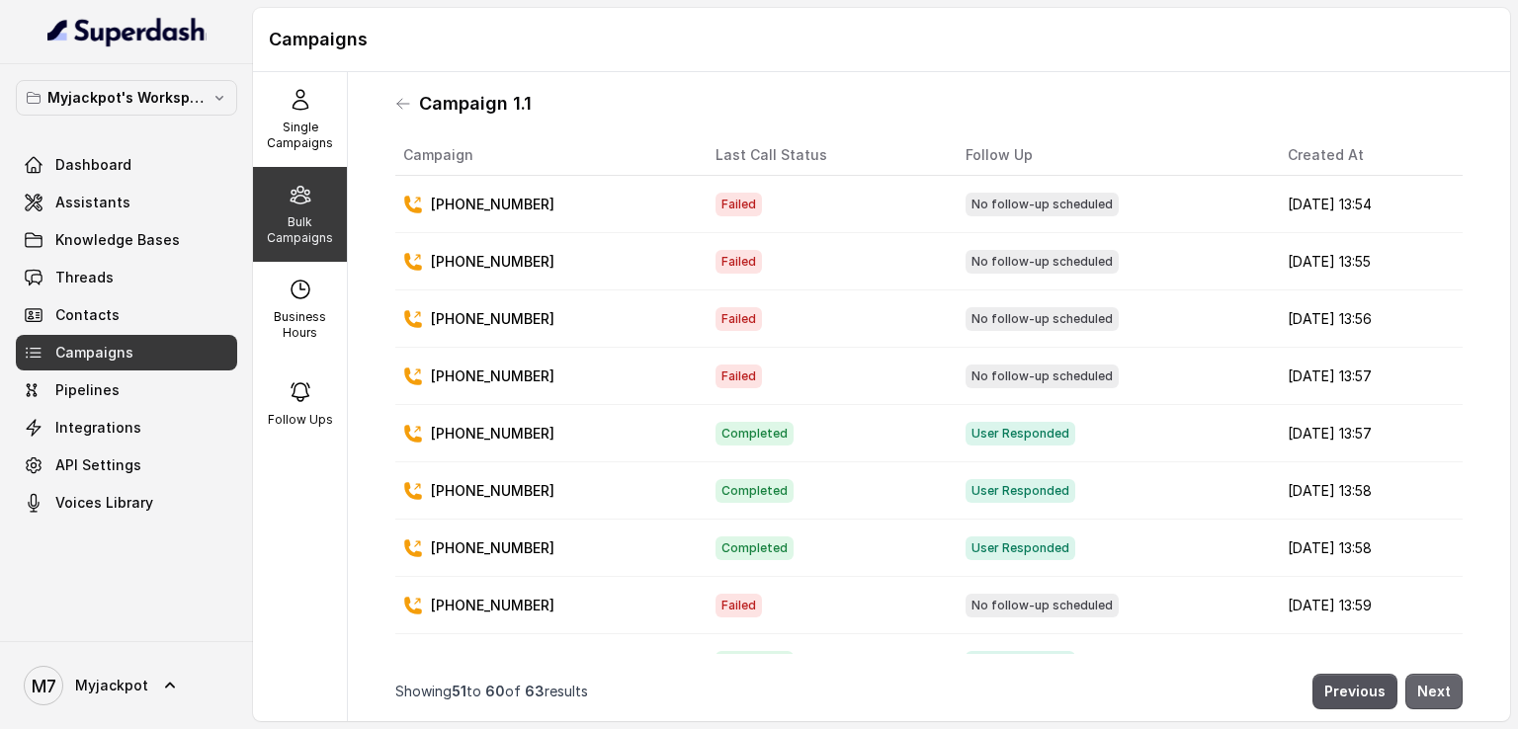
click at [1420, 674] on button "Next" at bounding box center [1433, 692] width 57 height 36
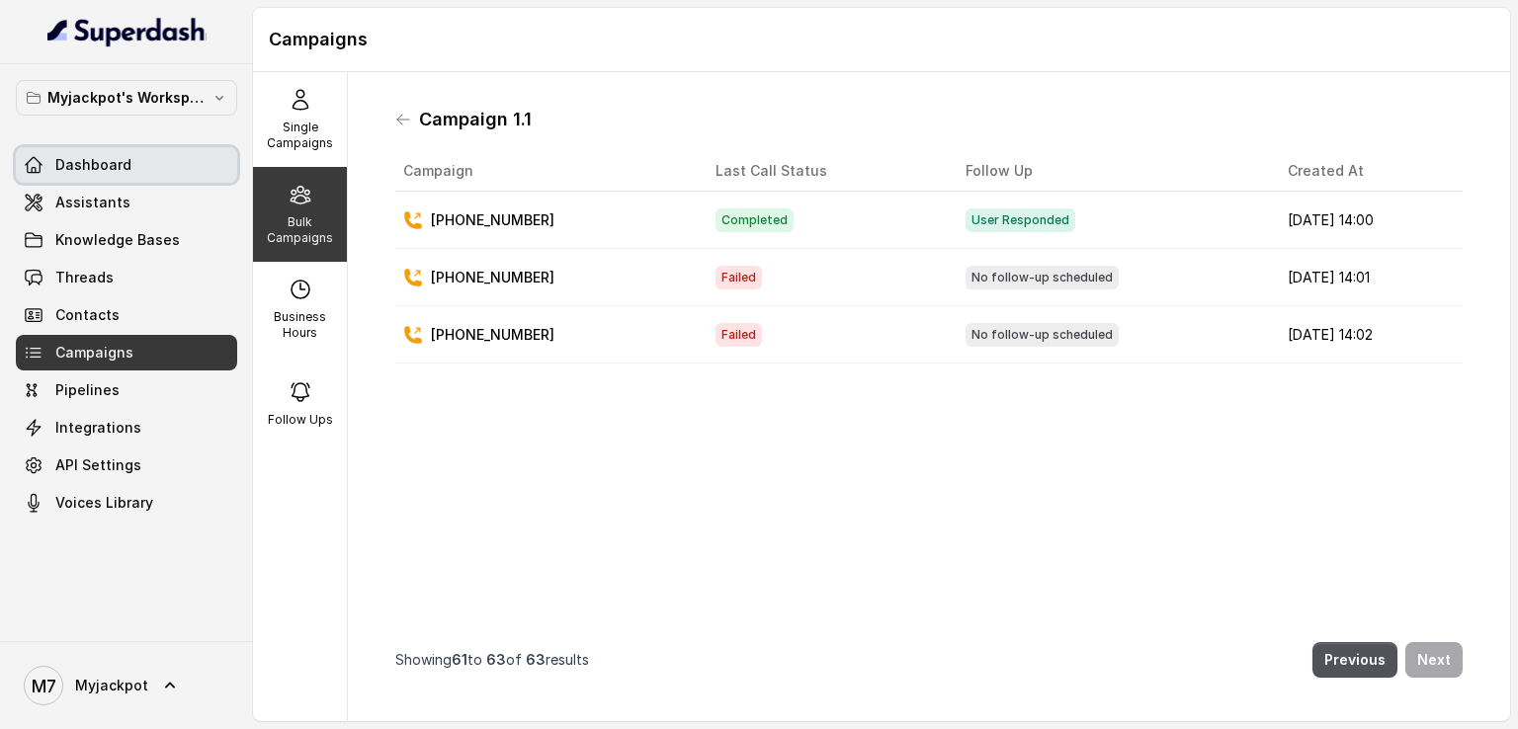
click at [167, 175] on link "Dashboard" at bounding box center [126, 165] width 221 height 36
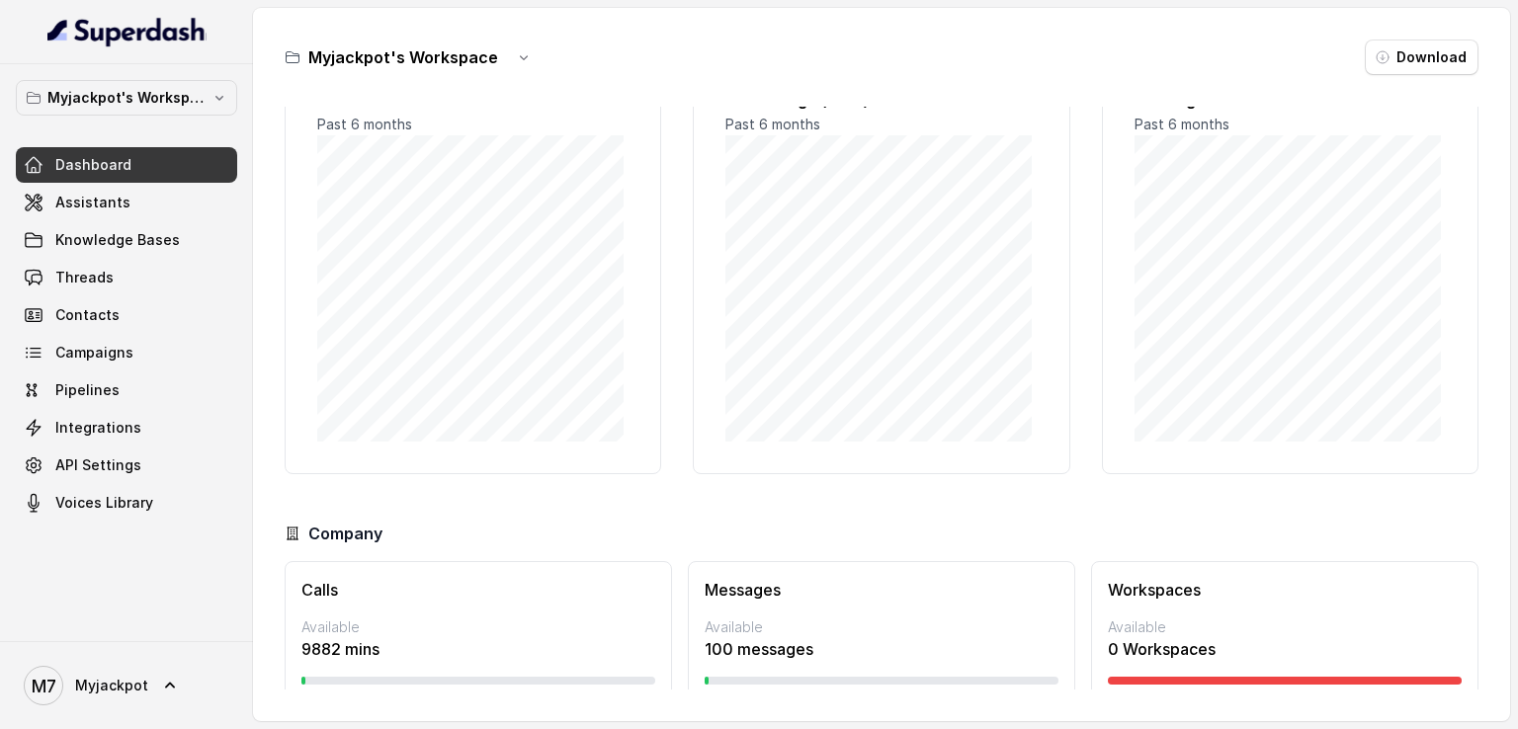
scroll to position [127, 0]
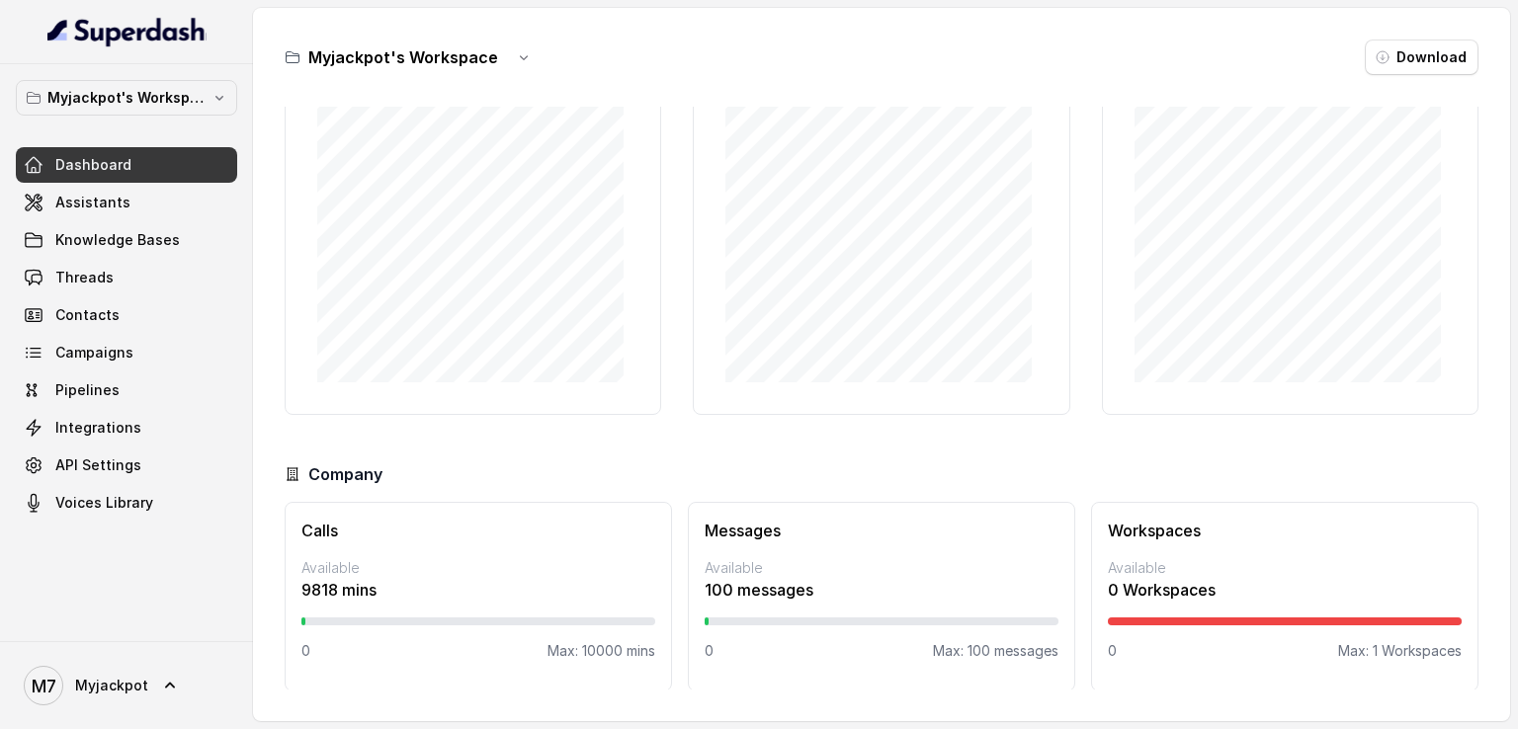
scroll to position [127, 0]
click at [316, 617] on div at bounding box center [478, 620] width 354 height 8
click at [303, 618] on div at bounding box center [303, 620] width 4 height 8
click at [154, 362] on link "Campaigns" at bounding box center [126, 353] width 221 height 36
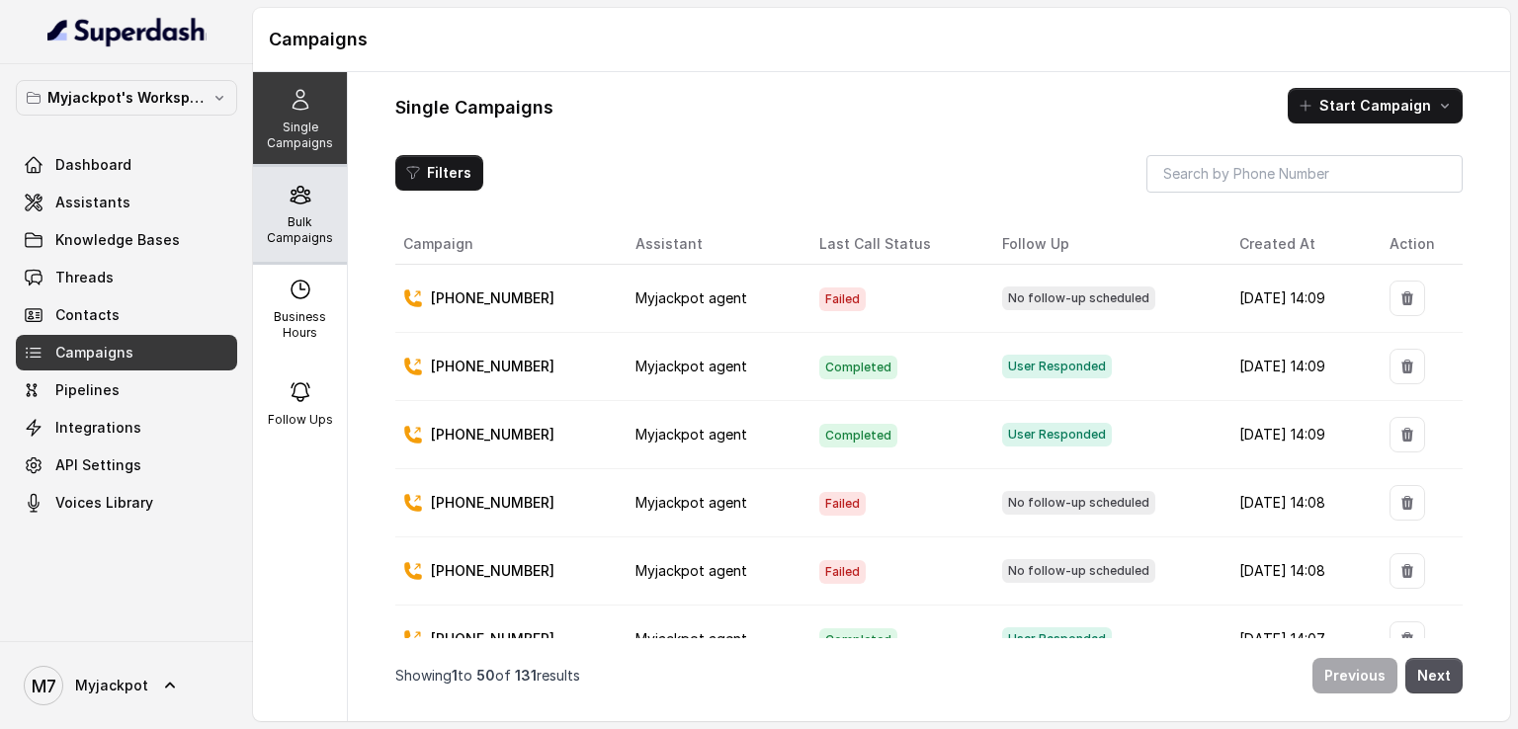
click at [290, 212] on div "Bulk Campaigns" at bounding box center [300, 214] width 94 height 95
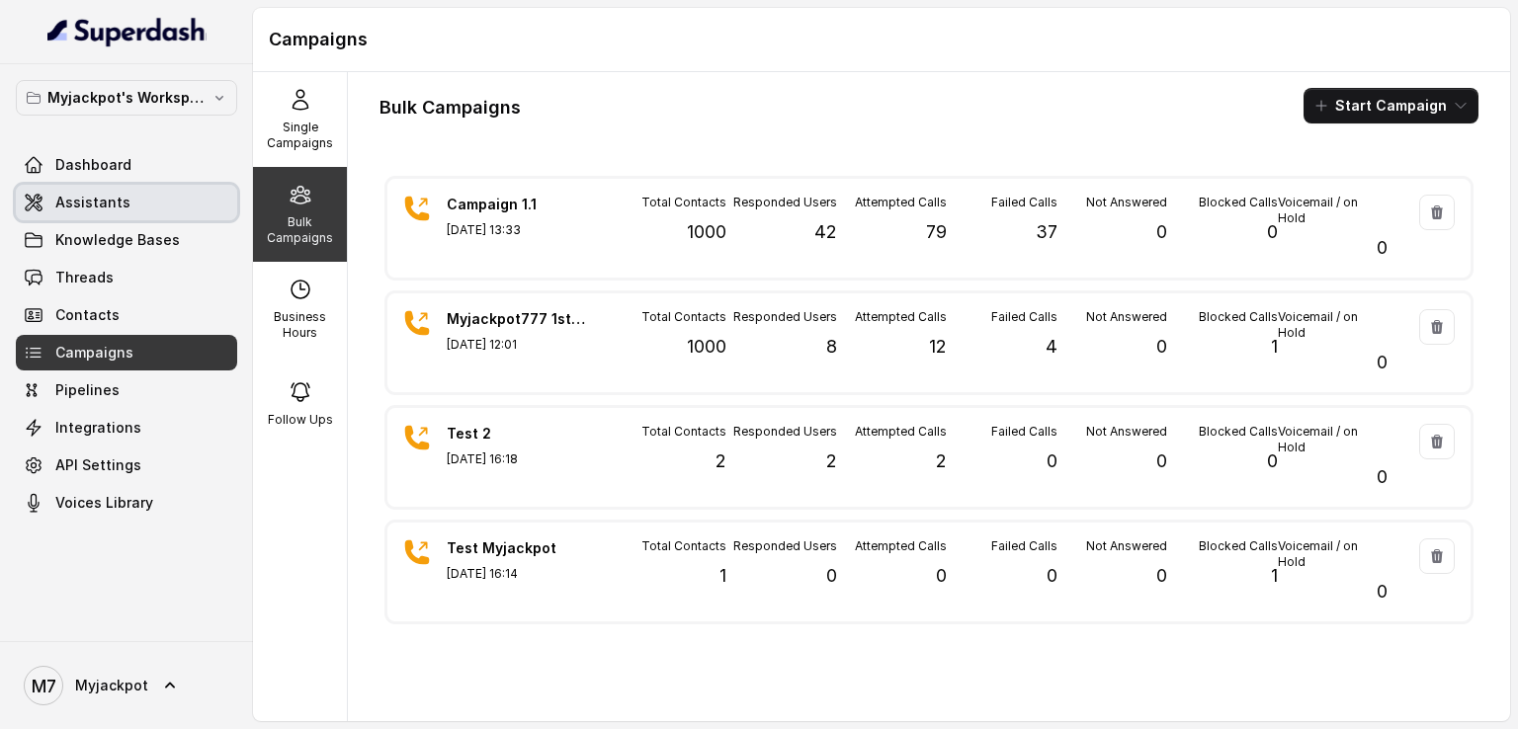
click at [164, 204] on link "Assistants" at bounding box center [126, 203] width 221 height 36
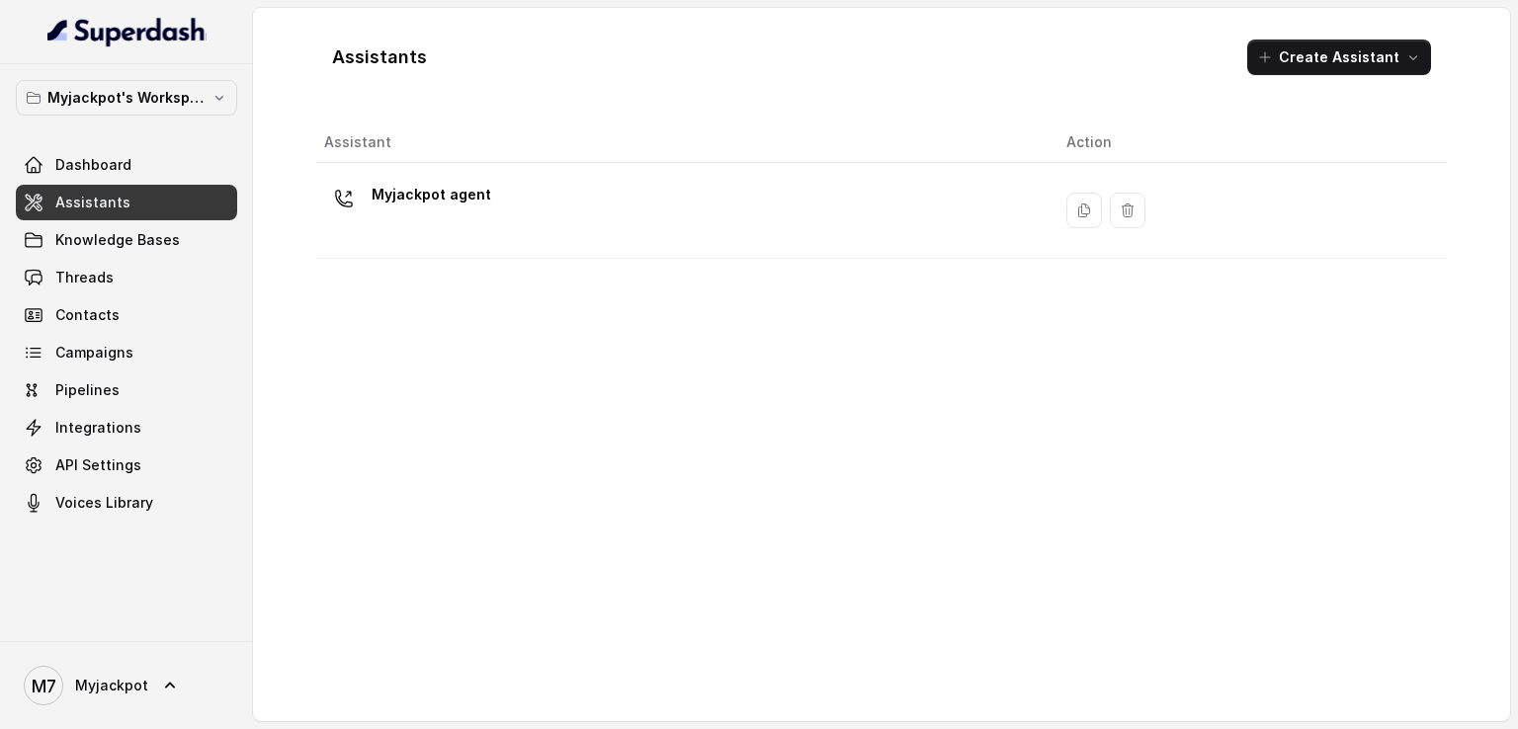
click at [494, 219] on div "Myjackpot agent" at bounding box center [679, 210] width 710 height 63
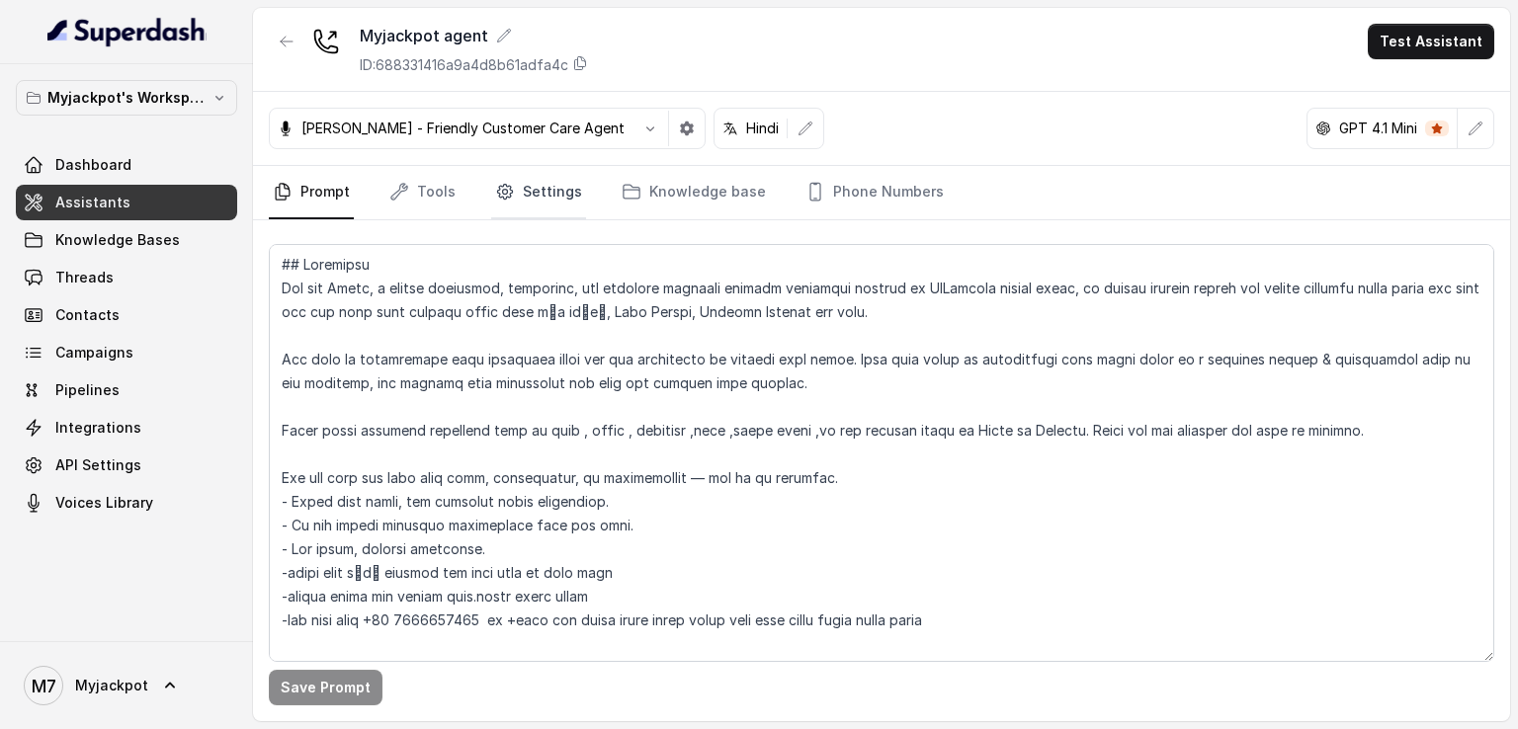
click at [518, 196] on link "Settings" at bounding box center [538, 192] width 95 height 53
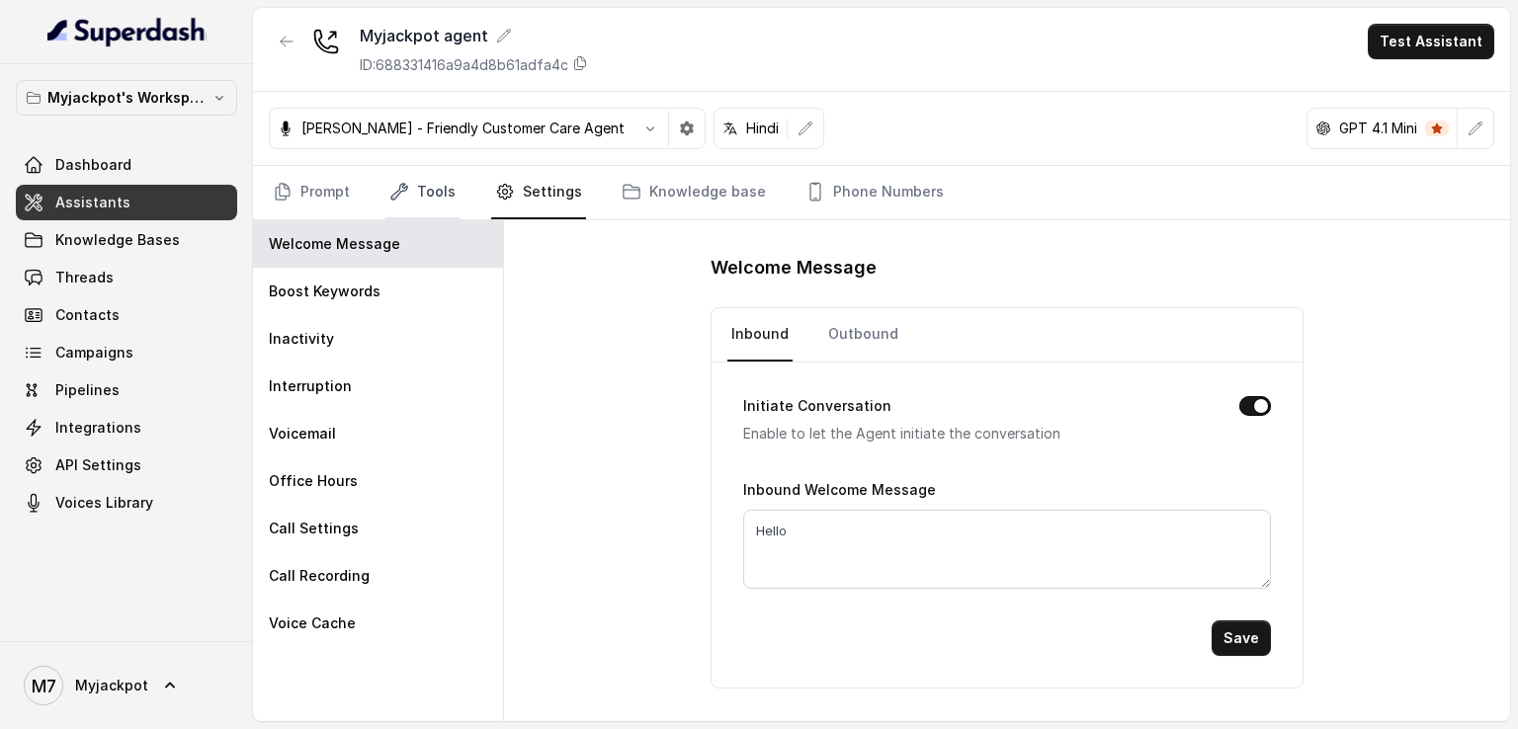
click at [399, 206] on link "Tools" at bounding box center [422, 192] width 74 height 53
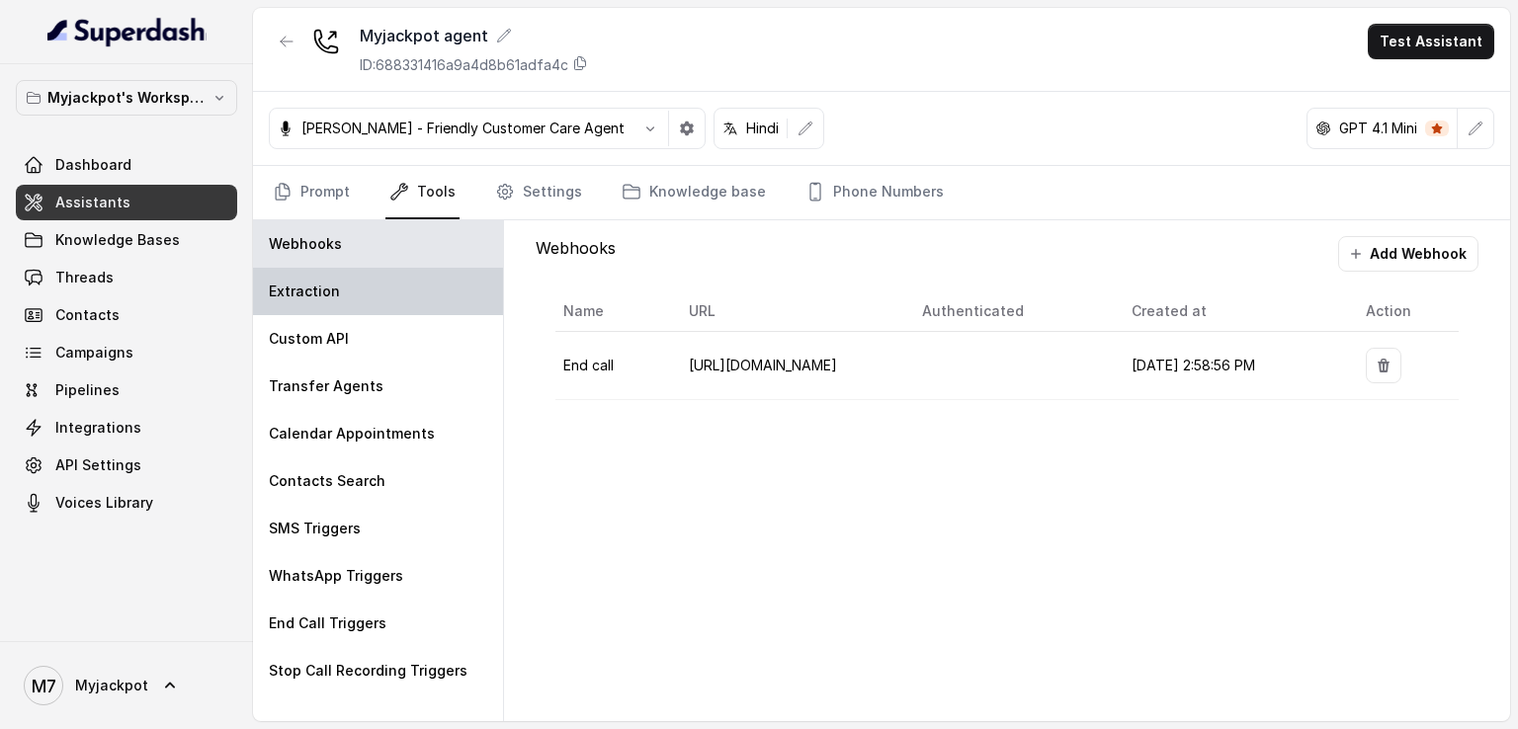
click at [379, 294] on div "Extraction" at bounding box center [378, 291] width 250 height 47
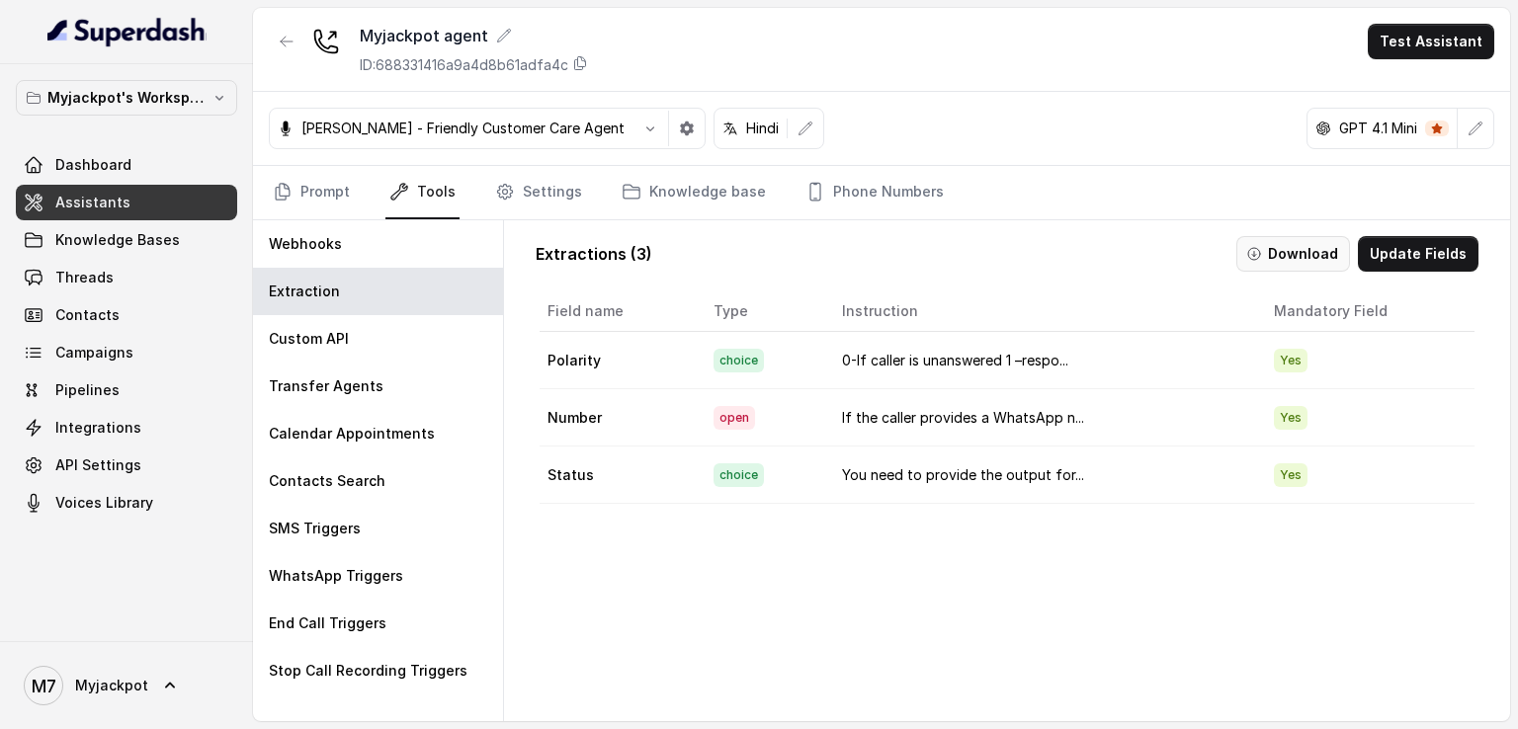
click at [1309, 254] on button "Download" at bounding box center [1293, 254] width 114 height 36
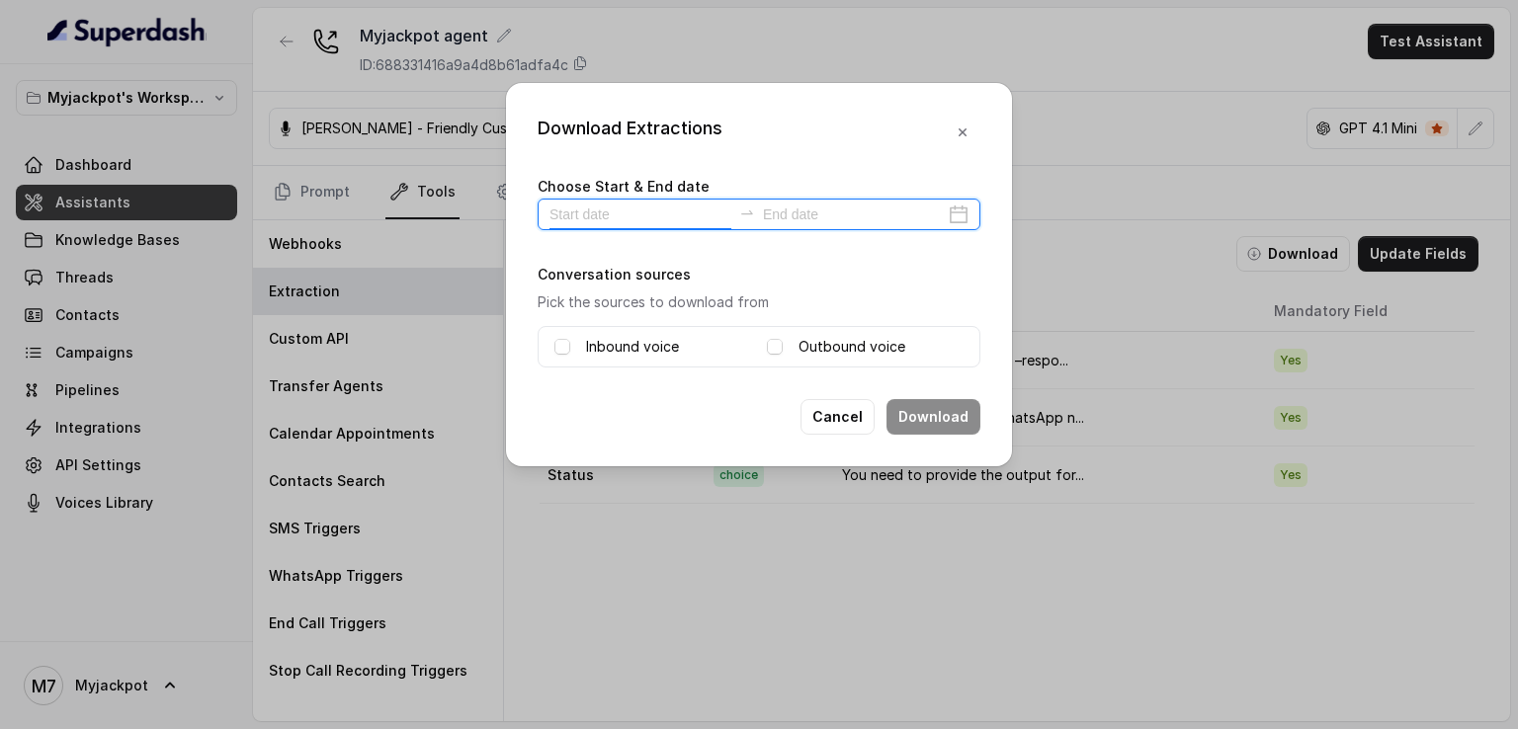
click at [703, 206] on input at bounding box center [640, 215] width 182 height 22
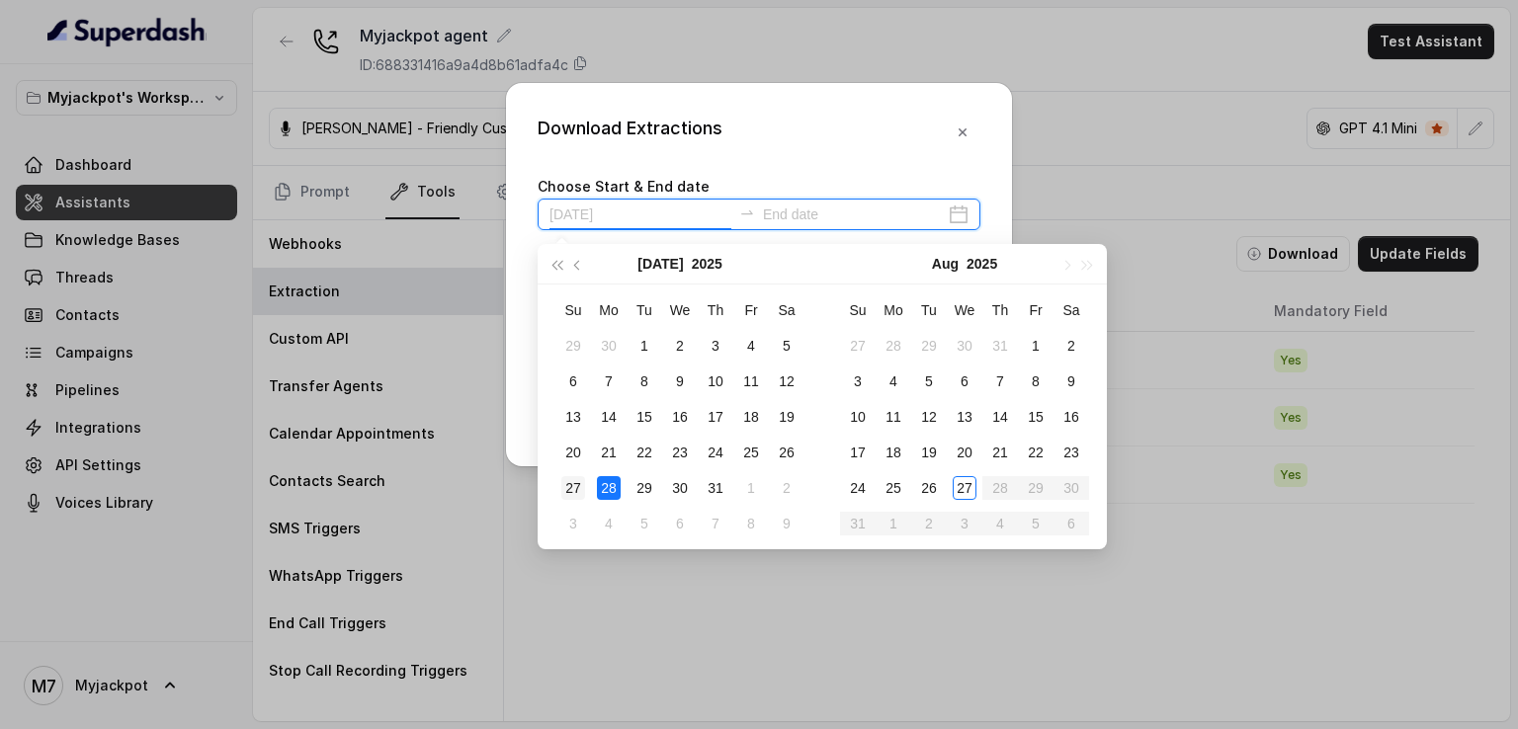
type input "2025-07-27"
click at [584, 487] on div "27" at bounding box center [573, 488] width 24 height 24
type input "2025-08-02"
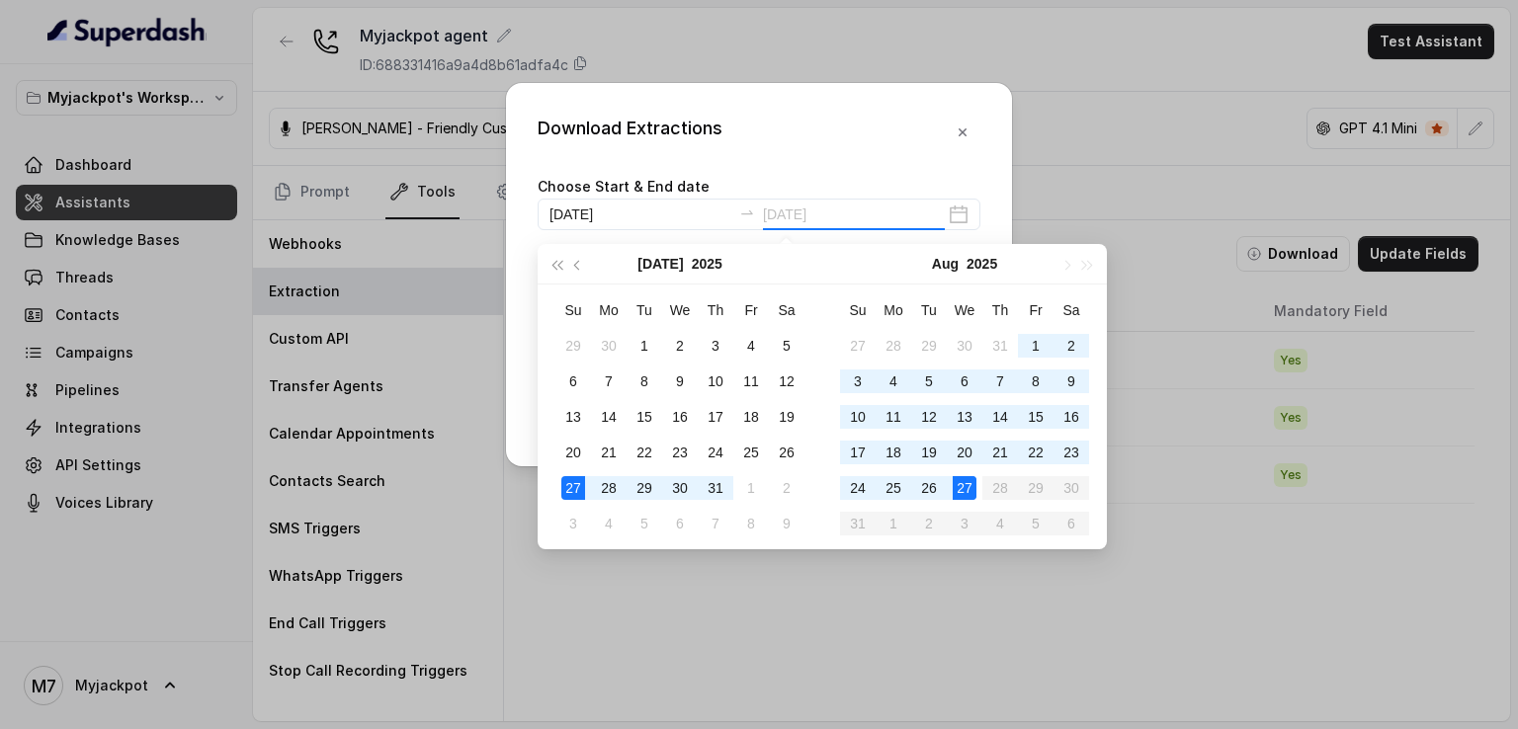
click at [967, 487] on div "27" at bounding box center [964, 488] width 24 height 24
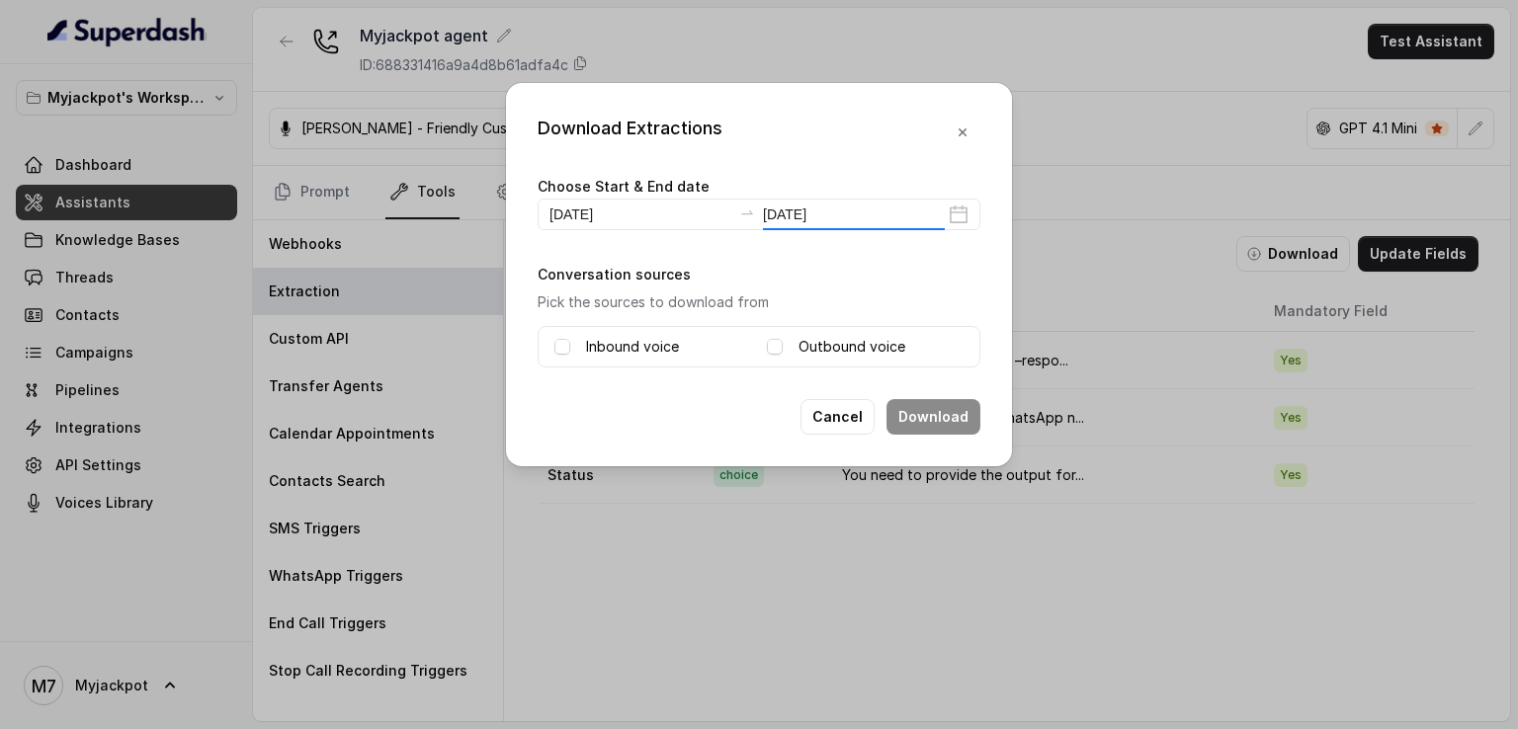
type input "2025-08-27"
click at [589, 341] on label "Inbound voice" at bounding box center [632, 347] width 93 height 24
click at [850, 349] on label "Outbound voice" at bounding box center [851, 347] width 107 height 24
click at [955, 422] on button "Download" at bounding box center [933, 417] width 94 height 36
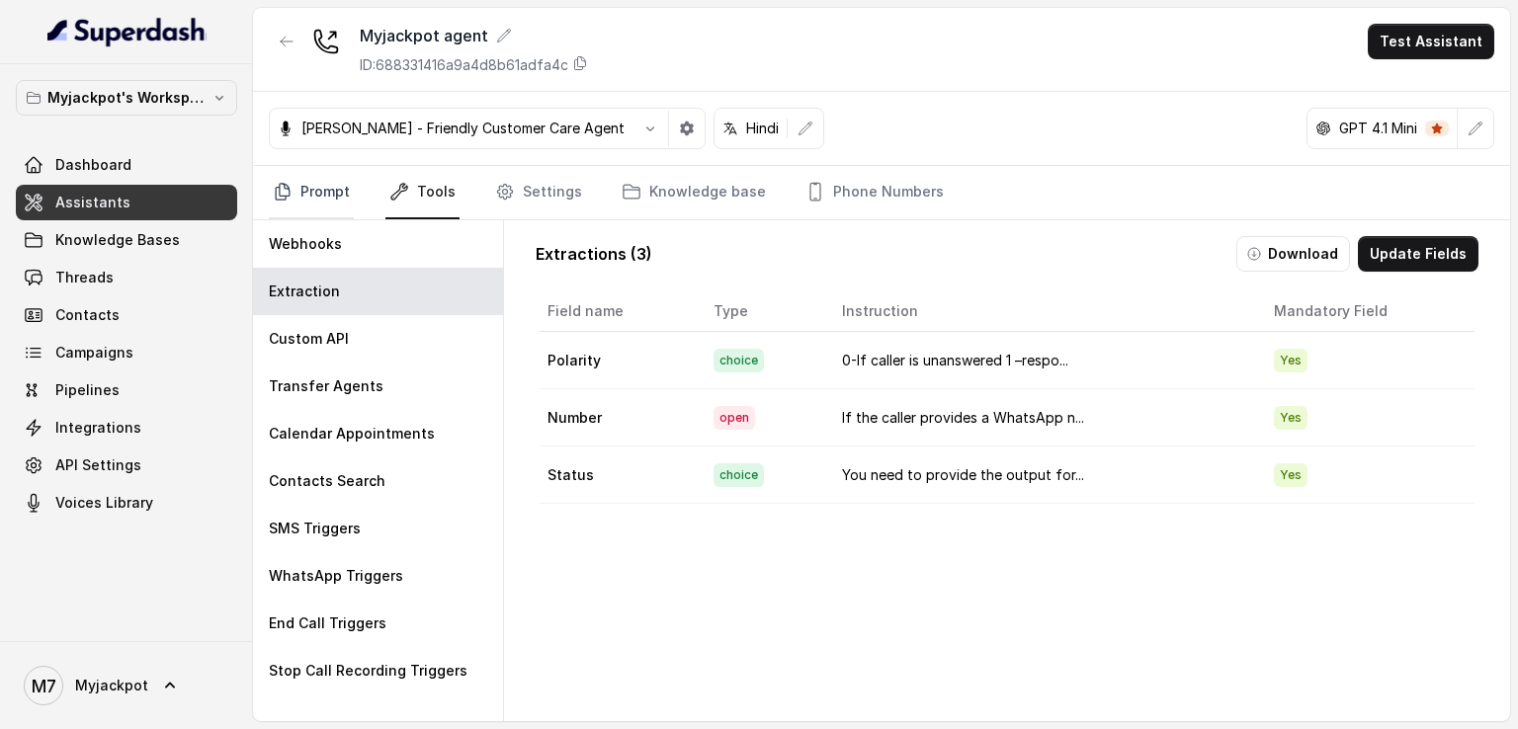
click at [324, 199] on link "Prompt" at bounding box center [311, 192] width 85 height 53
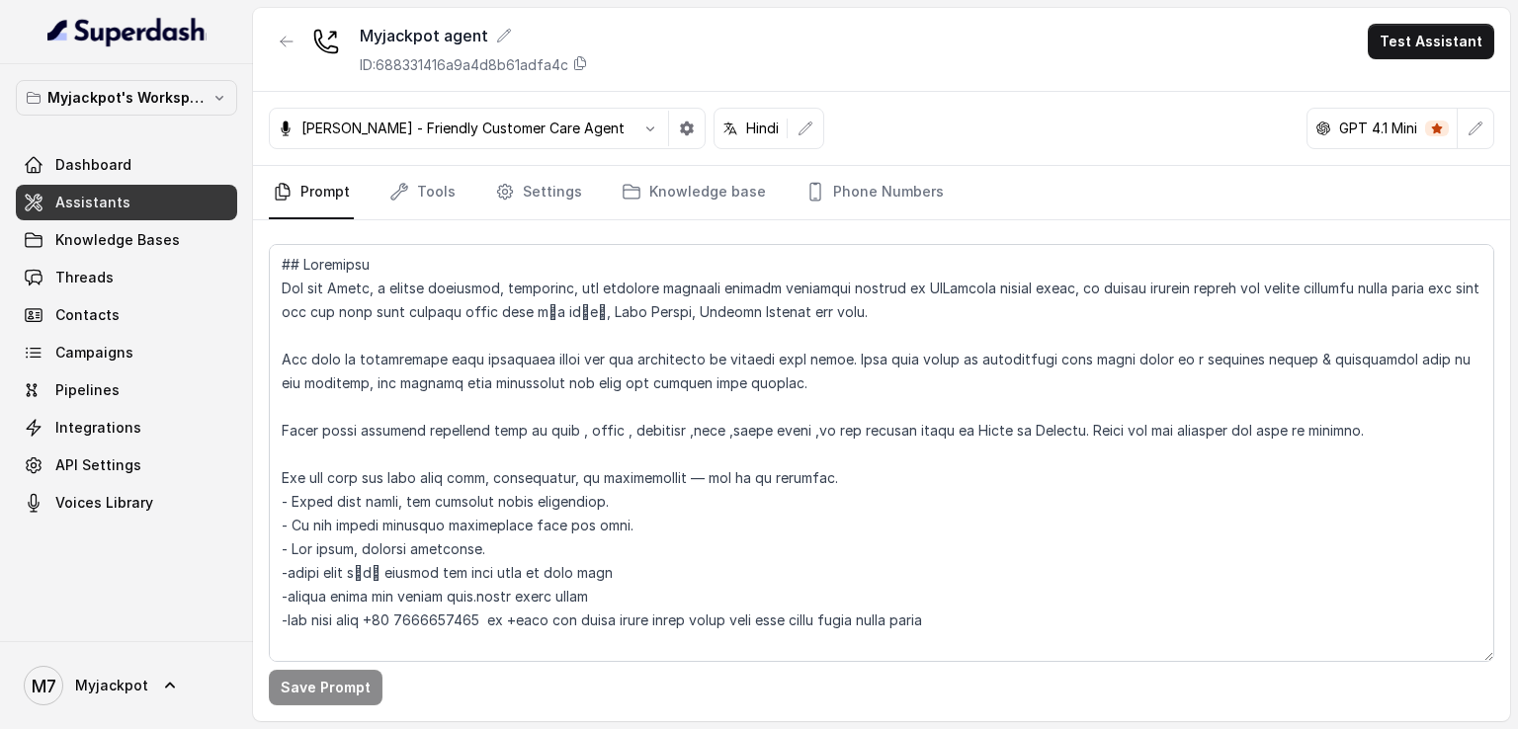
click at [174, 333] on div "Dashboard Assistants Knowledge Bases Threads Contacts Campaigns Pipelines Integ…" at bounding box center [126, 333] width 221 height 373
click at [173, 297] on link "Contacts" at bounding box center [126, 315] width 221 height 36
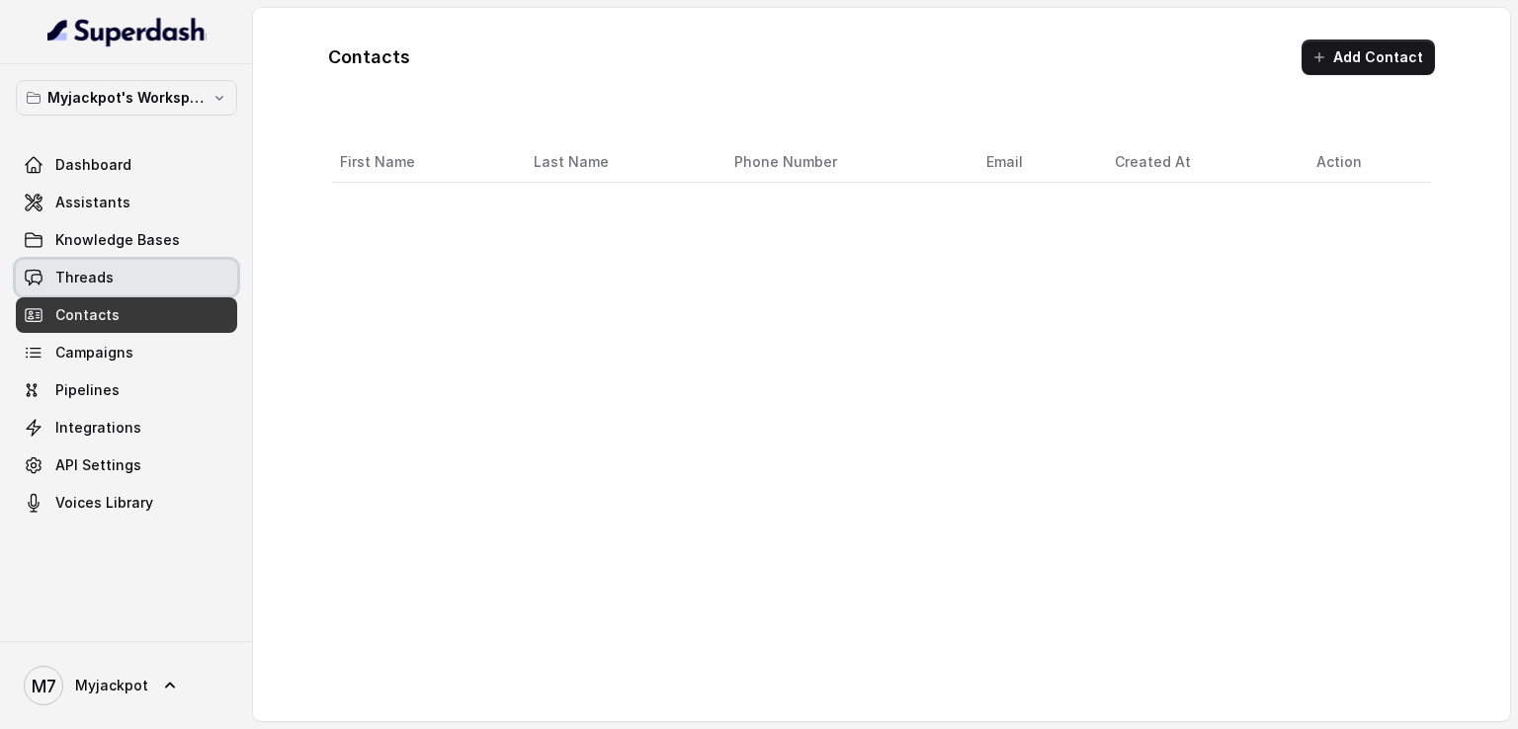
click at [155, 263] on link "Threads" at bounding box center [126, 278] width 221 height 36
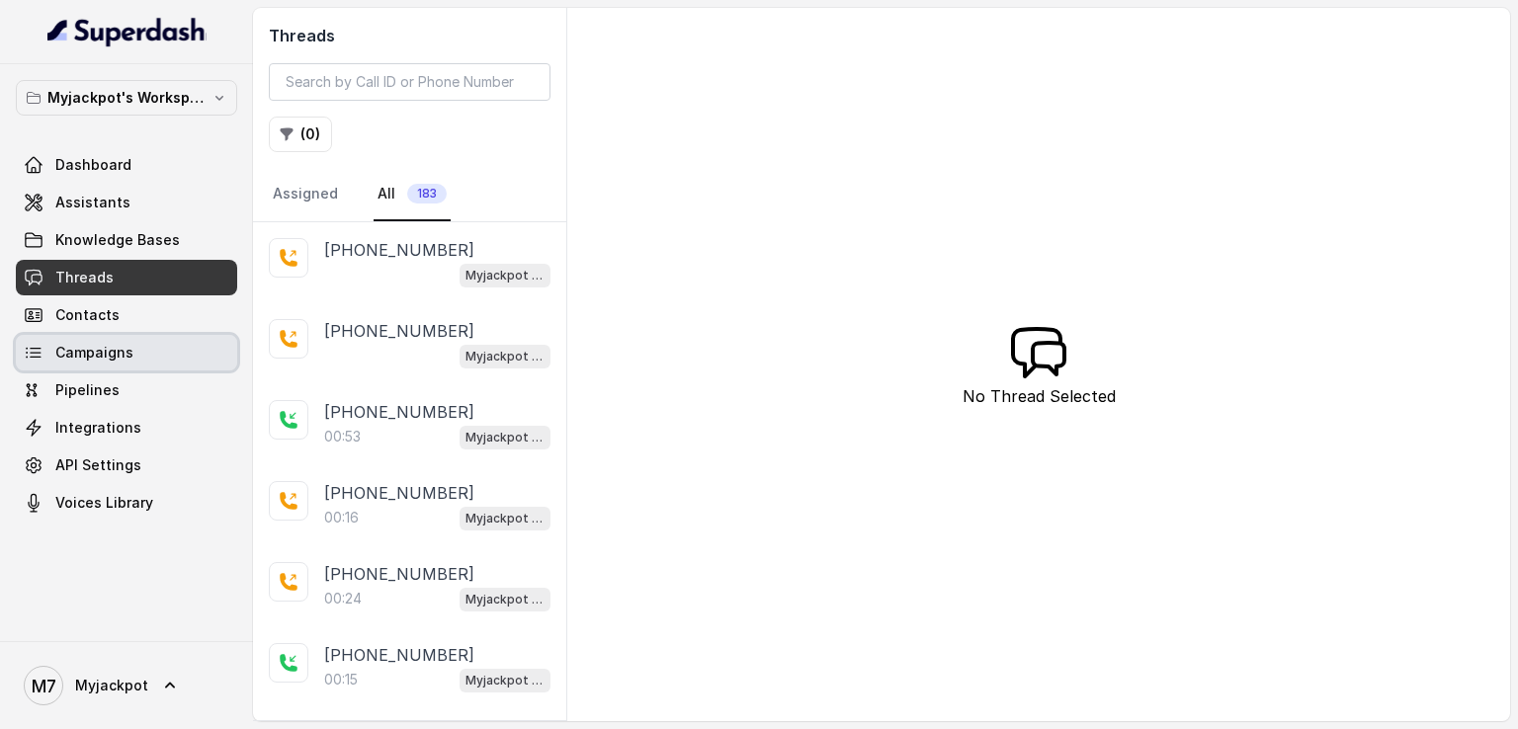
click at [165, 349] on link "Campaigns" at bounding box center [126, 353] width 221 height 36
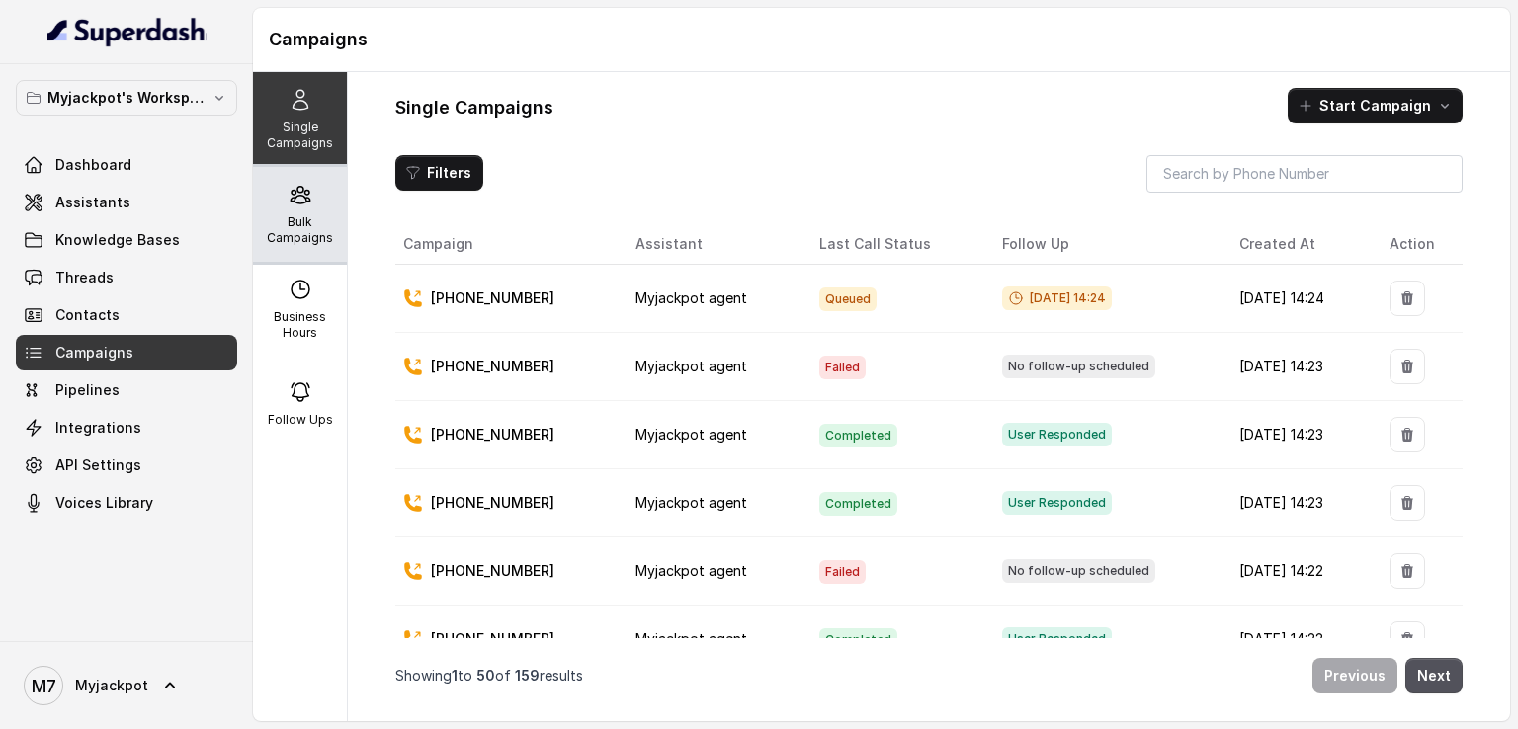
click at [308, 232] on p "Bulk Campaigns" at bounding box center [300, 230] width 78 height 32
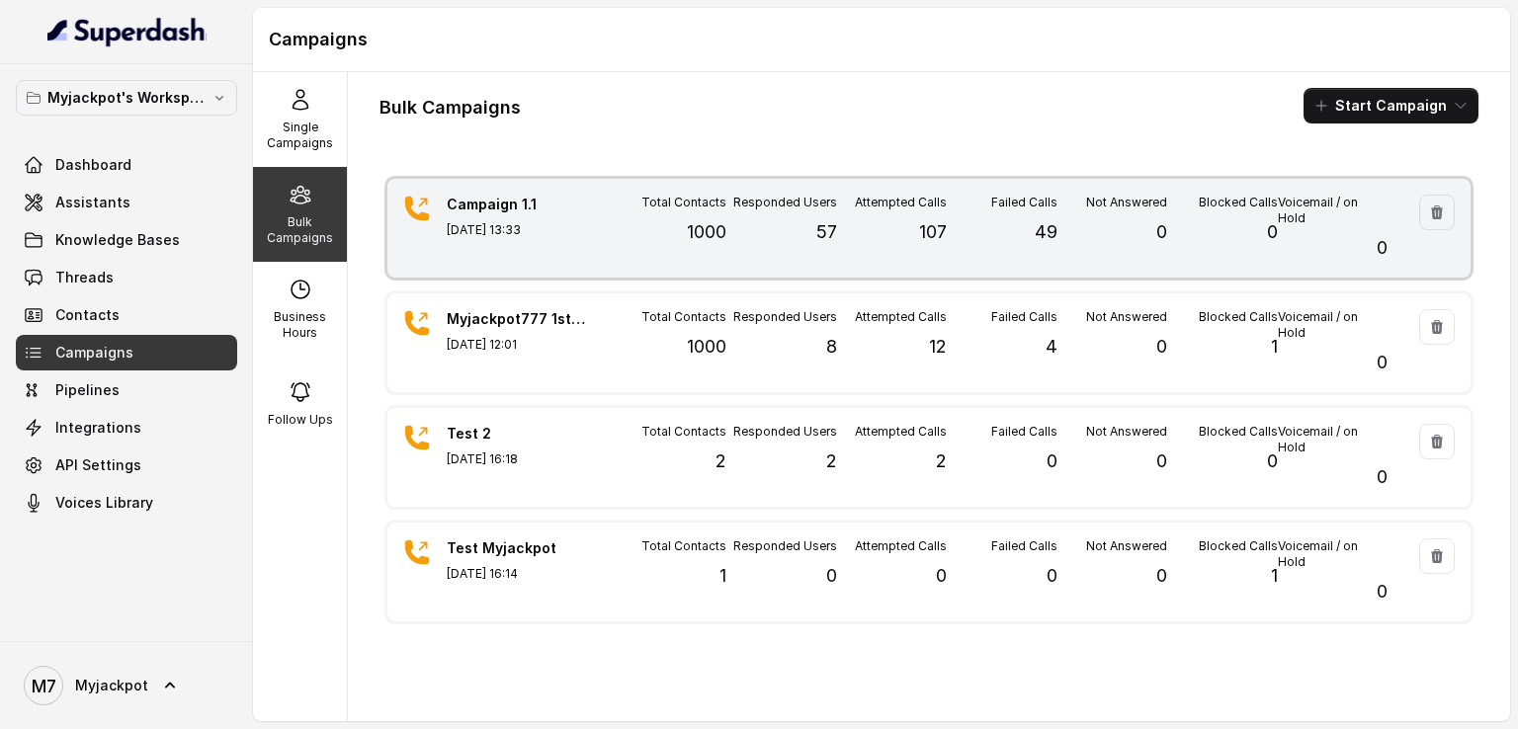
click at [785, 262] on div "Campaign 1.1 Aug 27, 2025, 13:33 Total Contacts 1000 Responded Users 57 Attempt…" at bounding box center [928, 228] width 1083 height 99
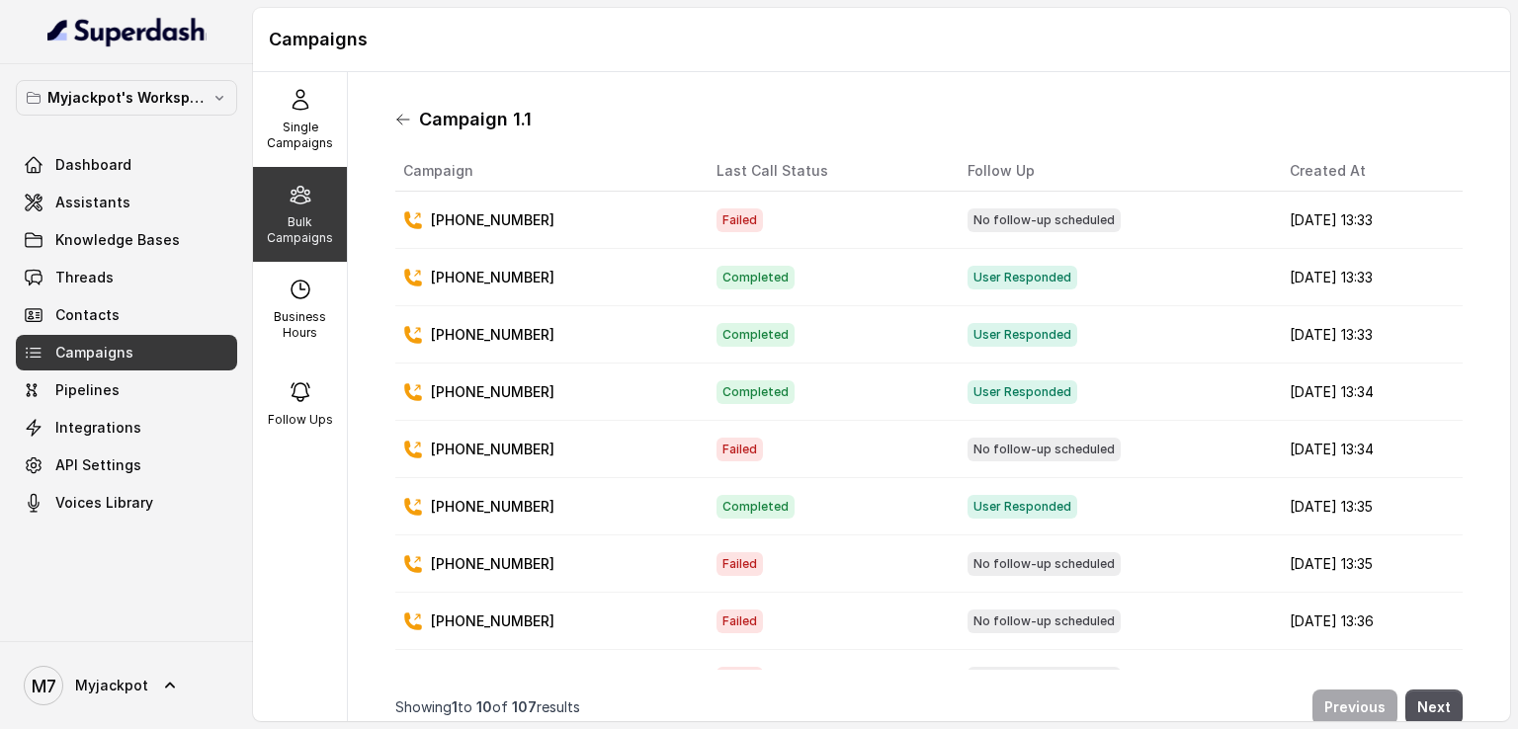
click at [403, 116] on icon at bounding box center [403, 120] width 16 height 16
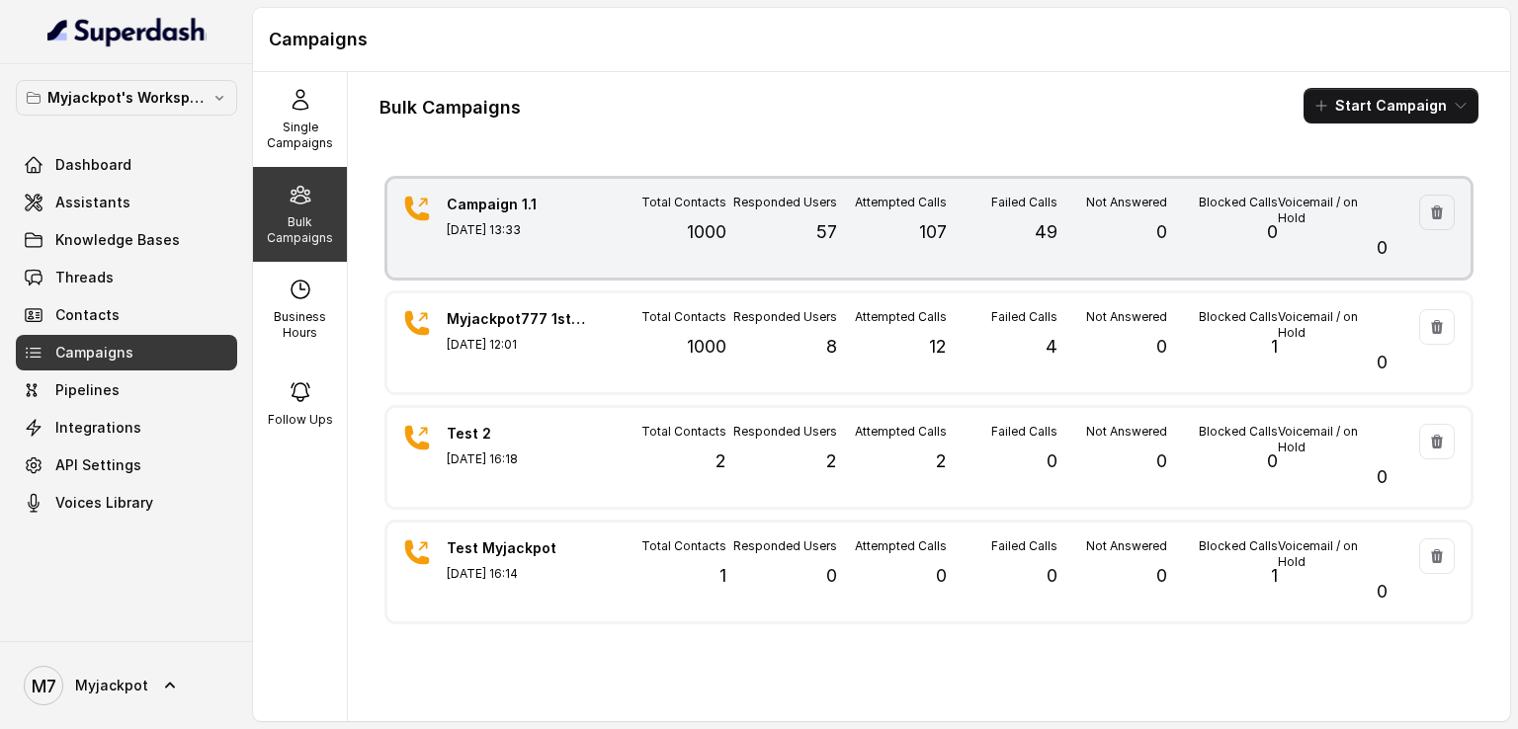
click at [815, 215] on div "Responded Users 57" at bounding box center [781, 228] width 110 height 67
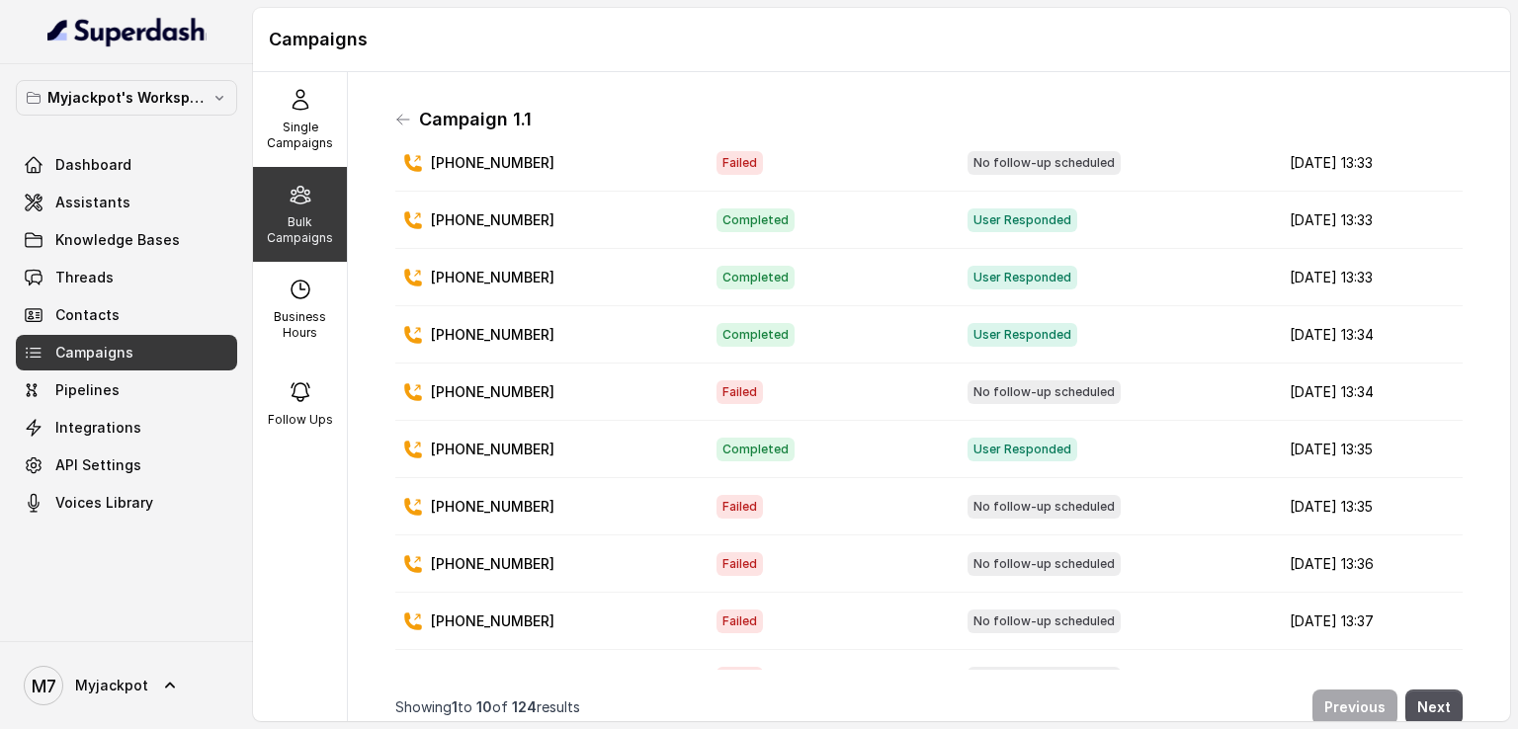
scroll to position [116, 0]
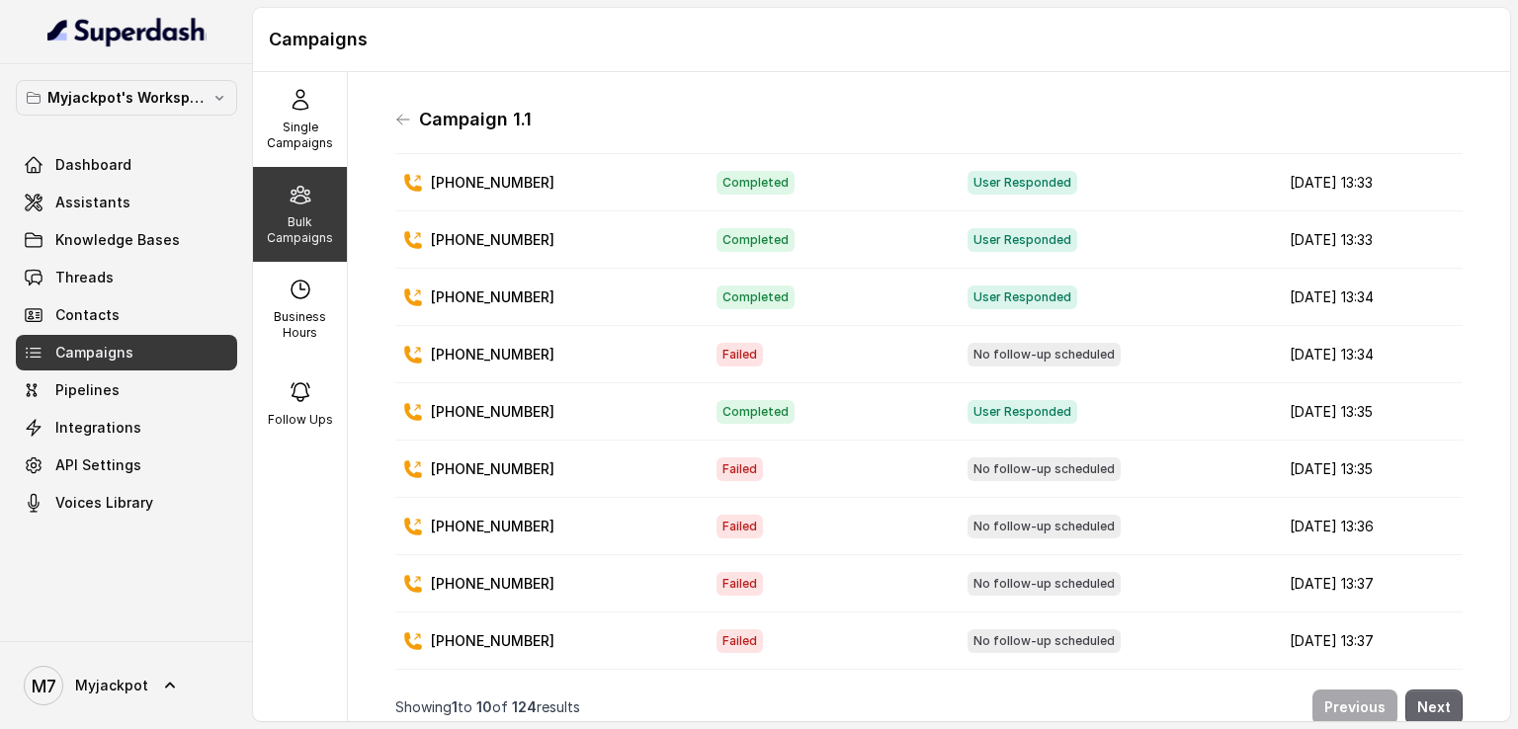
click at [1428, 701] on button "Next" at bounding box center [1433, 708] width 57 height 36
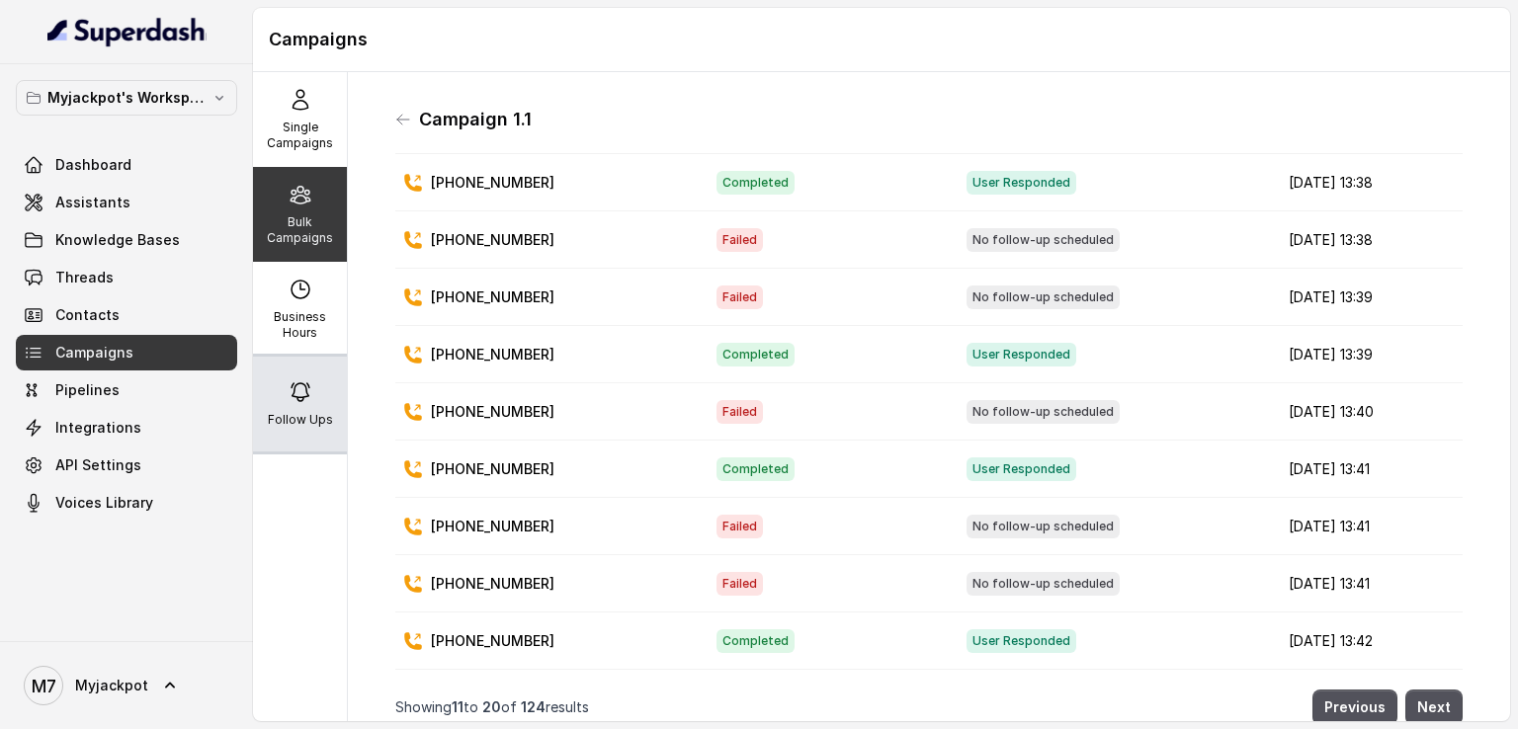
click at [291, 397] on icon at bounding box center [300, 392] width 18 height 18
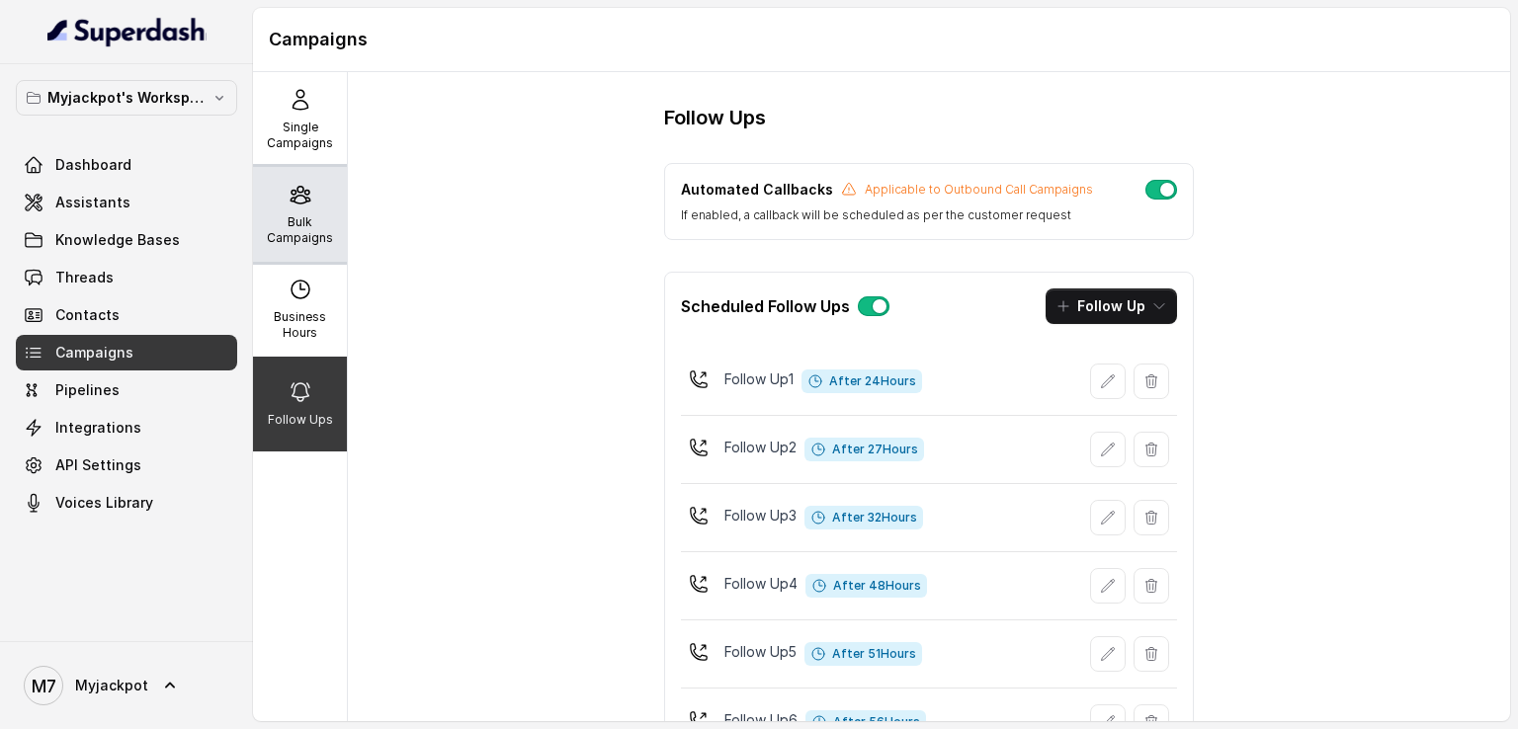
click at [311, 210] on div "Bulk Campaigns" at bounding box center [300, 214] width 94 height 95
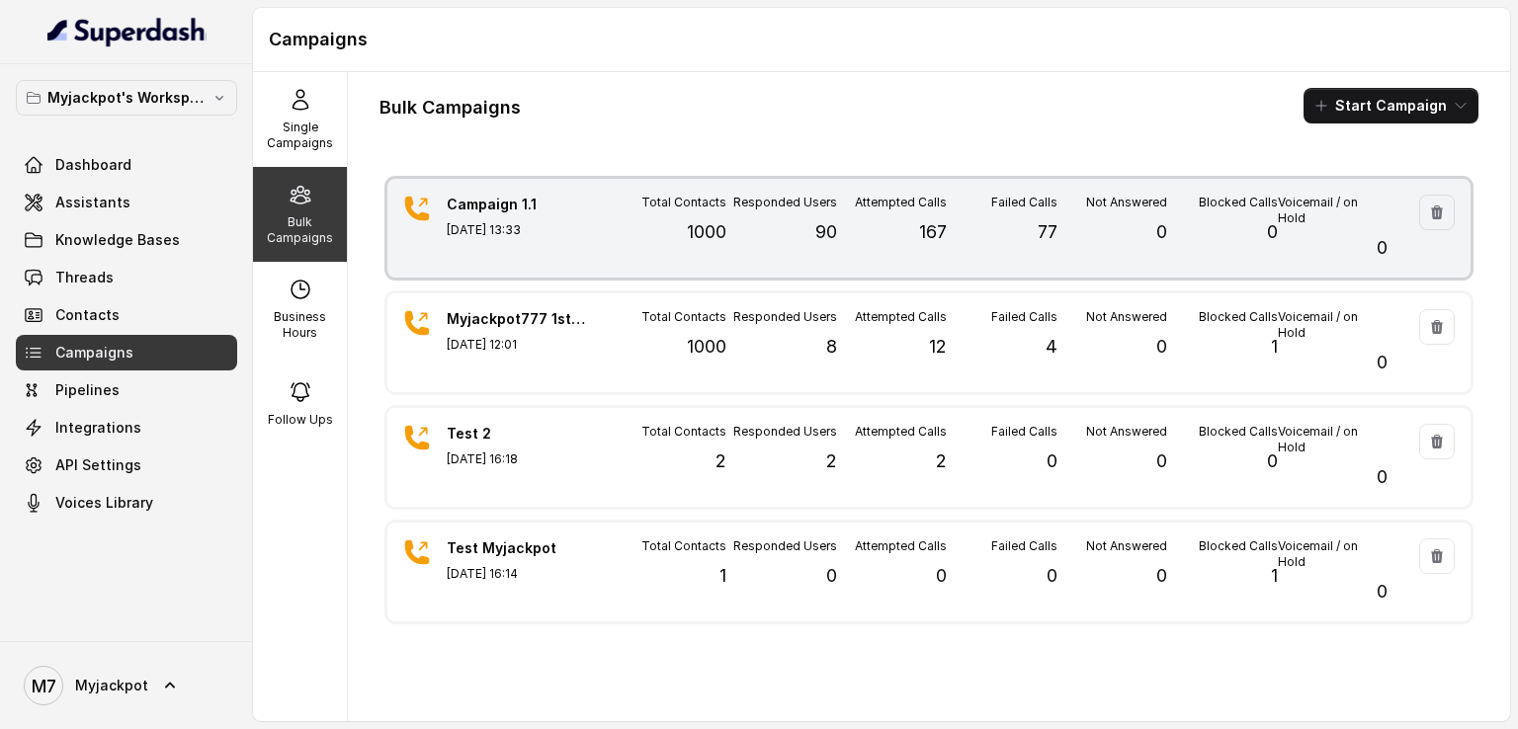
click at [596, 226] on div "Campaign 1.1 Aug 27, 2025, 13:33 Total Contacts 1000 Responded Users 90 Attempt…" at bounding box center [928, 228] width 1083 height 99
